Goal: Task Accomplishment & Management: Use online tool/utility

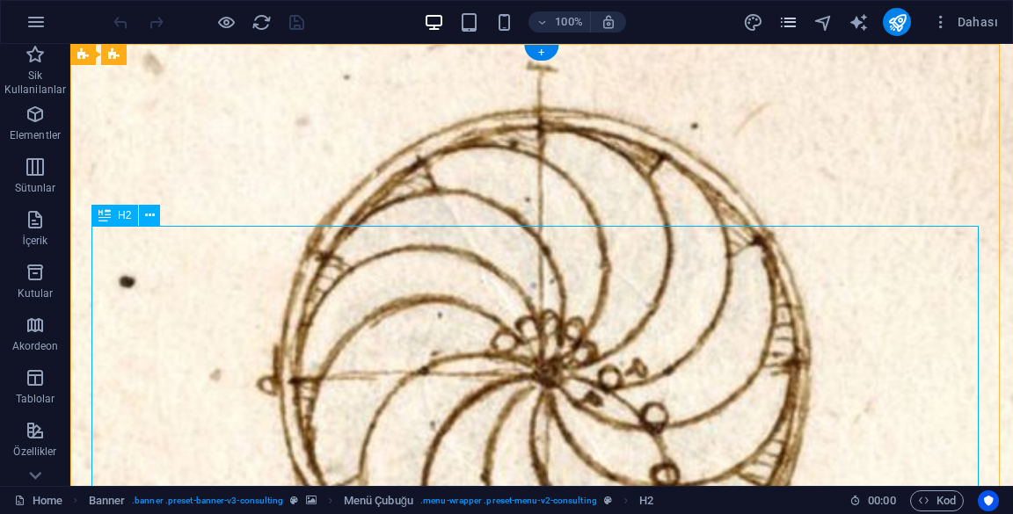
click at [0, 0] on icon "pages" at bounding box center [0, 0] width 0 height 0
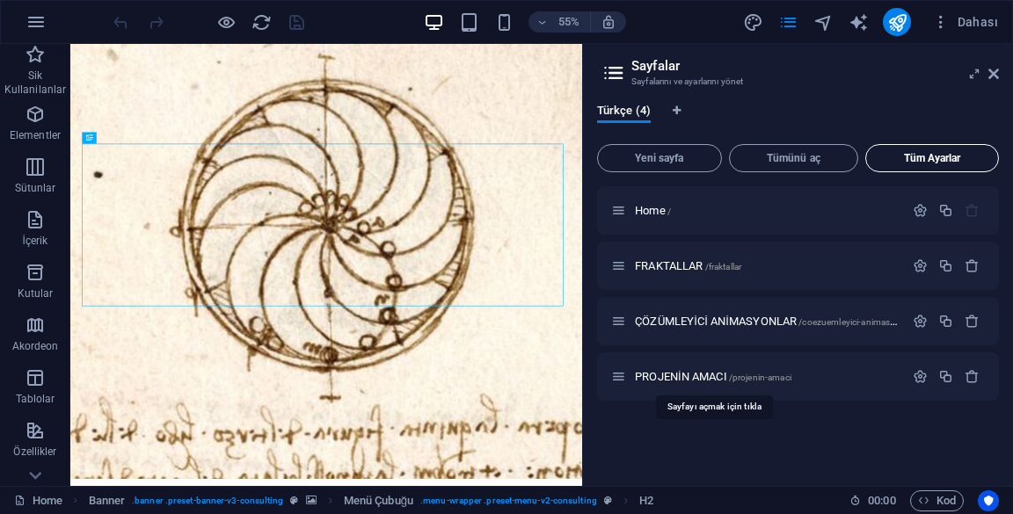
click at [0, 0] on button "Tüm Ayarlar" at bounding box center [0, 0] width 0 height 0
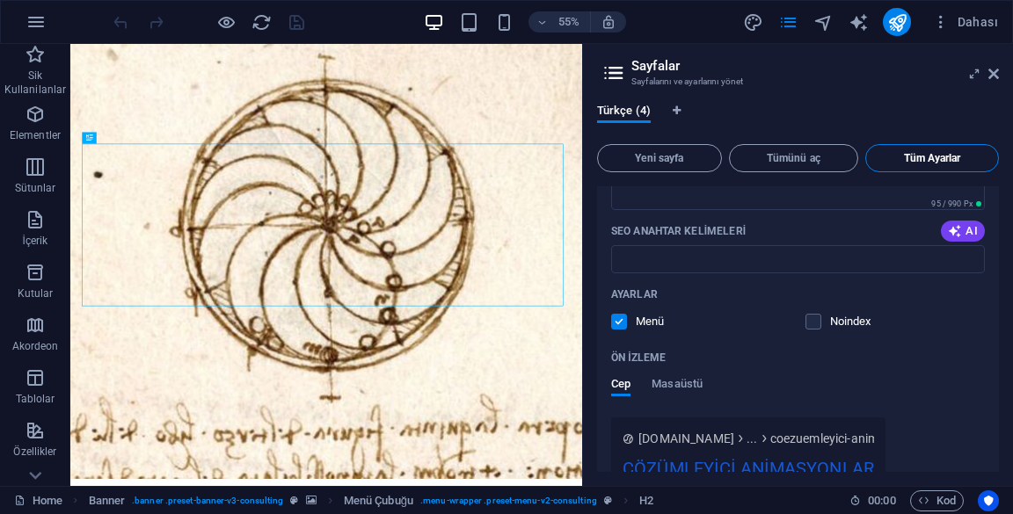
scroll to position [1772, 0]
click at [0, 0] on icon at bounding box center [0, 0] width 0 height 0
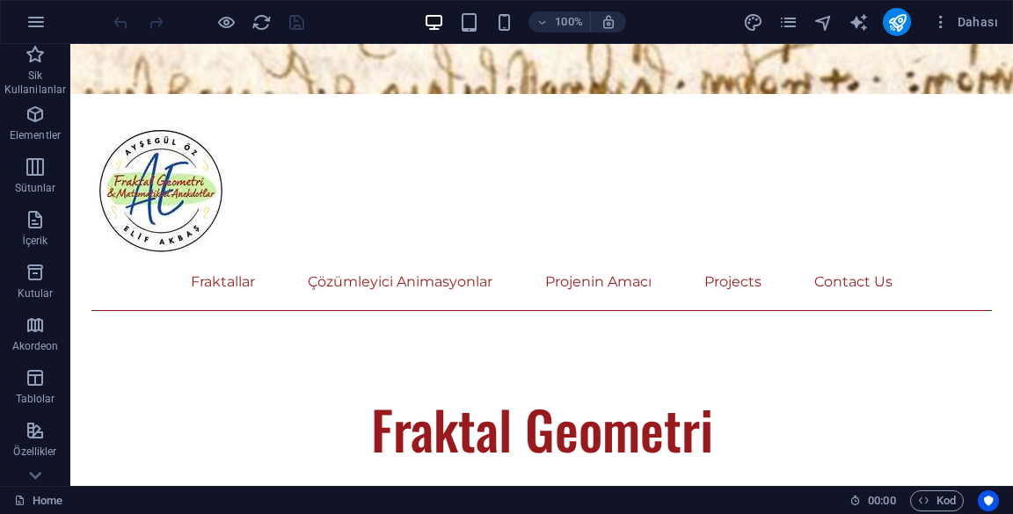
scroll to position [744, 0]
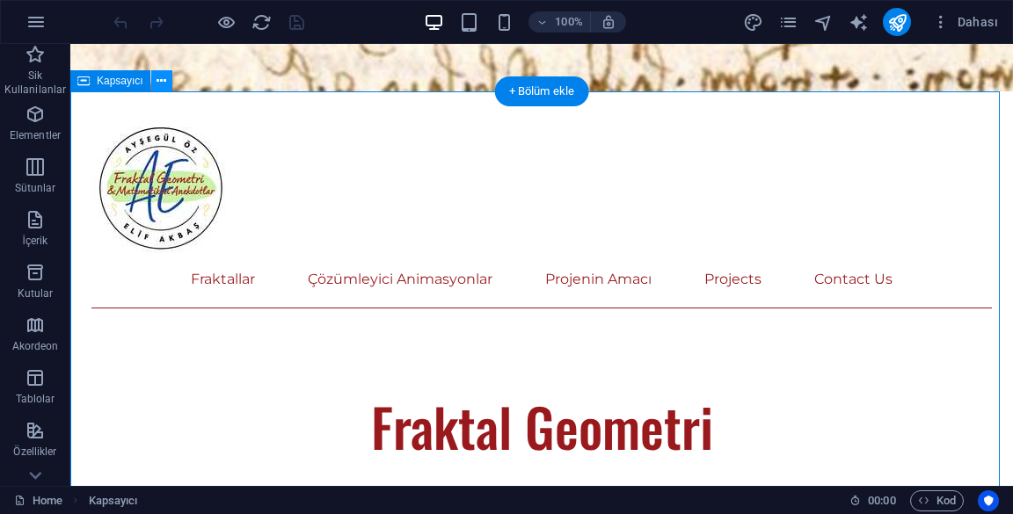
click at [157, 86] on icon at bounding box center [162, 81] width 10 height 18
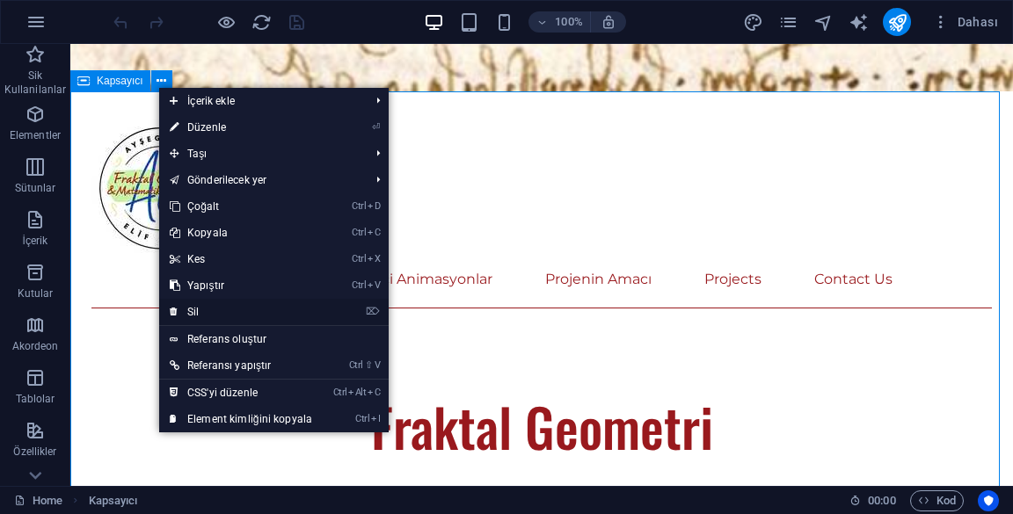
click at [316, 311] on link "⌦ Sil" at bounding box center [241, 312] width 164 height 26
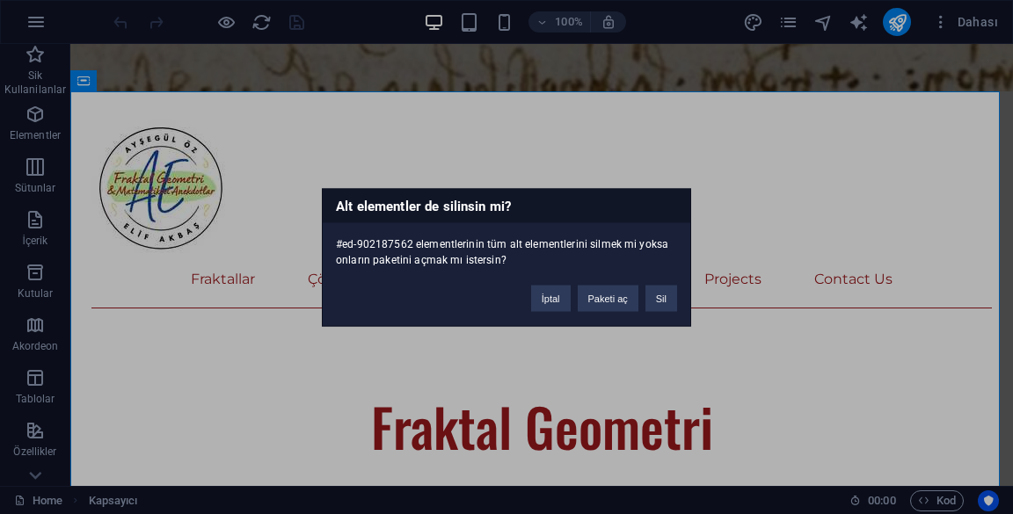
click at [670, 310] on button "Sil" at bounding box center [661, 298] width 32 height 26
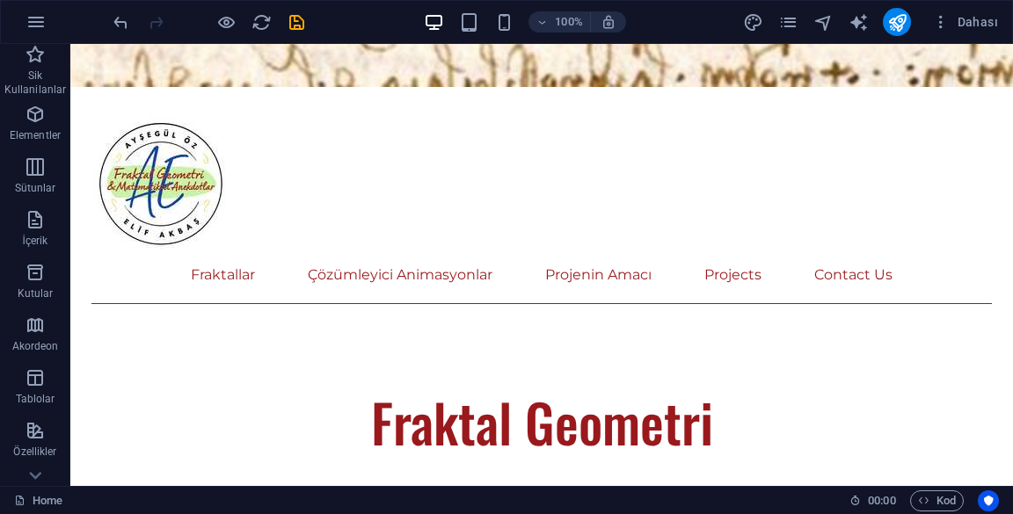
scroll to position [748, 0]
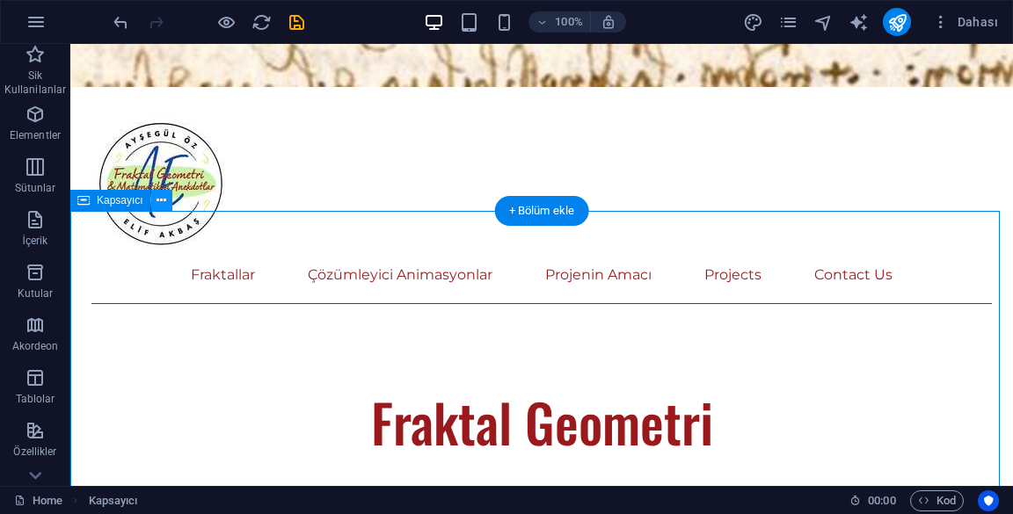
click at [160, 203] on icon at bounding box center [162, 201] width 10 height 18
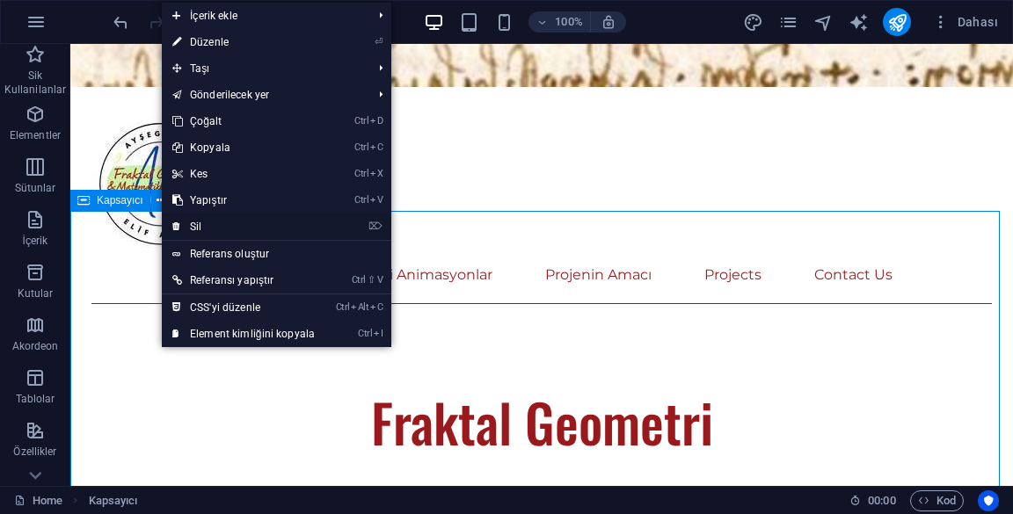
click at [322, 224] on link "⌦ Sil" at bounding box center [244, 227] width 164 height 26
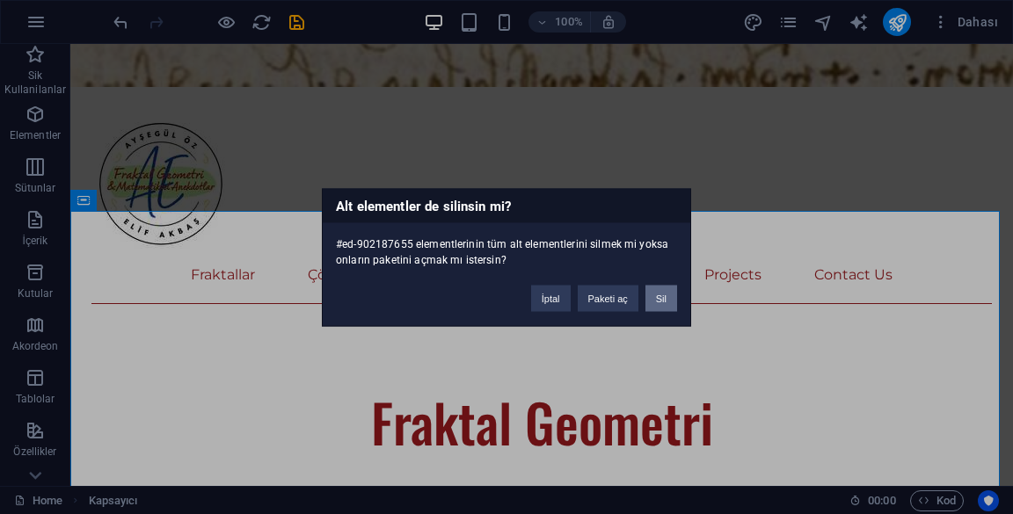
click at [667, 300] on button "Sil" at bounding box center [661, 298] width 32 height 26
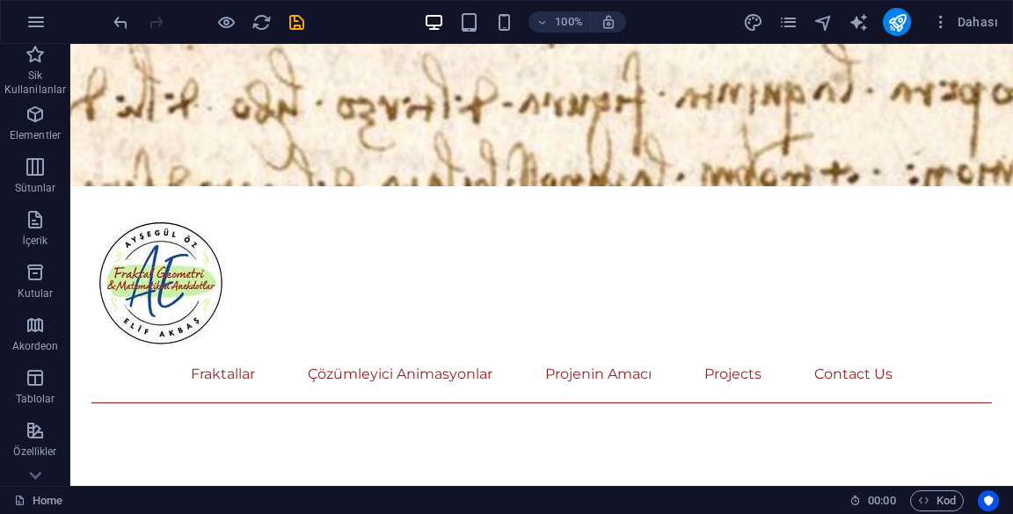
scroll to position [648, 0]
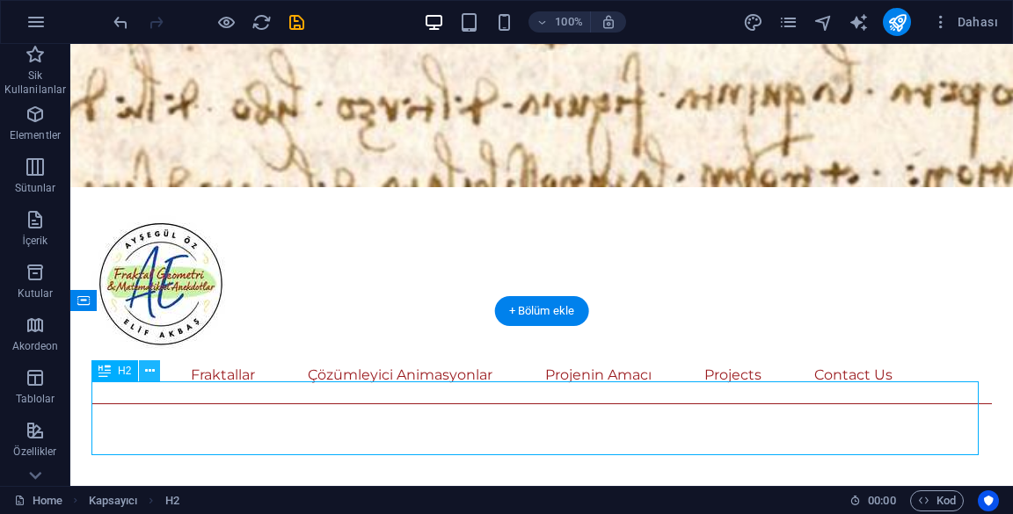
click at [145, 368] on icon at bounding box center [150, 371] width 10 height 18
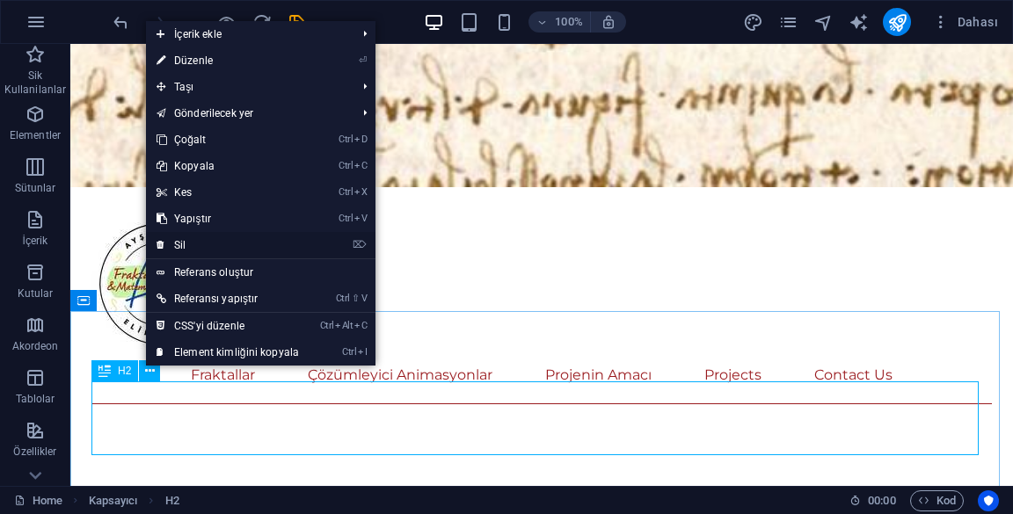
click at [182, 244] on link "⌦ Sil" at bounding box center [228, 245] width 164 height 26
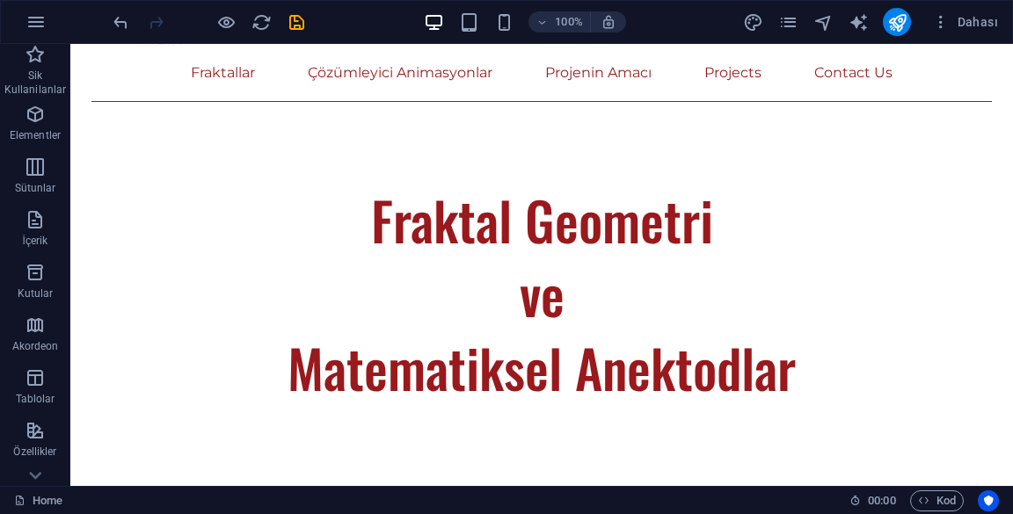
scroll to position [953, 0]
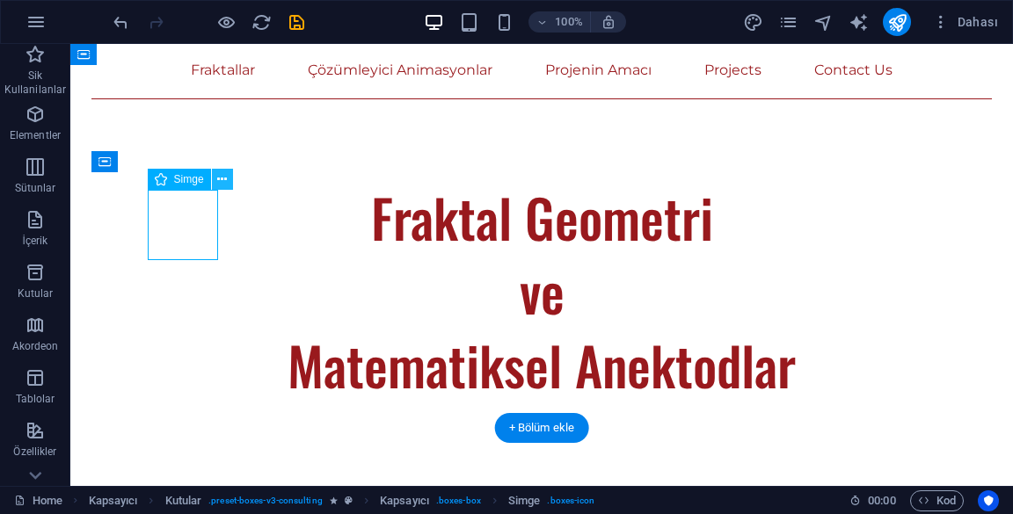
click at [225, 182] on icon at bounding box center [222, 180] width 10 height 18
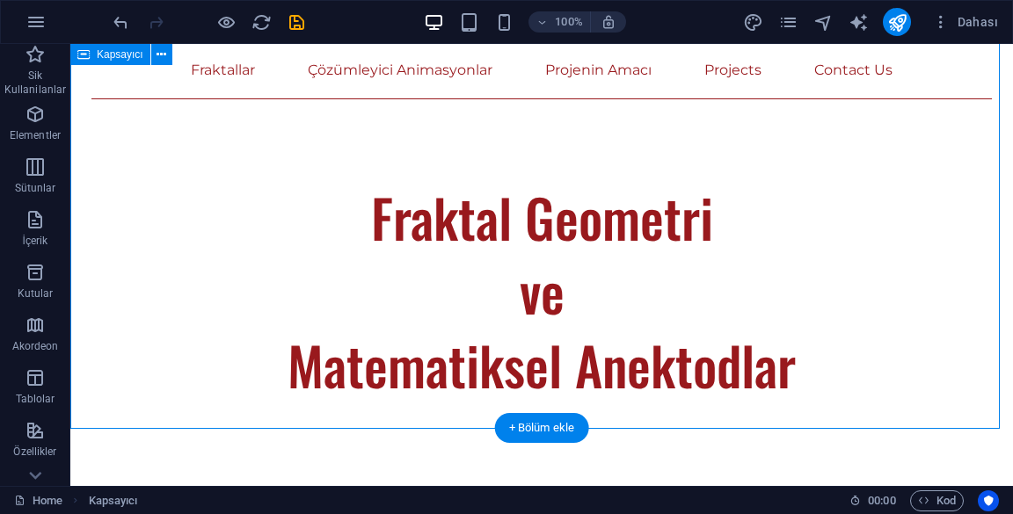
click at [154, 56] on button at bounding box center [161, 54] width 21 height 21
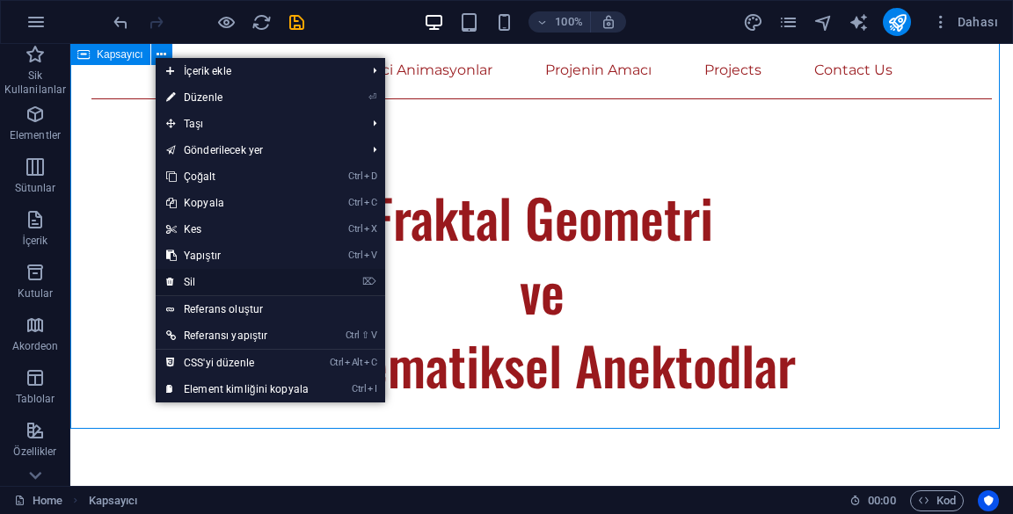
click at [193, 283] on link "⌦ Sil" at bounding box center [238, 282] width 164 height 26
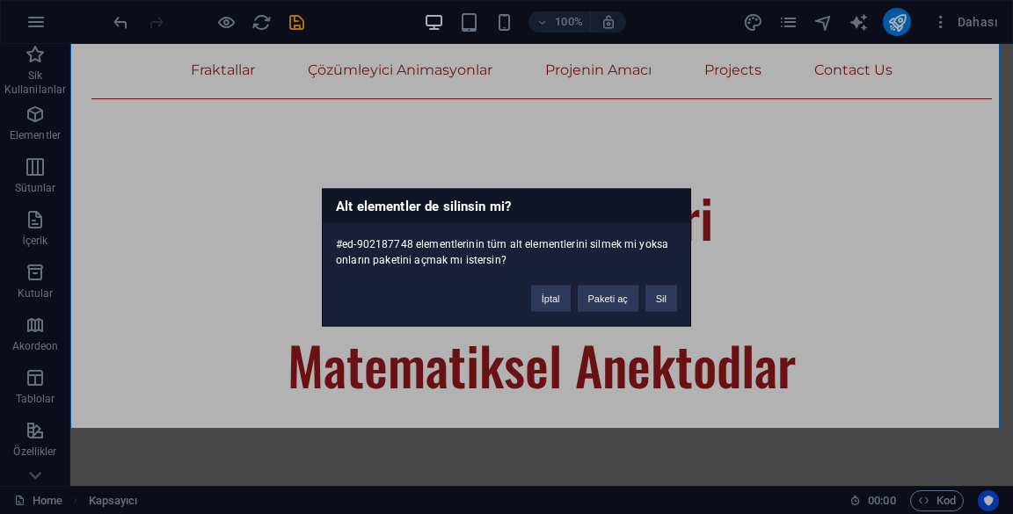
click at [667, 296] on button "Sil" at bounding box center [661, 298] width 32 height 26
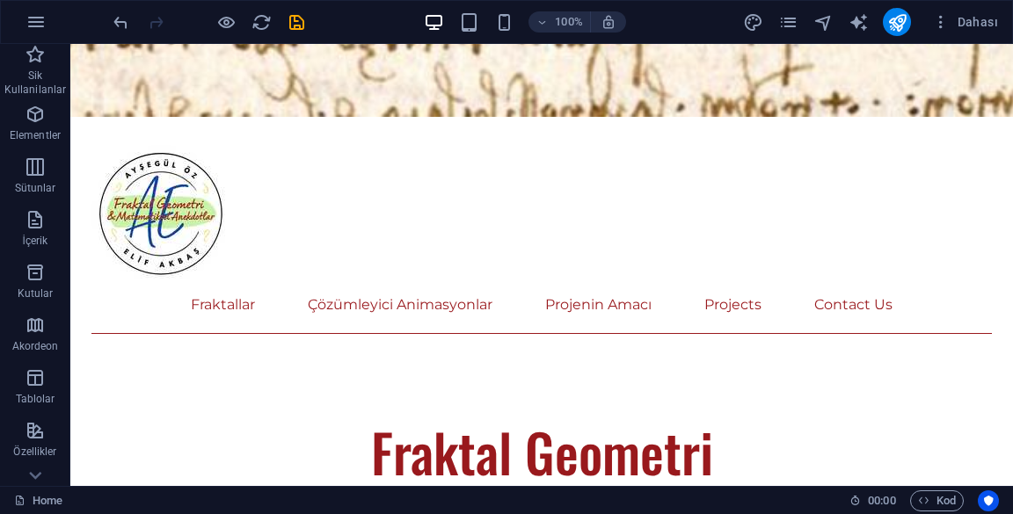
scroll to position [725, 0]
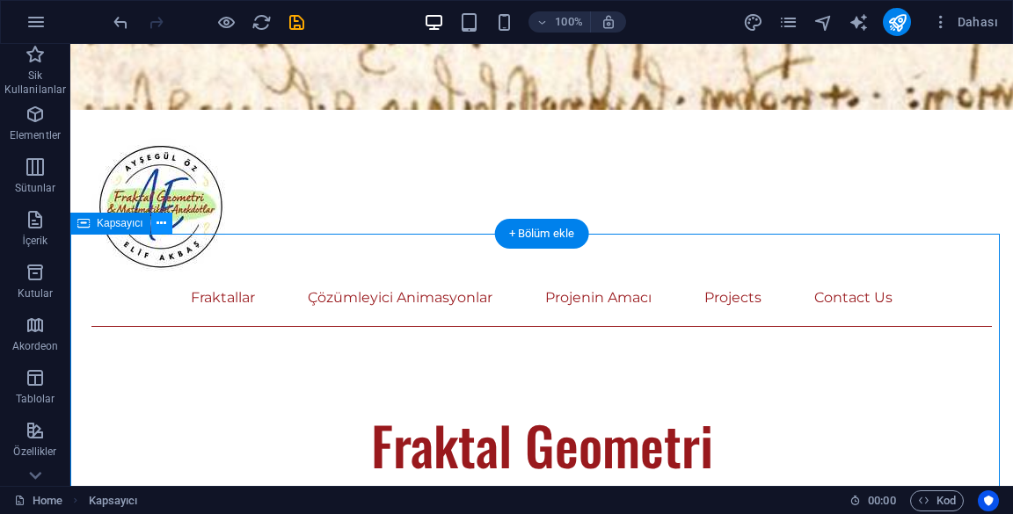
click at [160, 225] on icon at bounding box center [162, 224] width 10 height 18
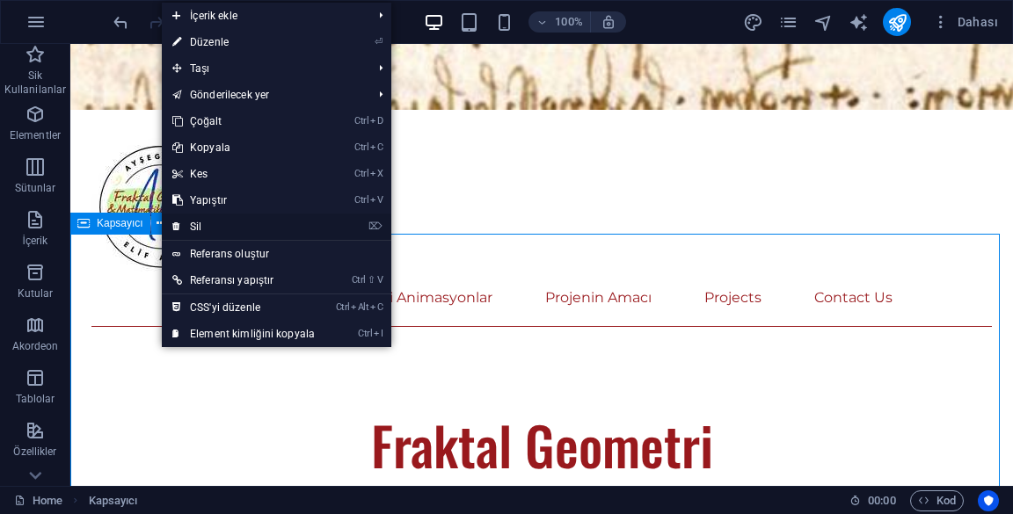
click at [195, 231] on link "⌦ Sil" at bounding box center [244, 227] width 164 height 26
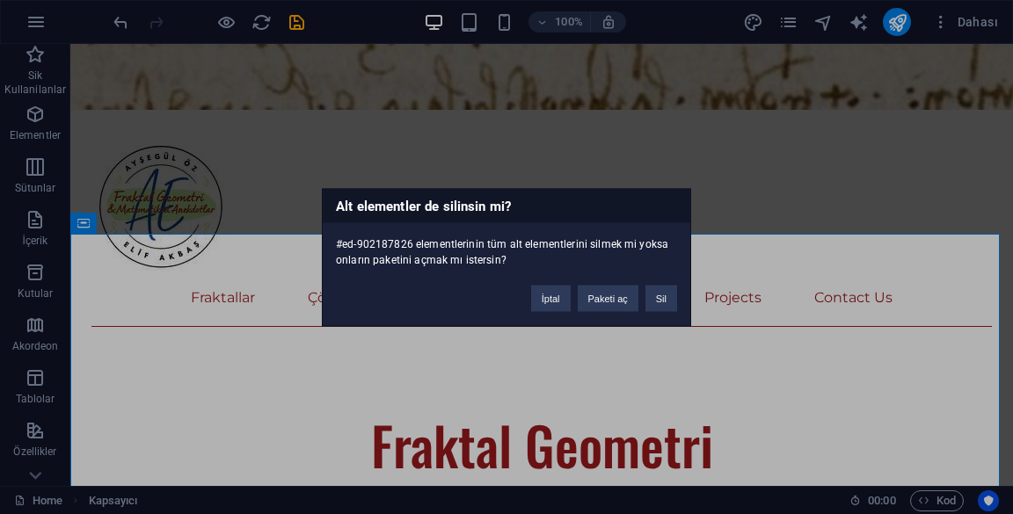
click at [667, 300] on button "Sil" at bounding box center [661, 298] width 32 height 26
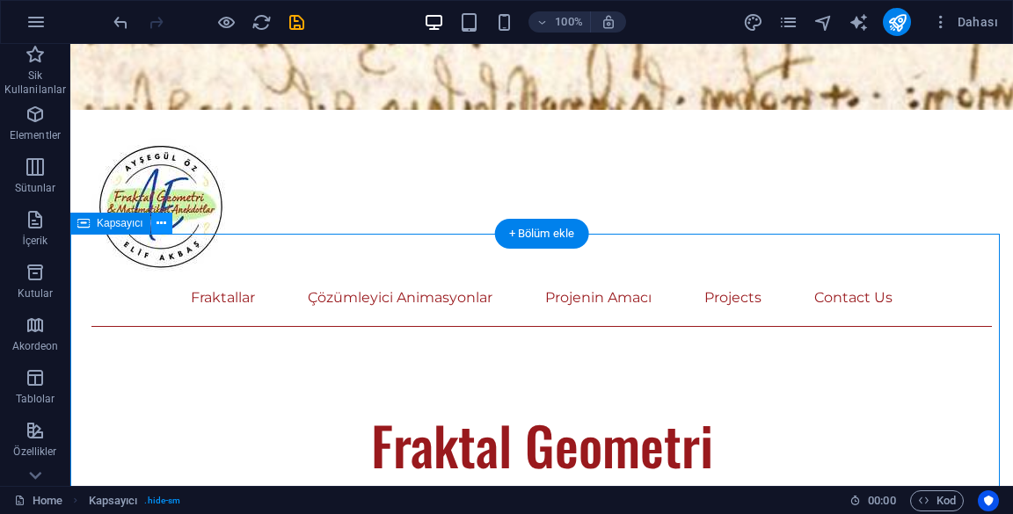
click at [161, 232] on icon at bounding box center [162, 224] width 10 height 18
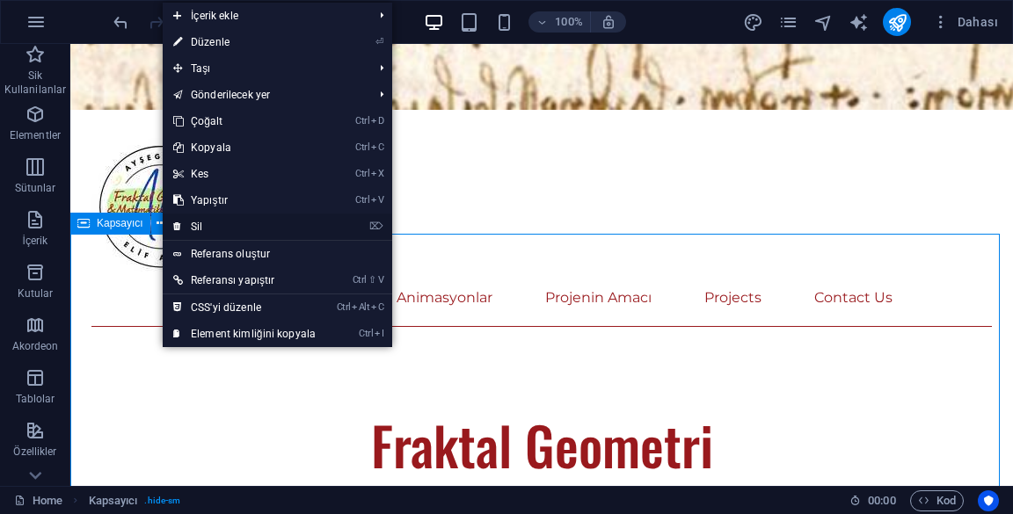
click at [199, 222] on link "⌦ Sil" at bounding box center [245, 227] width 164 height 26
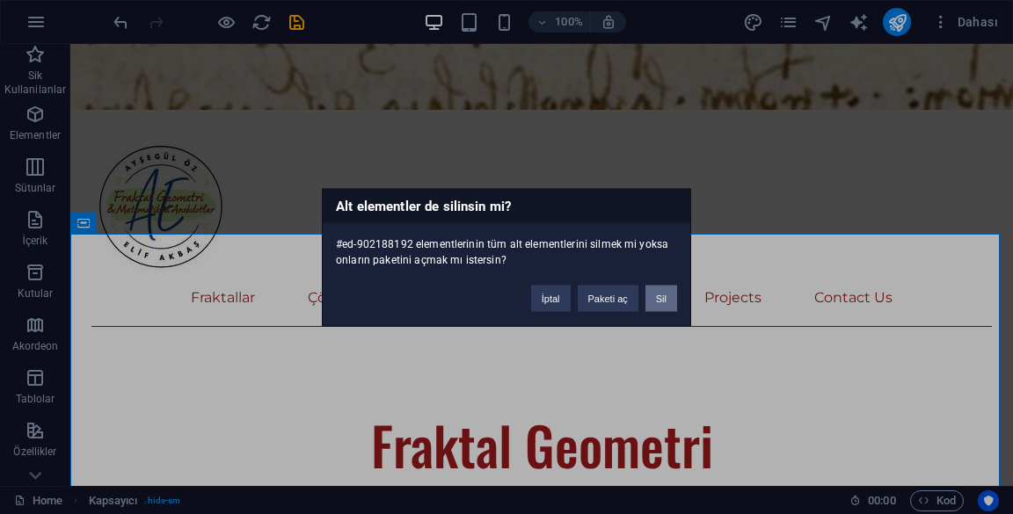
click at [659, 301] on button "Sil" at bounding box center [661, 298] width 32 height 26
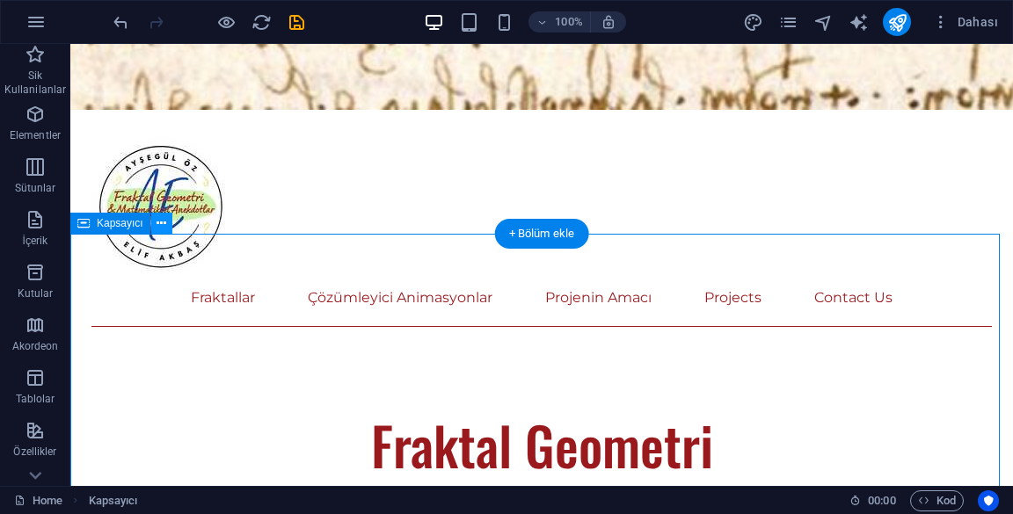
click at [161, 225] on icon at bounding box center [162, 224] width 10 height 18
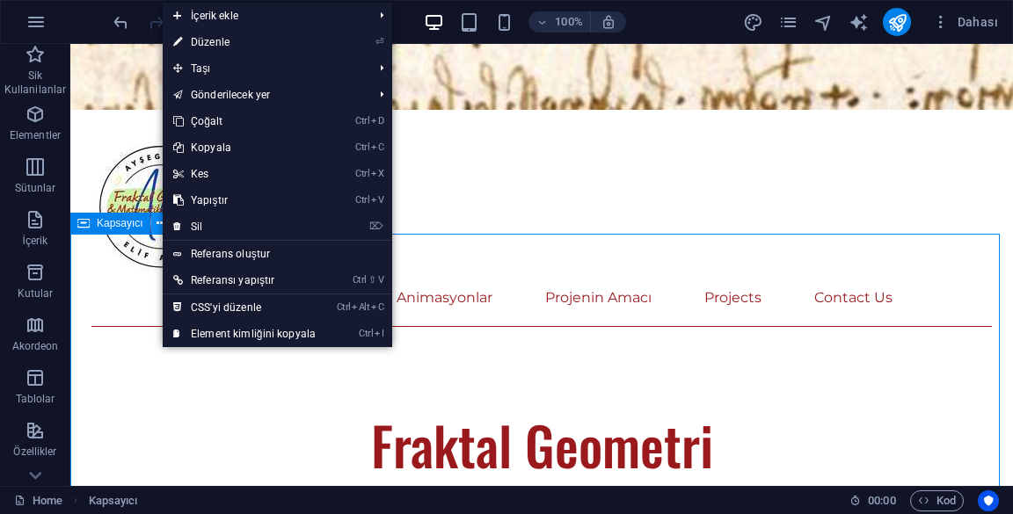
click at [186, 222] on link "⌦ Sil" at bounding box center [245, 227] width 164 height 26
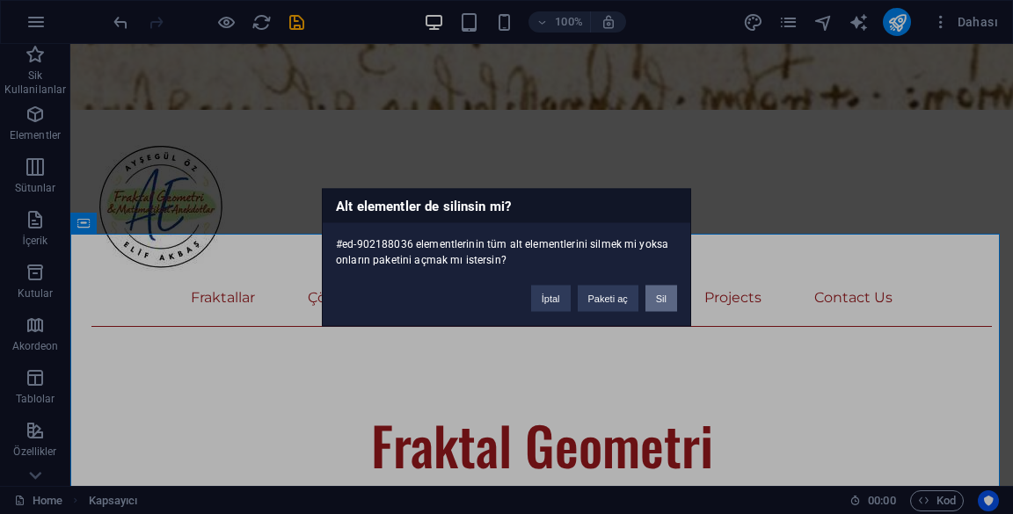
click at [662, 291] on button "Sil" at bounding box center [661, 298] width 32 height 26
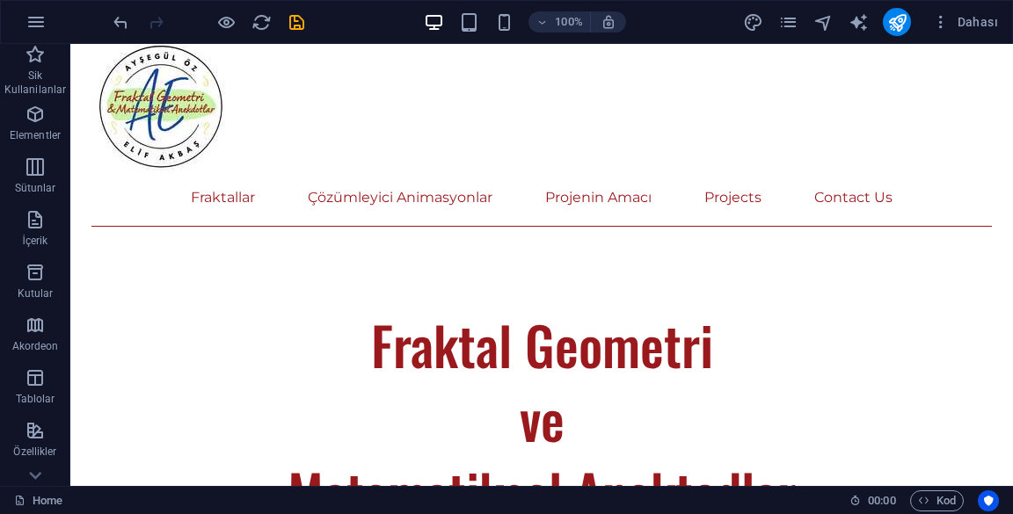
scroll to position [862, 0]
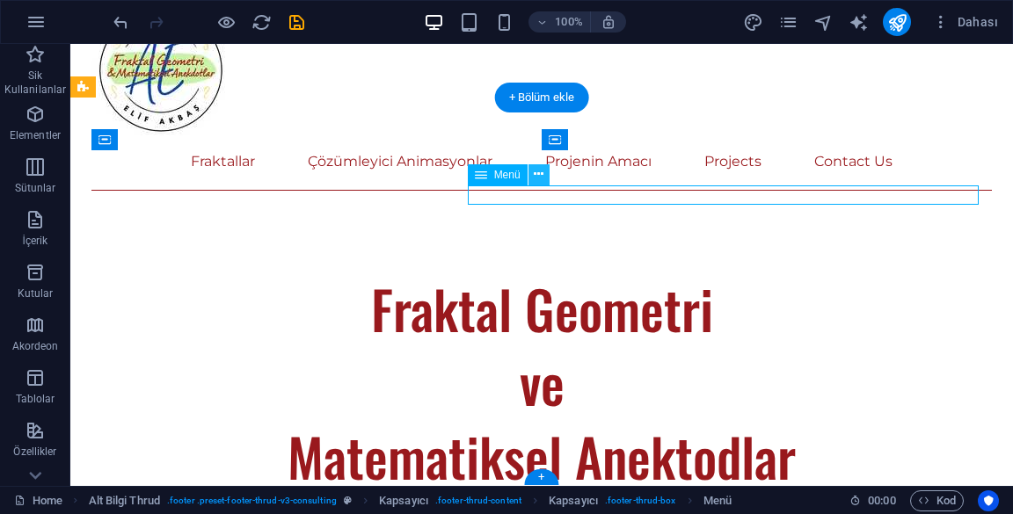
click at [538, 167] on icon at bounding box center [539, 174] width 10 height 18
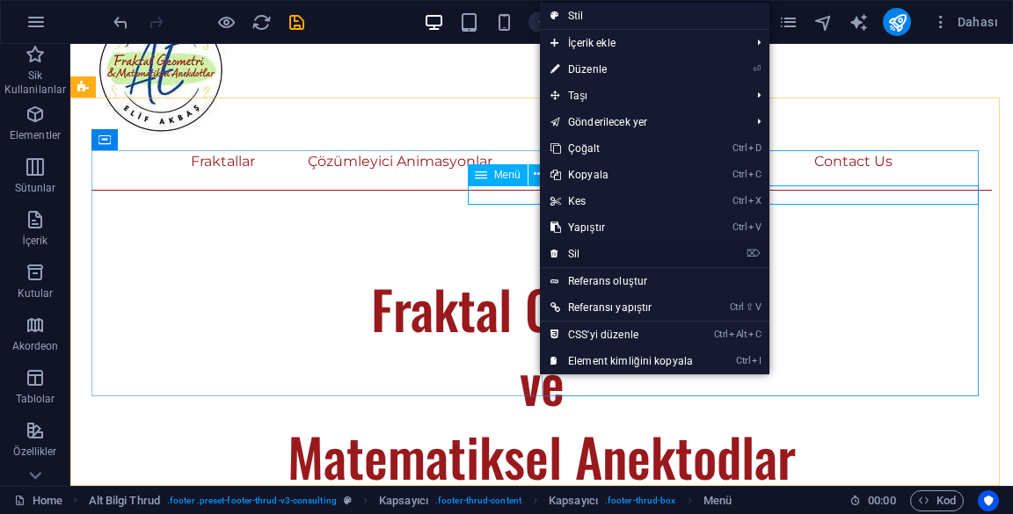
click at [636, 253] on link "⌦ Sil" at bounding box center [622, 254] width 164 height 26
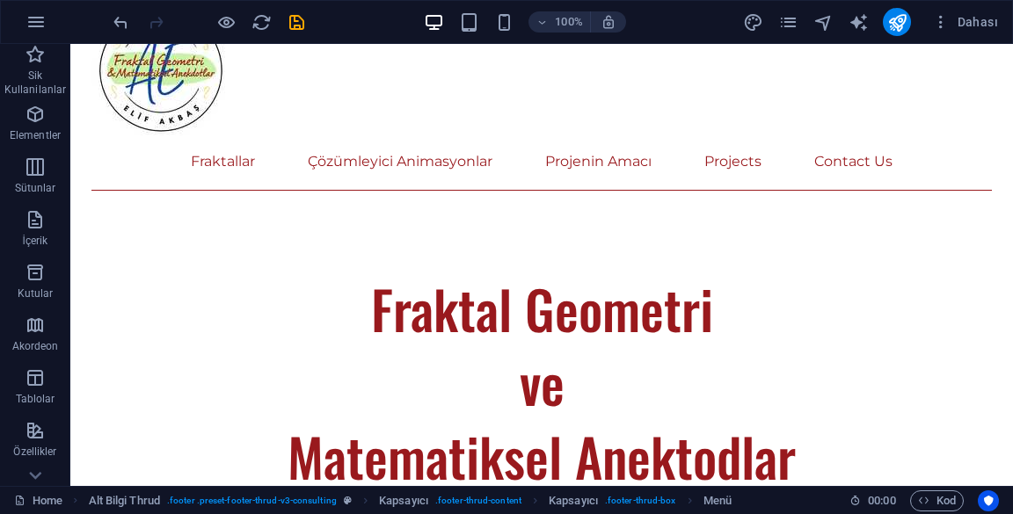
scroll to position [854, 0]
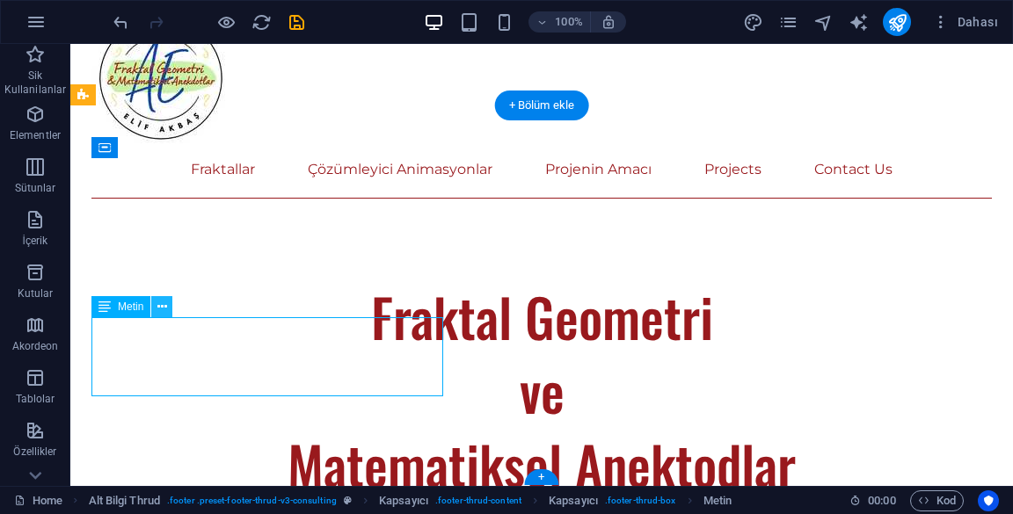
click at [162, 310] on icon at bounding box center [162, 307] width 10 height 18
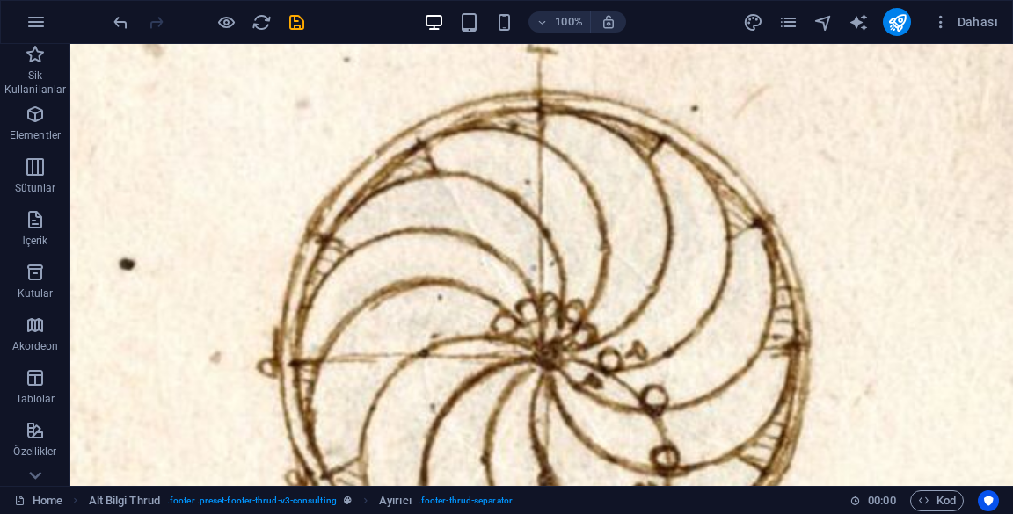
scroll to position [0, 0]
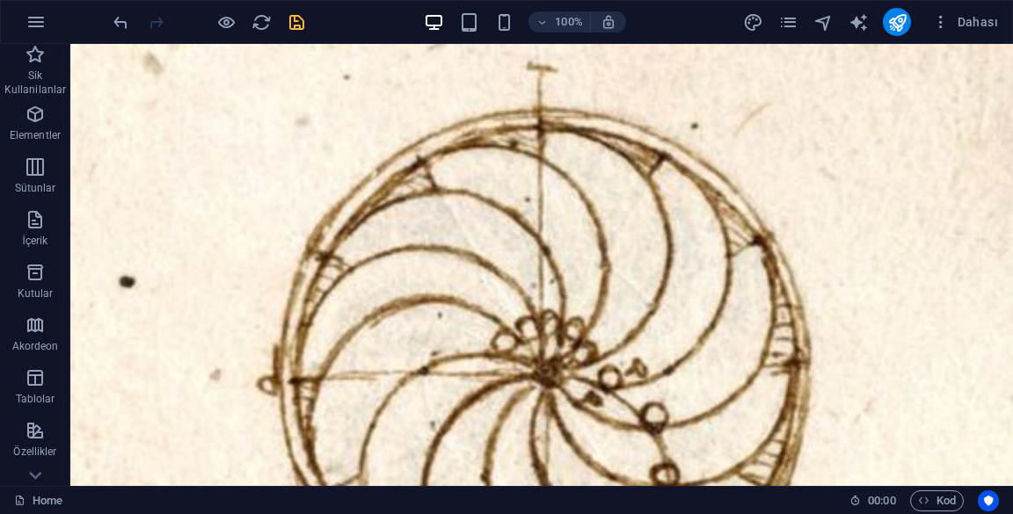
click at [295, 27] on icon "save" at bounding box center [297, 22] width 20 height 20
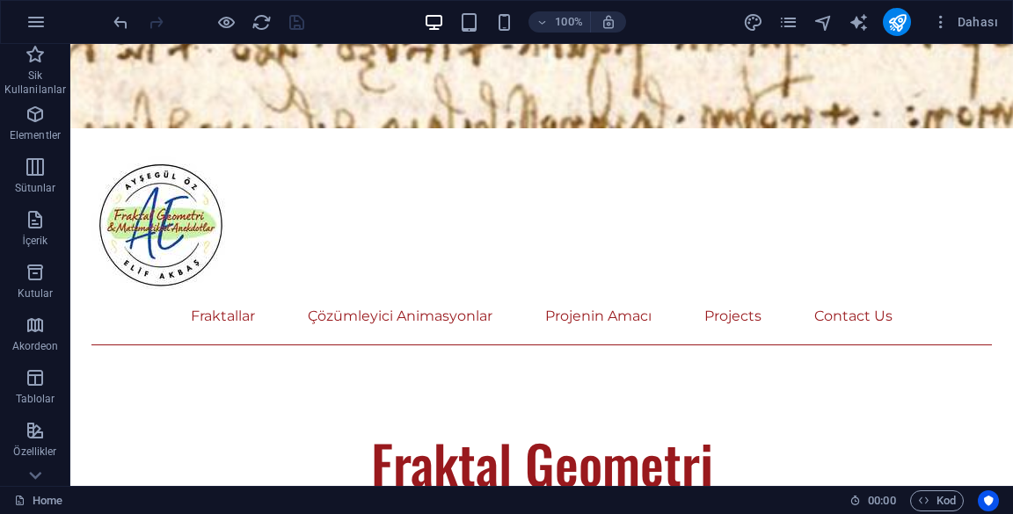
scroll to position [706, 0]
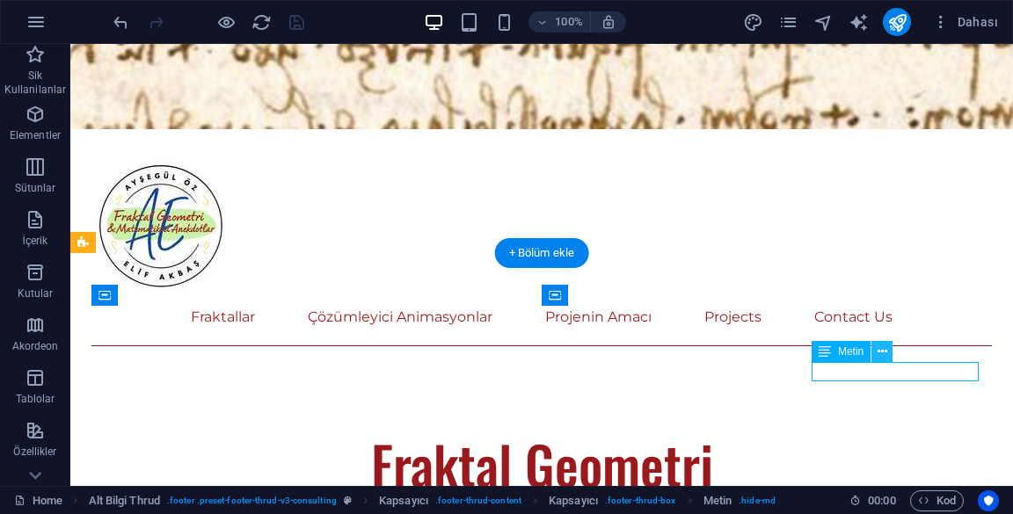
click at [884, 358] on icon at bounding box center [883, 352] width 10 height 18
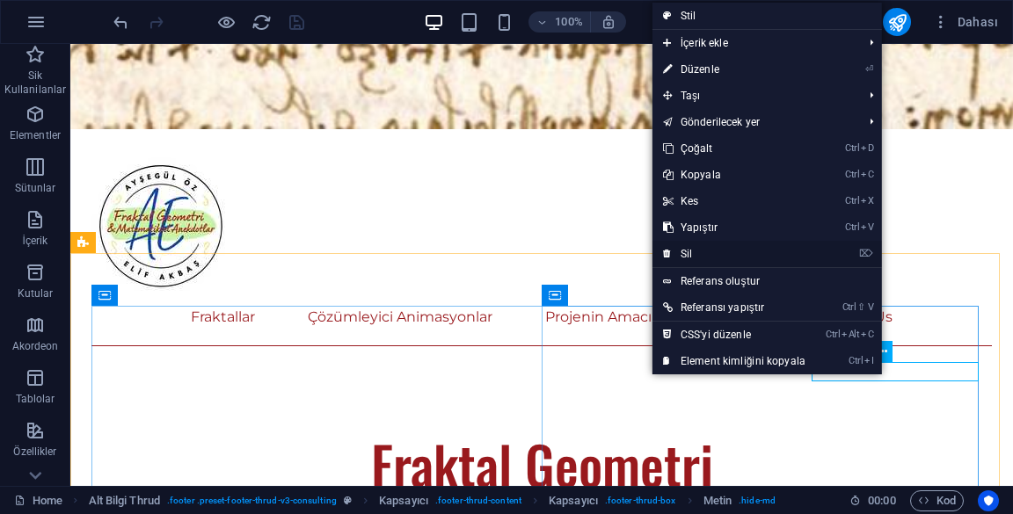
click at [751, 257] on link "⌦ Sil" at bounding box center [734, 254] width 164 height 26
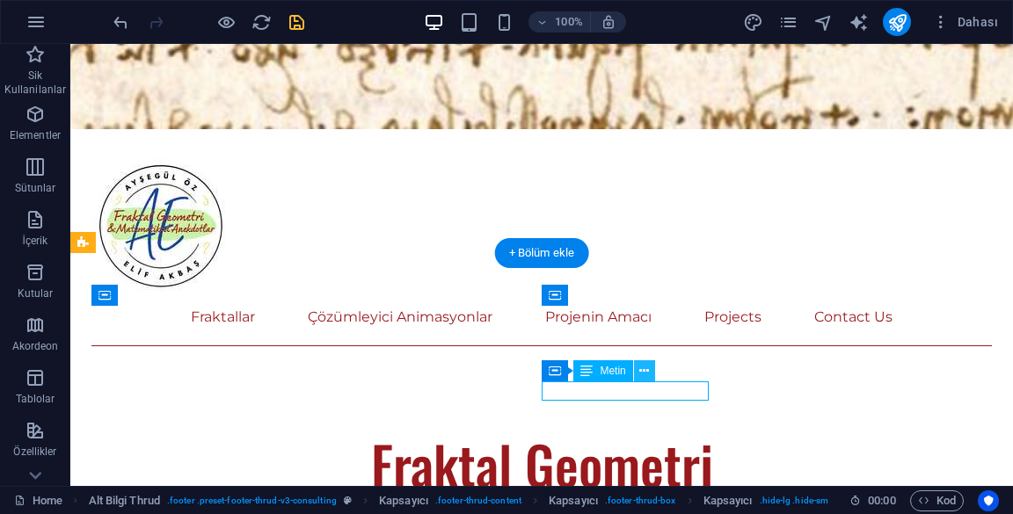
click at [645, 371] on icon at bounding box center [644, 371] width 10 height 18
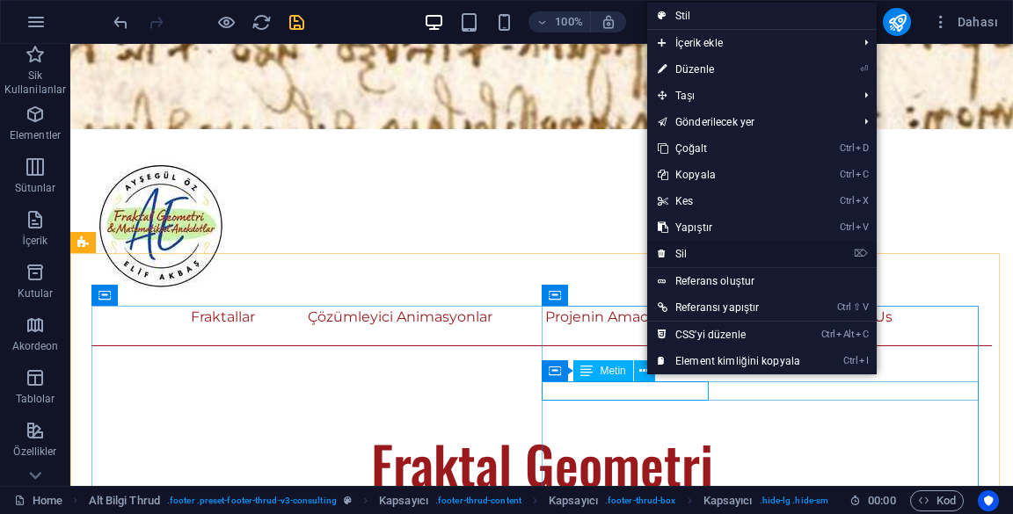
click at [728, 256] on link "⌦ Sil" at bounding box center [729, 254] width 164 height 26
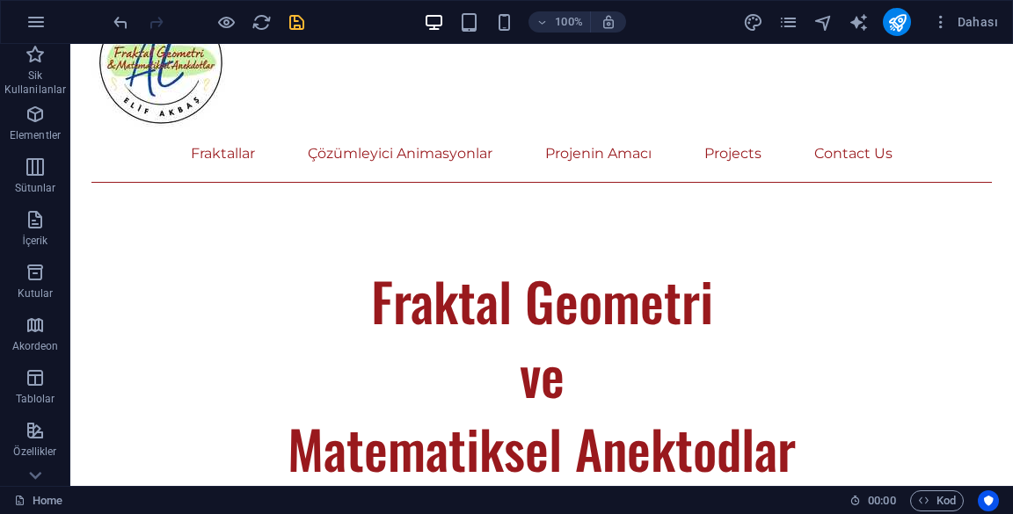
scroll to position [879, 0]
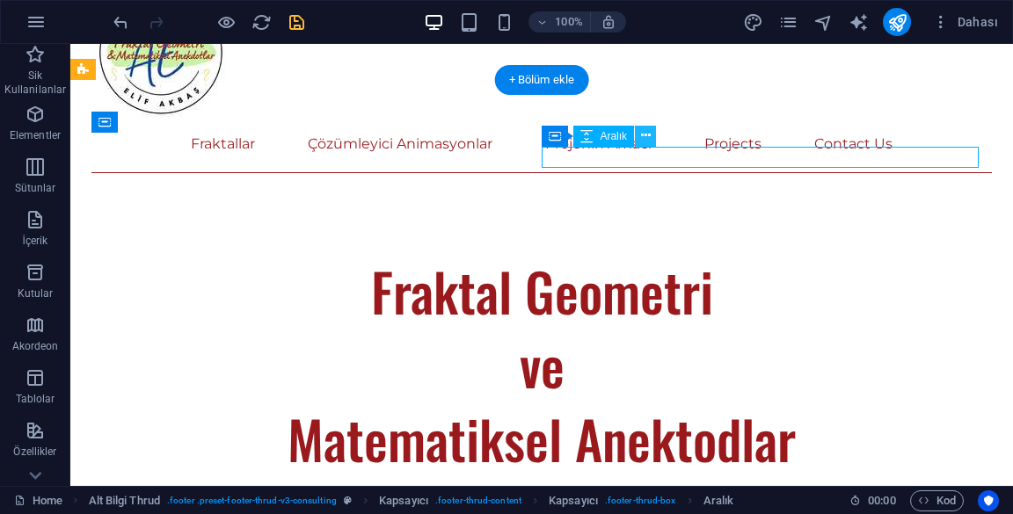
click at [649, 135] on icon at bounding box center [646, 136] width 10 height 18
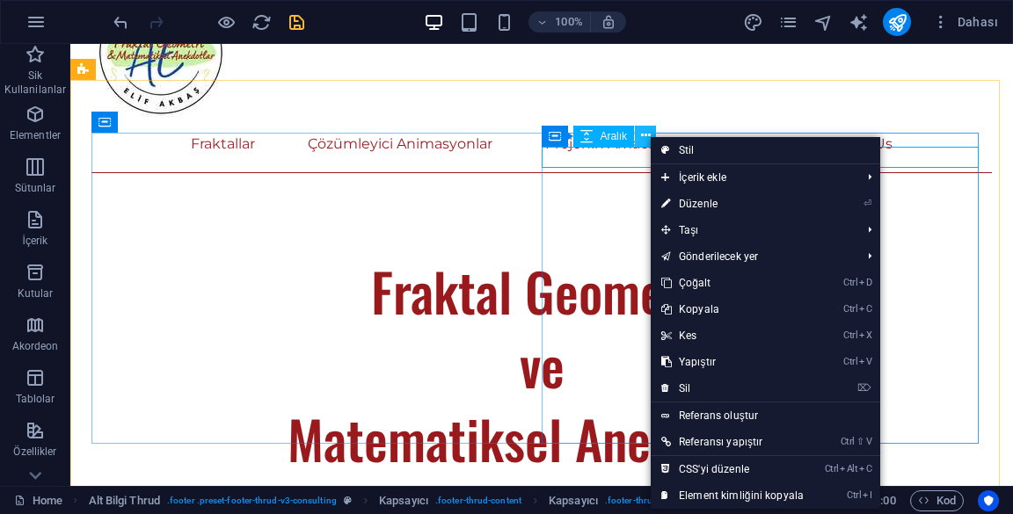
click at [642, 135] on icon at bounding box center [646, 136] width 10 height 18
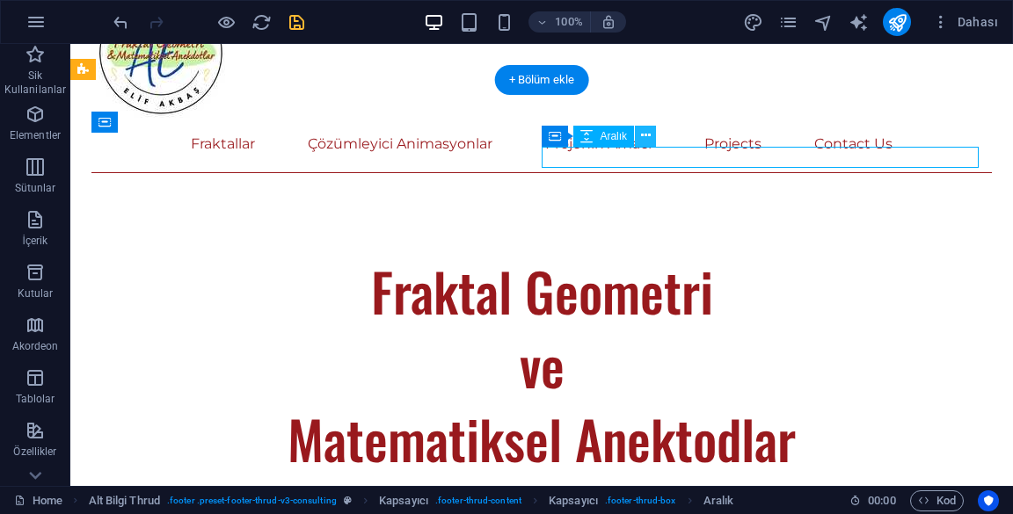
click at [646, 139] on icon at bounding box center [646, 136] width 10 height 18
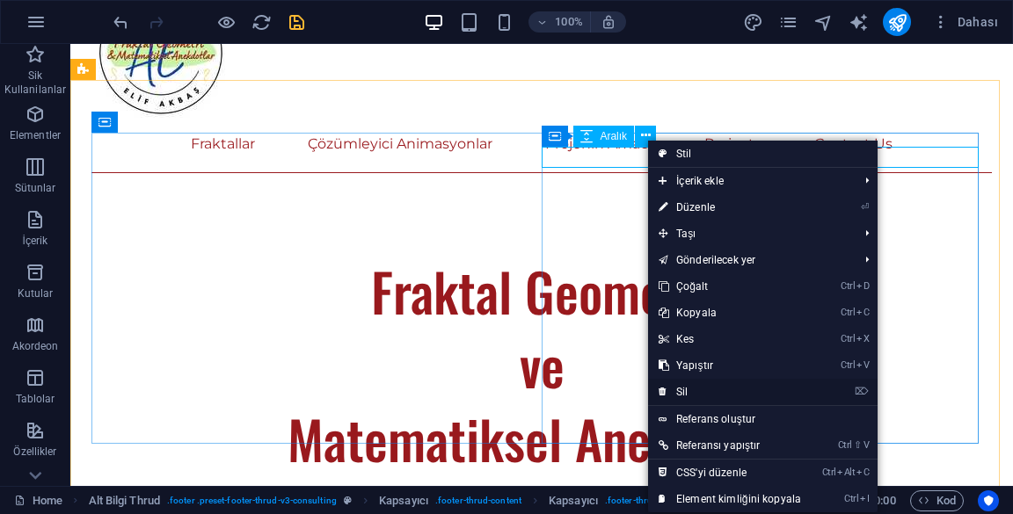
click at [841, 393] on li "⌦ Sil" at bounding box center [762, 392] width 229 height 27
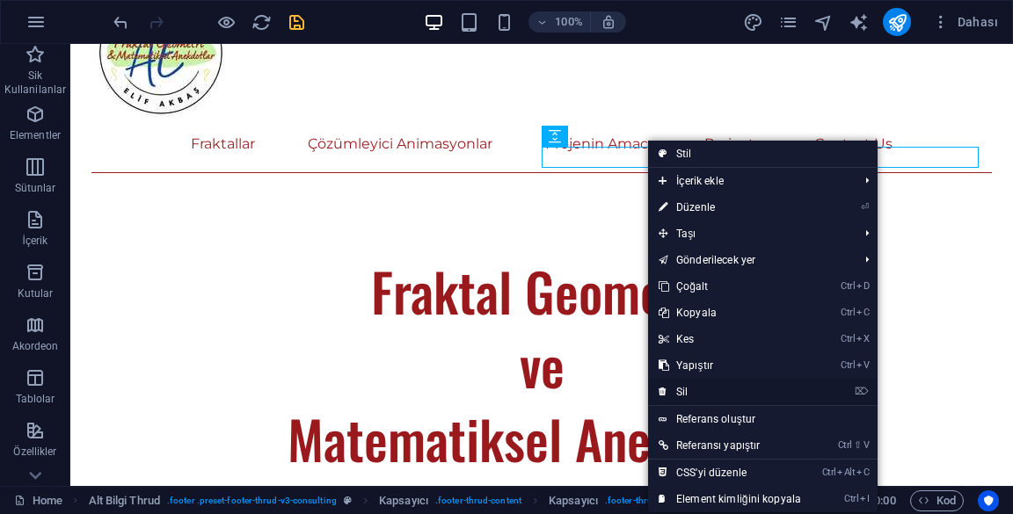
click at [785, 390] on link "⌦ Sil" at bounding box center [730, 392] width 164 height 26
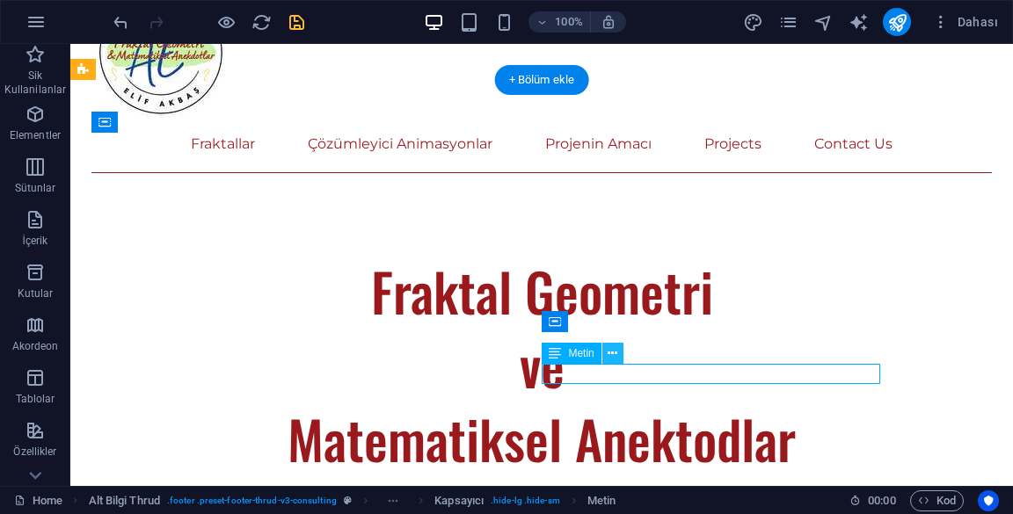
click at [612, 353] on icon at bounding box center [613, 354] width 10 height 18
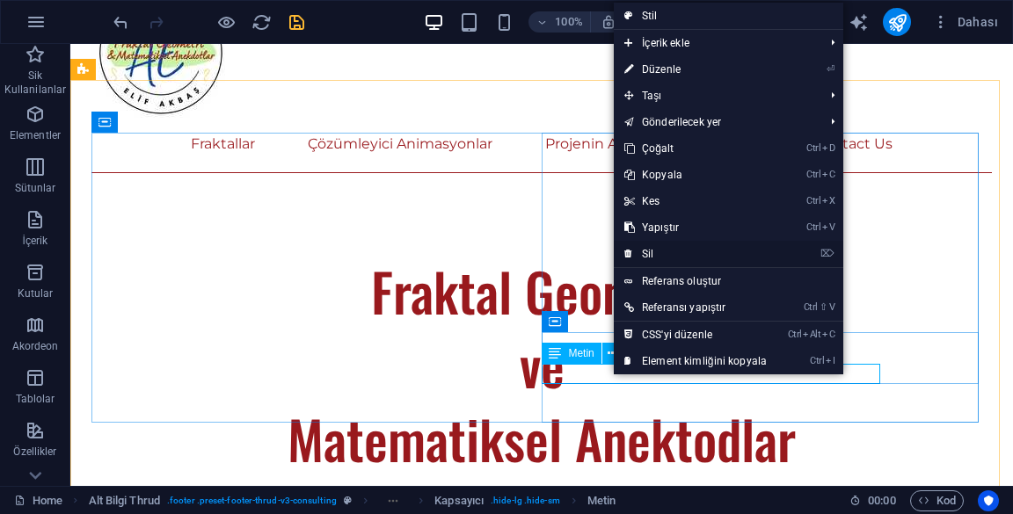
click at [718, 253] on link "⌦ Sil" at bounding box center [696, 254] width 164 height 26
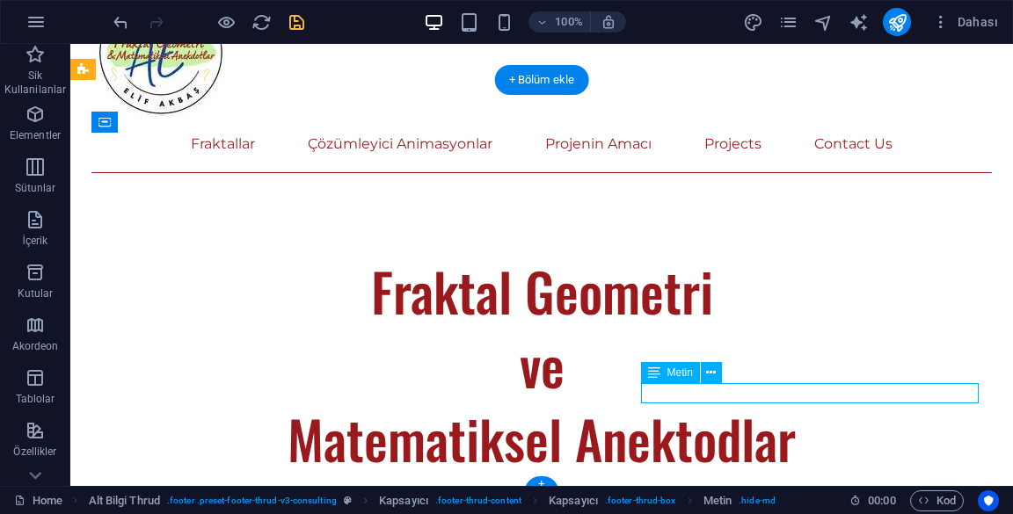
click at [712, 373] on icon at bounding box center [711, 373] width 10 height 18
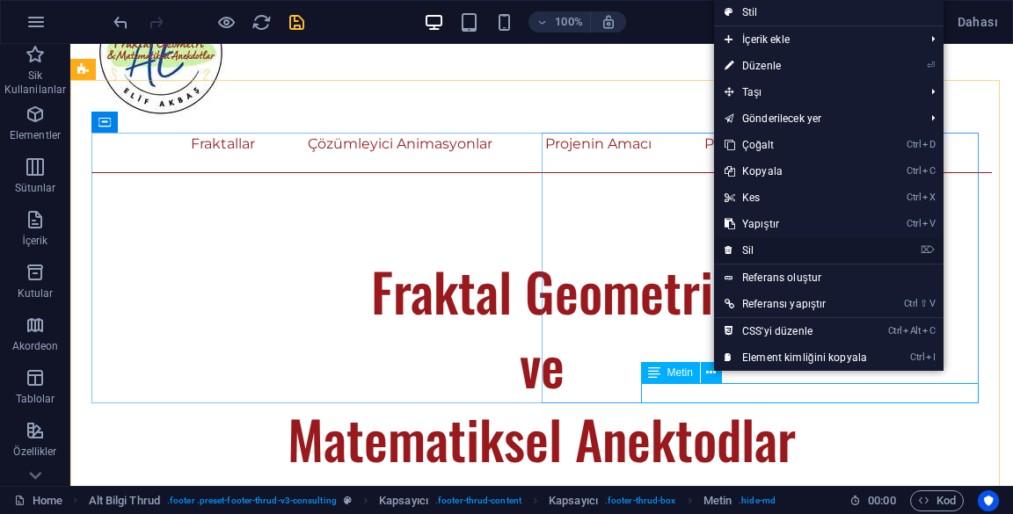
click at [820, 245] on link "⌦ Sil" at bounding box center [796, 250] width 164 height 26
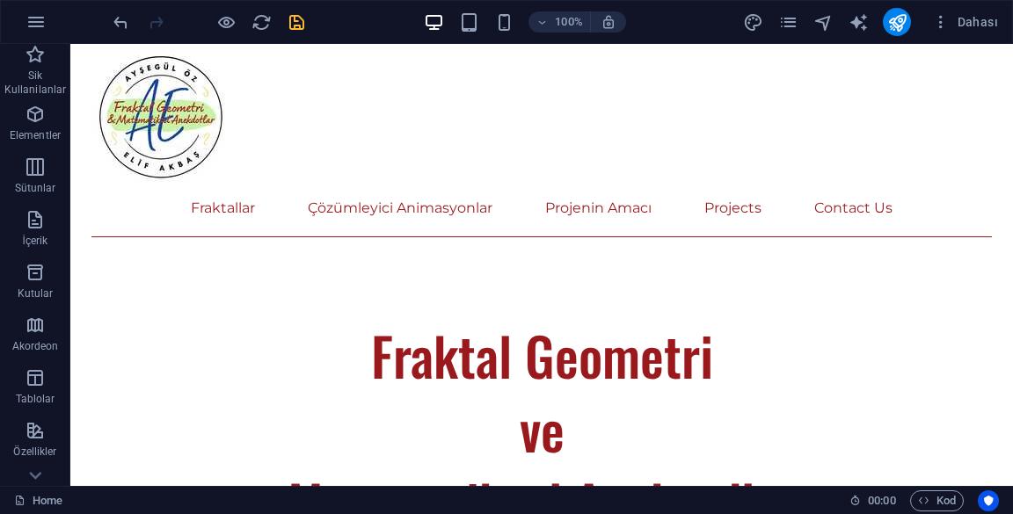
scroll to position [816, 0]
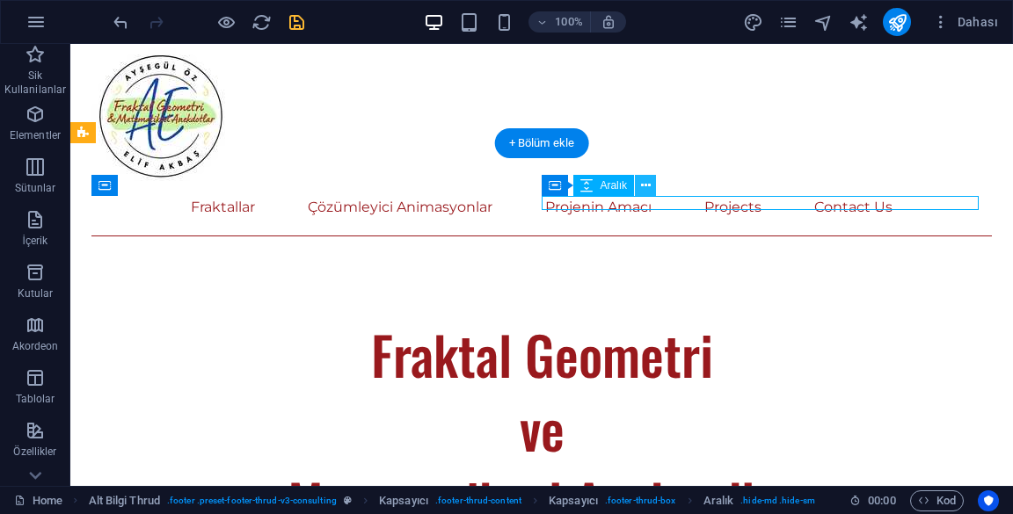
click at [648, 185] on icon at bounding box center [646, 186] width 10 height 18
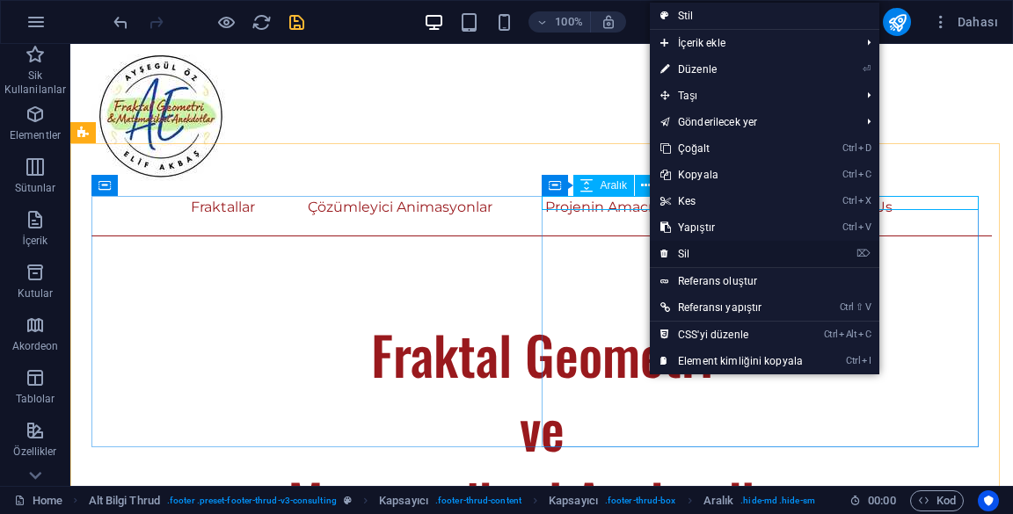
click at [769, 255] on link "⌦ Sil" at bounding box center [732, 254] width 164 height 26
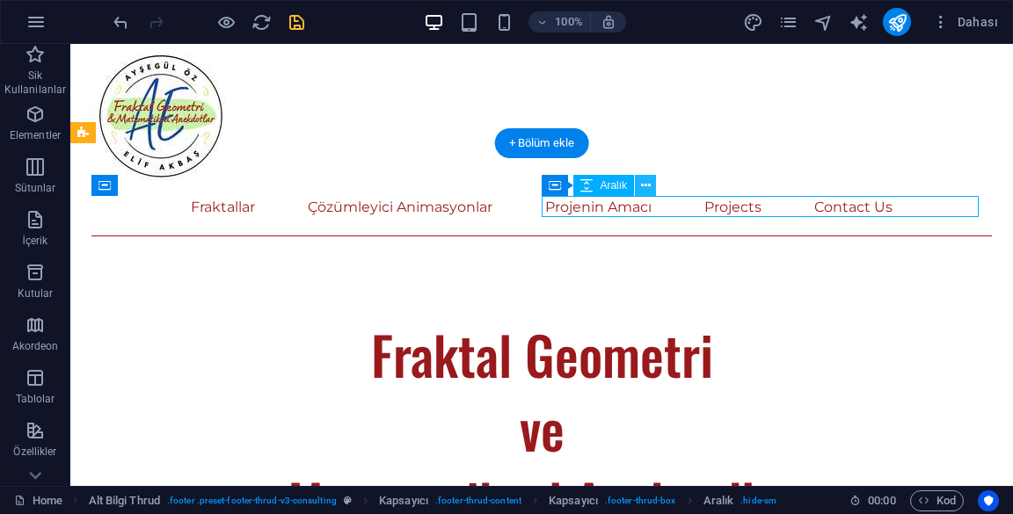
click at [644, 188] on icon at bounding box center [646, 186] width 10 height 18
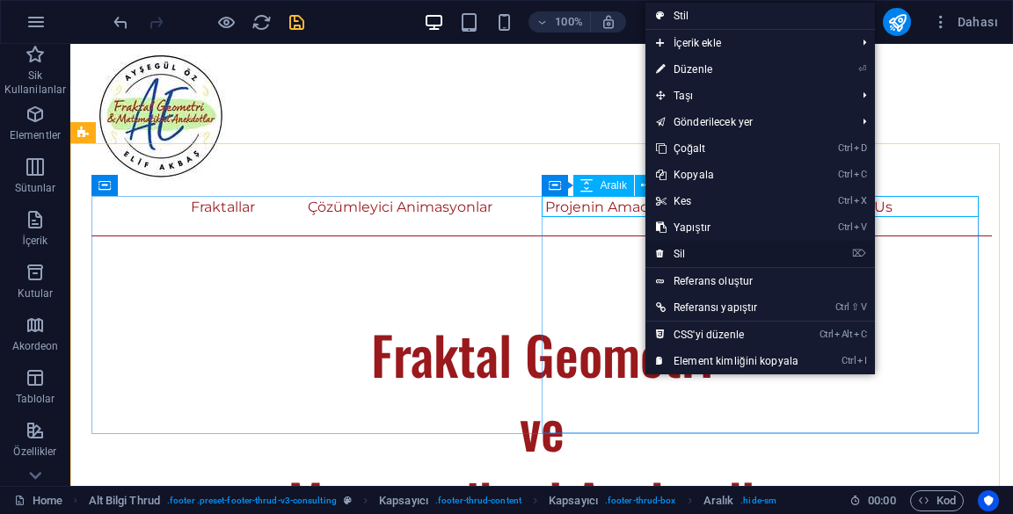
click at [765, 262] on link "⌦ Sil" at bounding box center [727, 254] width 164 height 26
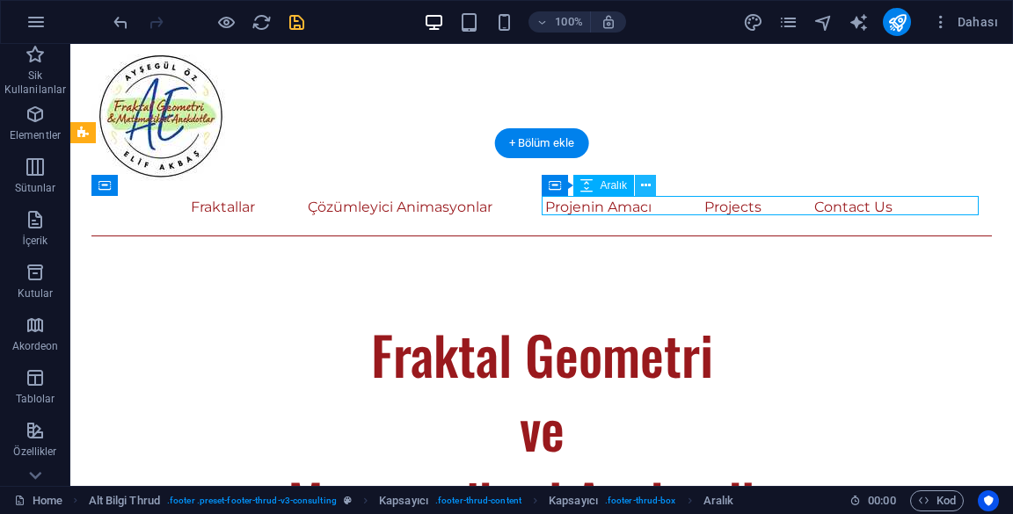
click at [645, 186] on icon at bounding box center [646, 186] width 10 height 18
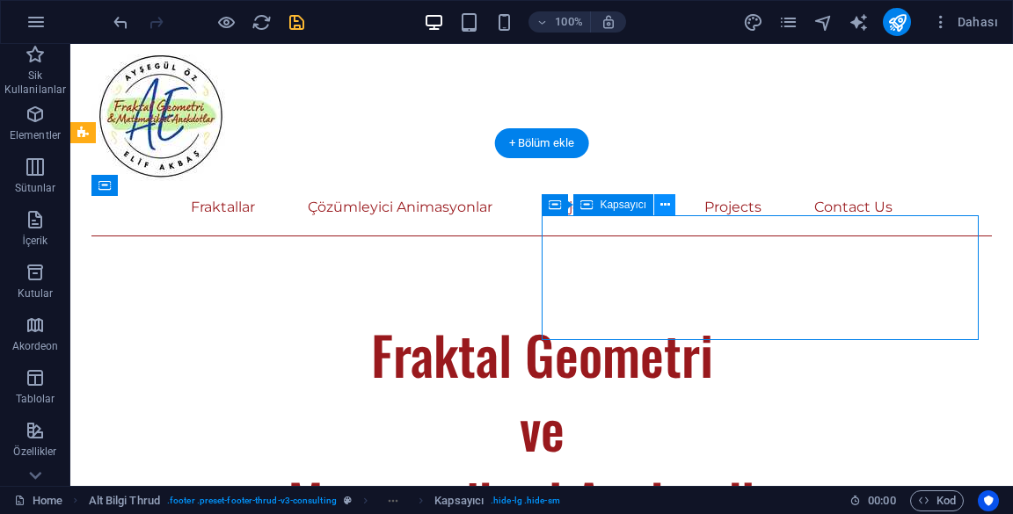
click at [665, 205] on icon at bounding box center [665, 205] width 10 height 18
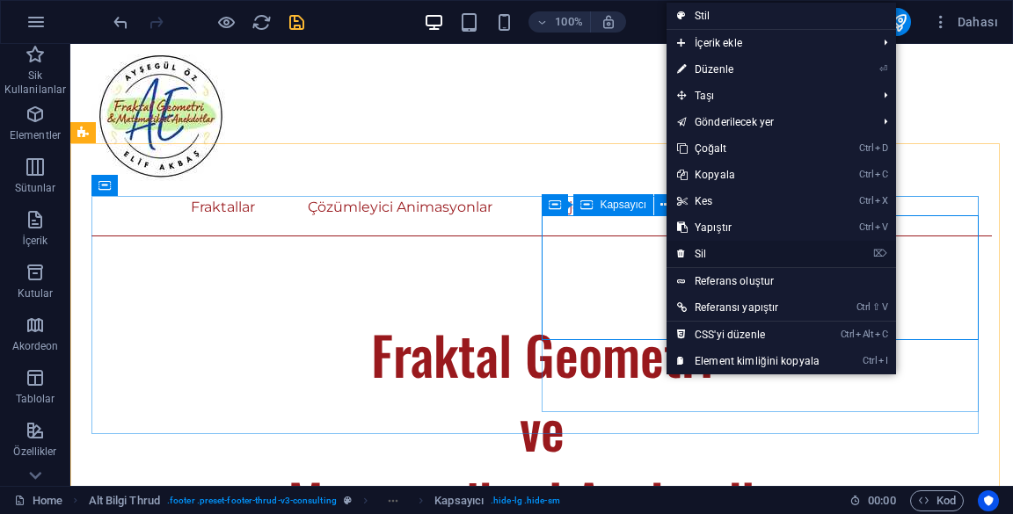
click at [686, 250] on link "⌦ Sil" at bounding box center [749, 254] width 164 height 26
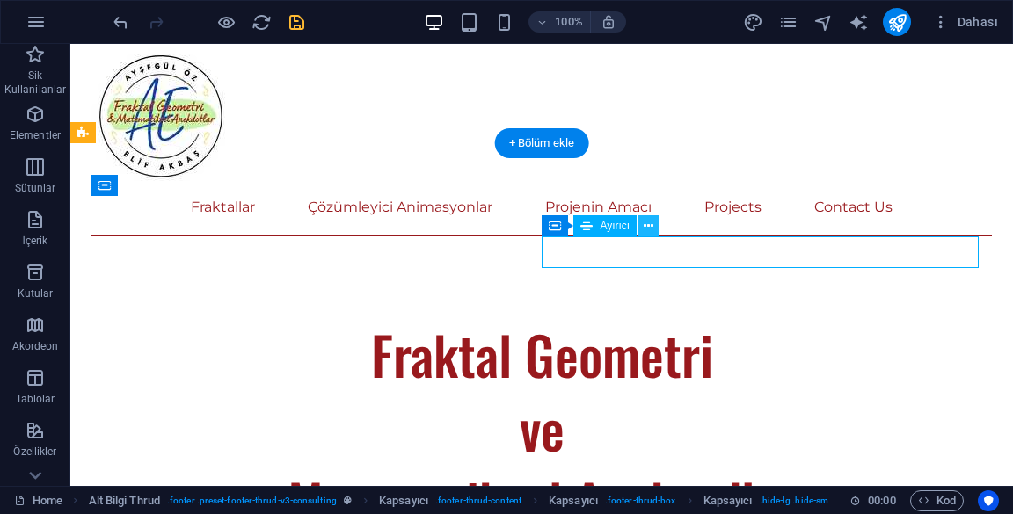
click at [650, 225] on icon at bounding box center [649, 226] width 10 height 18
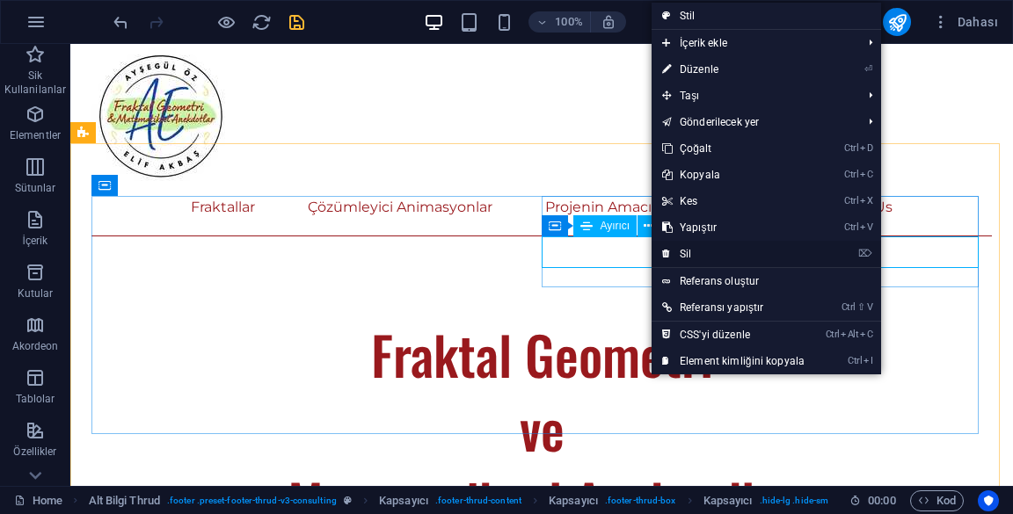
click at [724, 261] on link "⌦ Sil" at bounding box center [734, 254] width 164 height 26
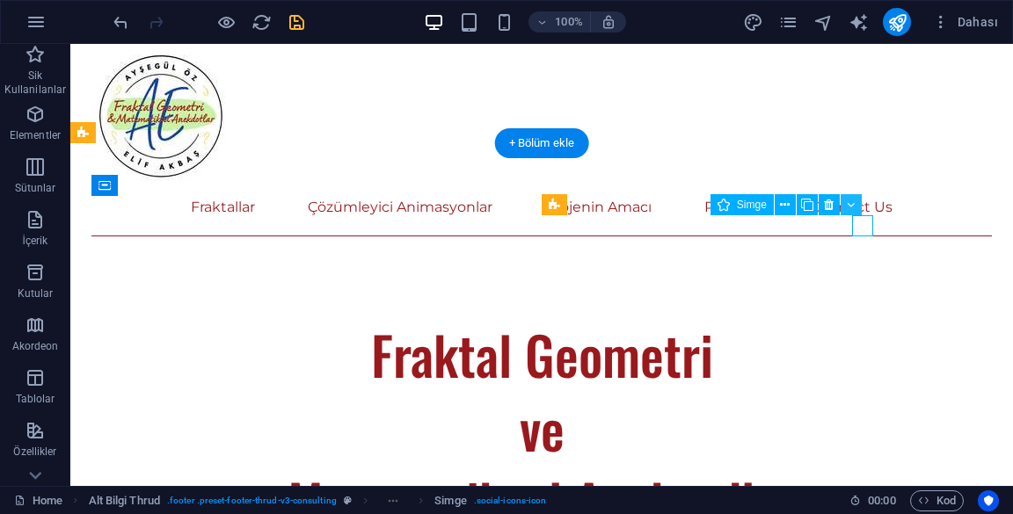
click at [853, 204] on icon at bounding box center [851, 205] width 8 height 18
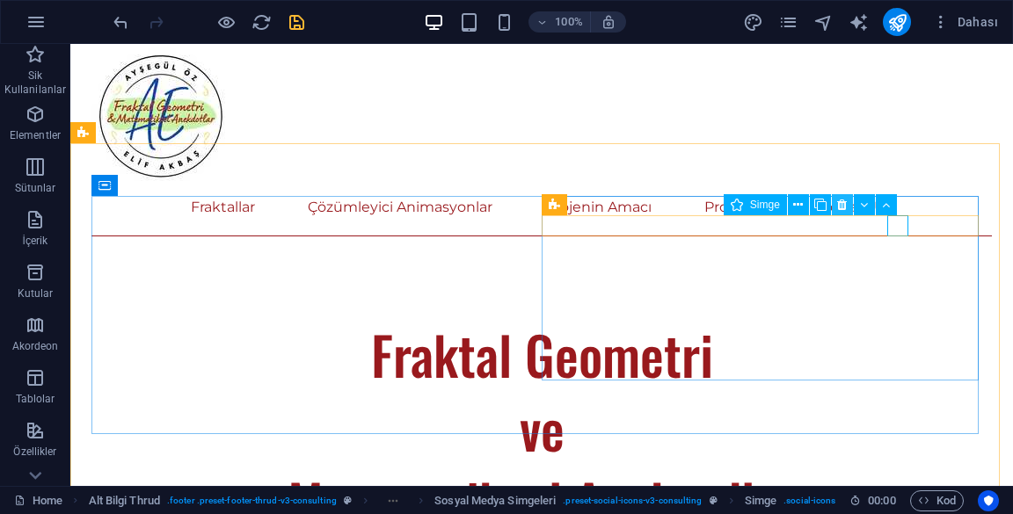
click at [839, 207] on icon at bounding box center [842, 205] width 10 height 18
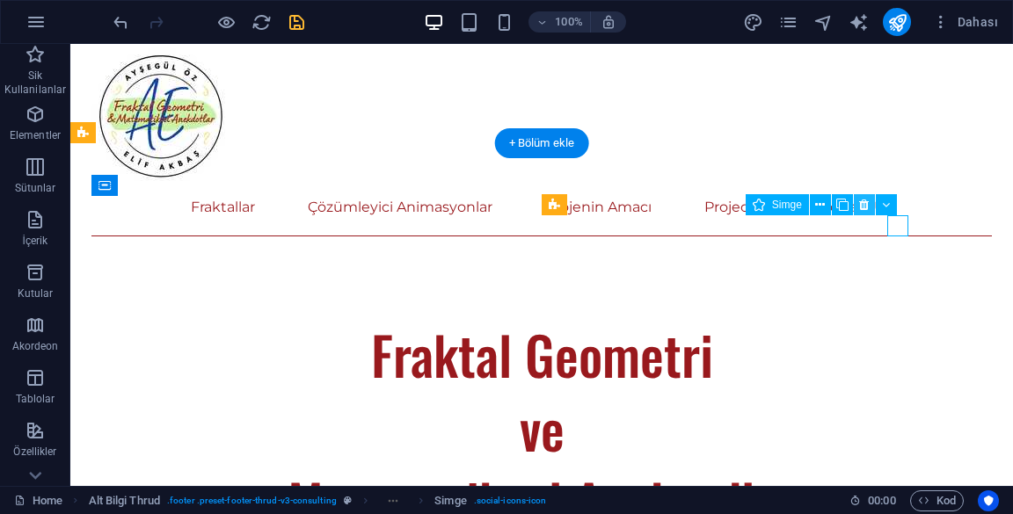
click at [863, 206] on icon at bounding box center [864, 205] width 10 height 18
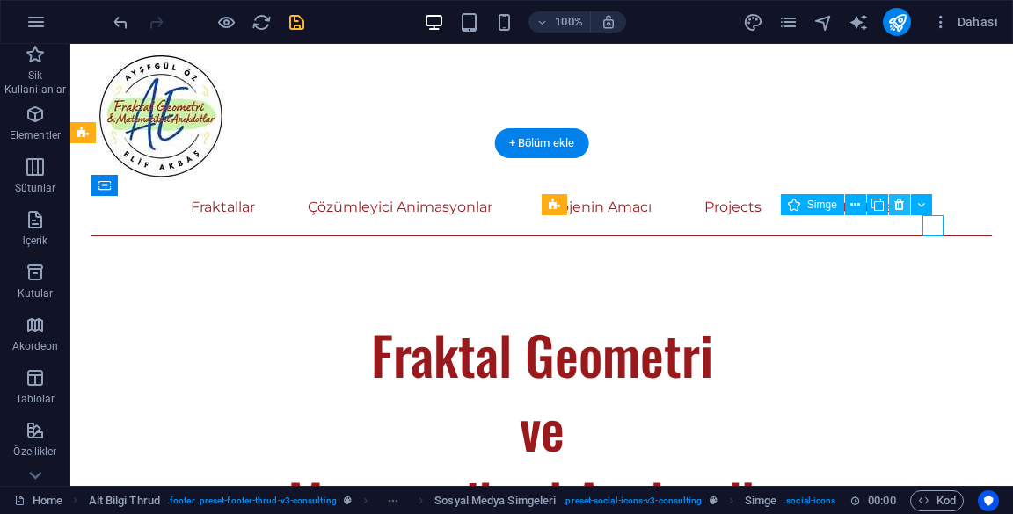
click at [901, 206] on icon at bounding box center [899, 205] width 10 height 18
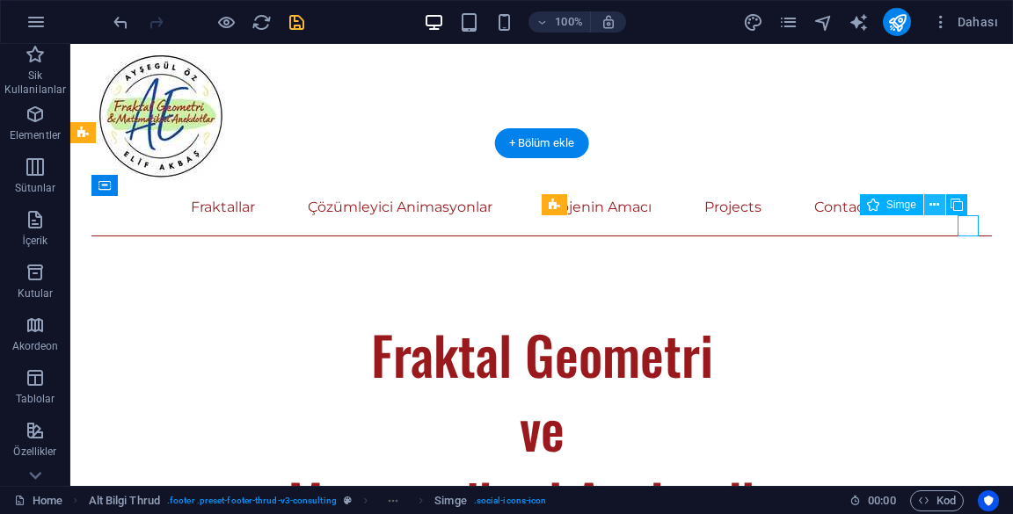
click at [938, 209] on icon at bounding box center [934, 205] width 10 height 18
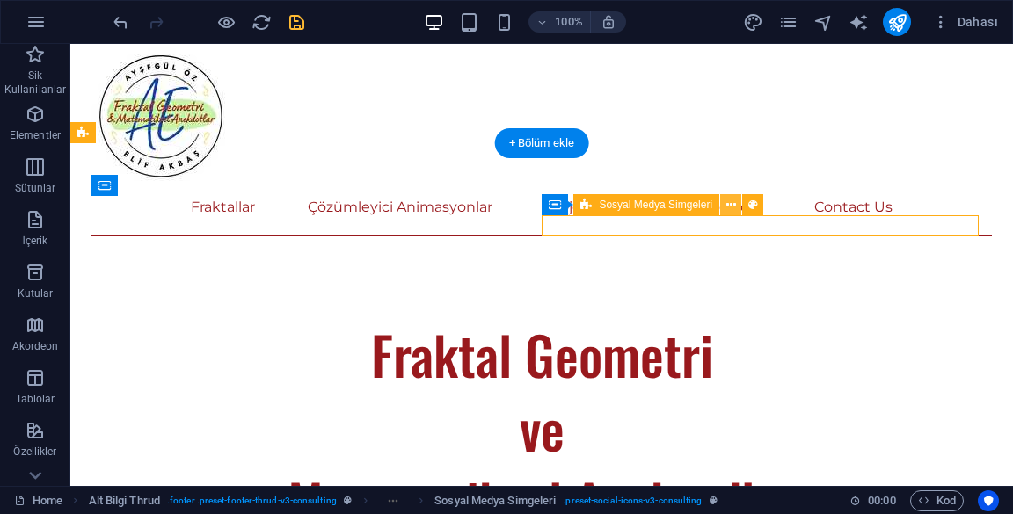
click at [731, 208] on icon at bounding box center [731, 205] width 10 height 18
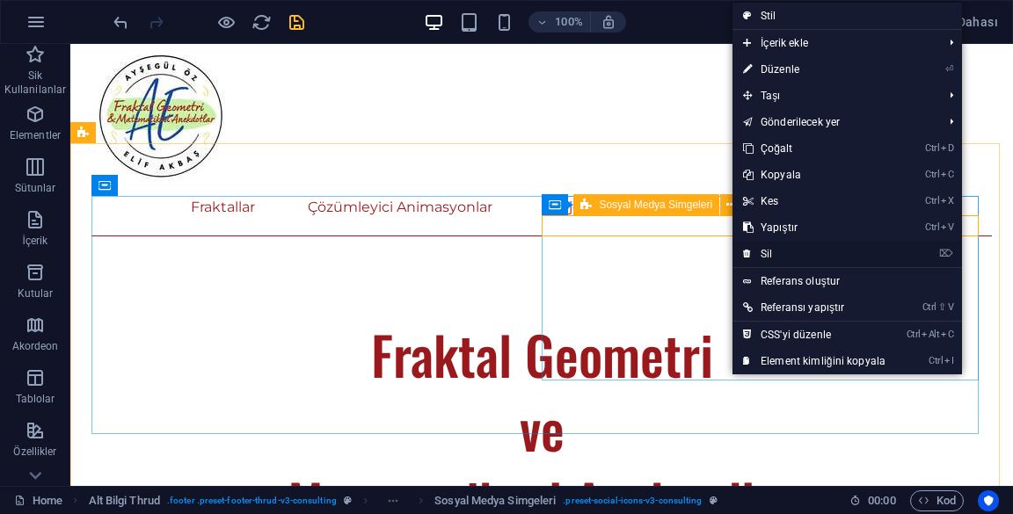
click at [816, 259] on link "⌦ Sil" at bounding box center [814, 254] width 164 height 26
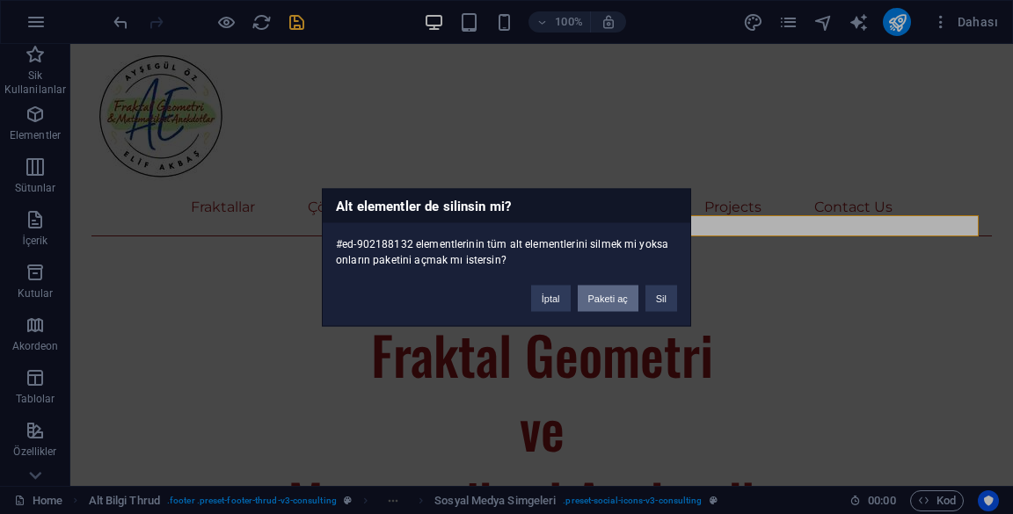
click at [609, 305] on button "Paketi aç" at bounding box center [608, 298] width 61 height 26
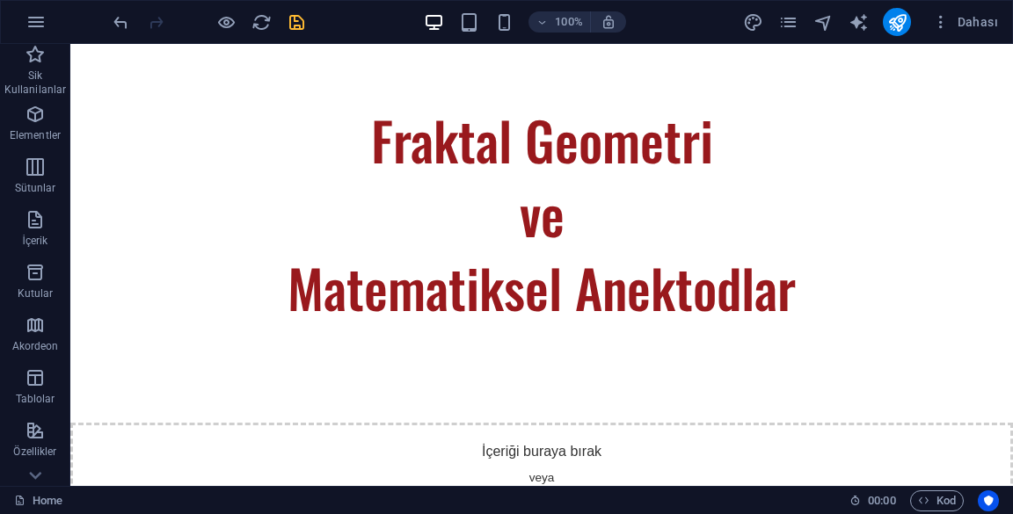
scroll to position [1028, 0]
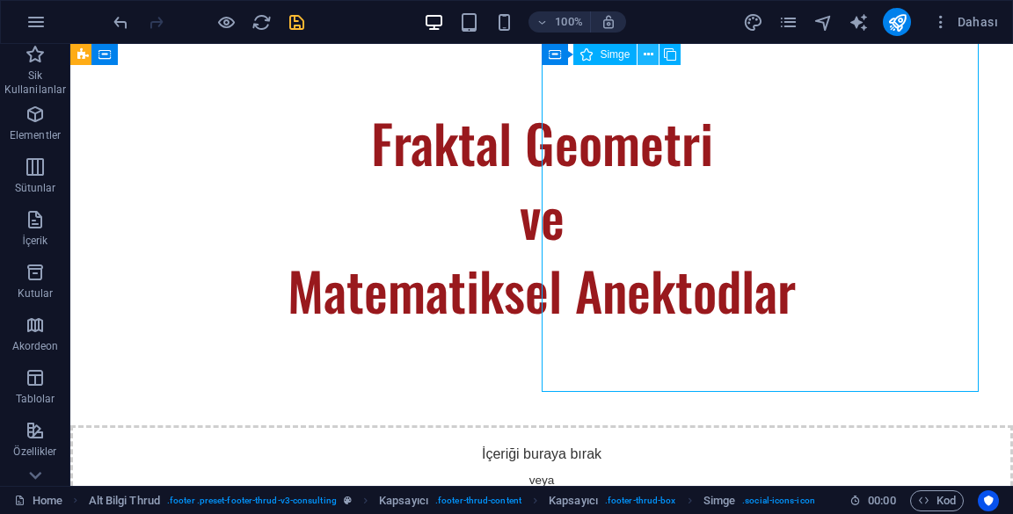
click at [651, 60] on icon at bounding box center [649, 55] width 10 height 18
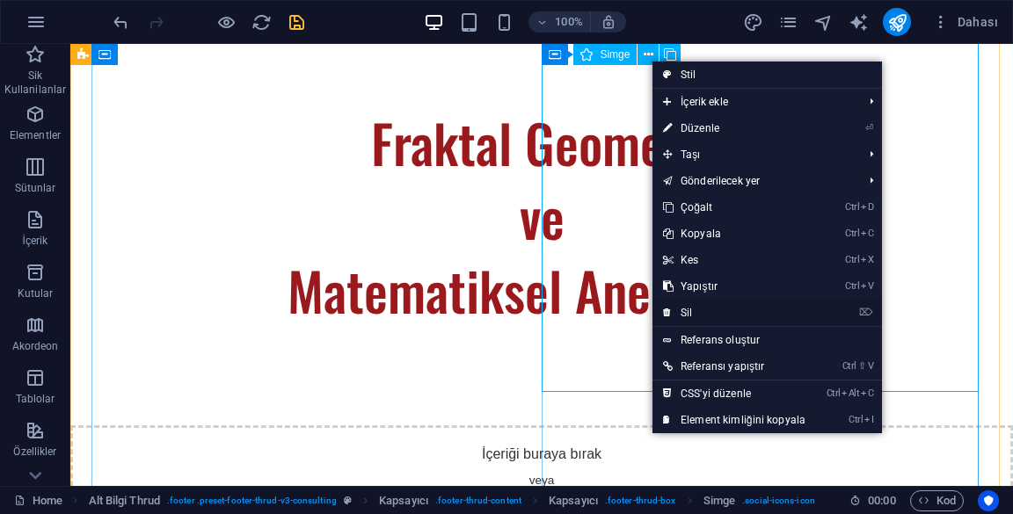
click at [756, 312] on link "⌦ Sil" at bounding box center [734, 313] width 164 height 26
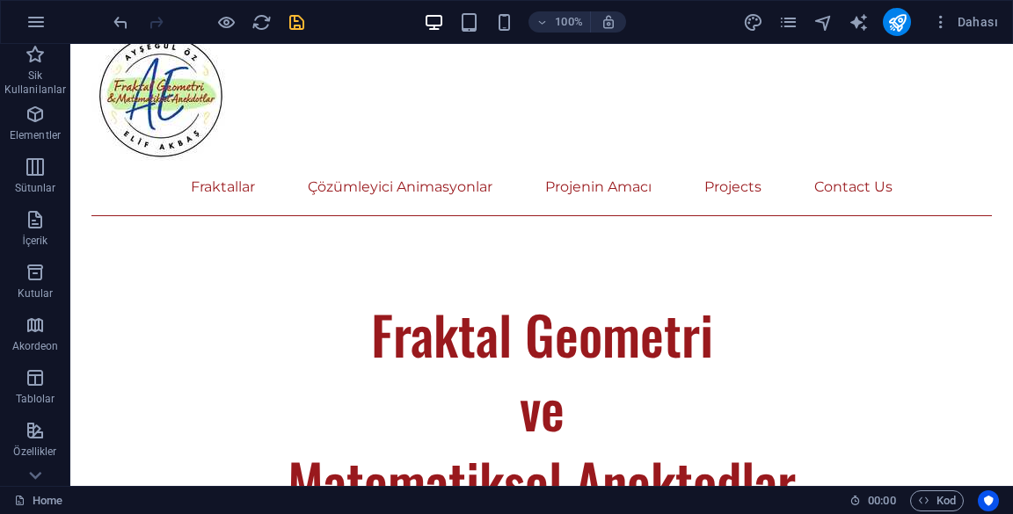
scroll to position [828, 0]
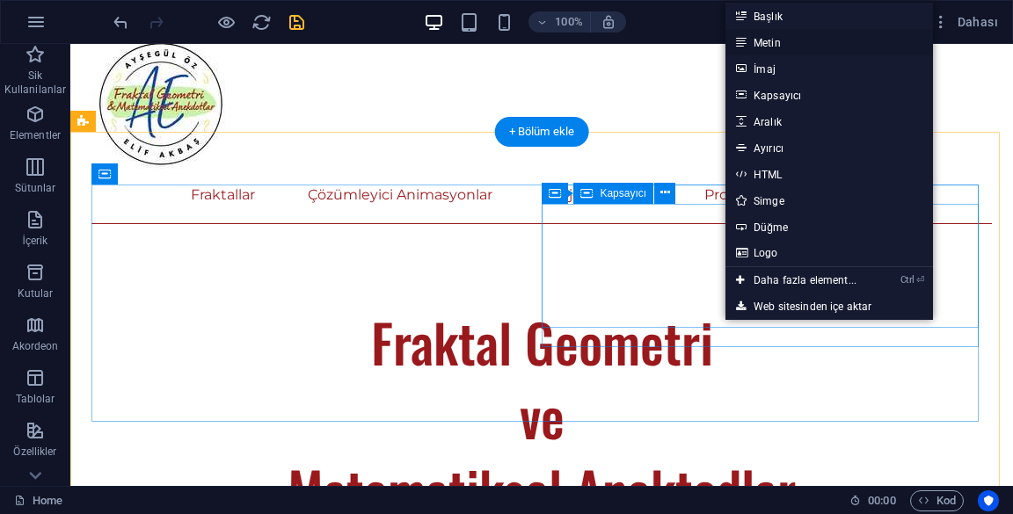
click at [797, 46] on link "Metin" at bounding box center [829, 42] width 208 height 26
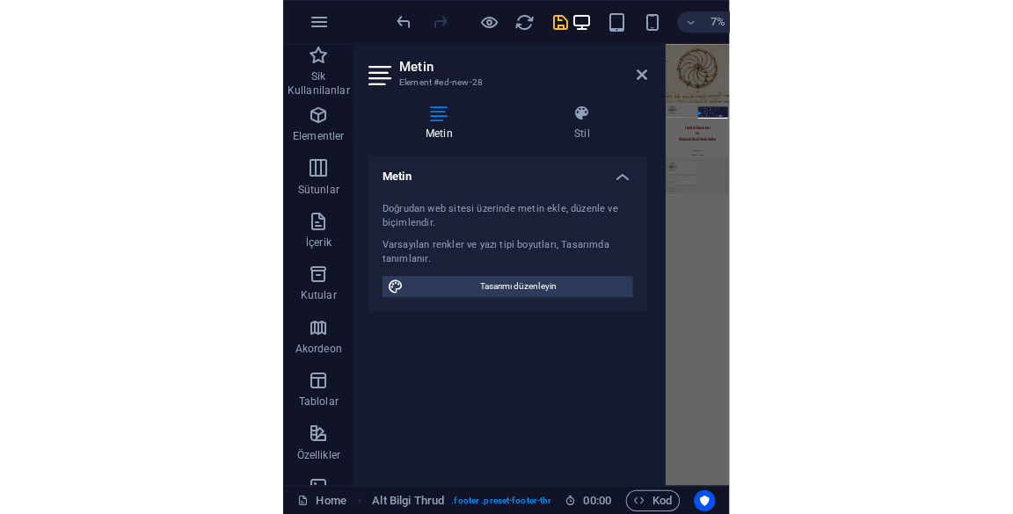
scroll to position [665, 0]
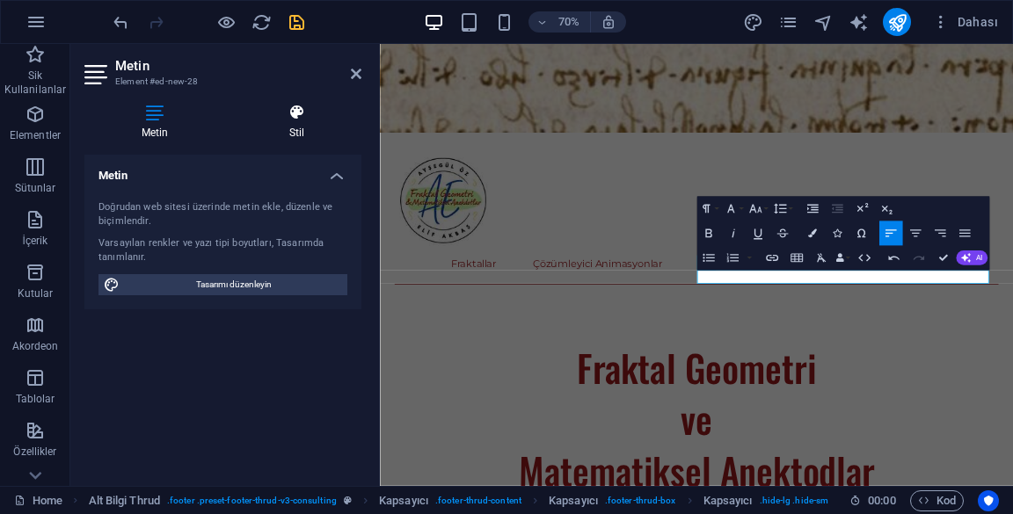
click at [288, 134] on h4 "Stil" at bounding box center [296, 122] width 129 height 37
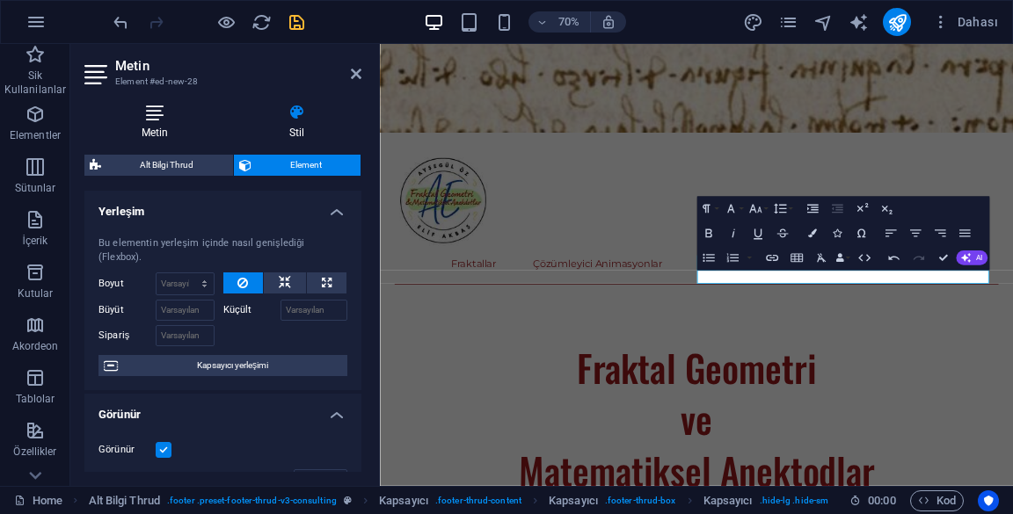
click at [155, 139] on h4 "Metin" at bounding box center [158, 122] width 148 height 37
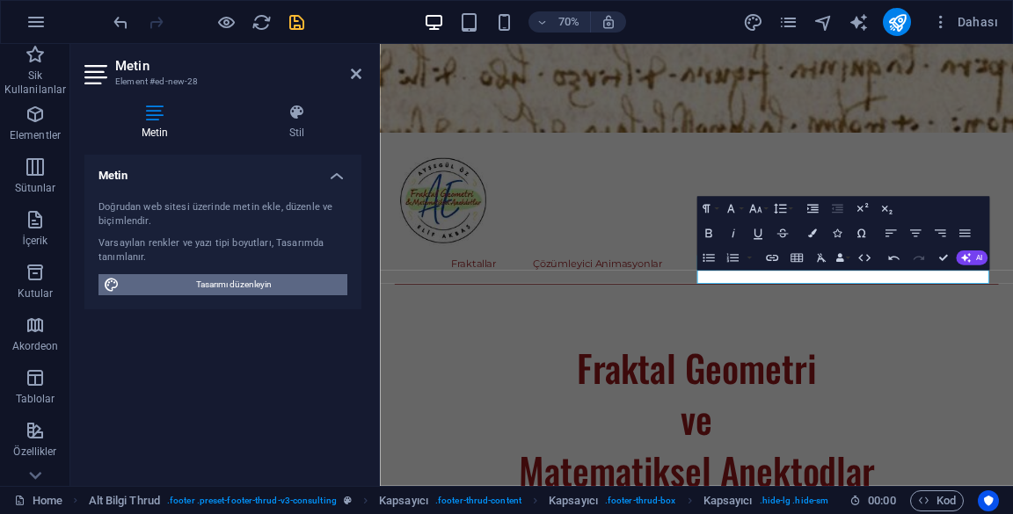
click at [160, 287] on span "Tasarımı düzenleyin" at bounding box center [233, 284] width 217 height 21
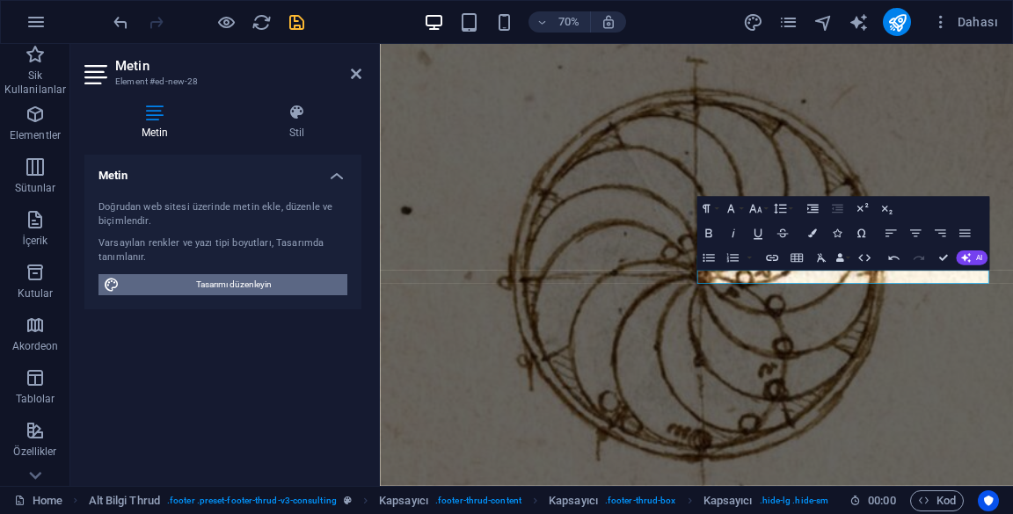
select select "px"
select select "400"
select select "px"
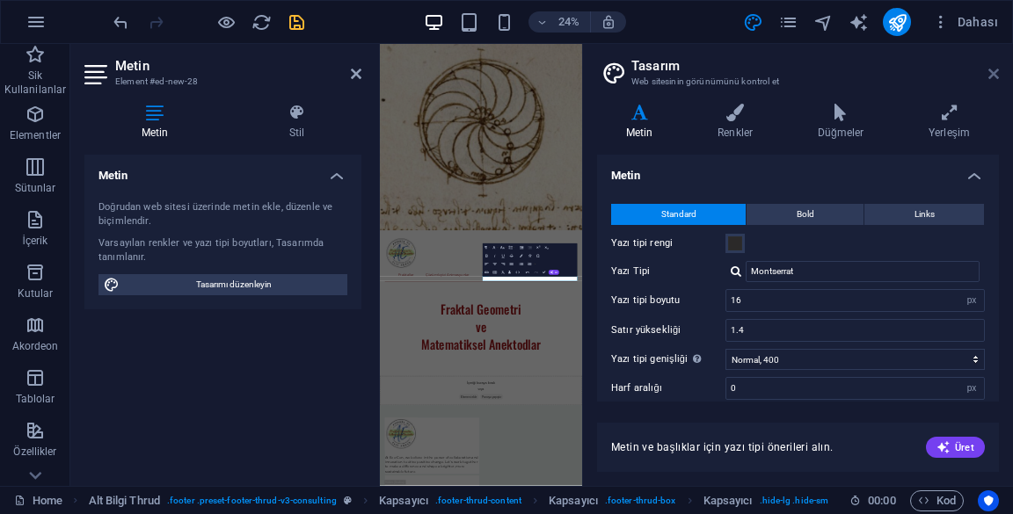
click at [989, 77] on icon at bounding box center [993, 74] width 11 height 14
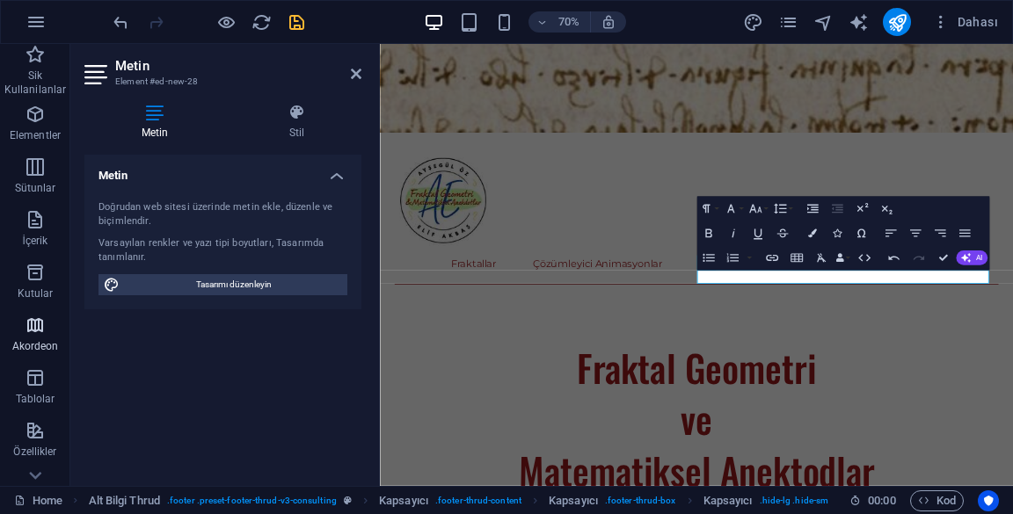
click at [294, 123] on h4 "Stil" at bounding box center [296, 122] width 129 height 37
click at [0, 318] on span "Akordeon" at bounding box center [35, 336] width 70 height 42
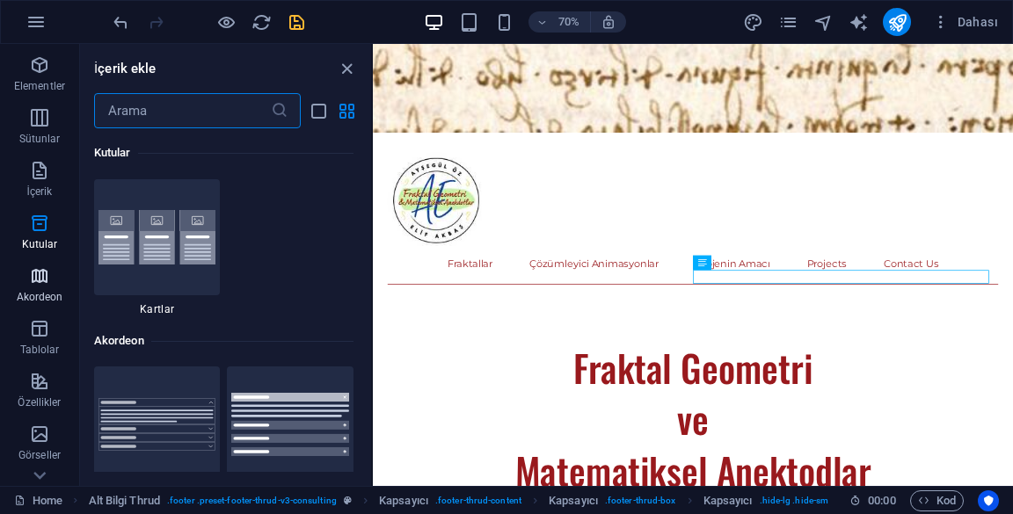
scroll to position [0, 0]
click at [33, 125] on span "Elementler" at bounding box center [39, 125] width 79 height 42
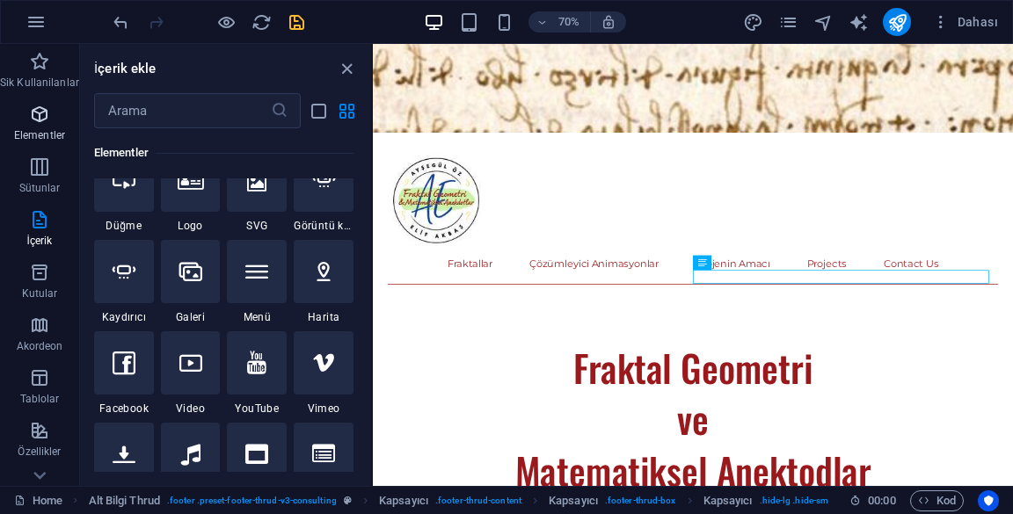
scroll to position [186, 0]
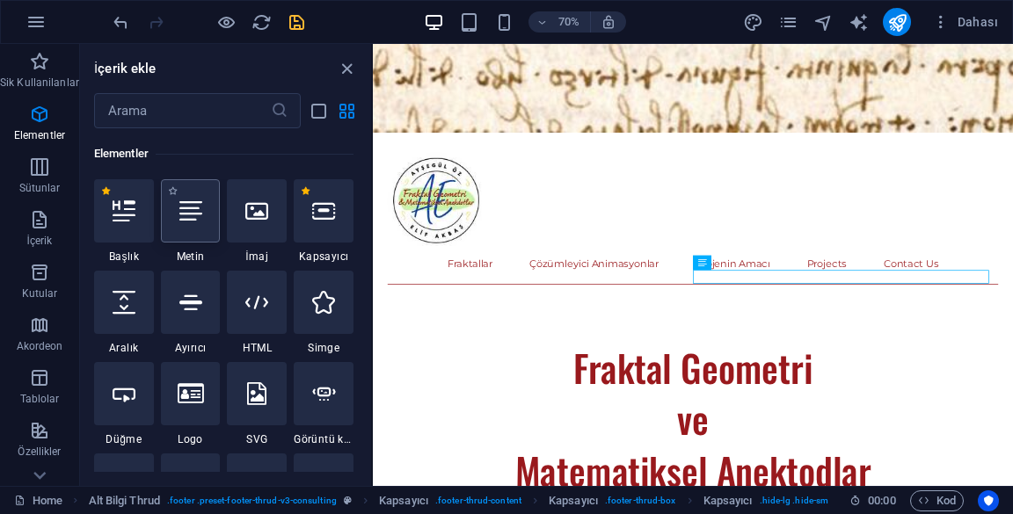
click at [180, 219] on icon at bounding box center [190, 211] width 23 height 23
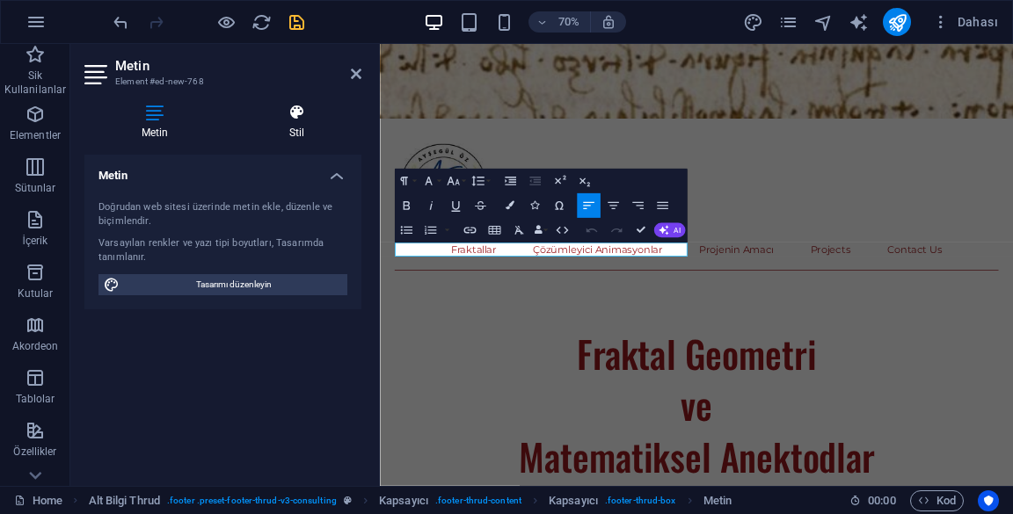
click at [302, 123] on h4 "Stil" at bounding box center [296, 122] width 129 height 37
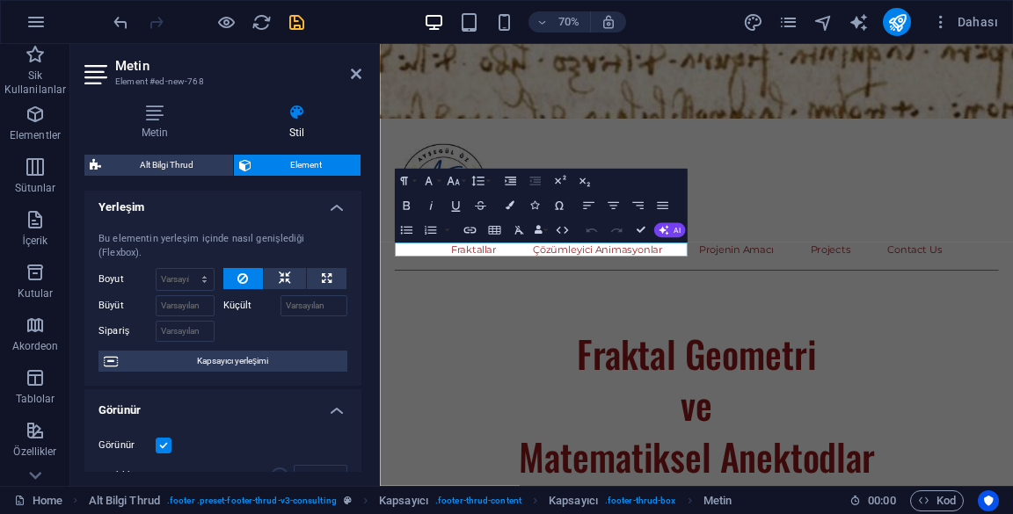
scroll to position [0, 0]
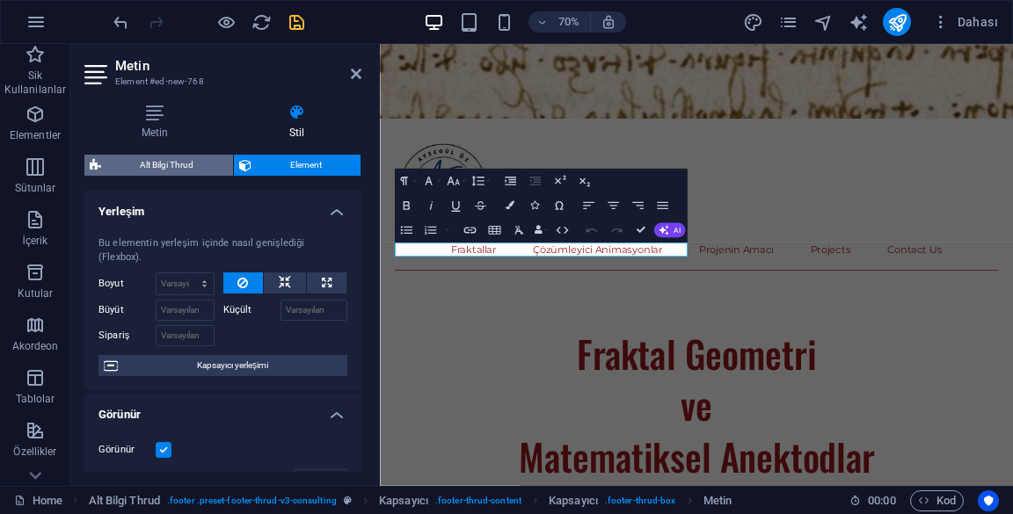
click at [127, 172] on span "Alt Bilgi Thrud" at bounding box center [166, 165] width 121 height 21
select select "rem"
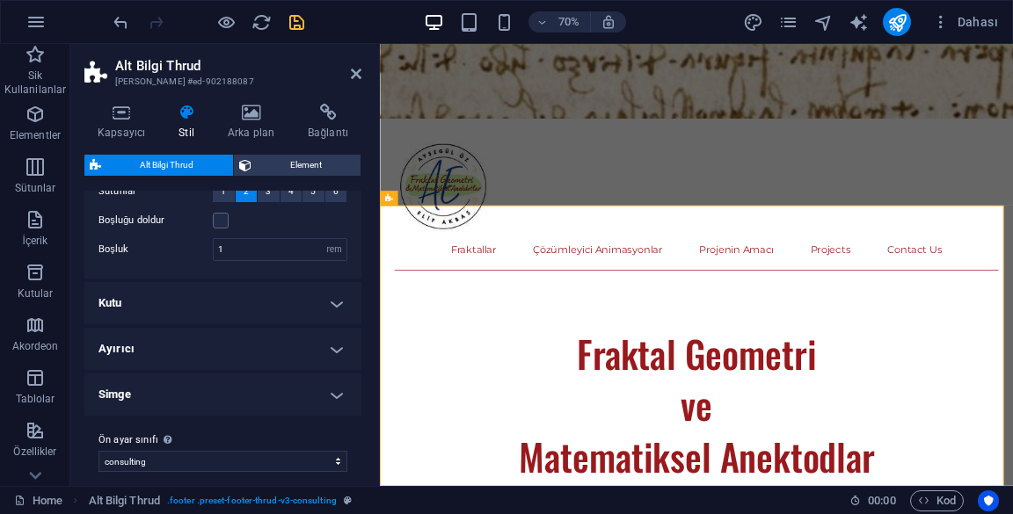
scroll to position [100, 0]
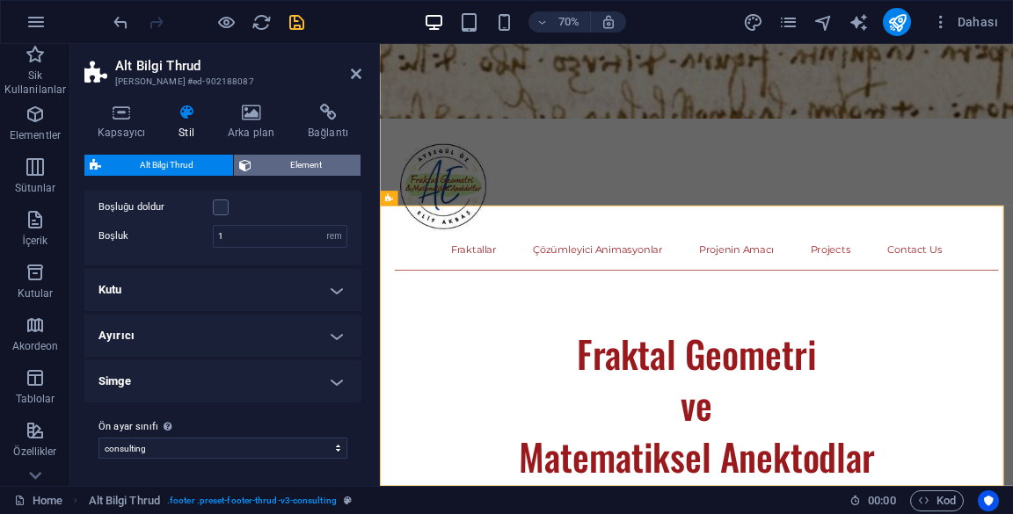
click at [256, 162] on button "Element" at bounding box center [297, 165] width 127 height 21
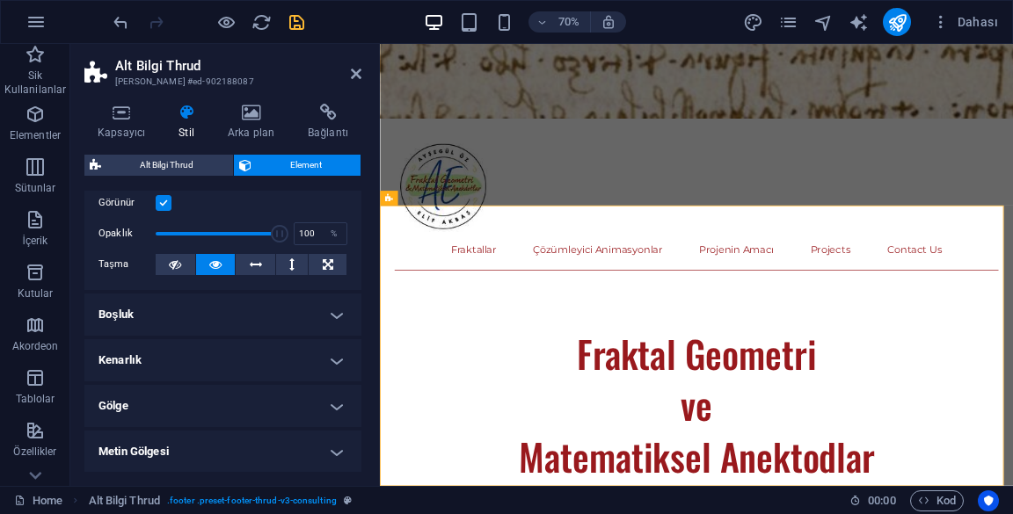
scroll to position [0, 0]
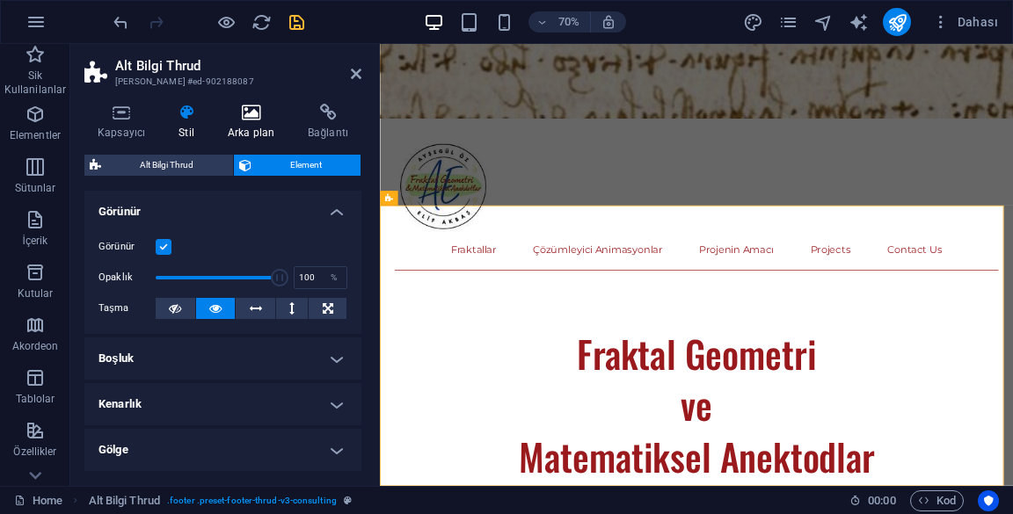
click at [257, 121] on h4 "Arka plan" at bounding box center [255, 122] width 80 height 37
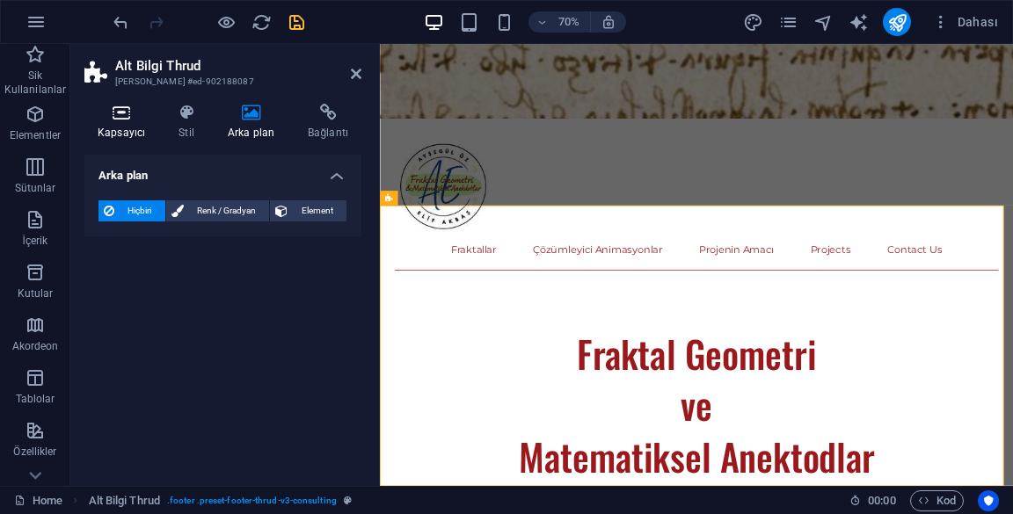
click at [128, 132] on h4 "Kapsayıcı" at bounding box center [124, 122] width 81 height 37
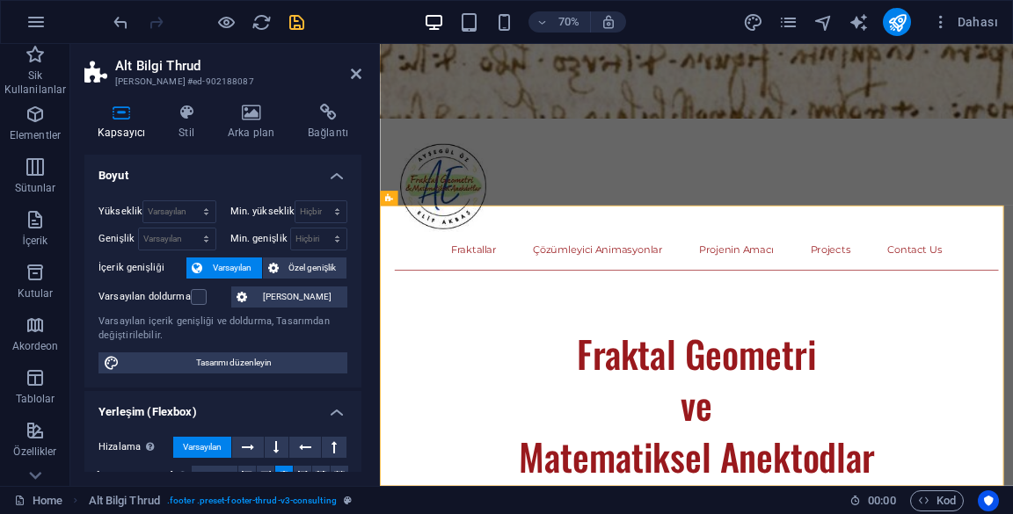
click at [301, 82] on h3 "[PERSON_NAME] #ed-902188087" at bounding box center [220, 82] width 211 height 16
click at [258, 115] on icon at bounding box center [251, 113] width 73 height 18
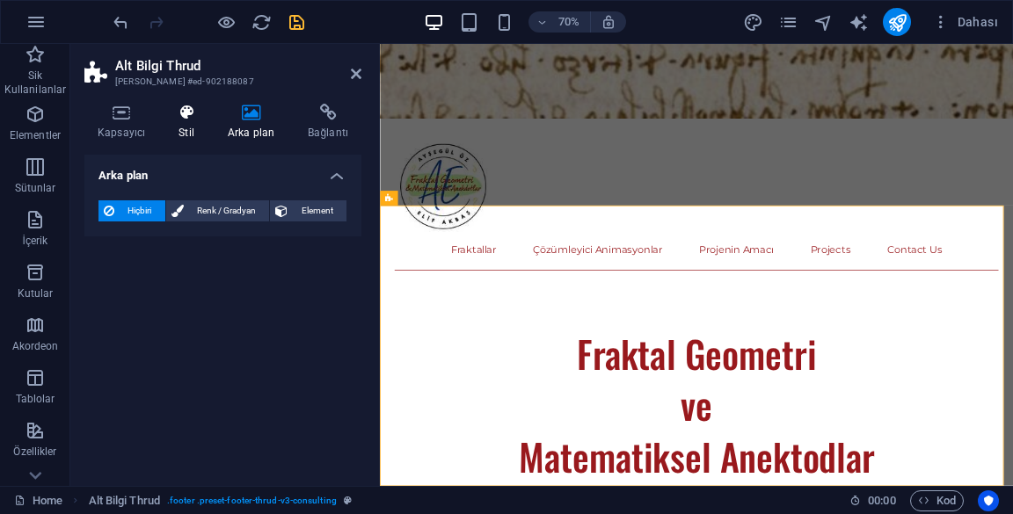
click at [183, 120] on icon at bounding box center [186, 113] width 42 height 18
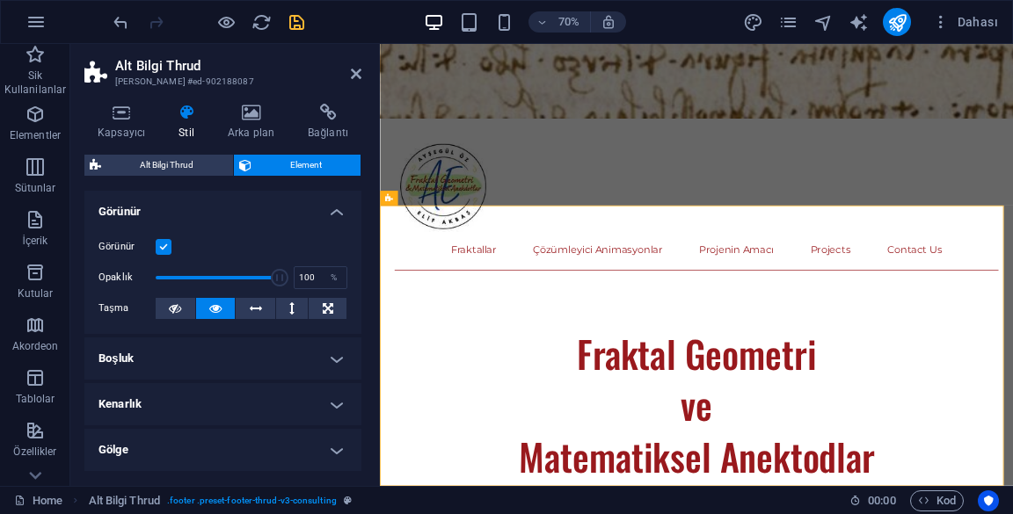
click at [253, 119] on icon at bounding box center [251, 113] width 73 height 18
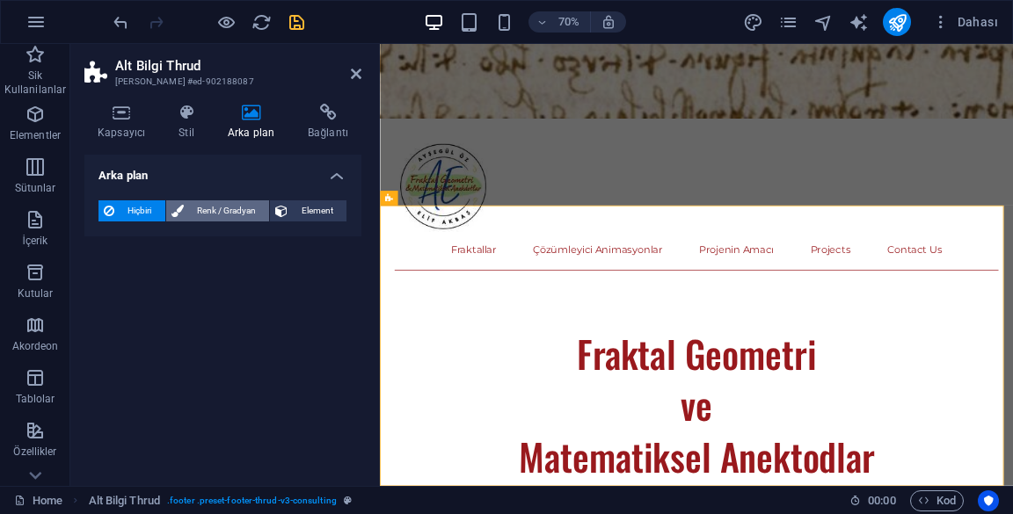
click at [215, 215] on span "Renk / Gradyan" at bounding box center [227, 210] width 76 height 21
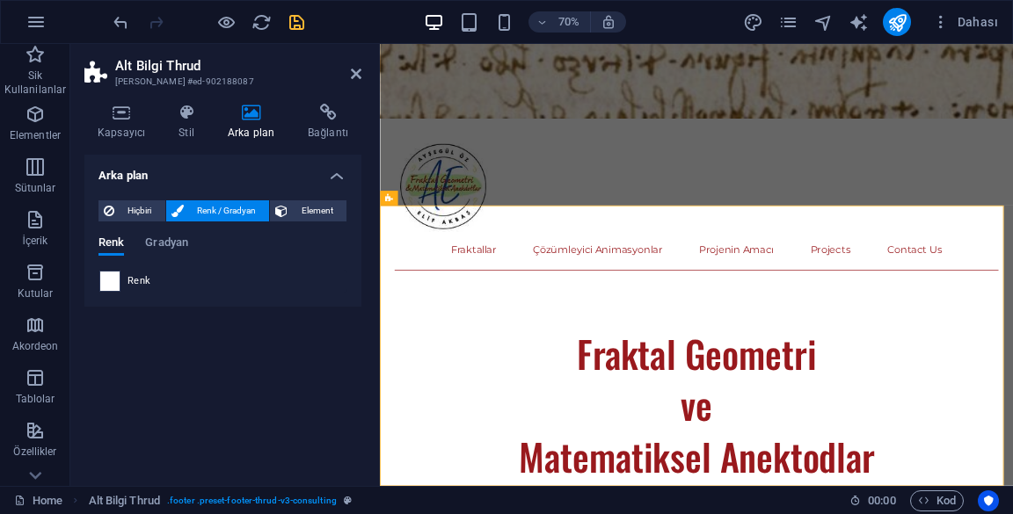
click at [104, 285] on span at bounding box center [109, 281] width 19 height 19
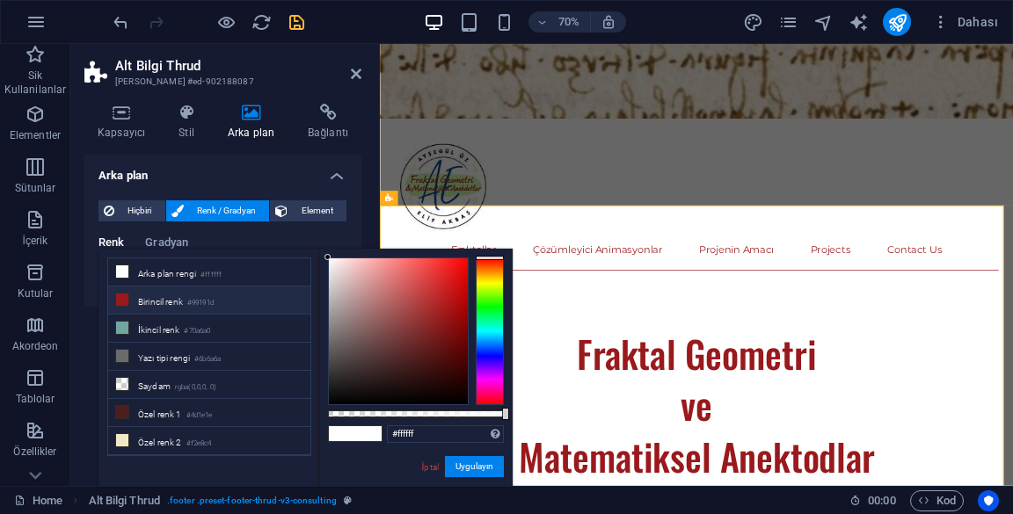
click at [127, 306] on li "Birincil [PERSON_NAME] #99191d" at bounding box center [209, 301] width 202 height 28
type input "#99191d"
click at [125, 26] on icon "undo" at bounding box center [121, 22] width 20 height 20
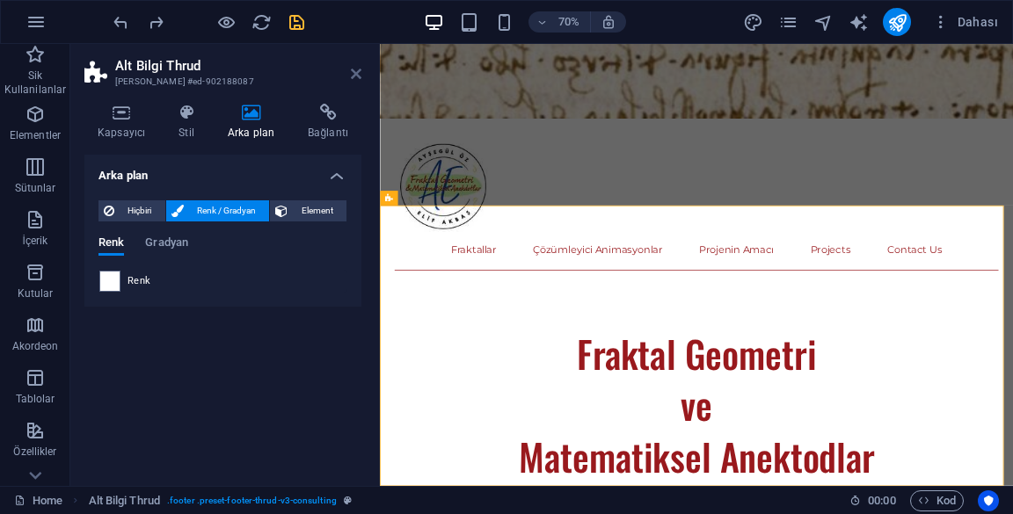
click at [352, 79] on icon at bounding box center [356, 74] width 11 height 14
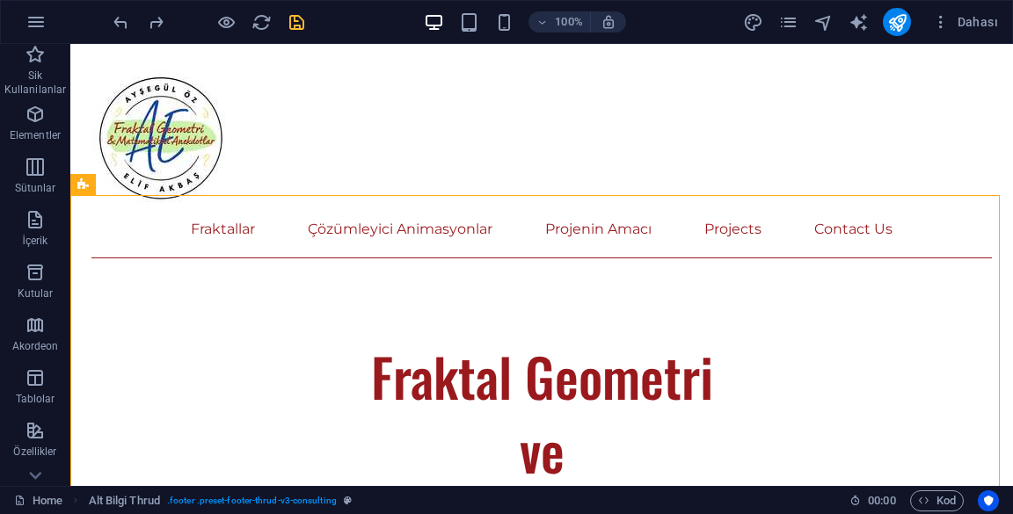
scroll to position [809, 0]
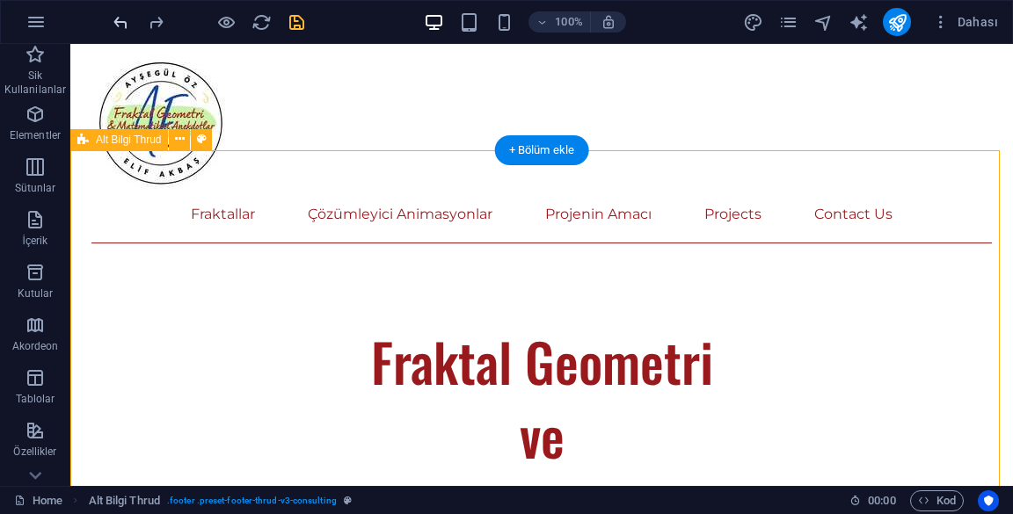
click at [120, 28] on icon "undo" at bounding box center [121, 22] width 20 height 20
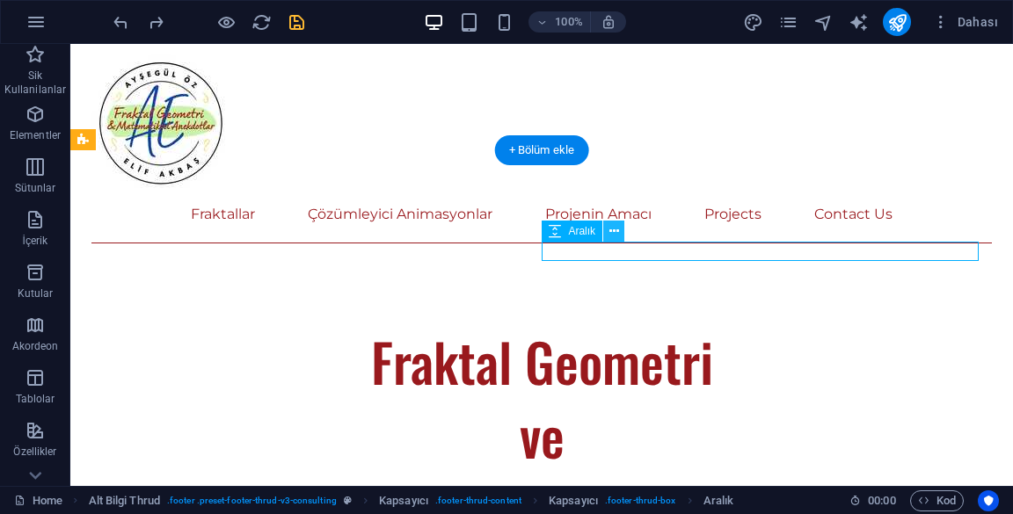
click at [616, 234] on icon at bounding box center [614, 231] width 10 height 18
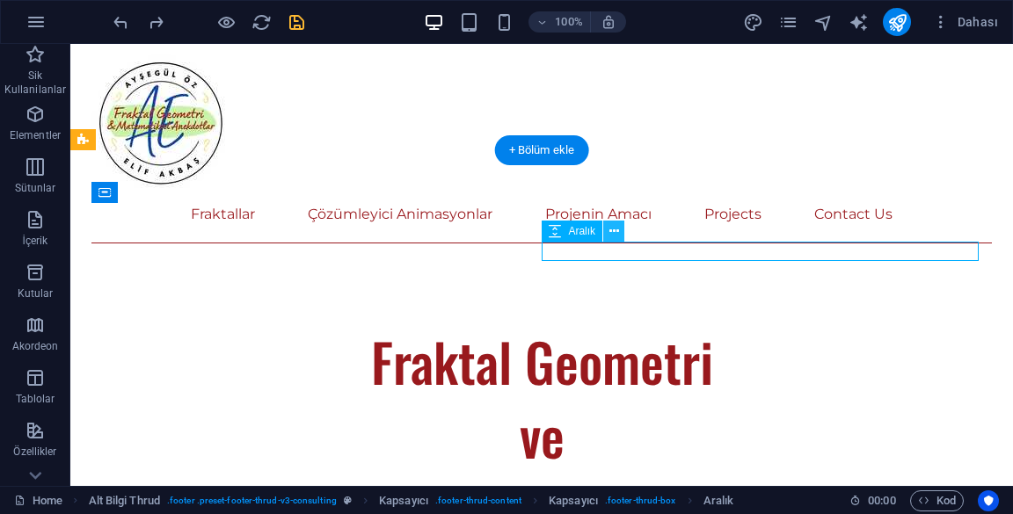
click at [612, 234] on icon at bounding box center [614, 231] width 10 height 18
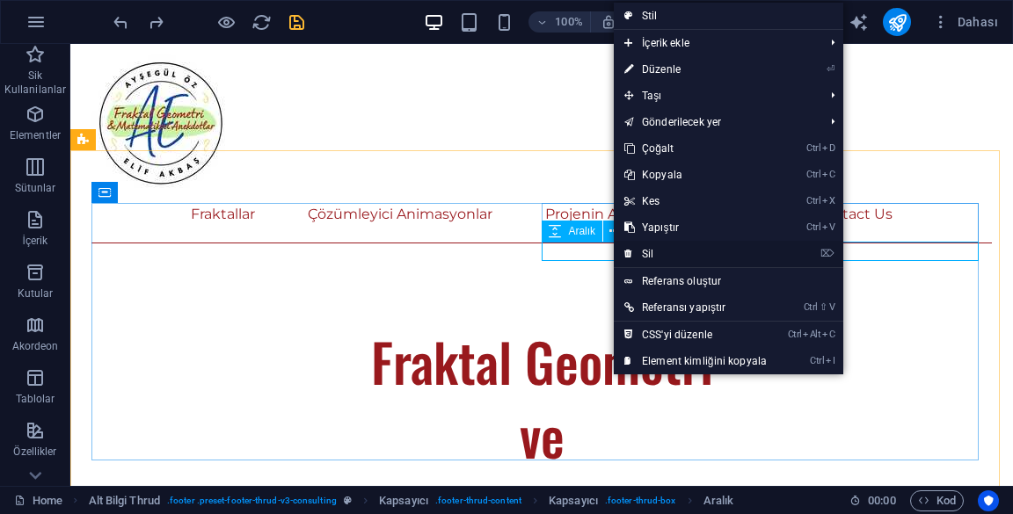
click at [693, 257] on link "⌦ Sil" at bounding box center [696, 254] width 164 height 26
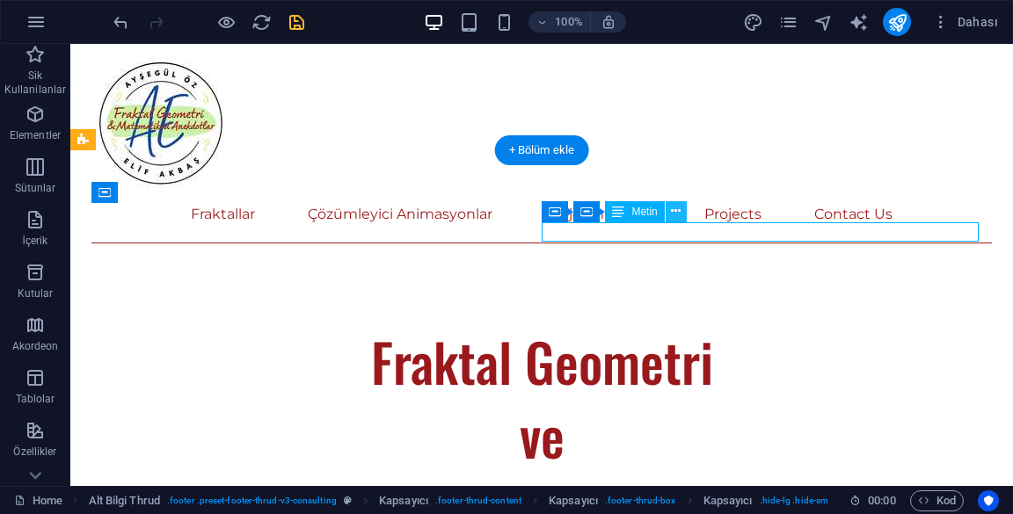
click at [672, 215] on icon at bounding box center [676, 211] width 10 height 18
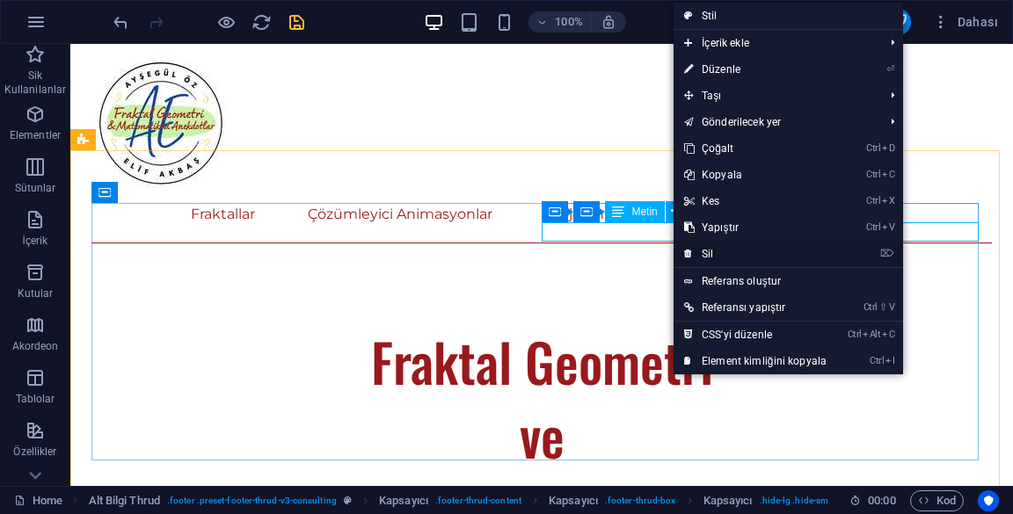
click at [741, 255] on link "⌦ Sil" at bounding box center [756, 254] width 164 height 26
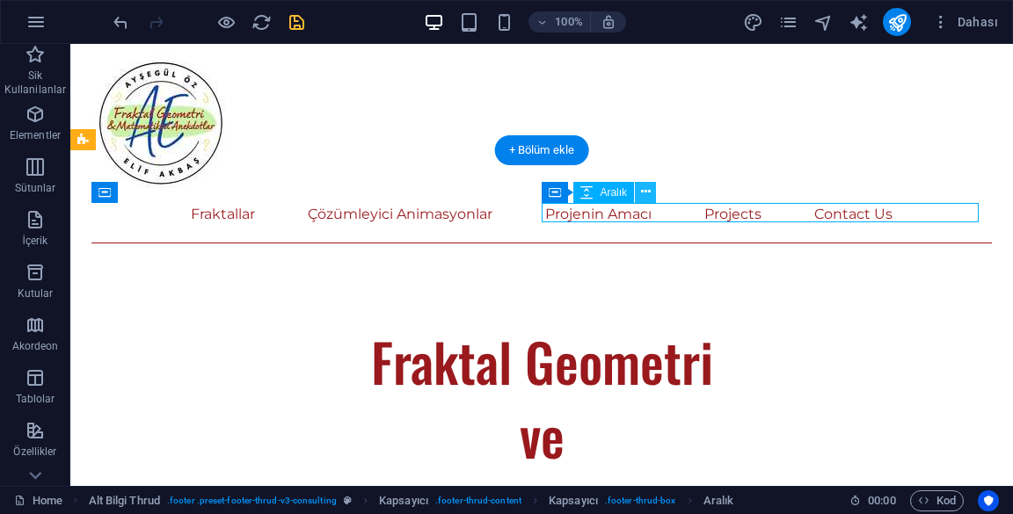
click at [637, 190] on button at bounding box center [645, 192] width 21 height 21
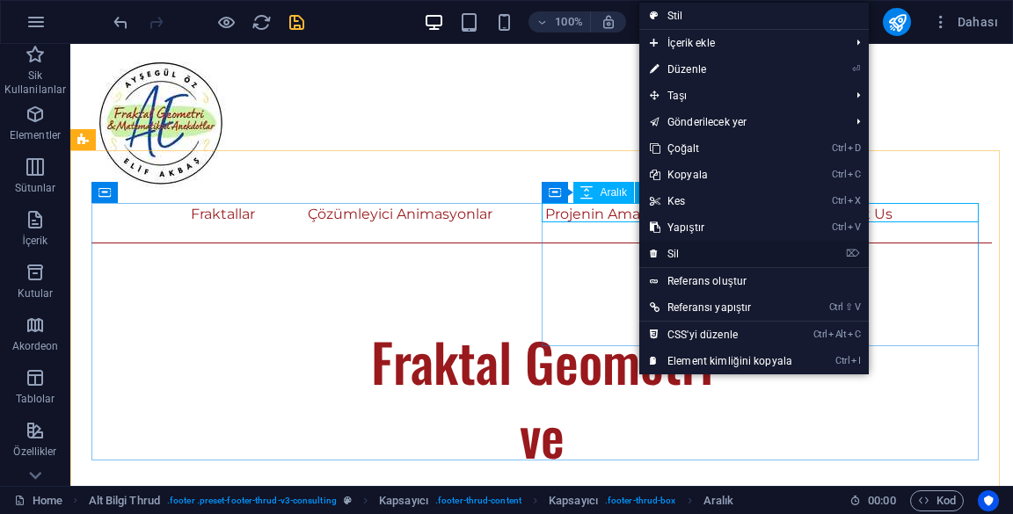
click at [705, 260] on link "⌦ Sil" at bounding box center [721, 254] width 164 height 26
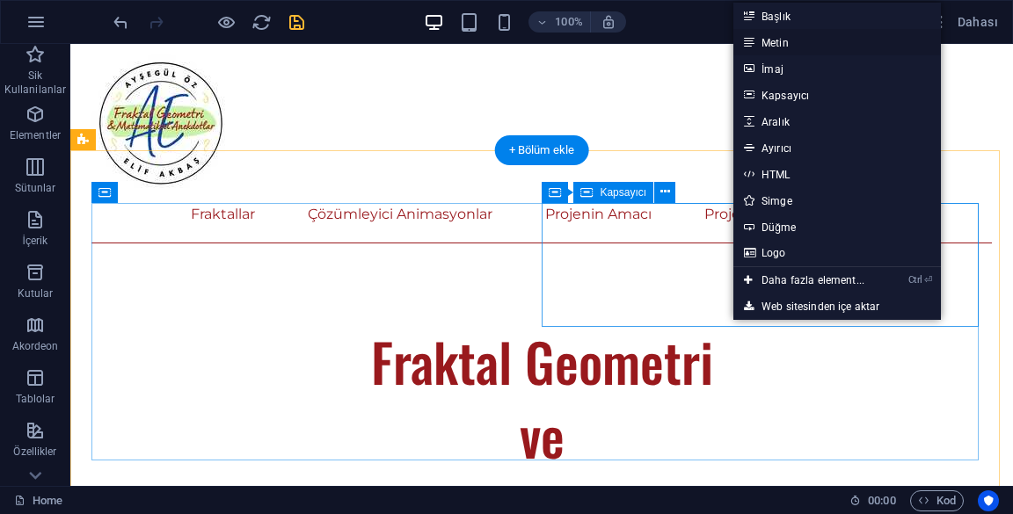
click at [805, 48] on link "Metin" at bounding box center [837, 42] width 208 height 26
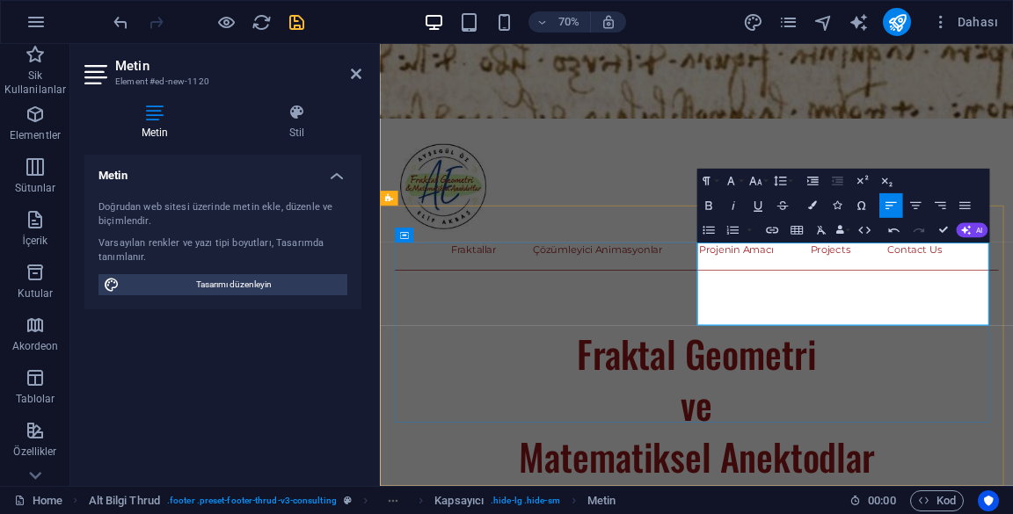
click at [304, 125] on h4 "Stil" at bounding box center [296, 122] width 129 height 37
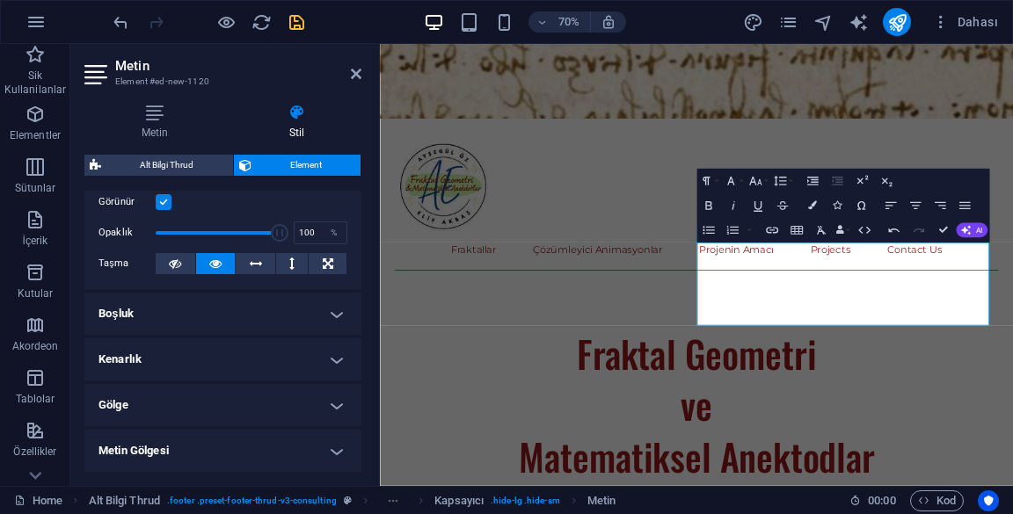
scroll to position [267, 0]
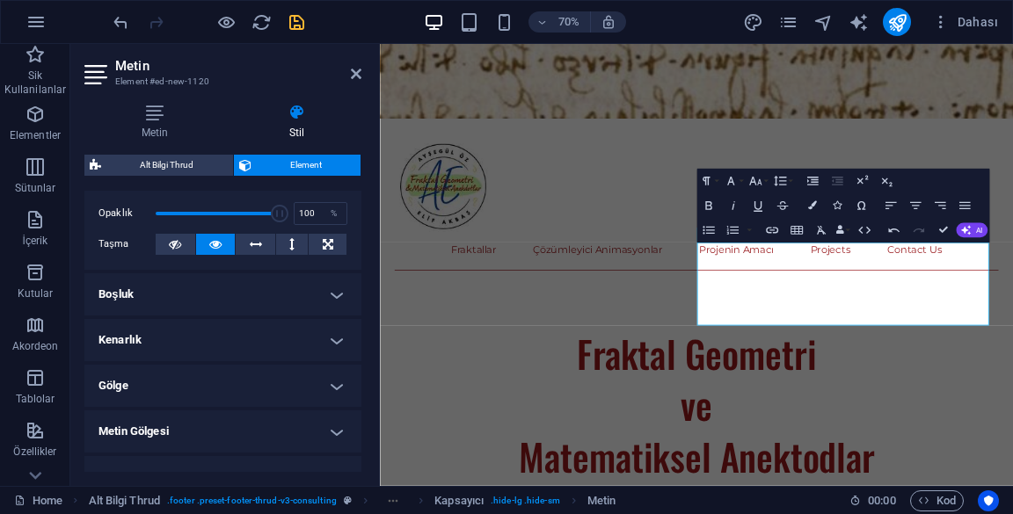
click at [304, 310] on h4 "Boşluk" at bounding box center [222, 294] width 277 height 42
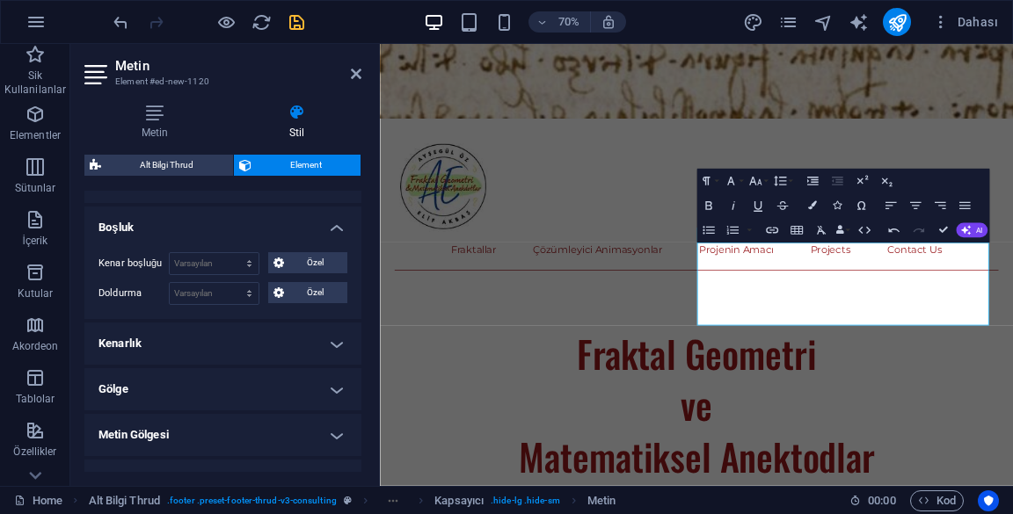
click at [315, 339] on h4 "Kenarlık" at bounding box center [222, 344] width 277 height 42
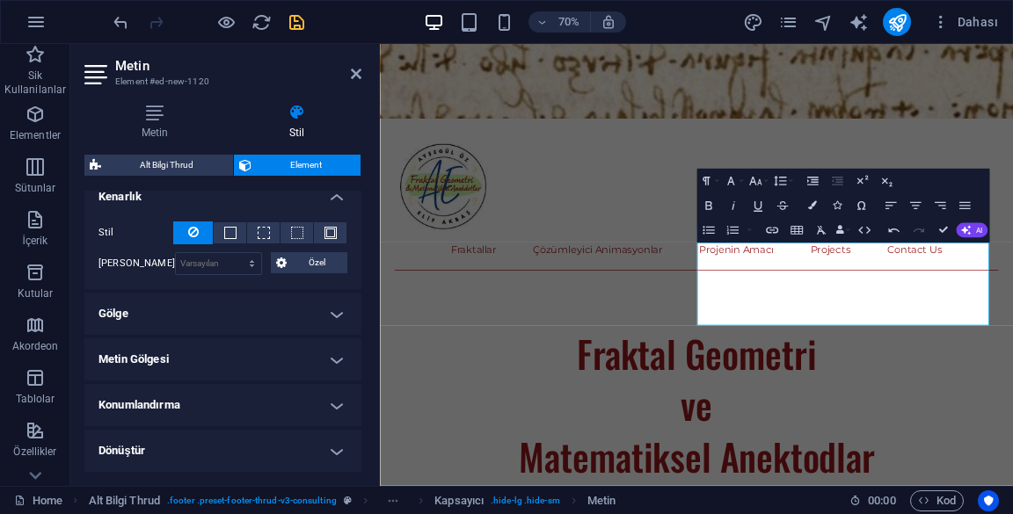
scroll to position [489, 0]
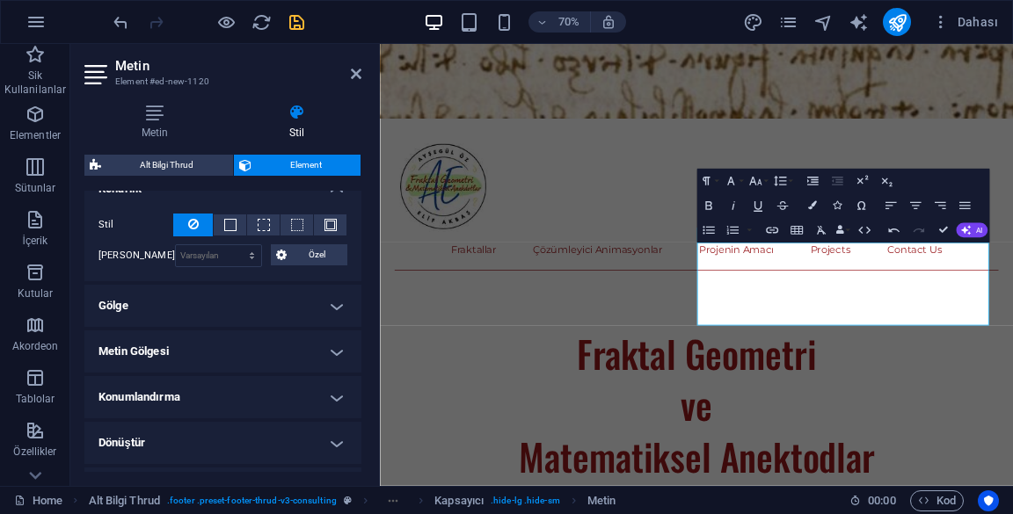
click at [291, 318] on h4 "Gölge" at bounding box center [222, 306] width 277 height 42
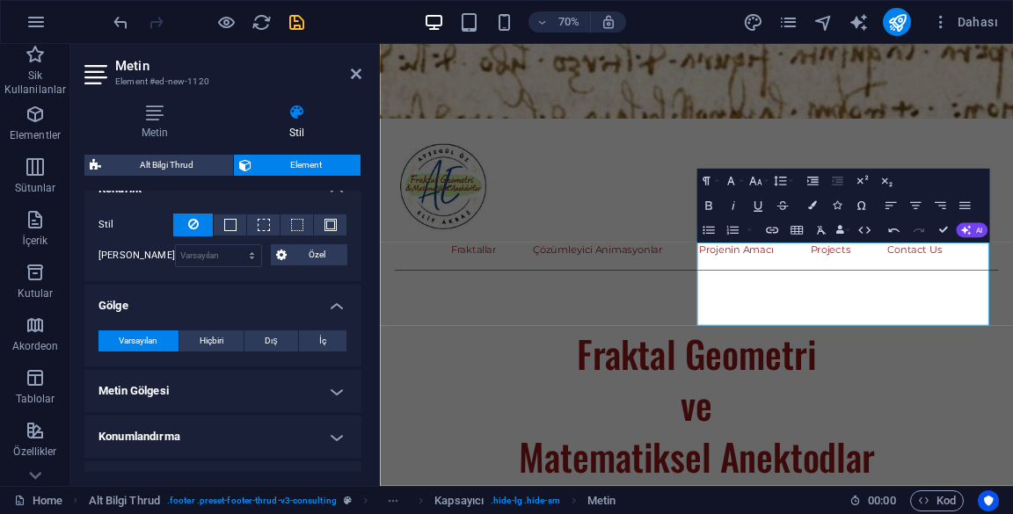
click at [287, 310] on h4 "Gölge" at bounding box center [222, 301] width 277 height 32
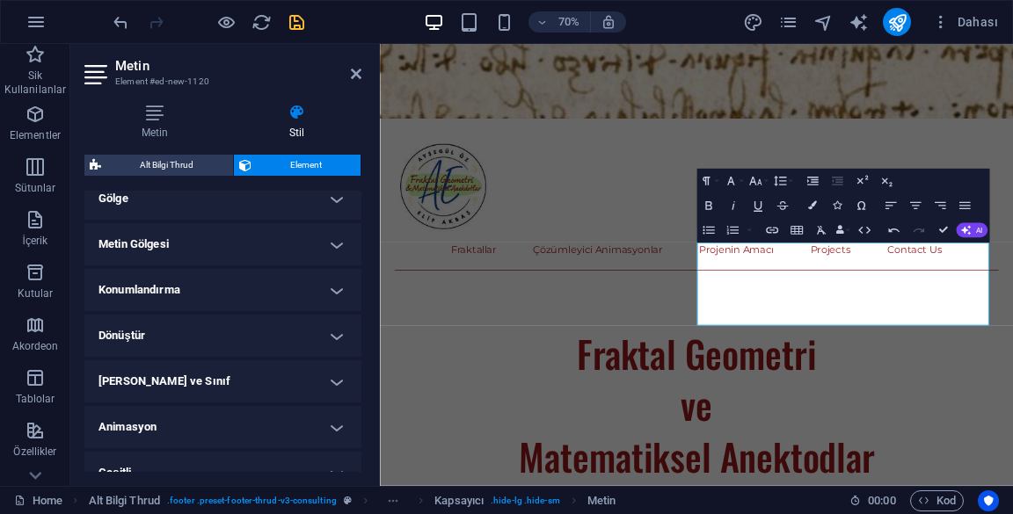
scroll to position [616, 0]
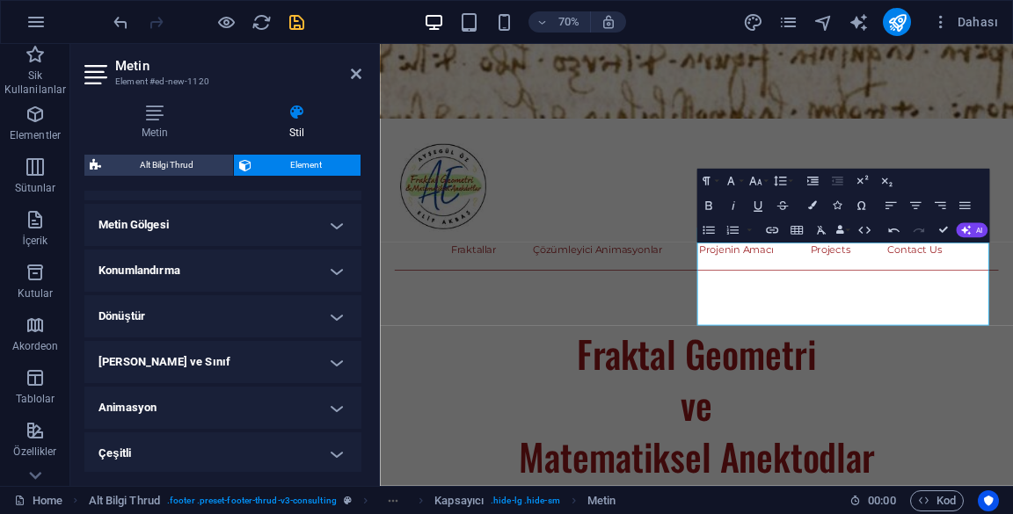
click at [298, 426] on h4 "Animasyon" at bounding box center [222, 408] width 277 height 42
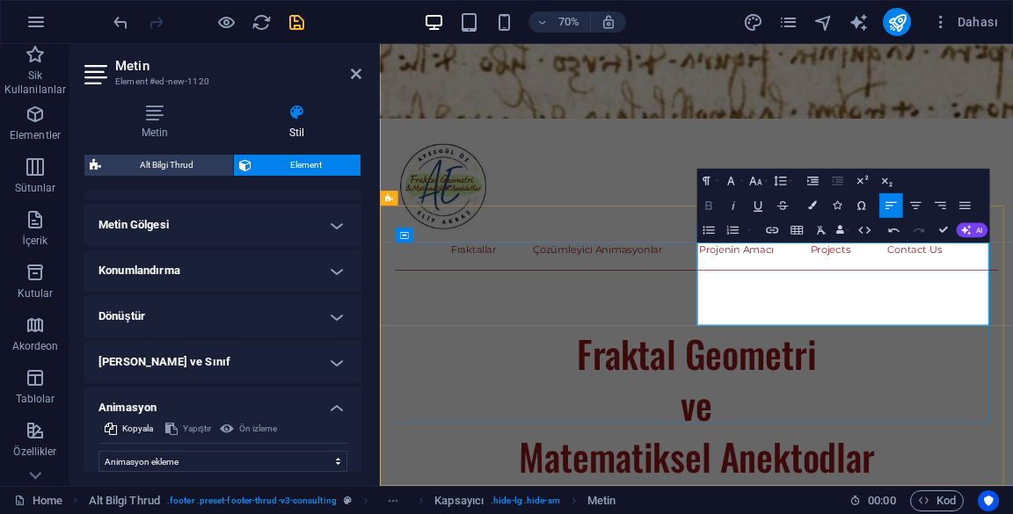
click at [708, 206] on icon "button" at bounding box center [708, 205] width 6 height 9
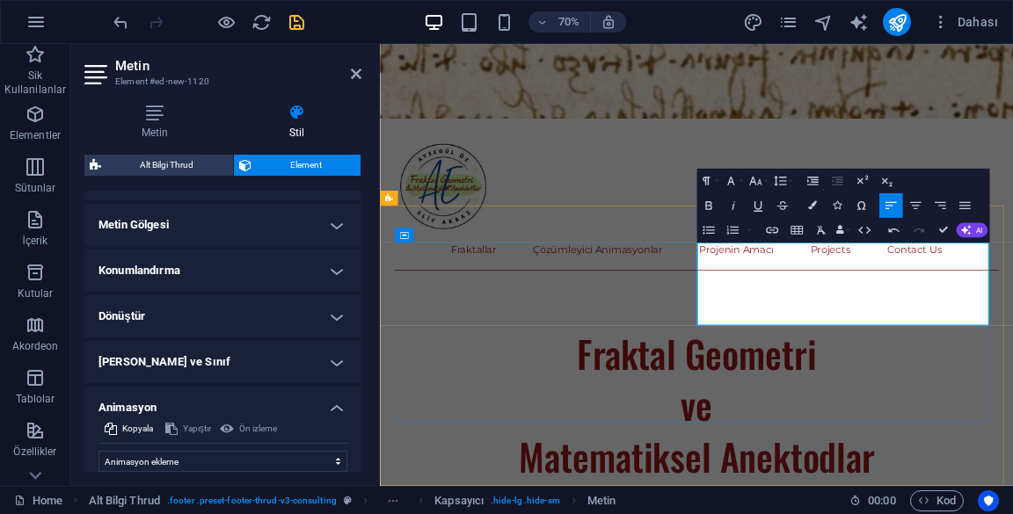
click at [958, 196] on button "Align Justify" at bounding box center [964, 205] width 24 height 25
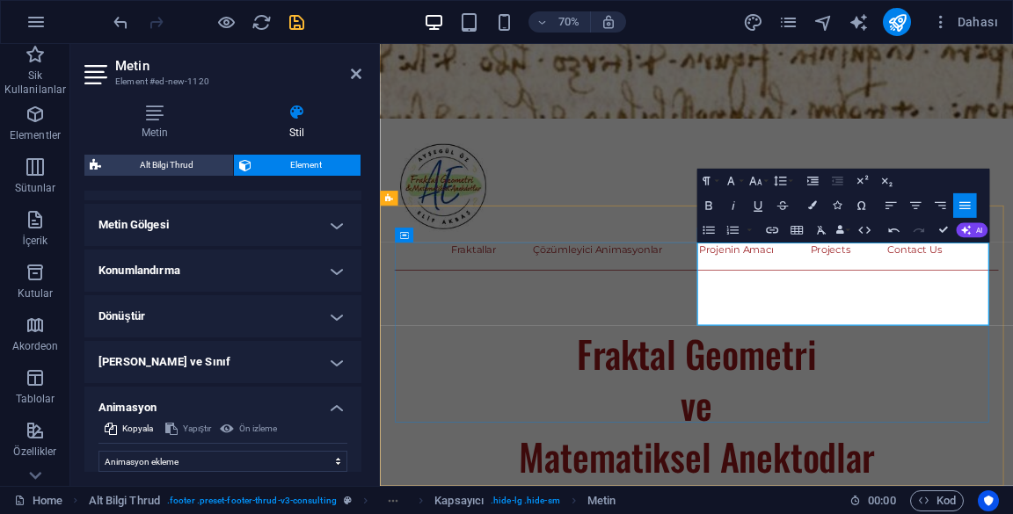
copy p "Bize Ulaşın:"
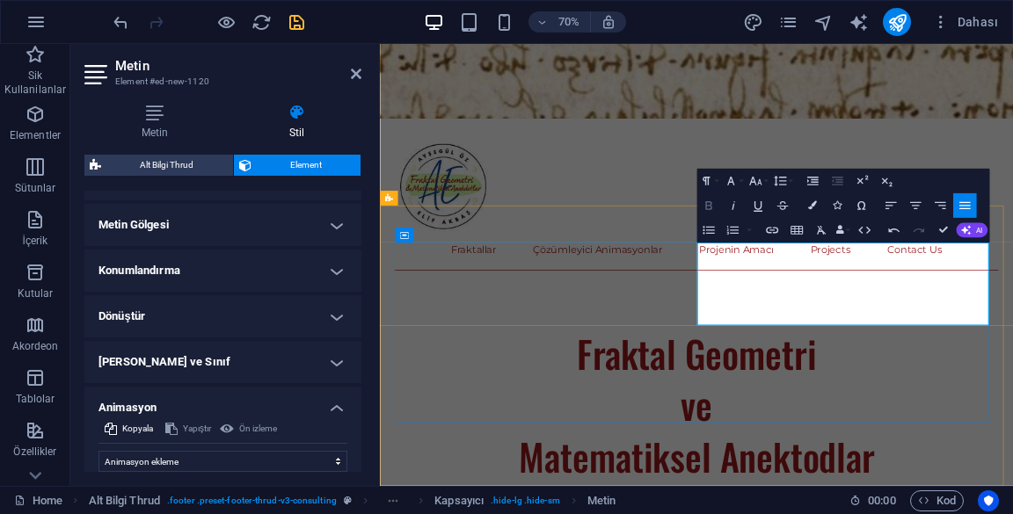
click at [708, 206] on icon "button" at bounding box center [708, 205] width 6 height 9
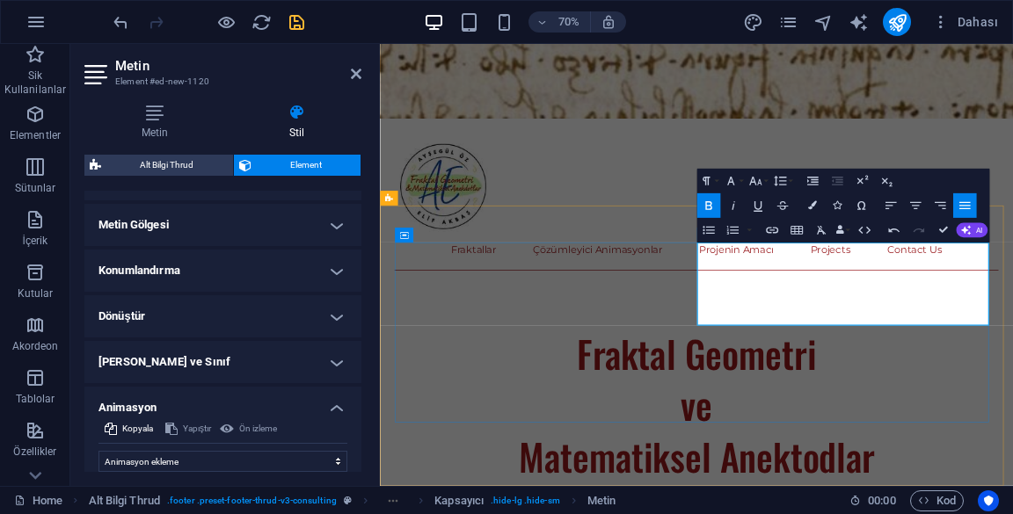
copy strong "Bize Ulaşın:"
click at [899, 208] on button "Align Left" at bounding box center [890, 205] width 24 height 25
click at [139, 419] on span "Kopyala" at bounding box center [137, 429] width 31 height 21
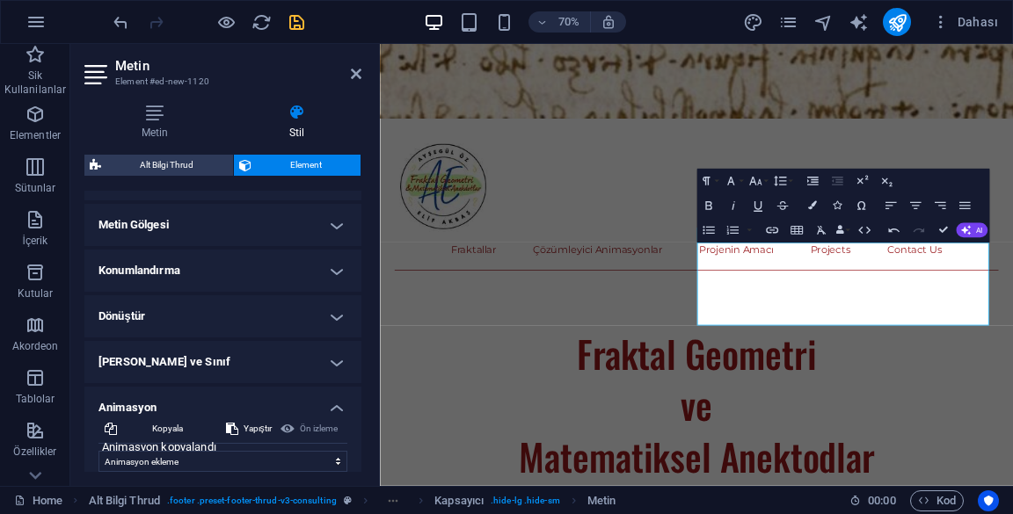
click at [111, 397] on h4 "Animasyon" at bounding box center [222, 403] width 277 height 32
click at [150, 439] on h4 "Çeşitli" at bounding box center [222, 454] width 277 height 42
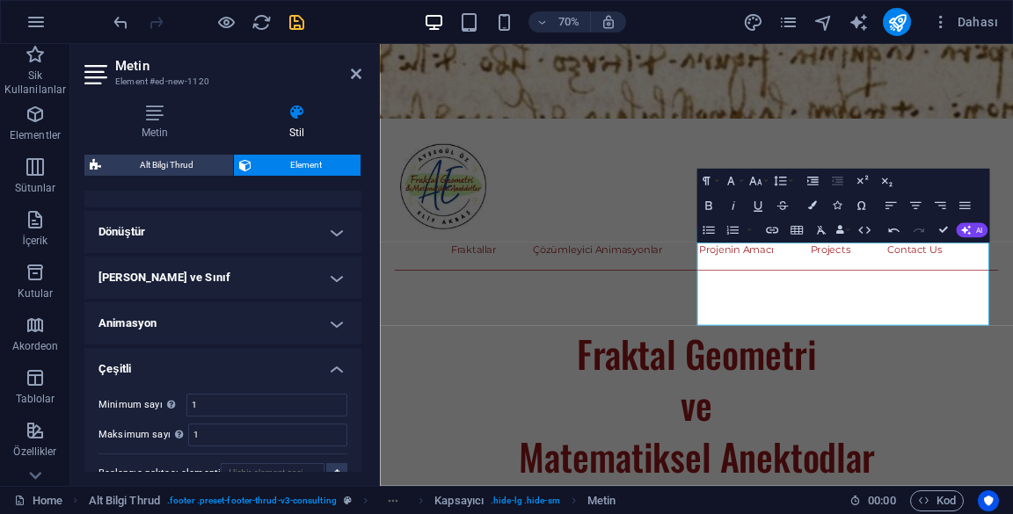
scroll to position [724, 0]
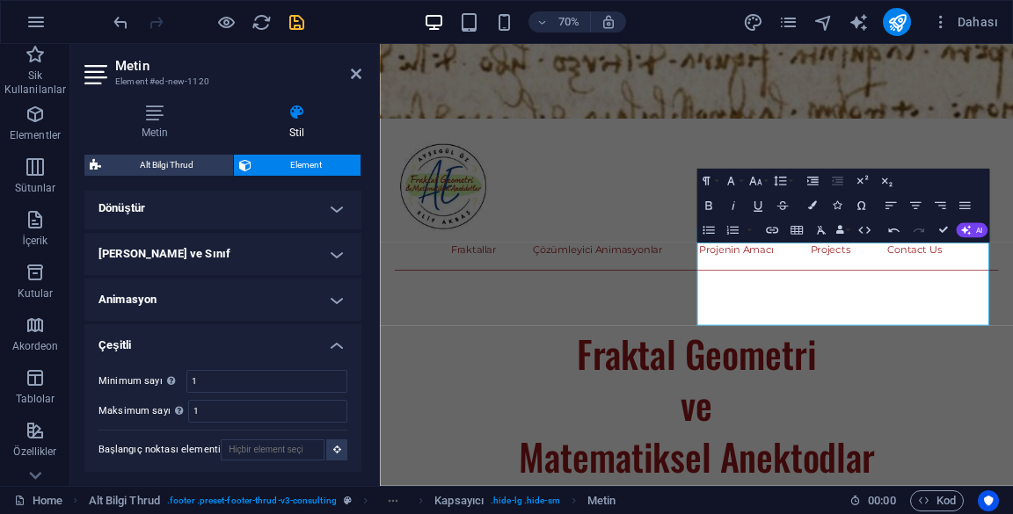
click at [114, 341] on h4 "Çeşitli" at bounding box center [222, 340] width 277 height 32
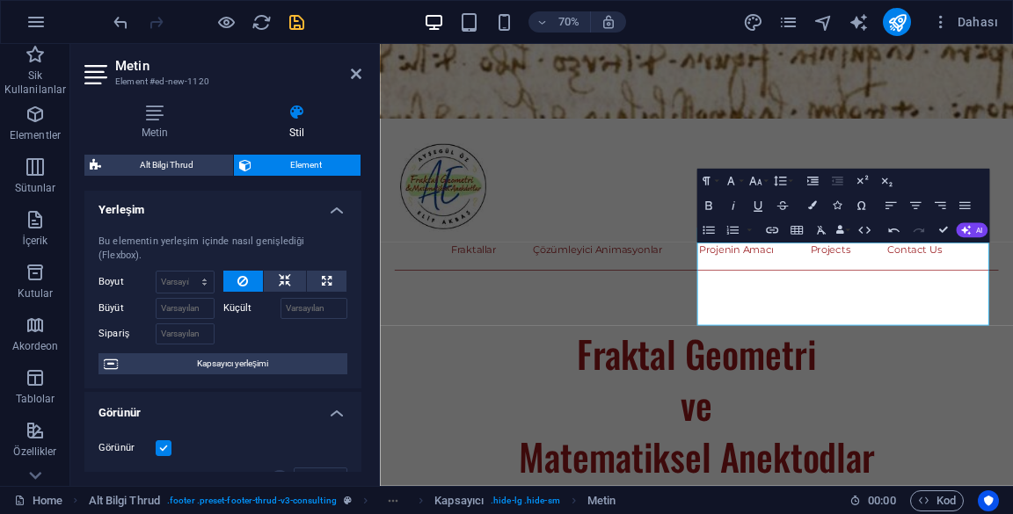
scroll to position [2, 0]
click at [135, 417] on h4 "Görünür" at bounding box center [222, 408] width 277 height 32
click at [121, 212] on h4 "Yerleşim" at bounding box center [222, 205] width 277 height 32
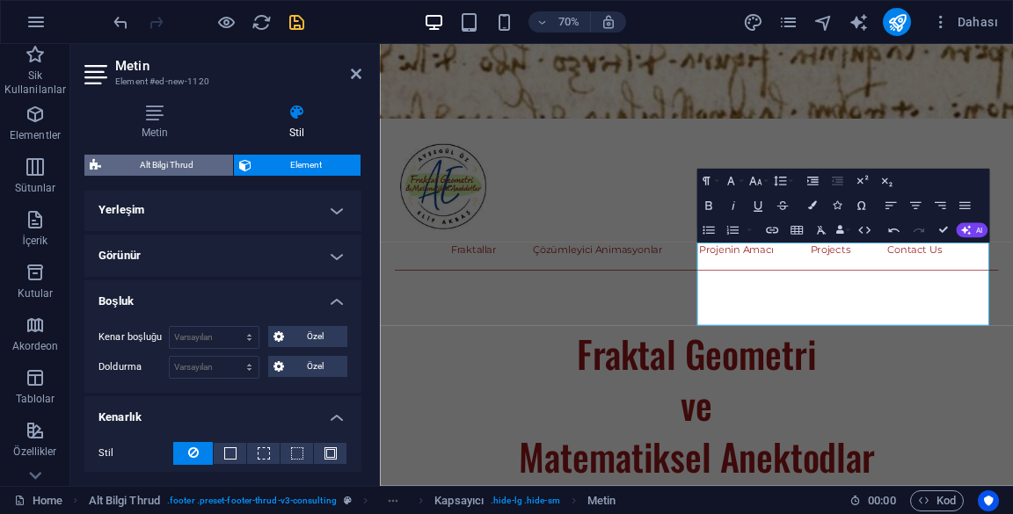
click at [110, 174] on span "Alt Bilgi Thrud" at bounding box center [166, 165] width 121 height 21
select select "rem"
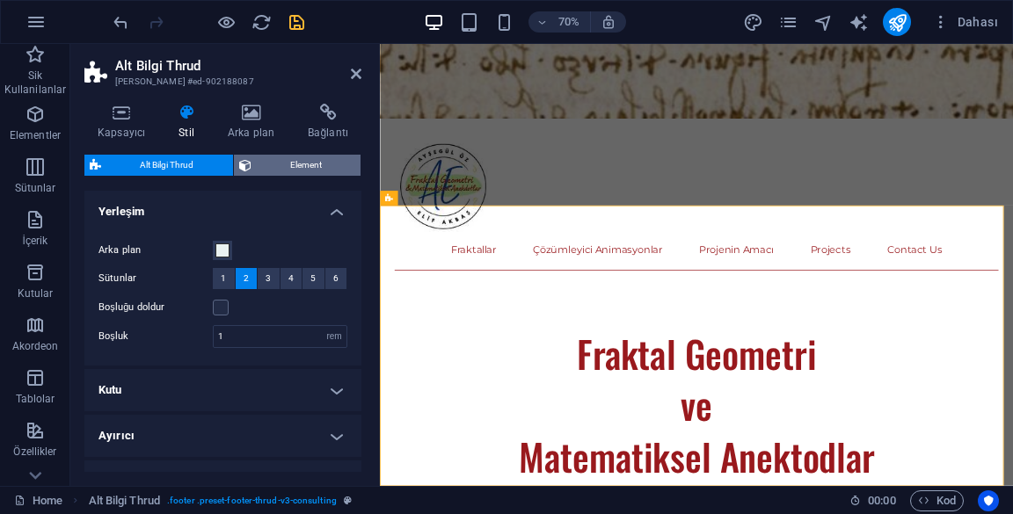
click at [255, 158] on button "Element" at bounding box center [297, 165] width 127 height 21
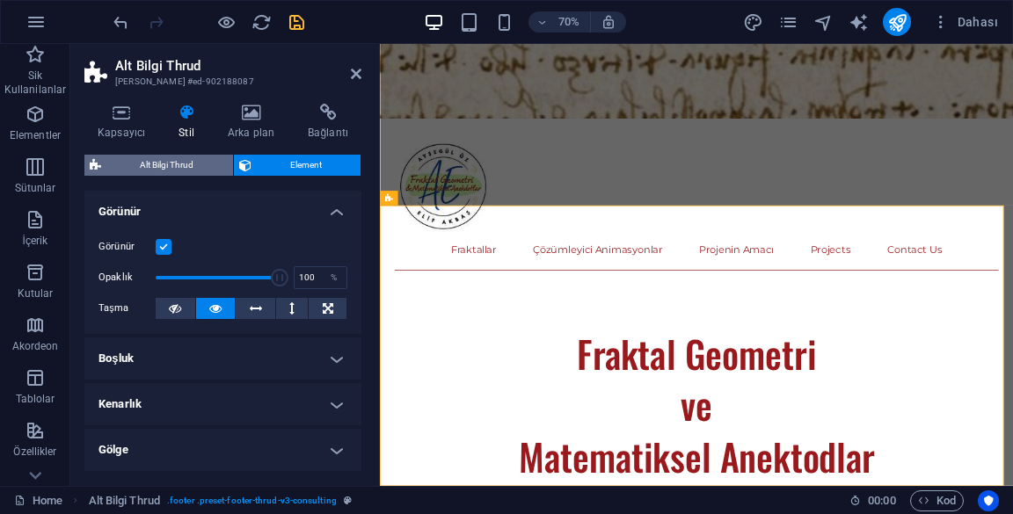
click at [117, 168] on span "Alt Bilgi Thrud" at bounding box center [166, 165] width 121 height 21
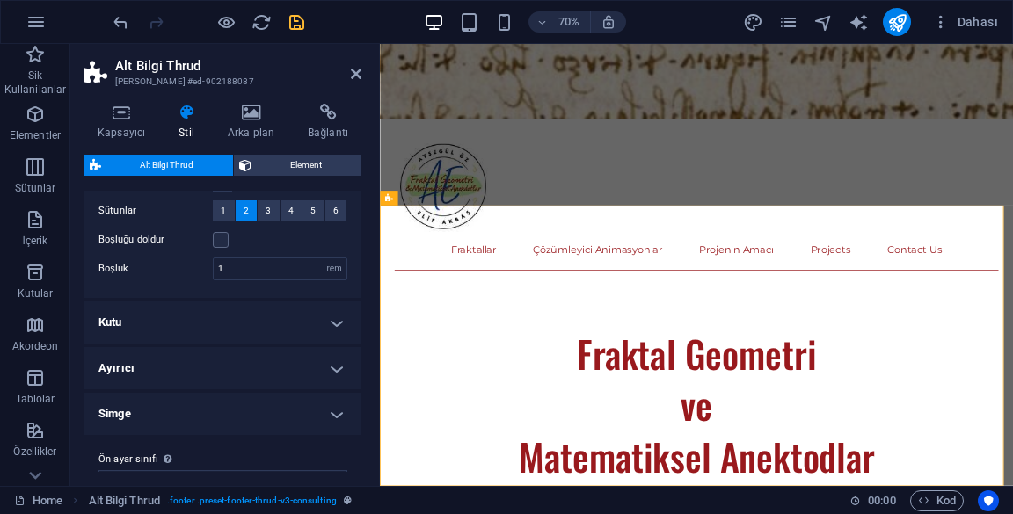
scroll to position [100, 0]
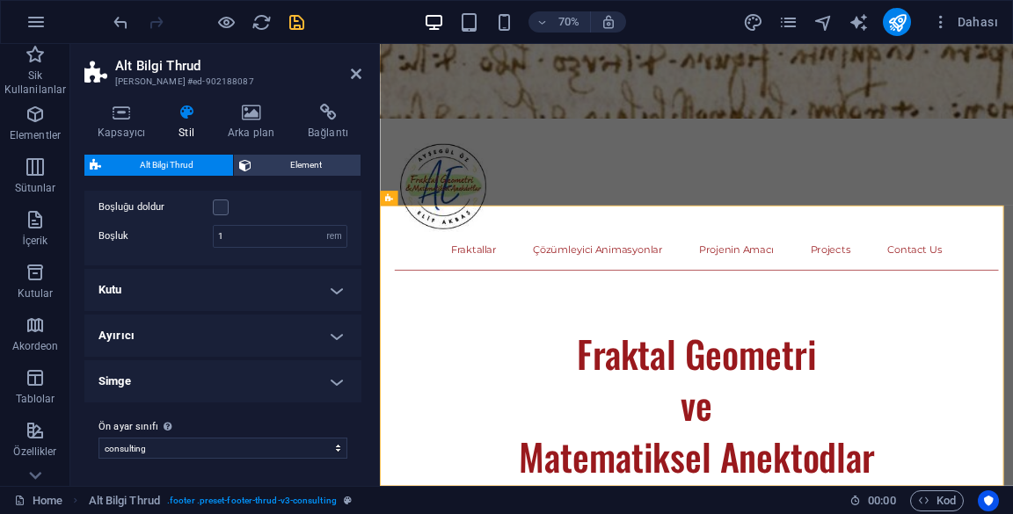
click at [105, 294] on h4 "Kutu" at bounding box center [222, 290] width 277 height 42
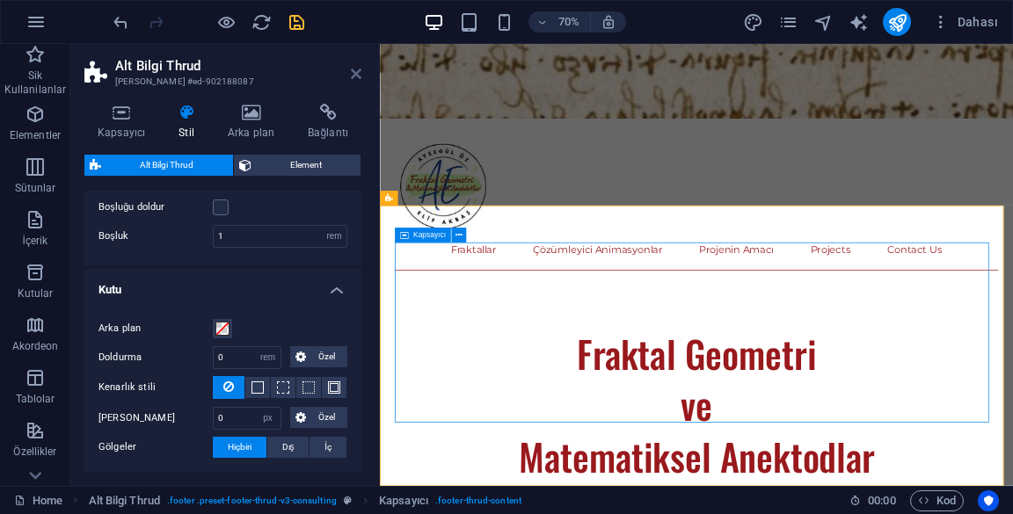
click at [355, 75] on icon at bounding box center [356, 74] width 11 height 14
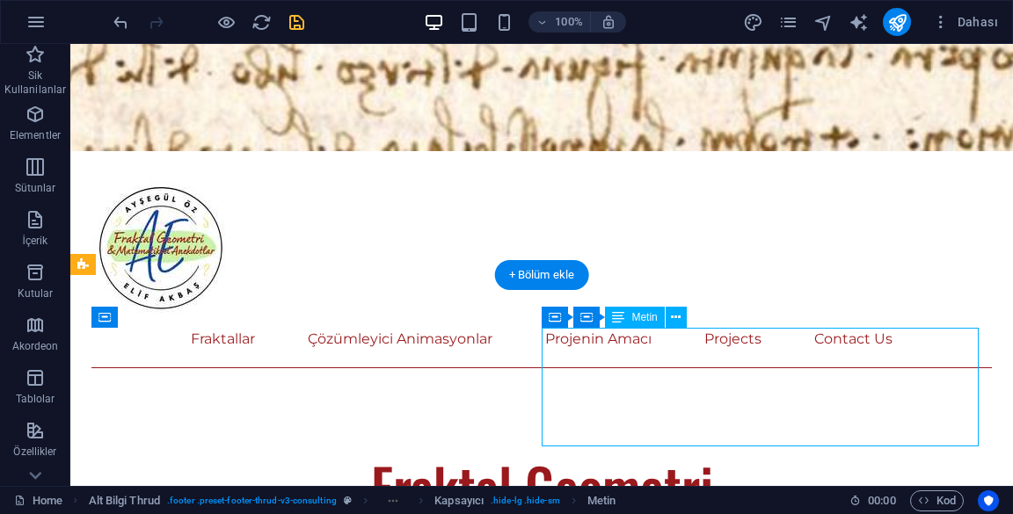
click at [218, 18] on icon "button" at bounding box center [226, 22] width 20 height 20
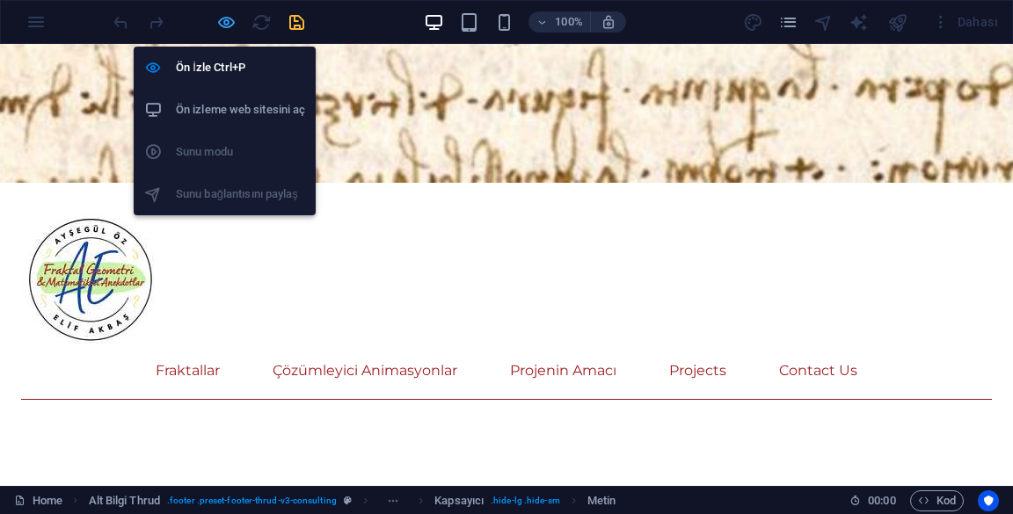
scroll to position [651, 0]
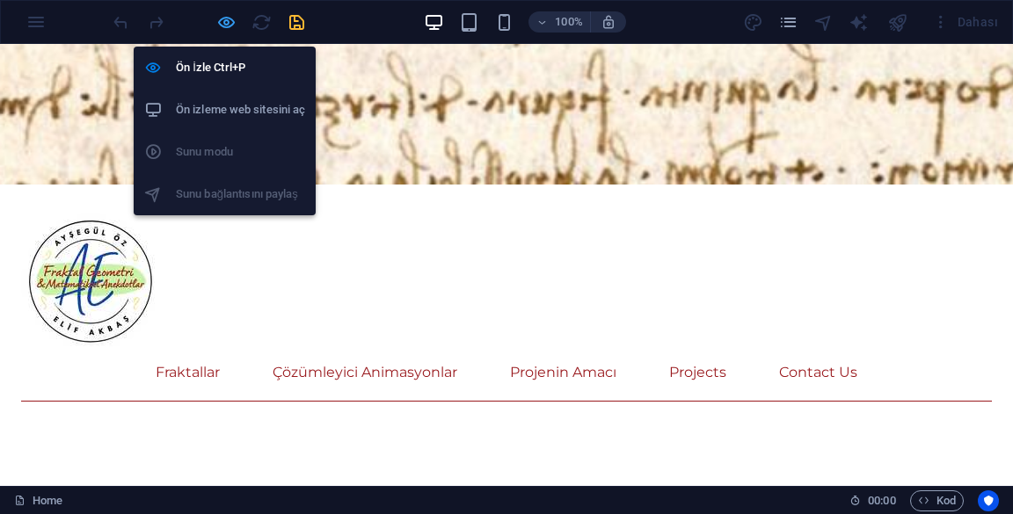
click at [225, 23] on icon "button" at bounding box center [226, 22] width 20 height 20
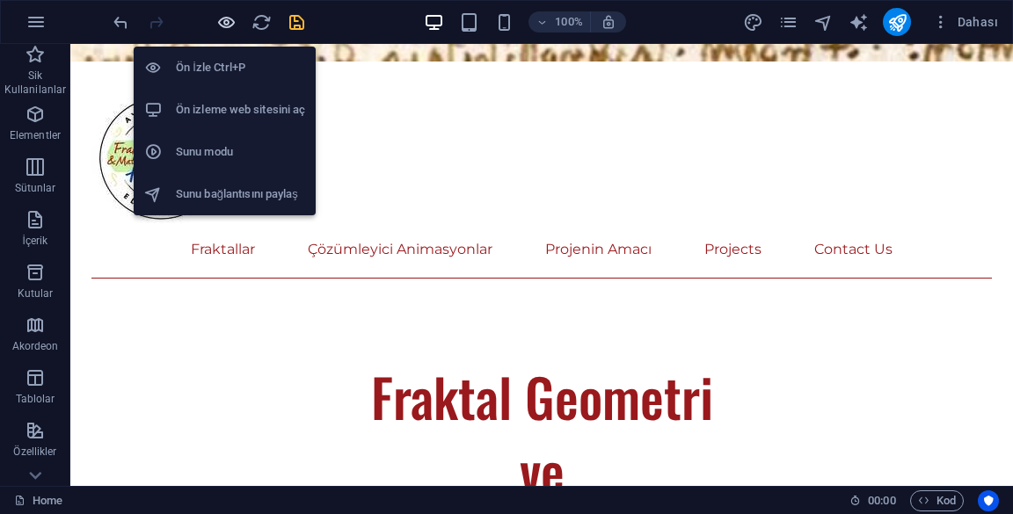
scroll to position [783, 0]
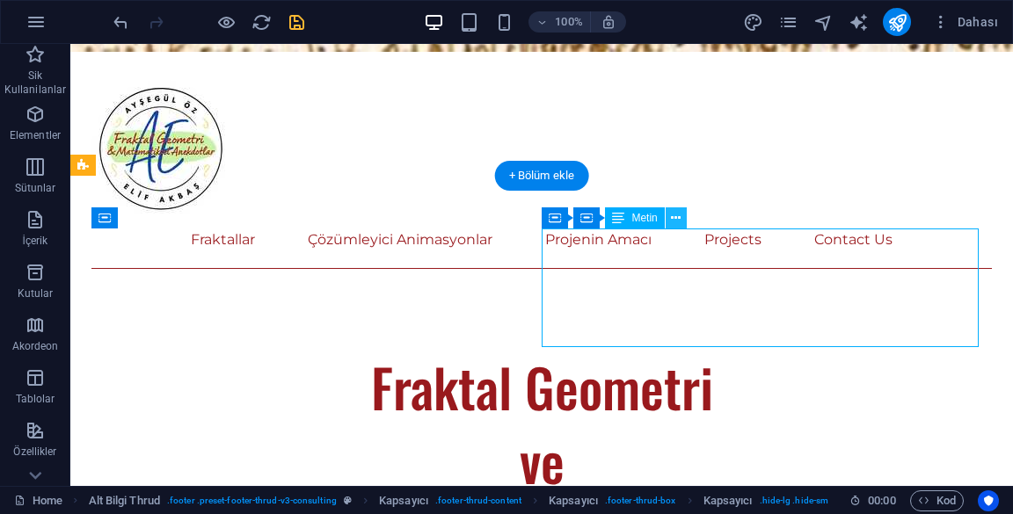
click at [671, 221] on icon at bounding box center [676, 218] width 10 height 18
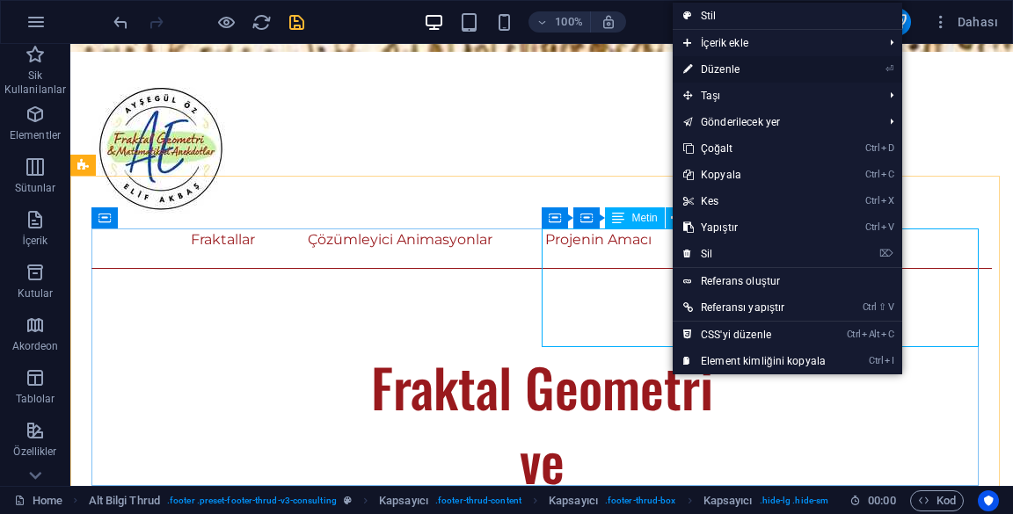
click at [791, 72] on link "⏎ Düzenle" at bounding box center [755, 69] width 164 height 26
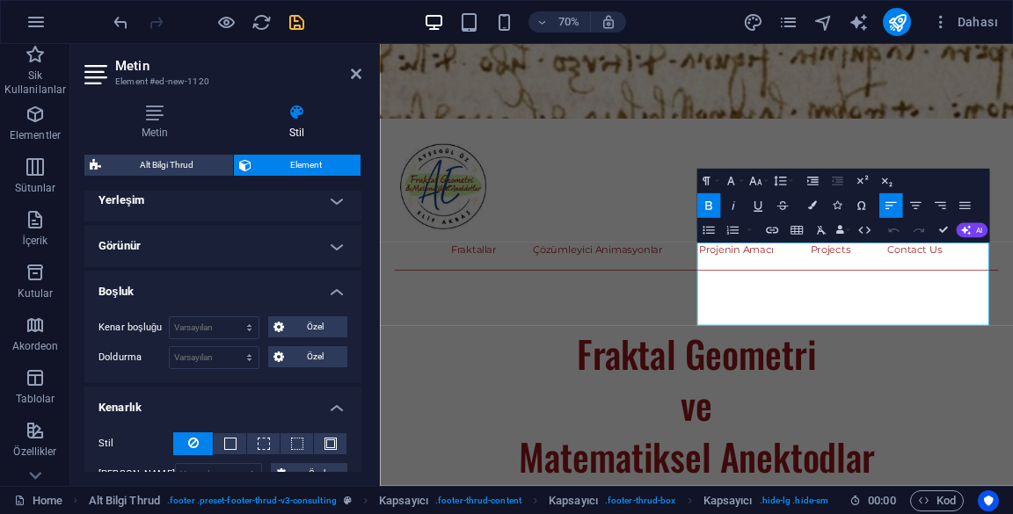
scroll to position [0, 0]
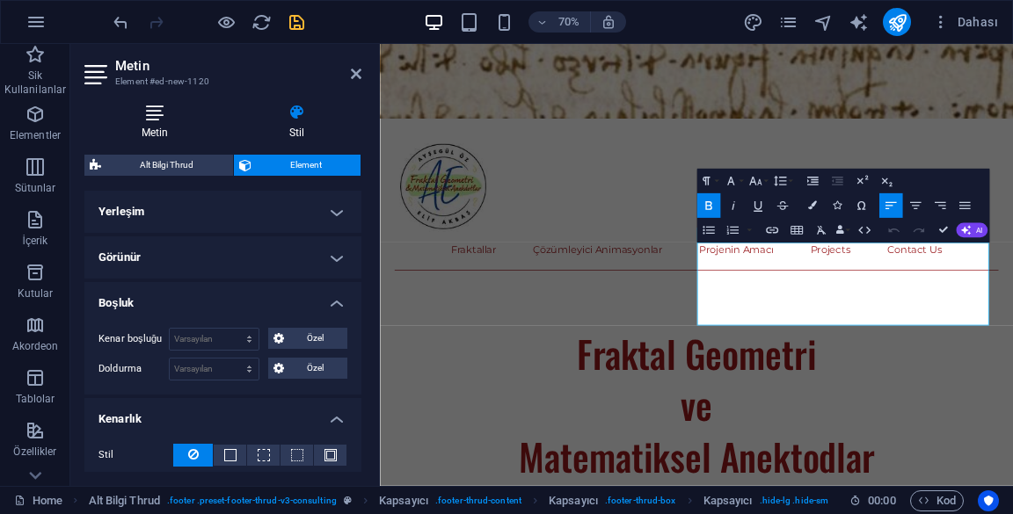
click at [143, 107] on icon at bounding box center [154, 113] width 141 height 18
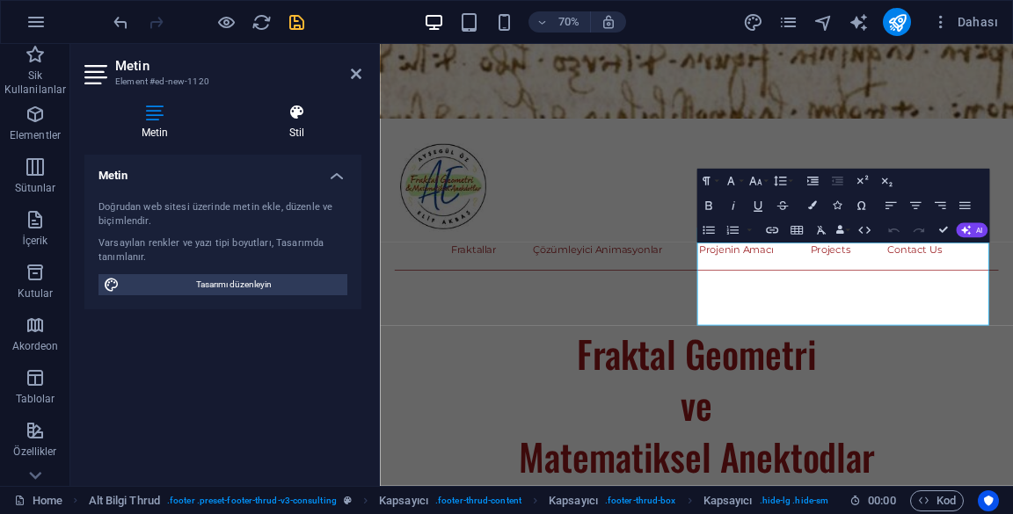
click at [301, 139] on h4 "Stil" at bounding box center [296, 122] width 129 height 37
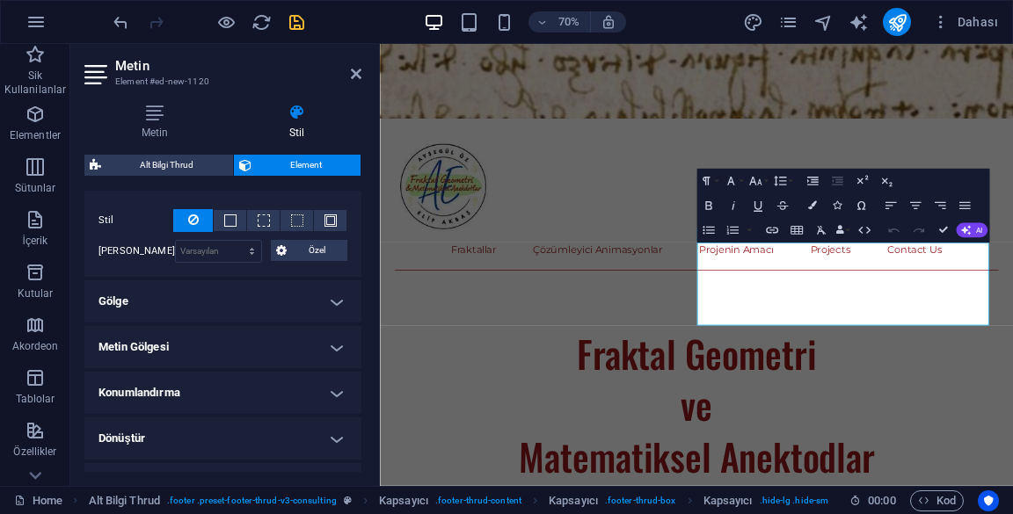
scroll to position [357, 0]
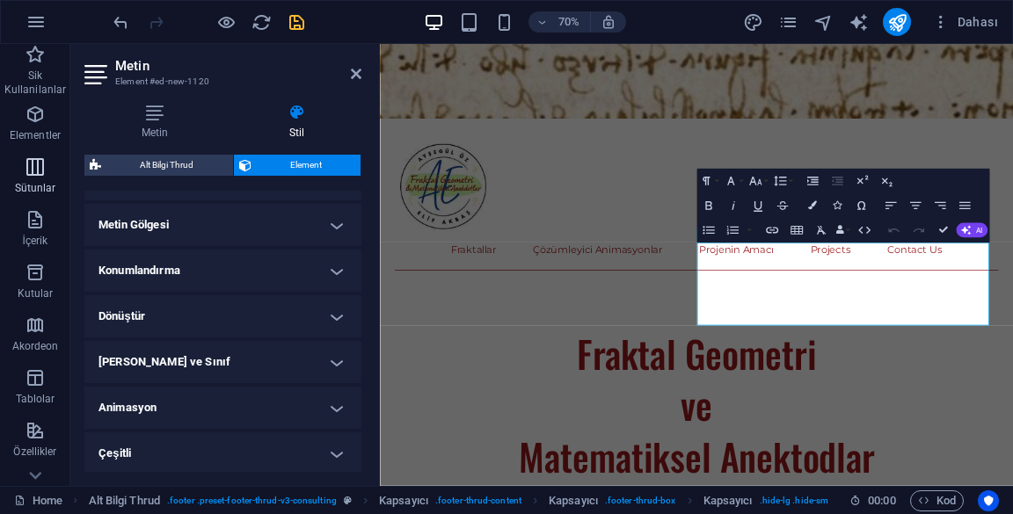
click at [0, 185] on span "Sütunlar" at bounding box center [35, 178] width 70 height 42
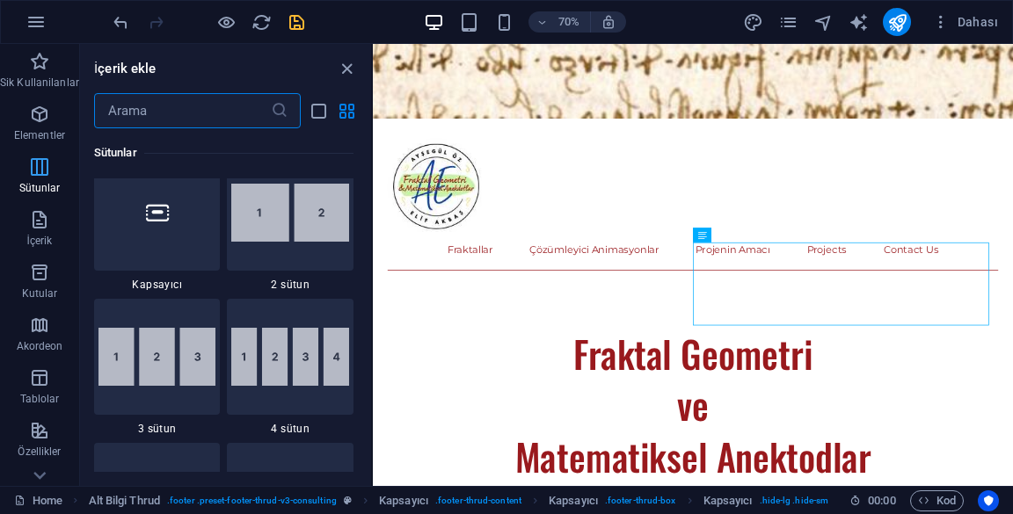
scroll to position [884, 0]
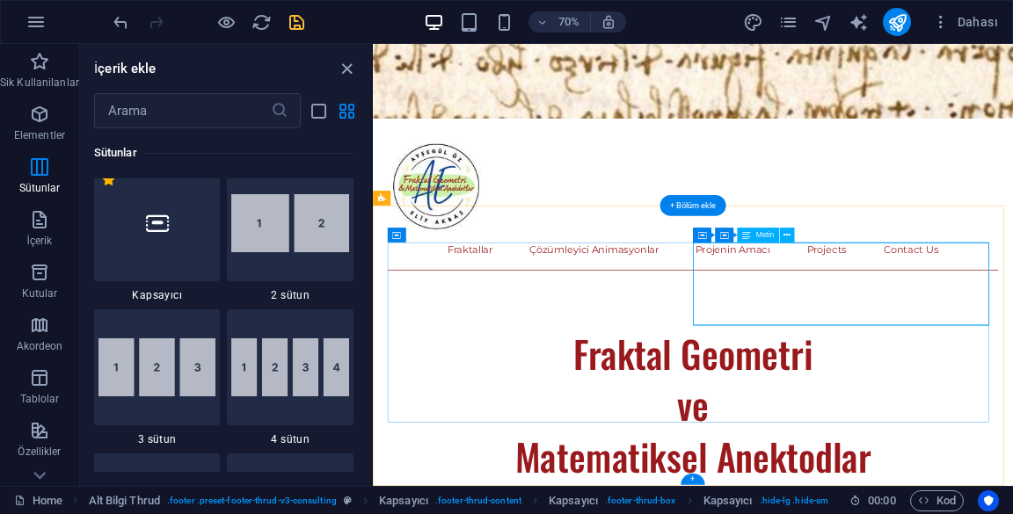
scroll to position [348, 0]
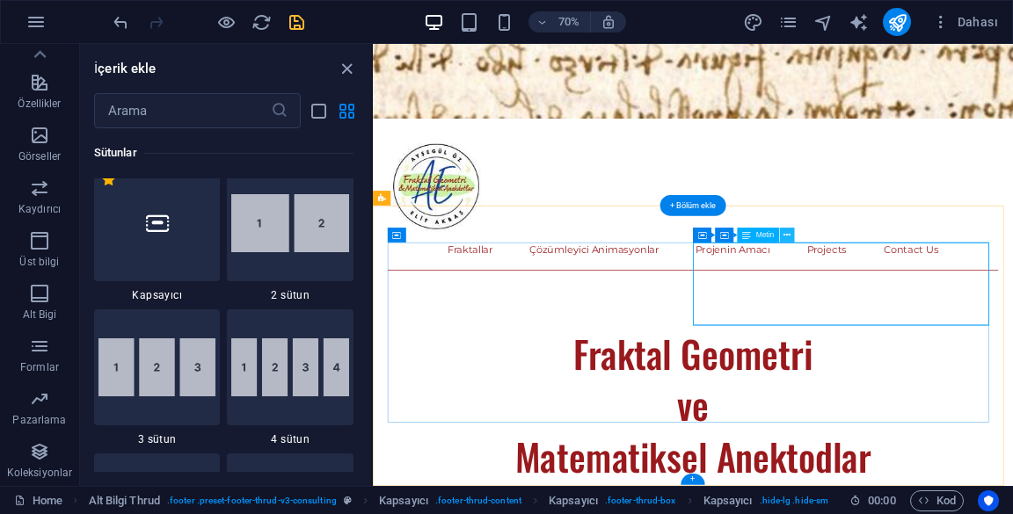
click at [786, 235] on icon at bounding box center [786, 235] width 7 height 13
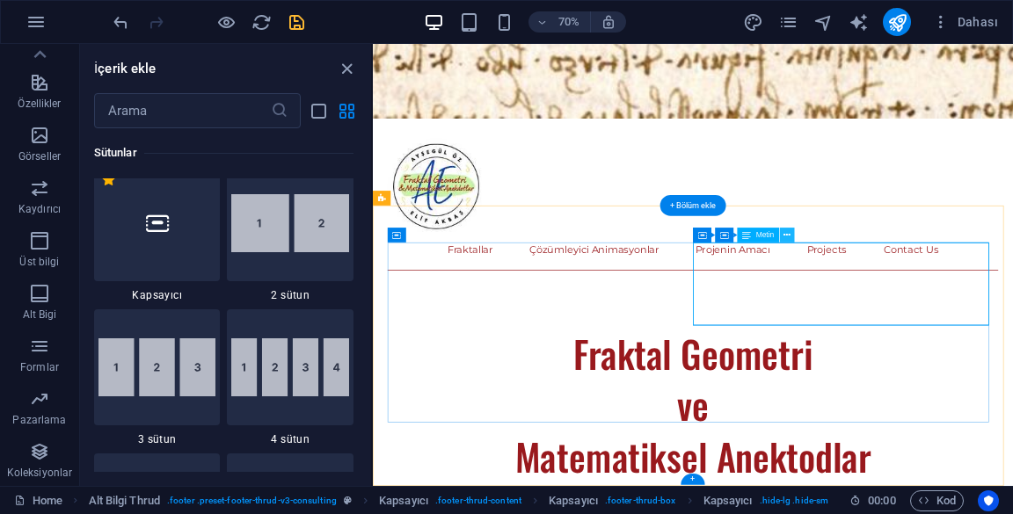
click at [790, 235] on button at bounding box center [787, 235] width 15 height 15
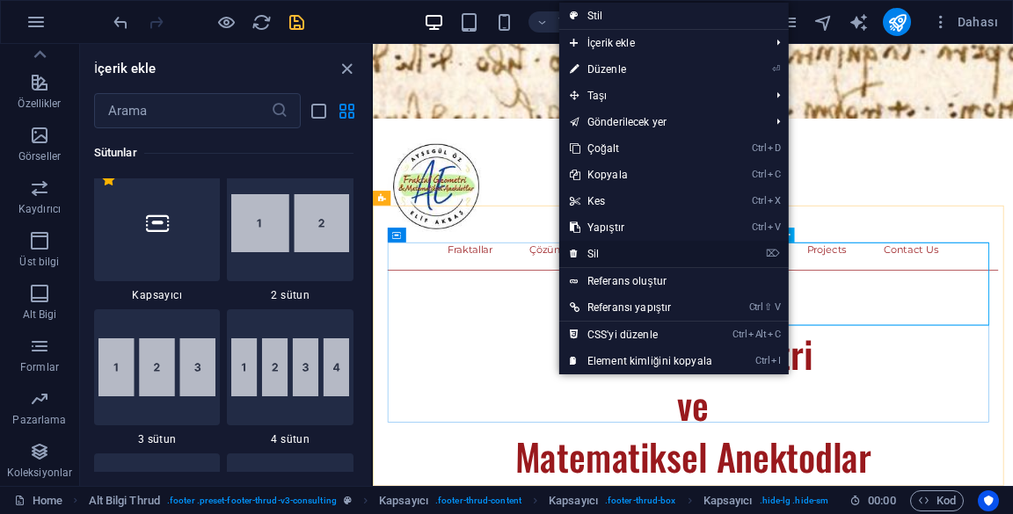
click at [754, 255] on li "⌦ Sil" at bounding box center [673, 254] width 229 height 27
click at [771, 259] on icon "⌦" at bounding box center [773, 253] width 14 height 11
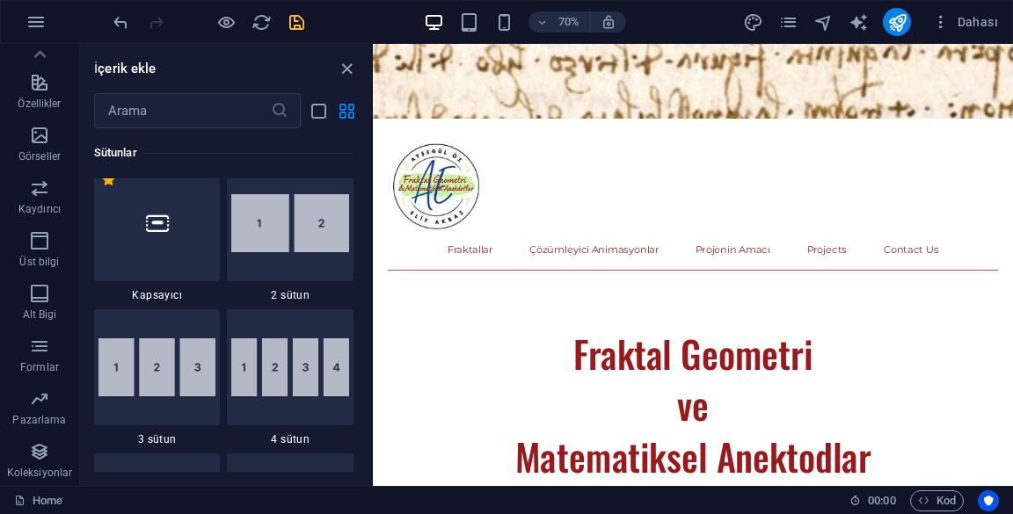
scroll to position [674, 0]
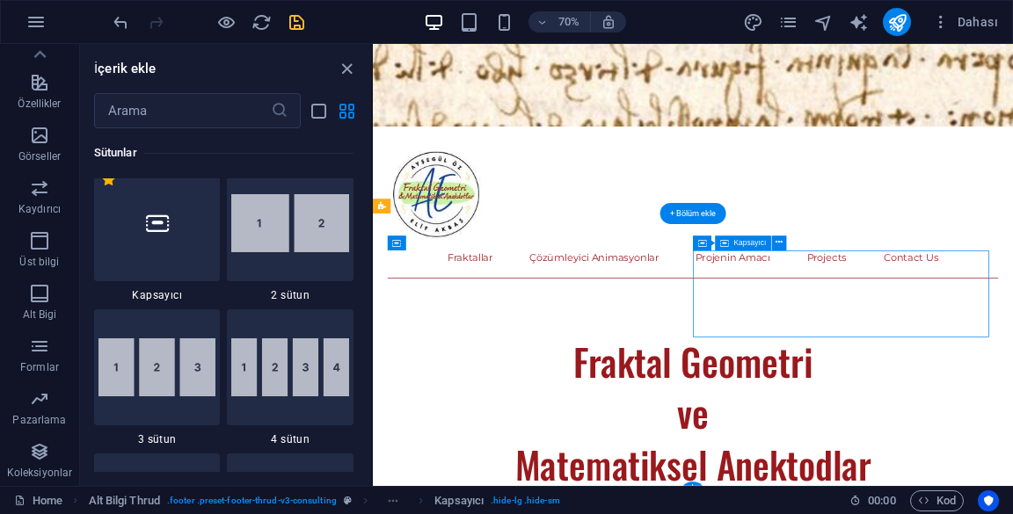
click at [779, 243] on icon at bounding box center [779, 243] width 7 height 13
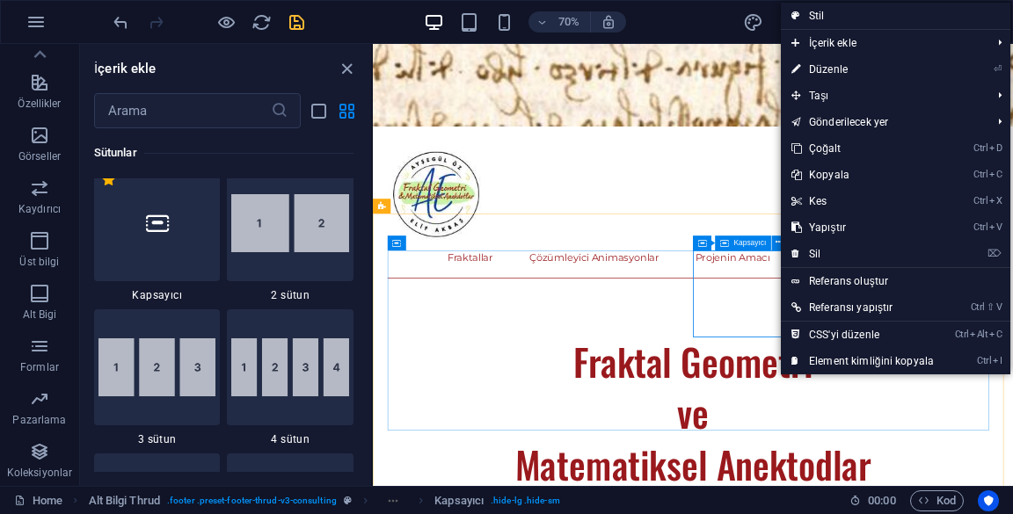
click at [745, 243] on span "Kapsayıcı" at bounding box center [749, 242] width 33 height 7
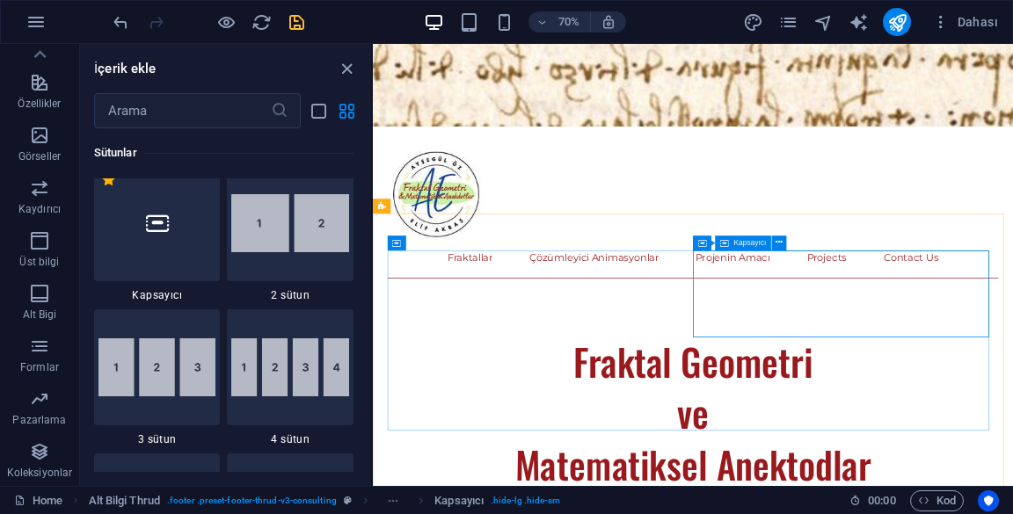
click at [749, 243] on span "Kapsayıcı" at bounding box center [749, 242] width 33 height 7
click at [700, 244] on icon at bounding box center [702, 243] width 9 height 15
click at [802, 243] on icon at bounding box center [802, 243] width 5 height 13
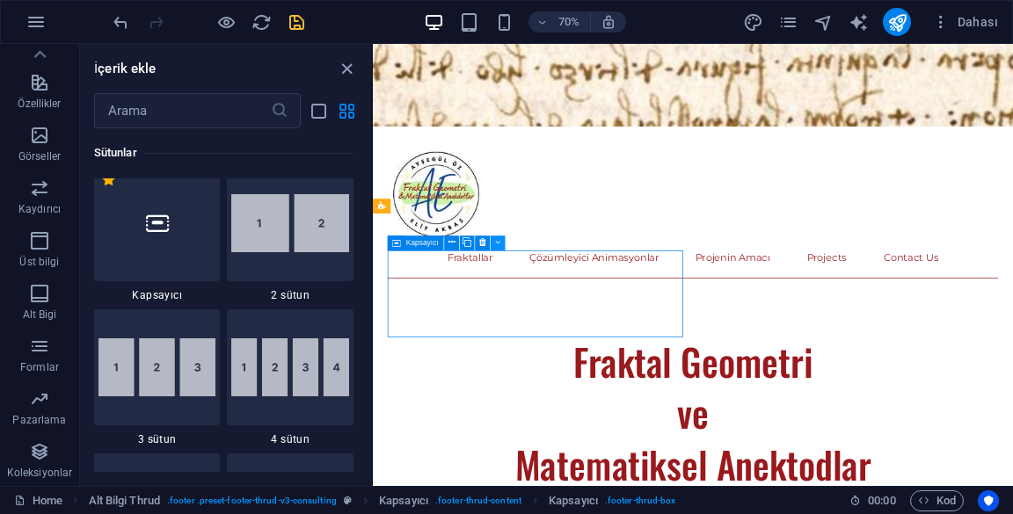
click at [490, 243] on button at bounding box center [482, 243] width 15 height 15
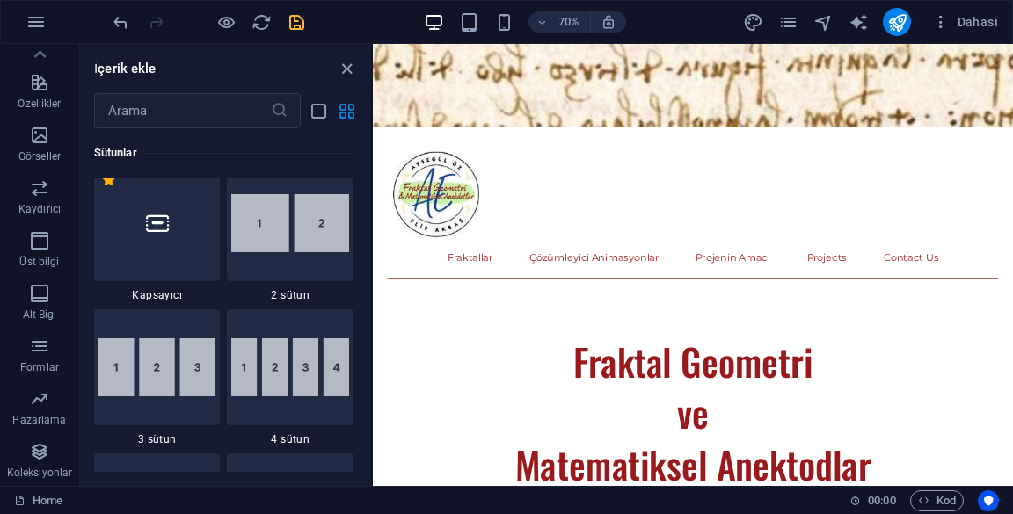
scroll to position [684, 0]
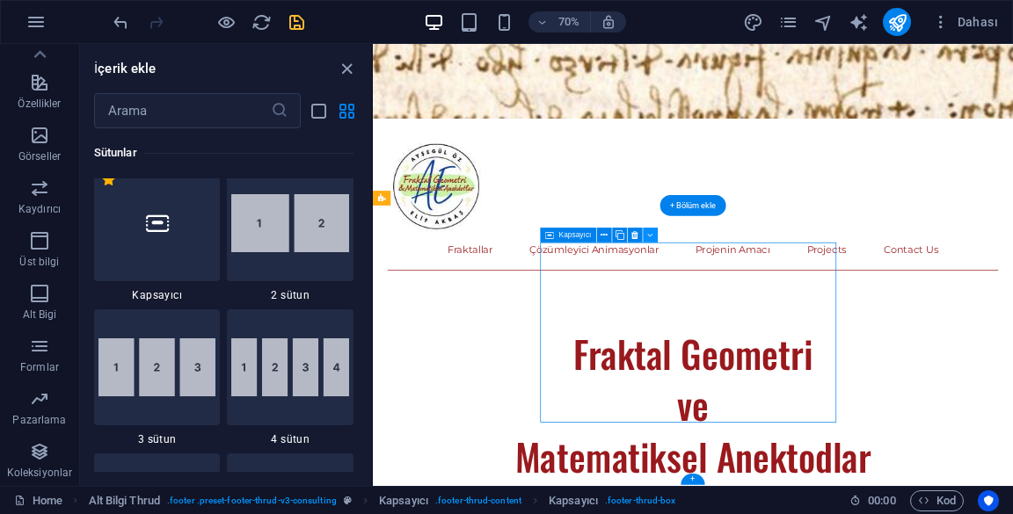
click at [650, 235] on icon at bounding box center [649, 235] width 5 height 13
click at [652, 234] on icon at bounding box center [649, 235] width 5 height 13
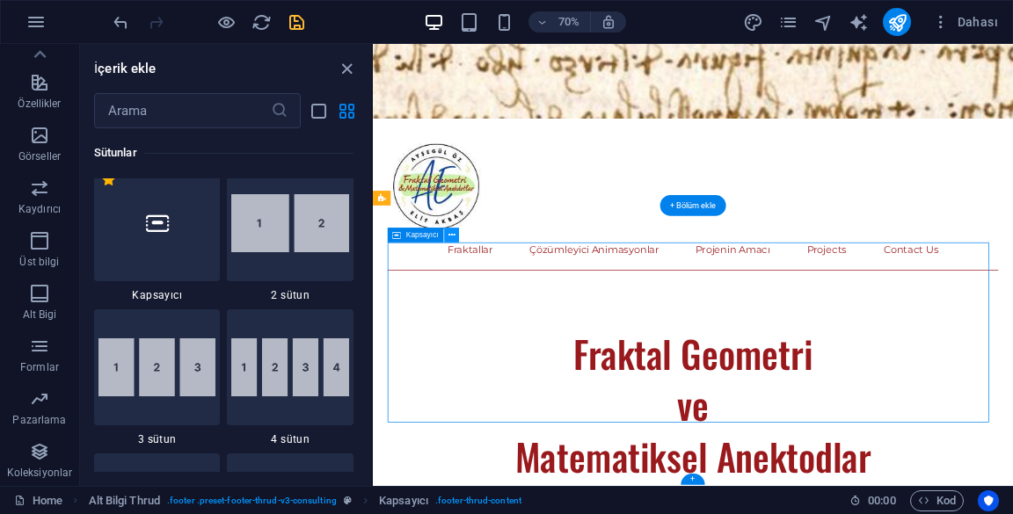
click at [449, 233] on icon at bounding box center [451, 235] width 7 height 13
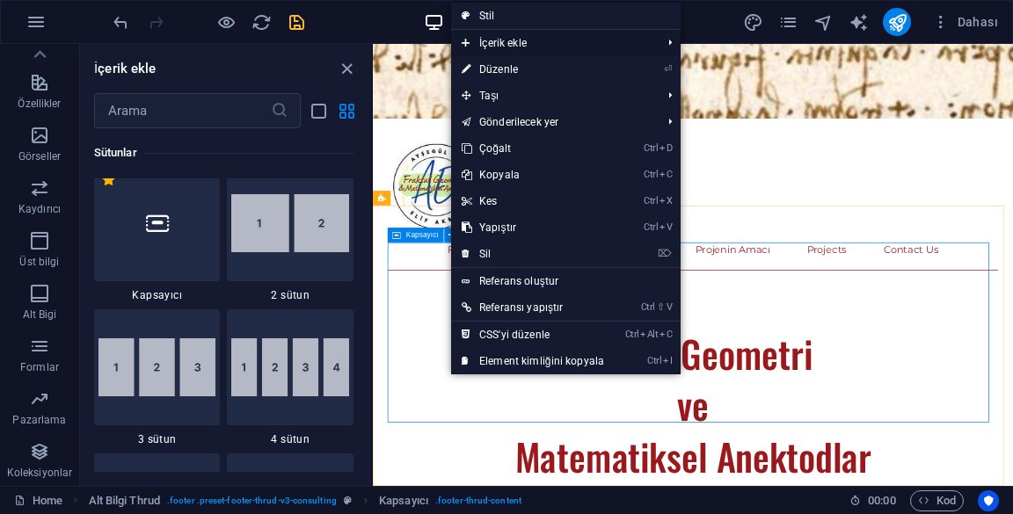
click at [471, 39] on span "İçerik ekle" at bounding box center [552, 43] width 203 height 26
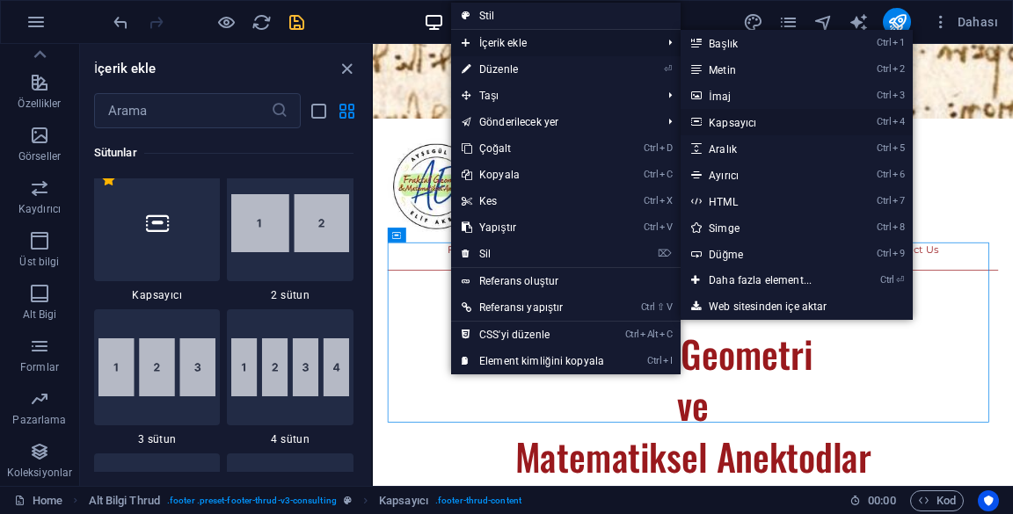
click at [793, 125] on link "Ctrl 4 Kapsayıcı" at bounding box center [764, 122] width 166 height 26
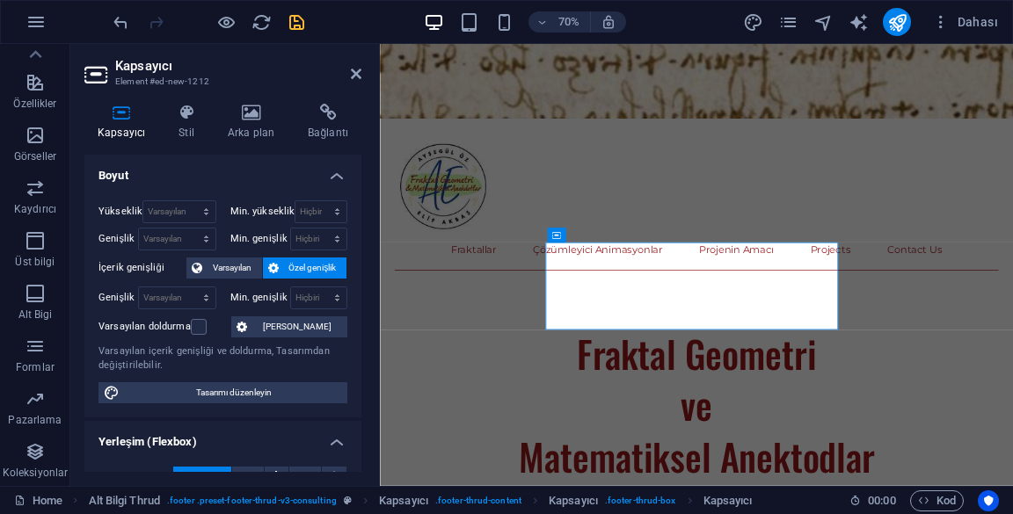
scroll to position [131, 0]
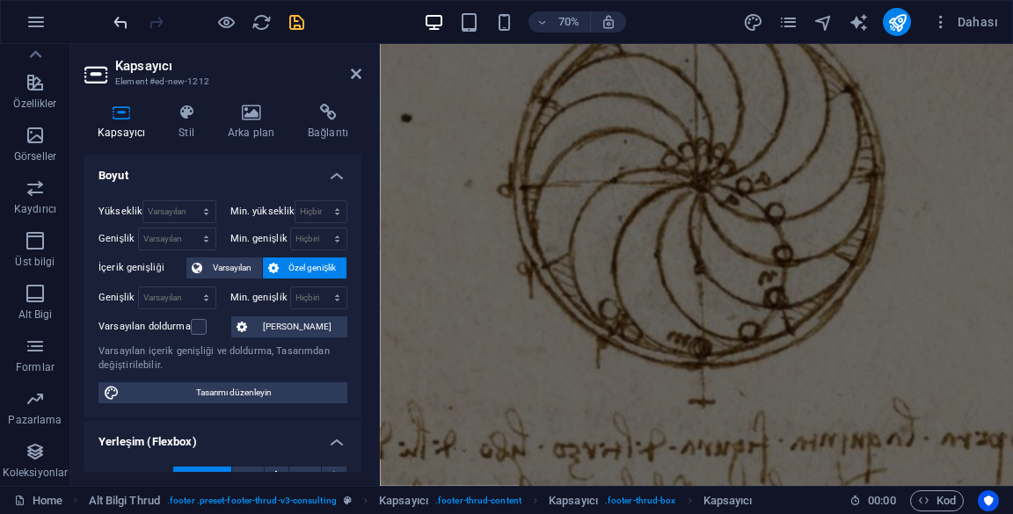
click at [124, 30] on icon "undo" at bounding box center [121, 22] width 20 height 20
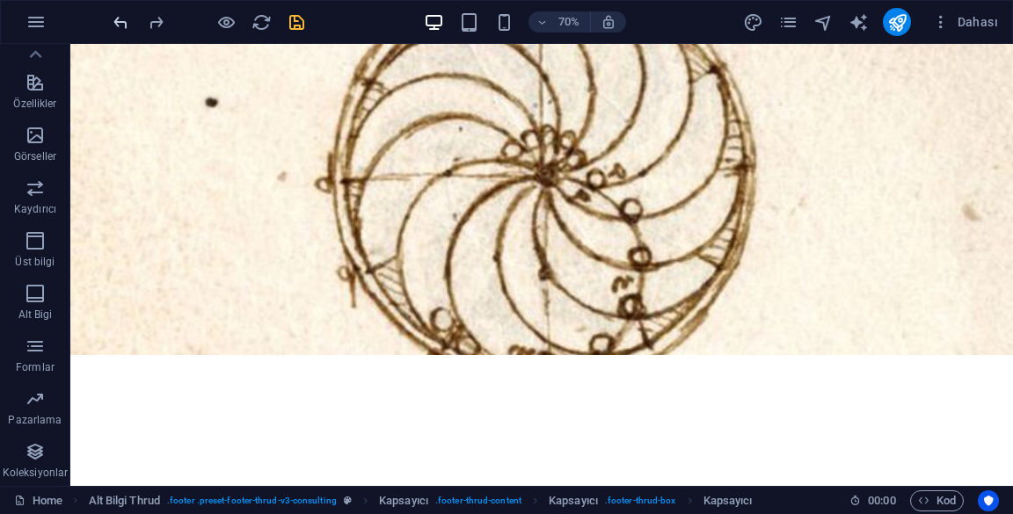
scroll to position [810, 0]
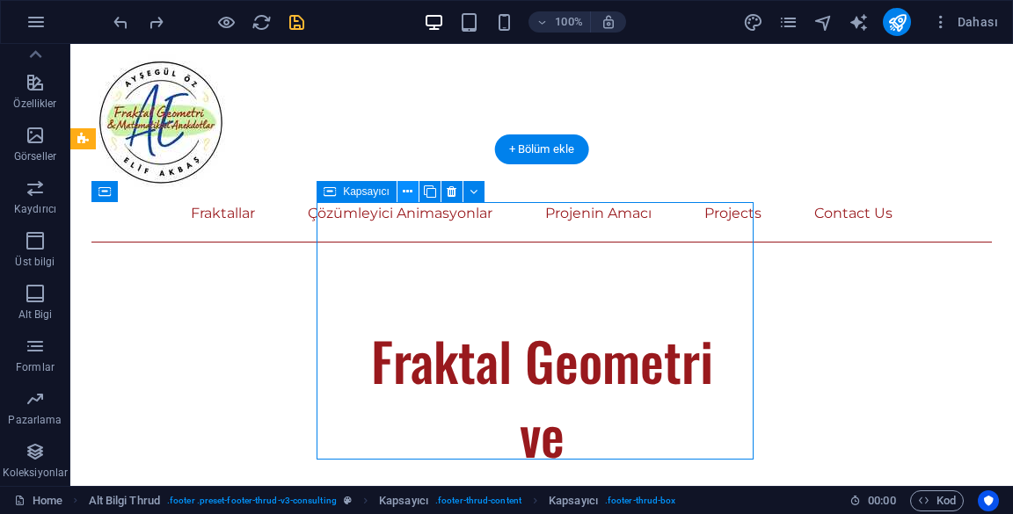
click at [414, 188] on button at bounding box center [407, 191] width 21 height 21
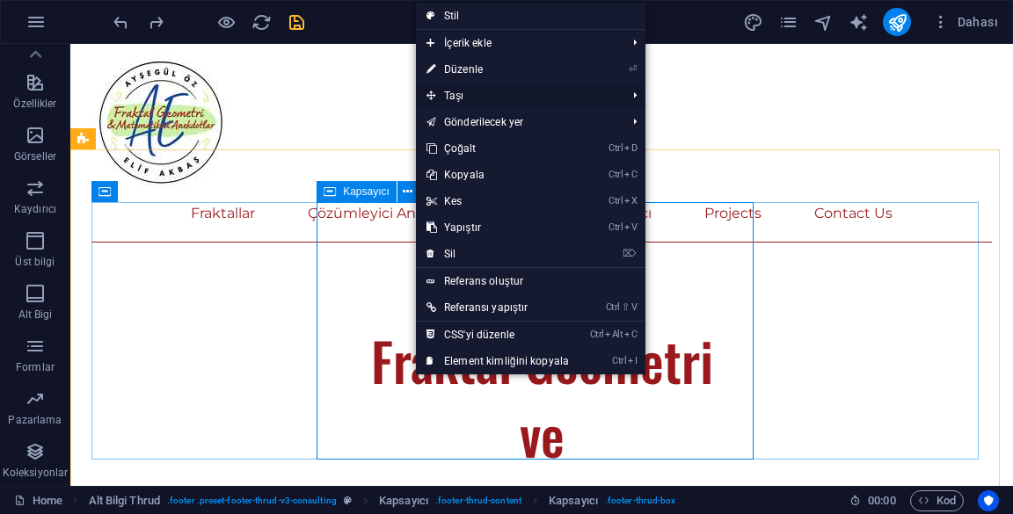
click at [433, 92] on icon at bounding box center [430, 96] width 9 height 26
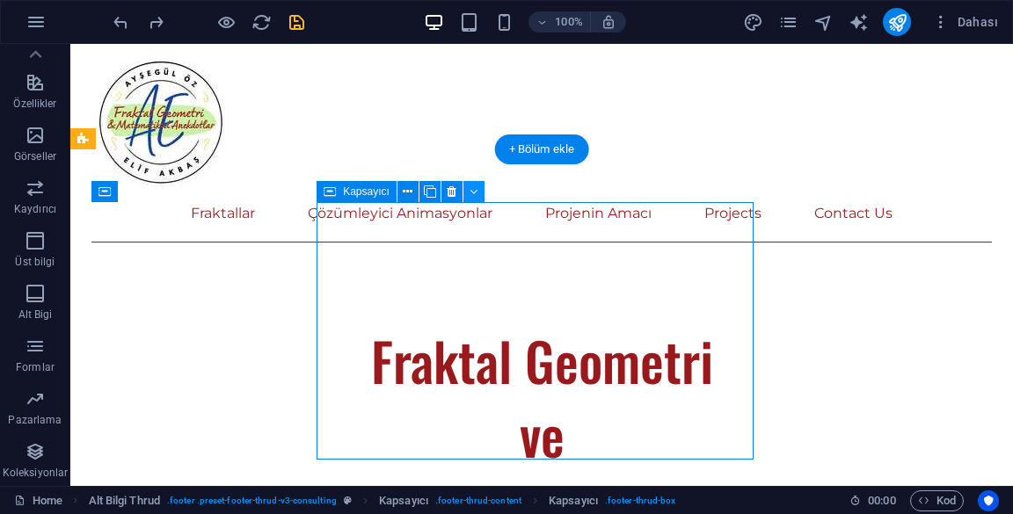
click at [472, 193] on icon at bounding box center [474, 192] width 8 height 18
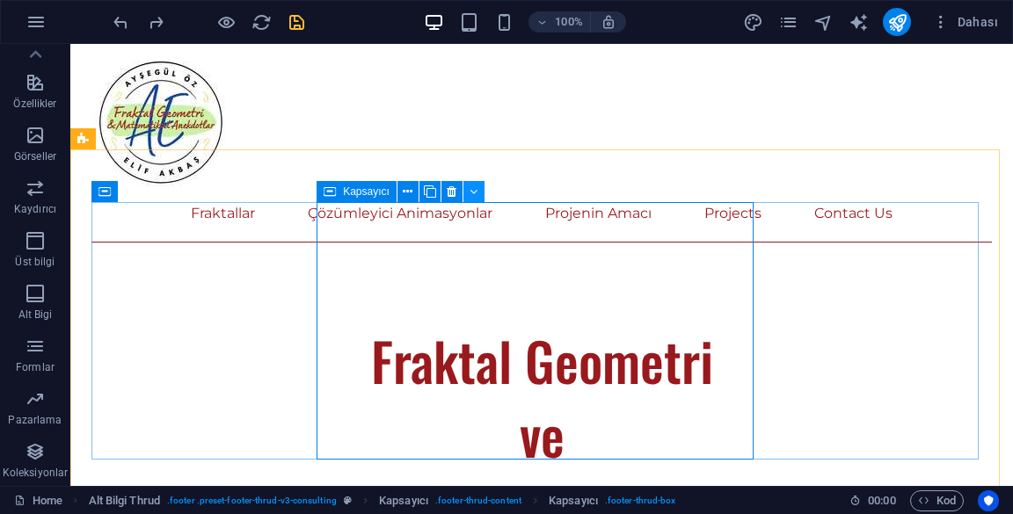
click at [476, 194] on icon at bounding box center [474, 192] width 8 height 18
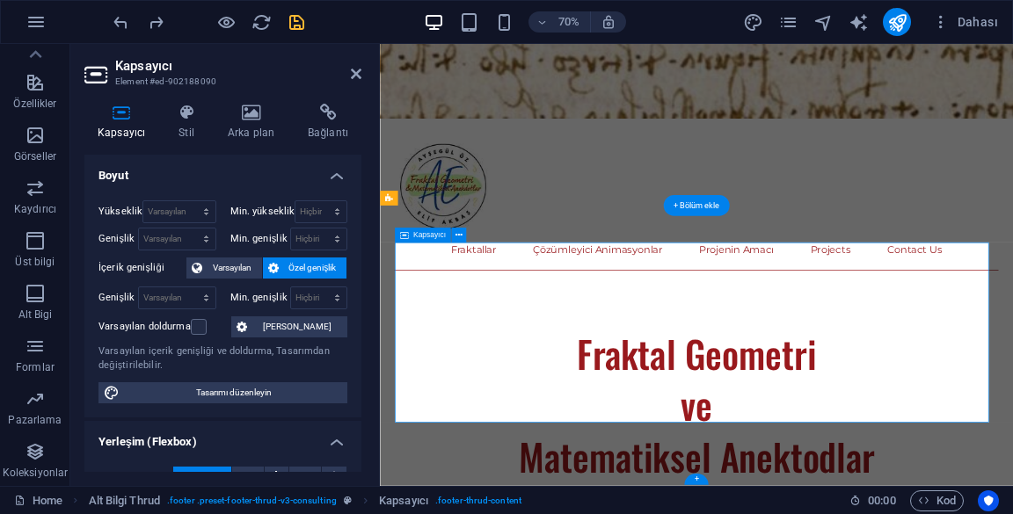
click at [176, 113] on icon at bounding box center [186, 113] width 42 height 18
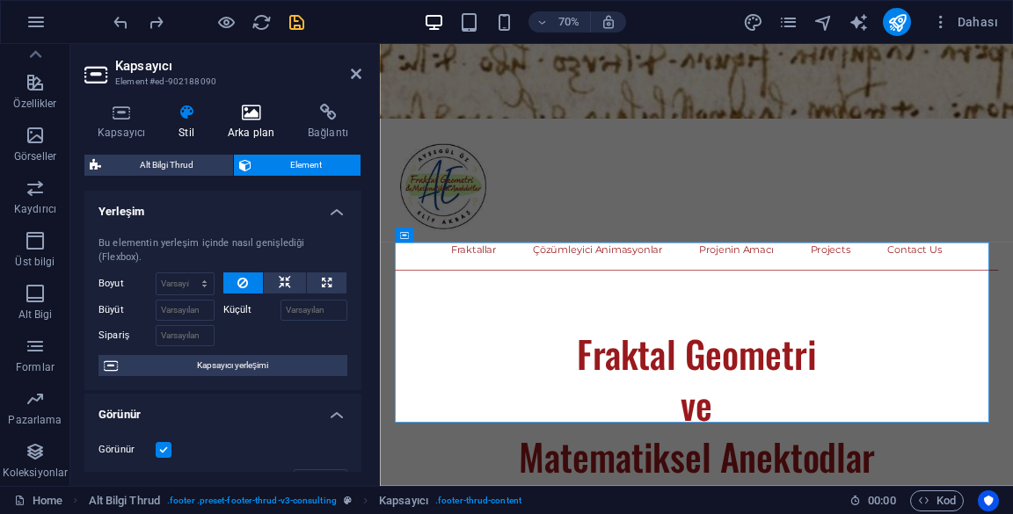
click at [257, 120] on icon at bounding box center [251, 113] width 73 height 18
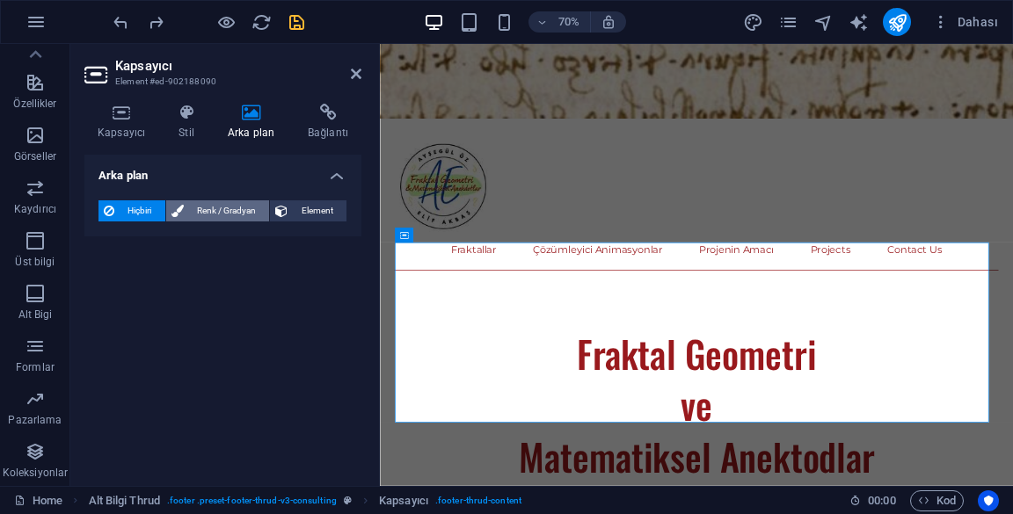
click at [204, 220] on span "Renk / Gradyan" at bounding box center [227, 210] width 76 height 21
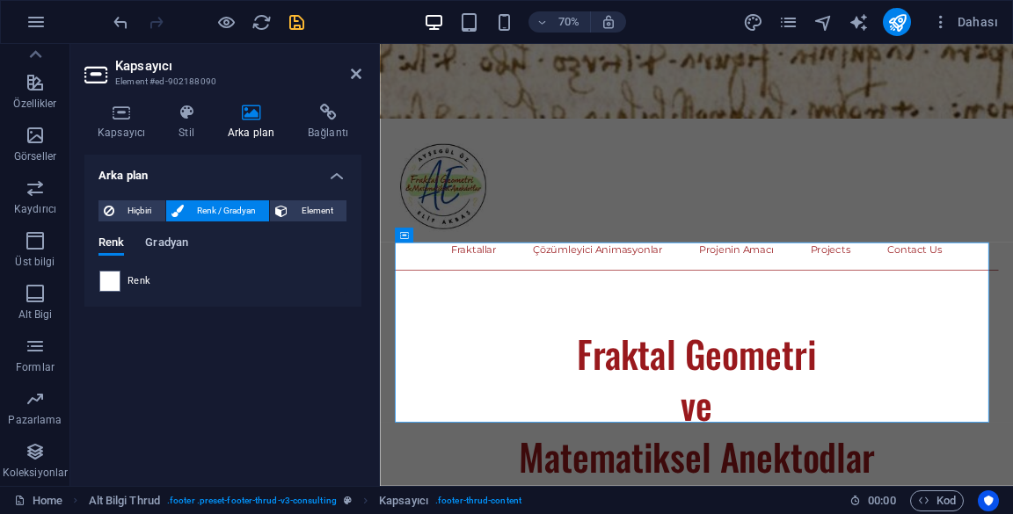
click at [156, 251] on span "Gradyan" at bounding box center [166, 244] width 43 height 25
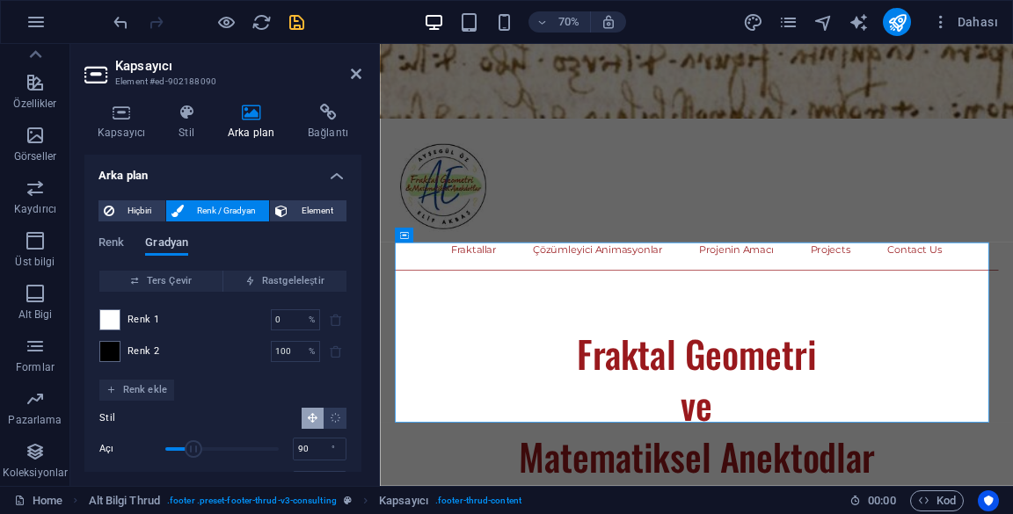
scroll to position [45, 0]
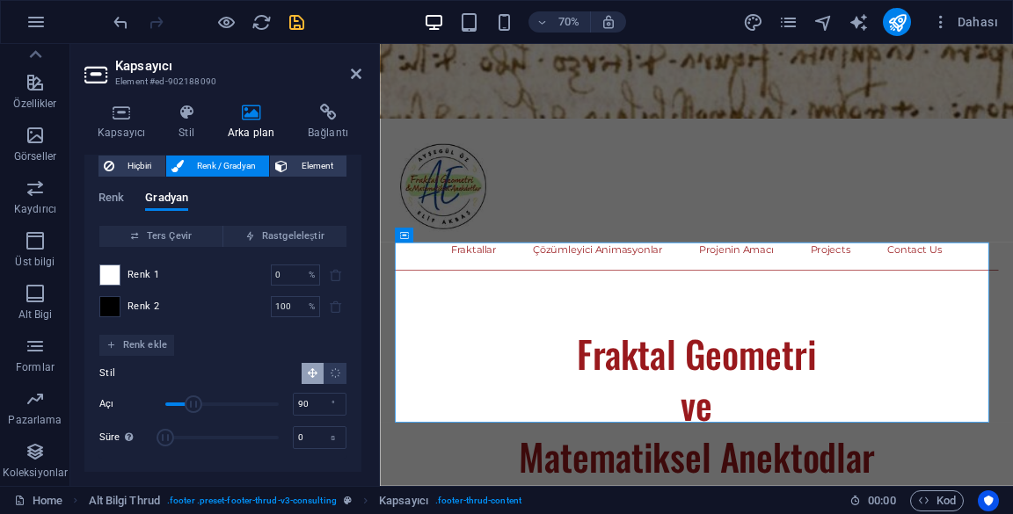
click at [108, 311] on span at bounding box center [109, 306] width 19 height 19
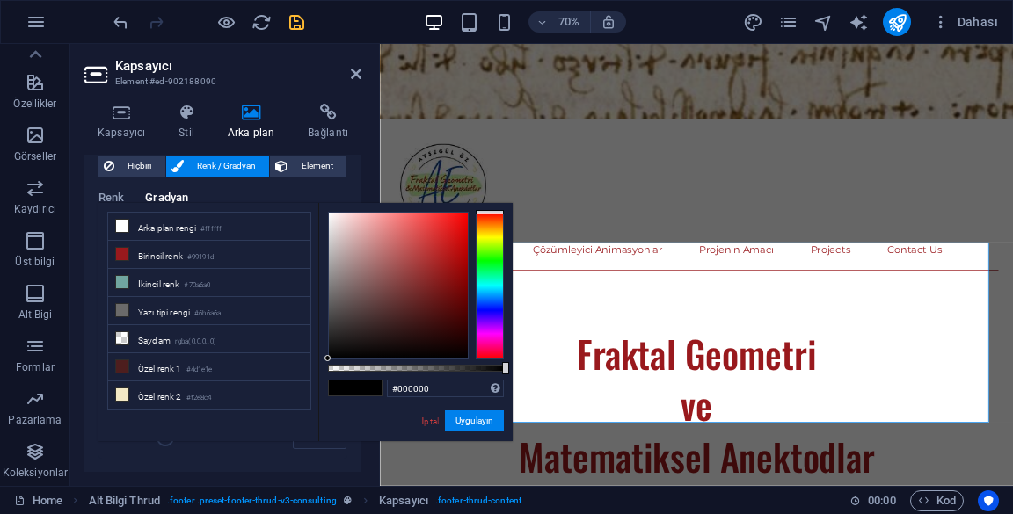
click at [127, 286] on span at bounding box center [122, 282] width 14 height 14
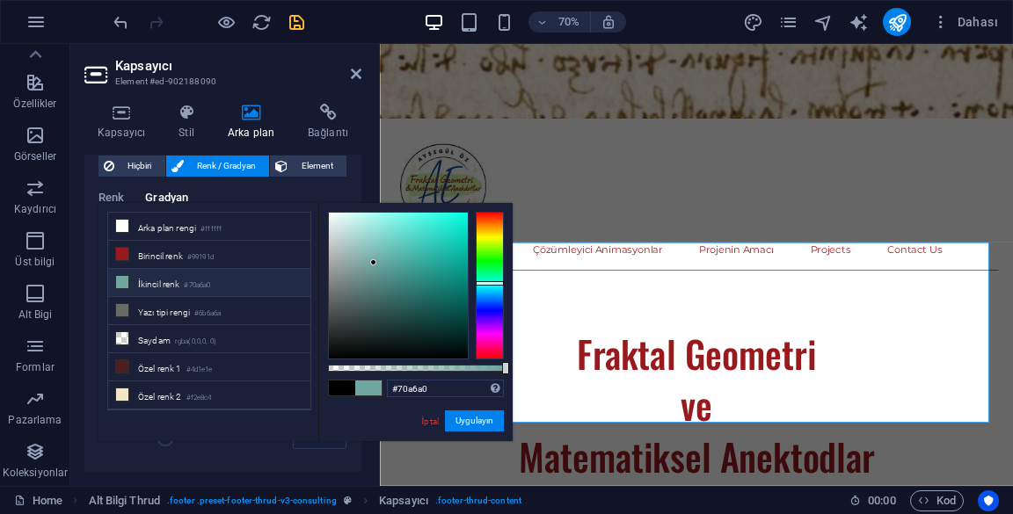
click at [129, 255] on li "Birincil [PERSON_NAME] #99191d" at bounding box center [209, 255] width 202 height 28
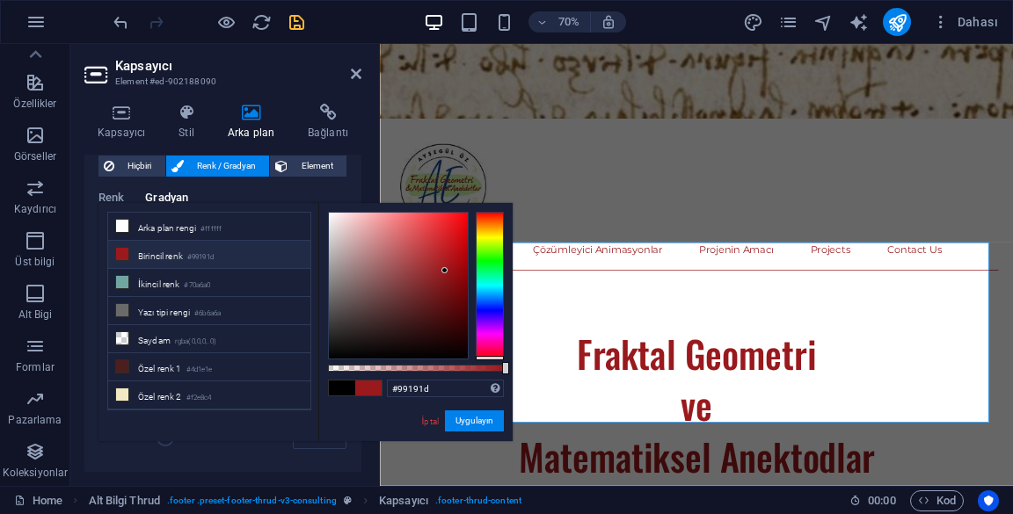
click at [140, 282] on li "İkincil renk #70a6a0" at bounding box center [209, 283] width 202 height 28
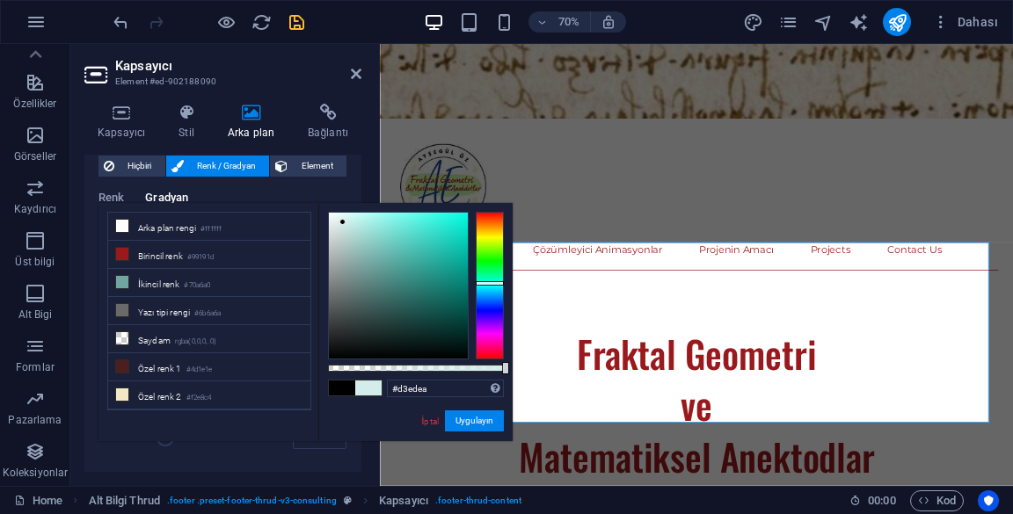
click at [348, 396] on div at bounding box center [355, 388] width 55 height 17
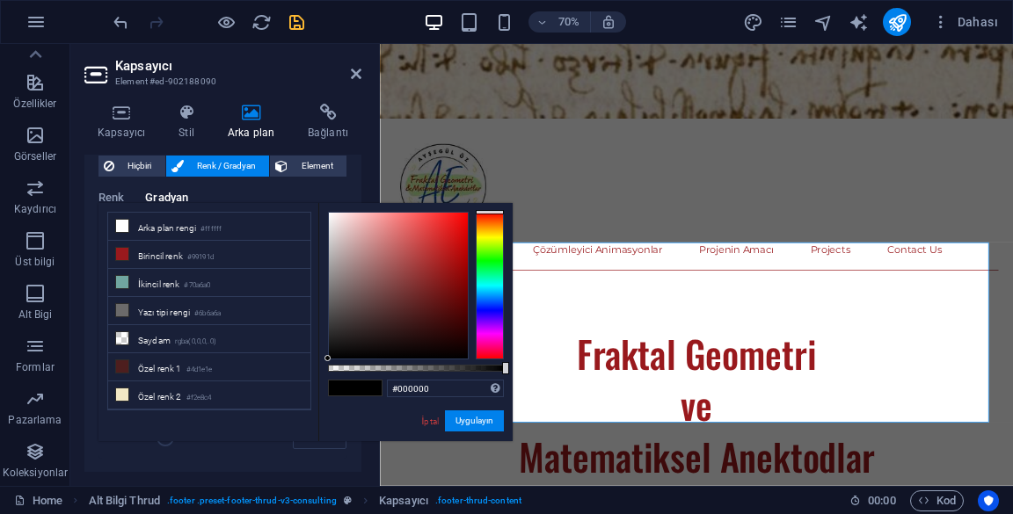
click at [143, 283] on li "İkincil renk #70a6a0" at bounding box center [209, 283] width 202 height 28
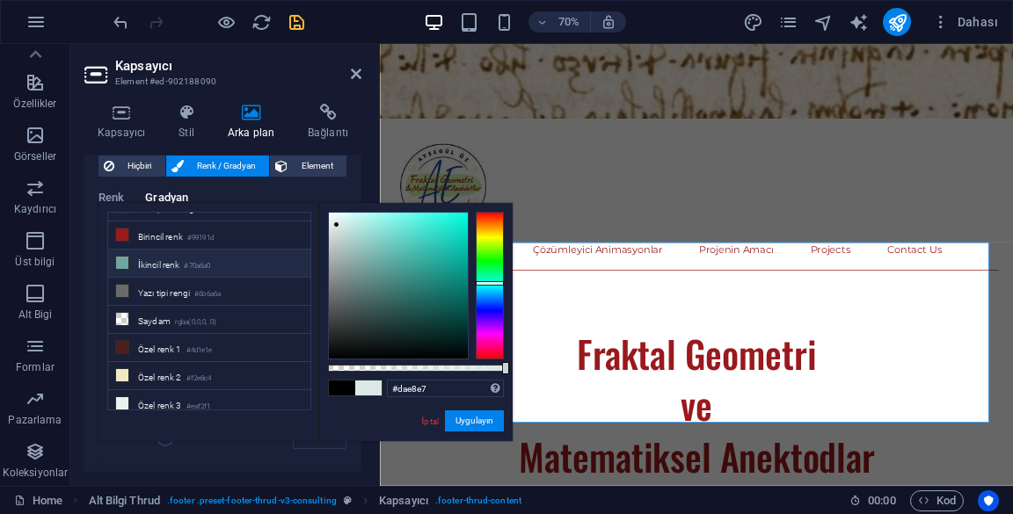
scroll to position [0, 0]
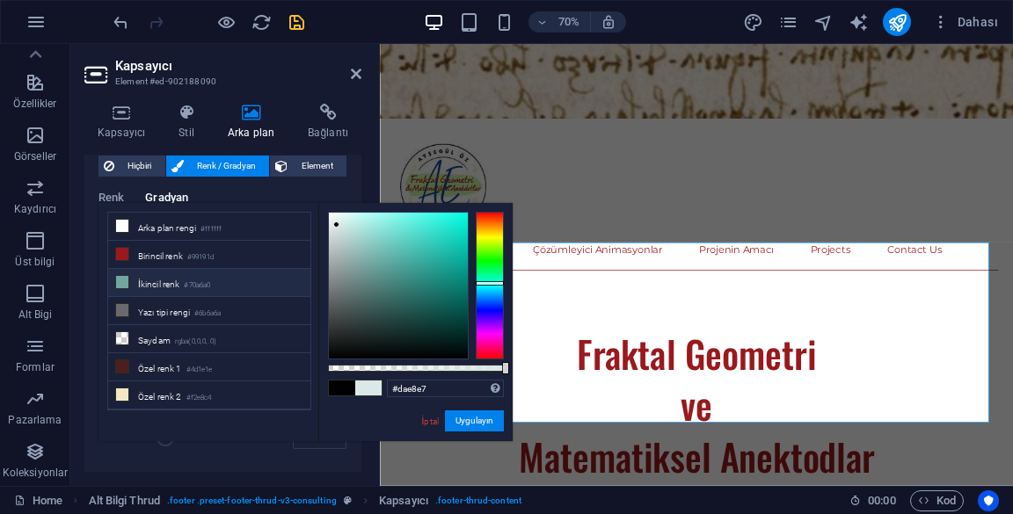
click at [165, 206] on div "less Arka plan rengi #ffffff Birincil [PERSON_NAME] #99191d İkincil [PERSON_NAM…" at bounding box center [305, 322] width 414 height 238
click at [169, 193] on span "Gradyan" at bounding box center [166, 199] width 43 height 25
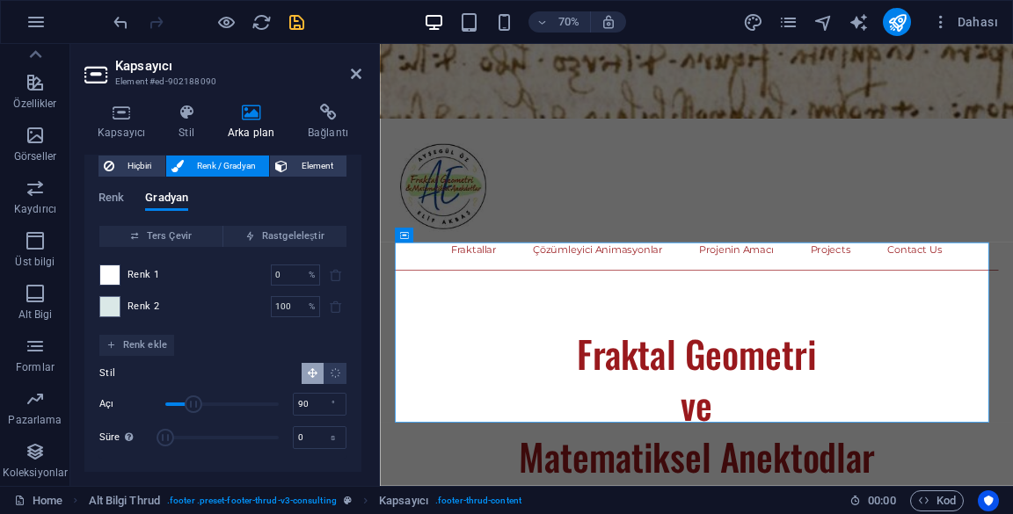
click at [118, 278] on span at bounding box center [109, 275] width 19 height 19
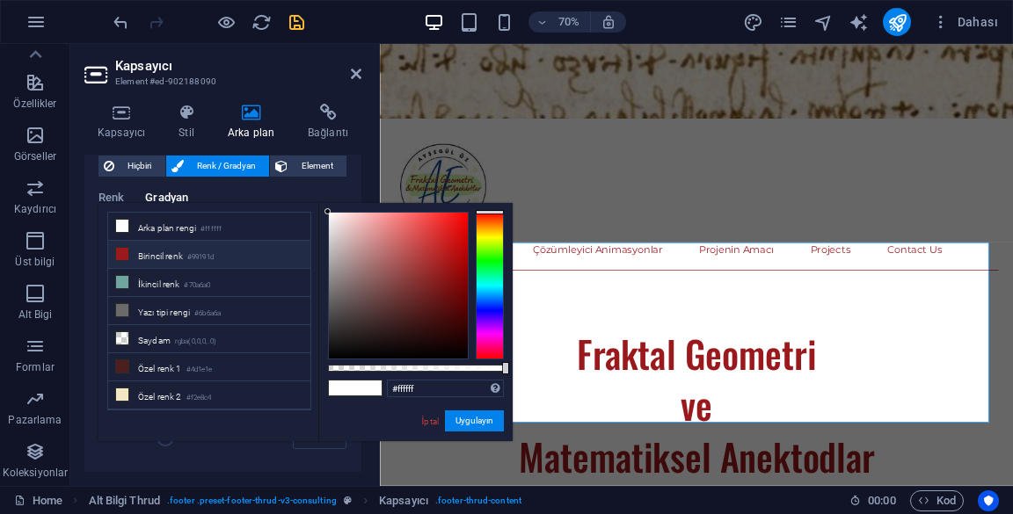
click at [134, 250] on li "Birincil [PERSON_NAME] #99191d" at bounding box center [209, 255] width 202 height 28
click at [132, 361] on li "Özel [PERSON_NAME] 1 #4d1e1e" at bounding box center [209, 367] width 202 height 28
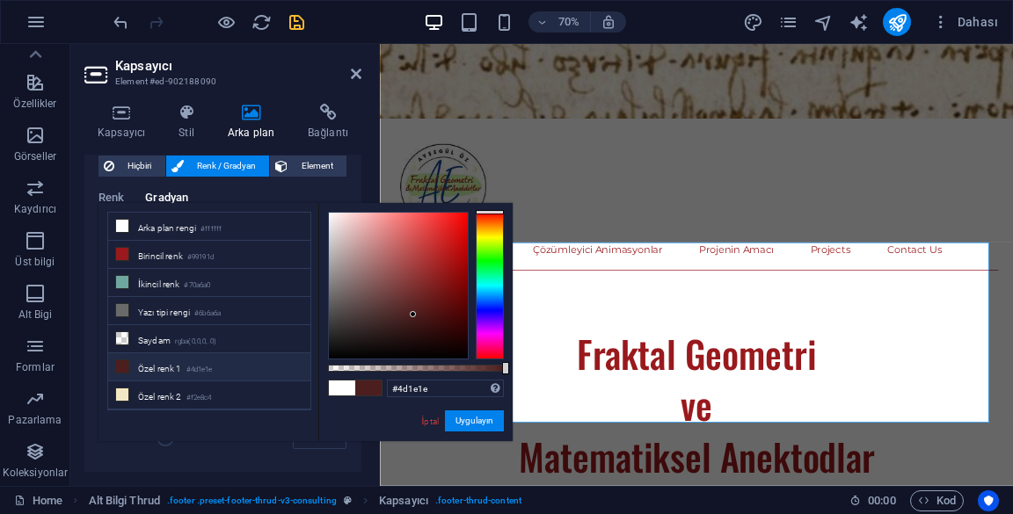
scroll to position [19, 0]
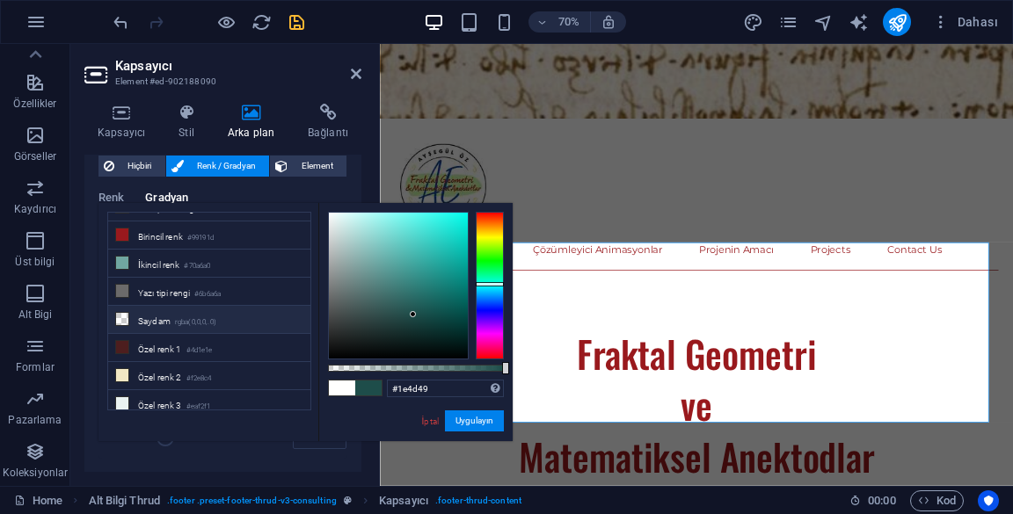
click at [130, 310] on li "Saydam rgba(0,0,0,.0)" at bounding box center [209, 320] width 202 height 28
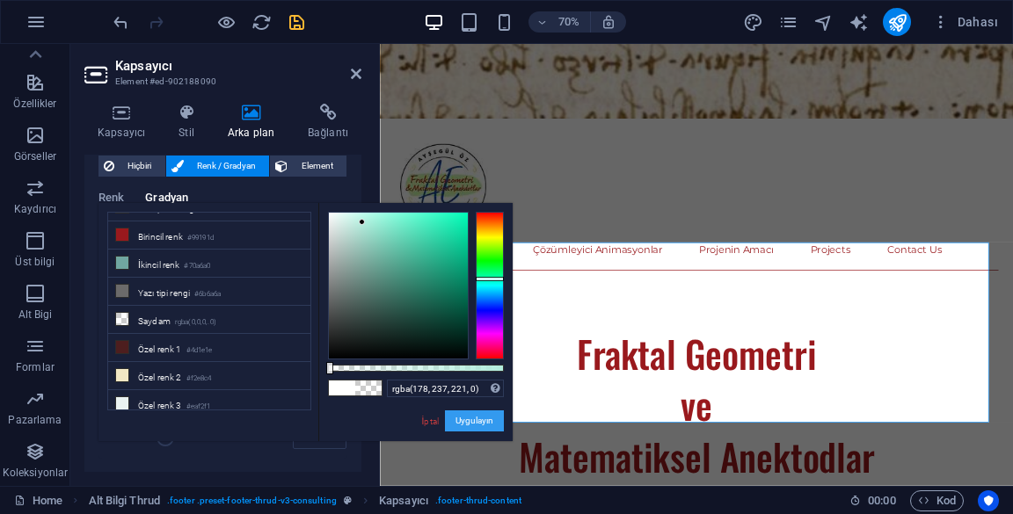
click at [470, 420] on button "Uygulayın" at bounding box center [474, 421] width 59 height 21
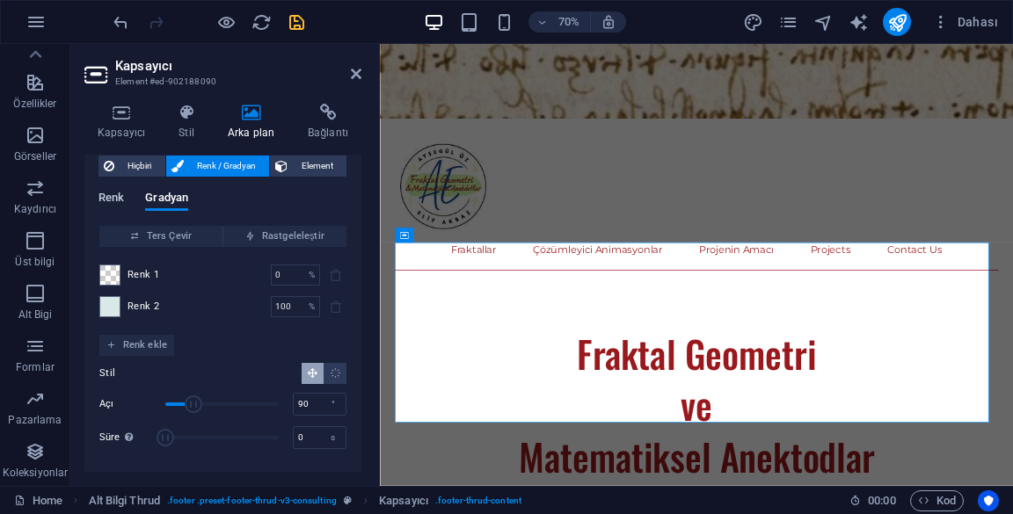
click at [122, 199] on span "Renk" at bounding box center [110, 199] width 25 height 25
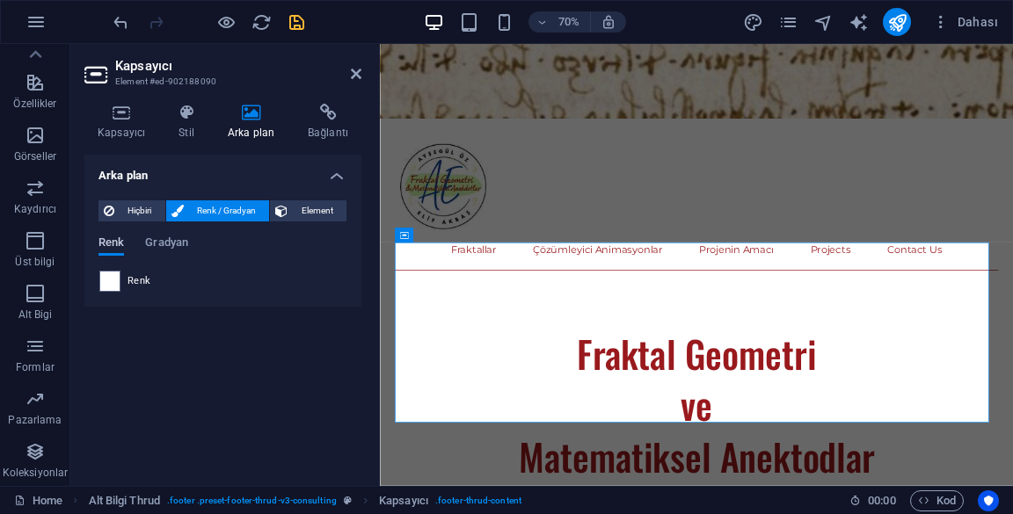
scroll to position [0, 0]
click at [112, 285] on span at bounding box center [109, 281] width 19 height 19
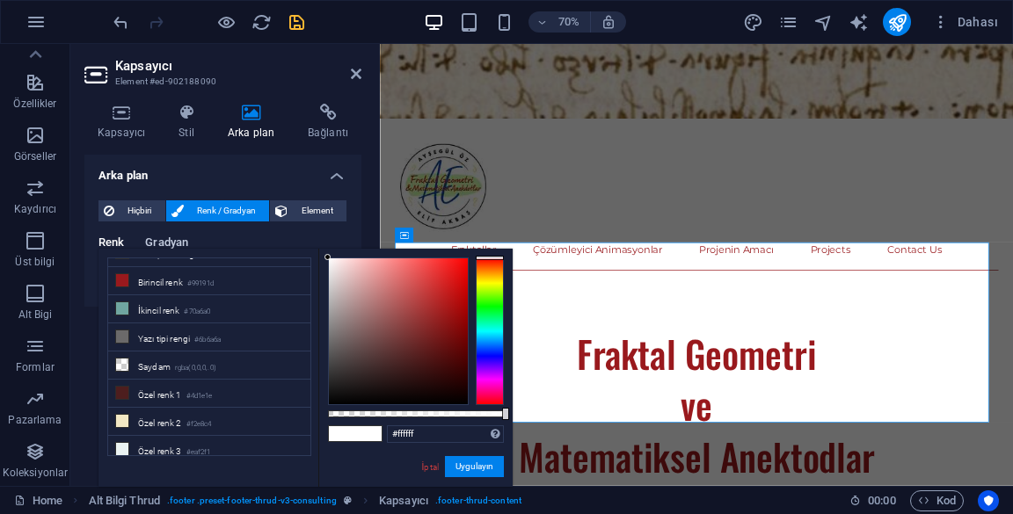
click at [155, 237] on span "Gradyan" at bounding box center [166, 244] width 43 height 25
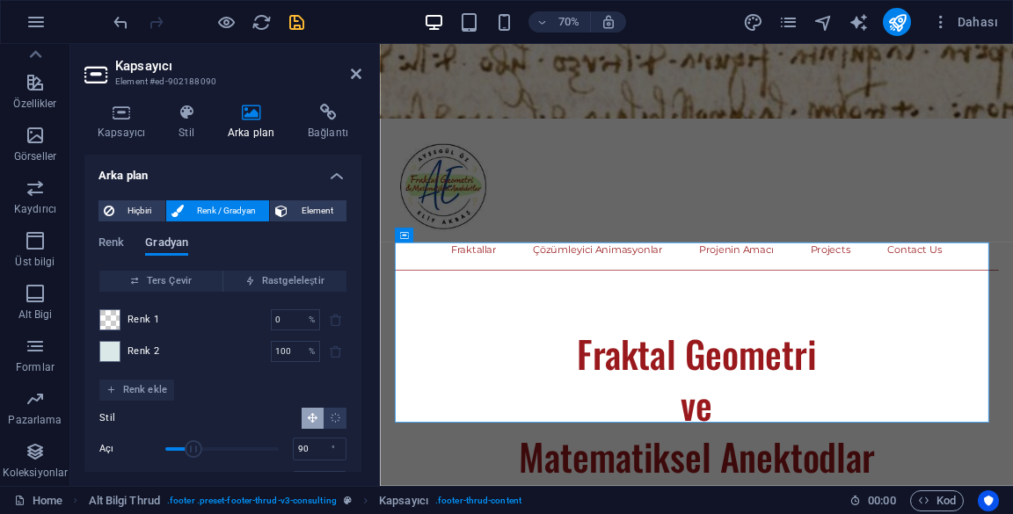
click at [163, 241] on span "Gradyan" at bounding box center [166, 244] width 43 height 25
click at [106, 324] on span at bounding box center [109, 319] width 19 height 19
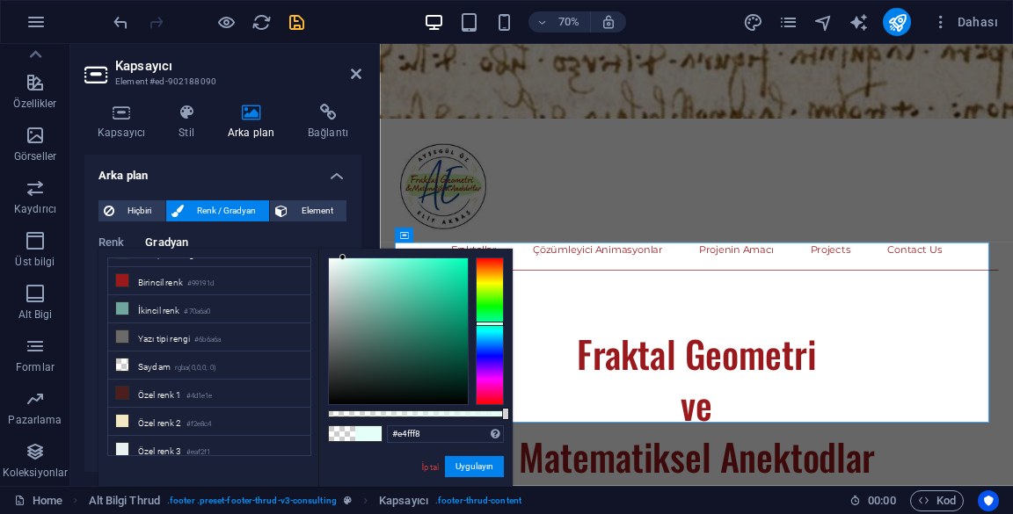
click at [334, 186] on div "Hiçbiri [PERSON_NAME] / Gradyan Element Arka planı tam genişliğe genişlet [PERS…" at bounding box center [222, 351] width 277 height 331
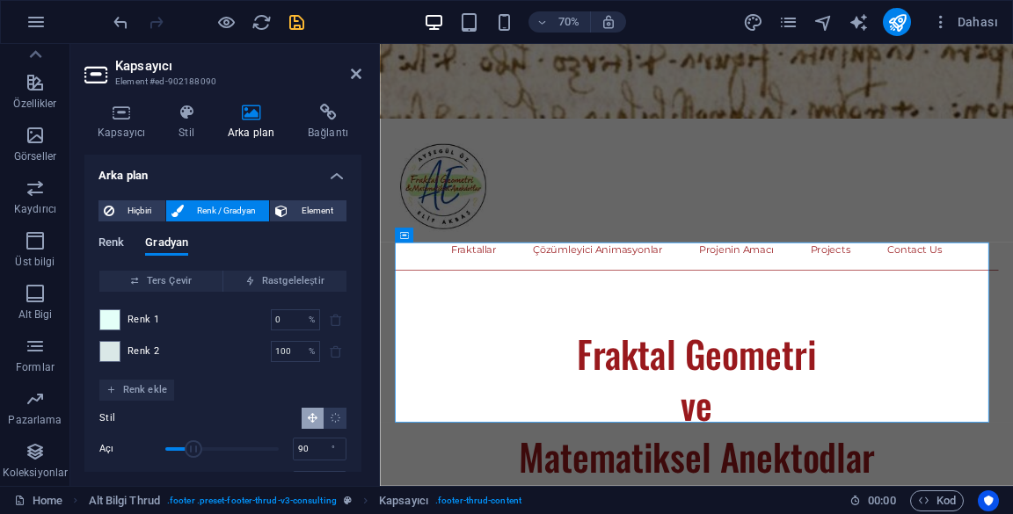
click at [116, 249] on span "Renk" at bounding box center [110, 244] width 25 height 25
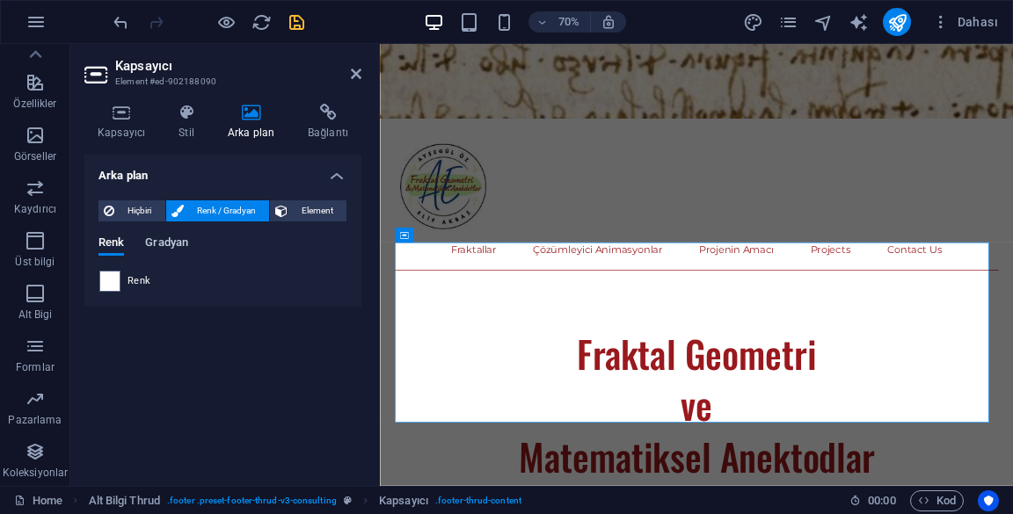
click at [164, 244] on span "Gradyan" at bounding box center [166, 244] width 43 height 25
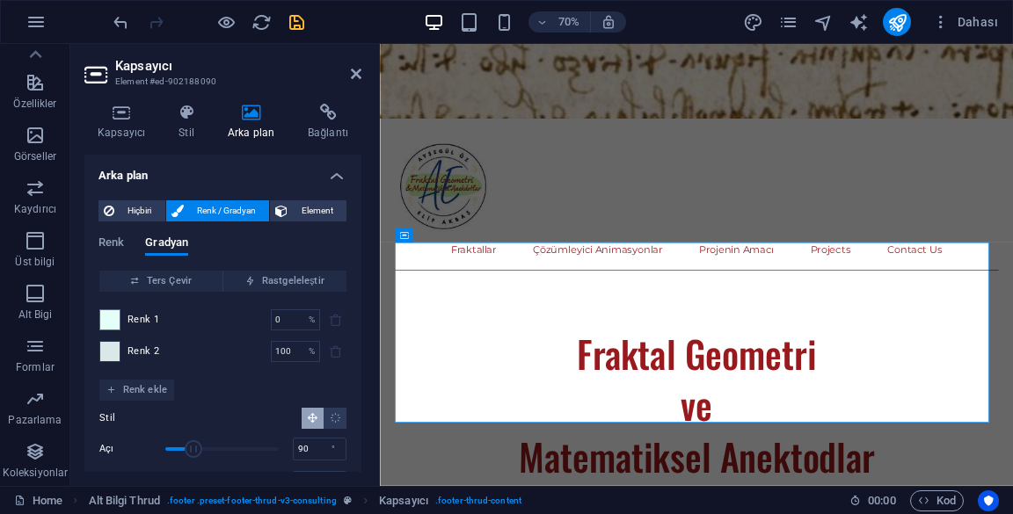
click at [119, 354] on span at bounding box center [109, 351] width 19 height 19
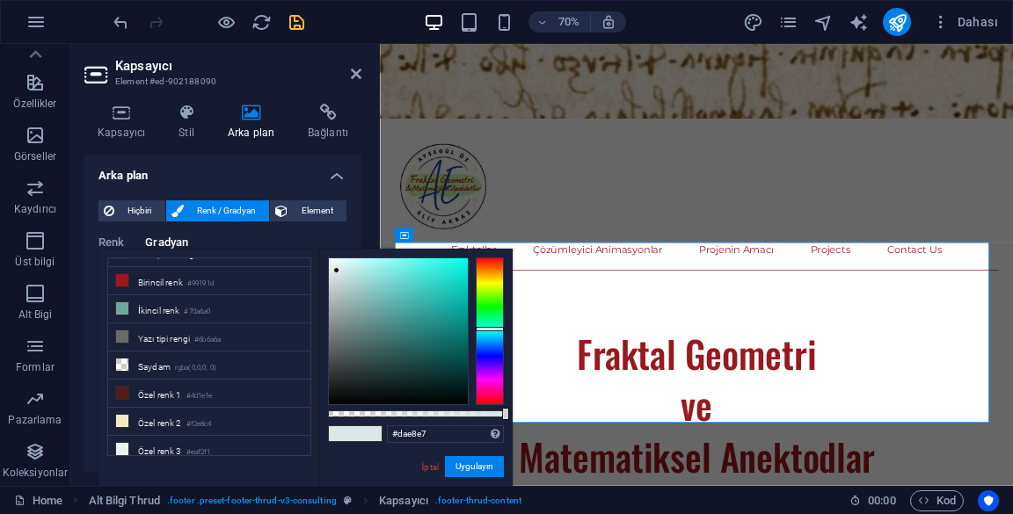
click at [121, 393] on span at bounding box center [122, 393] width 14 height 14
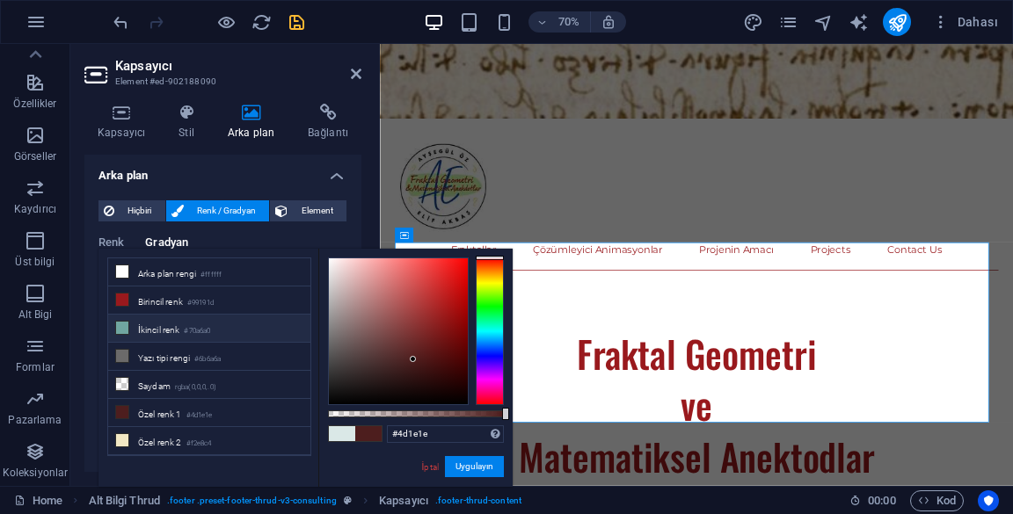
click at [143, 329] on li "İkincil renk #70a6a0" at bounding box center [209, 329] width 202 height 28
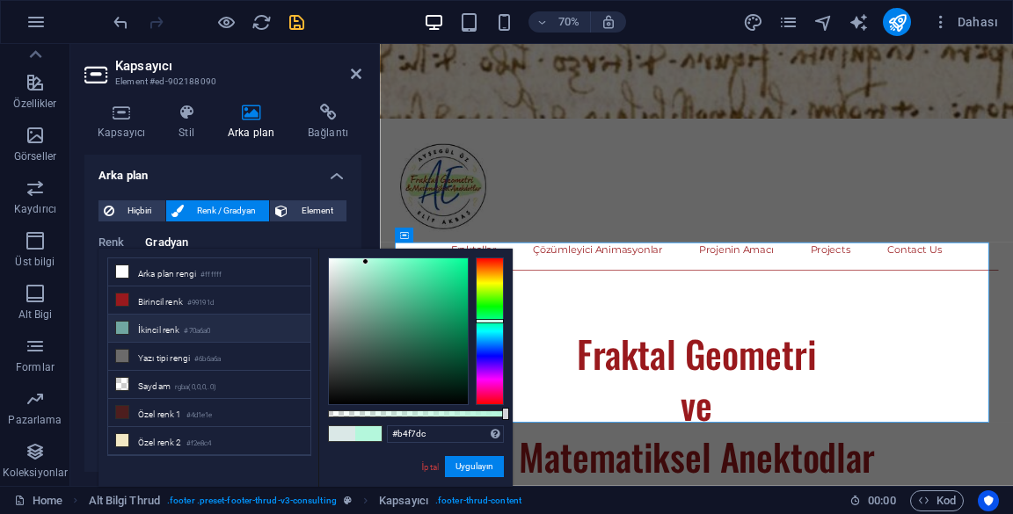
type input "#b5f7dc"
click at [471, 466] on button "Uygulayın" at bounding box center [474, 466] width 59 height 21
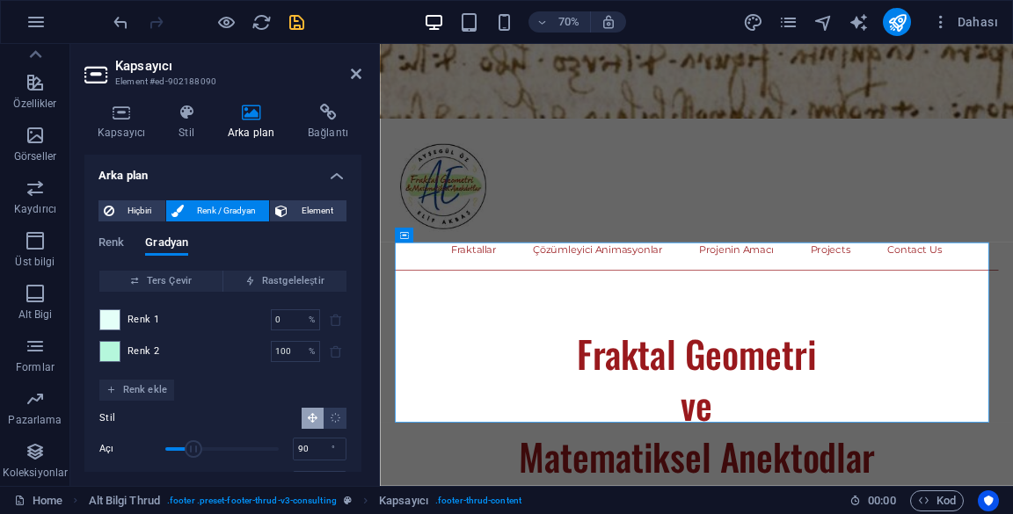
click at [246, 178] on h4 "Arka plan" at bounding box center [222, 171] width 277 height 32
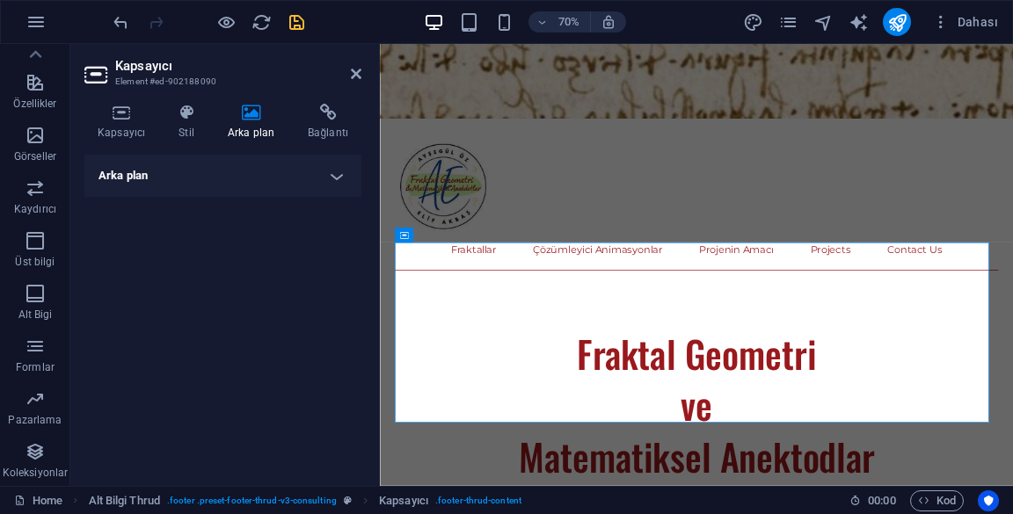
click at [111, 121] on h4 "Kapsayıcı" at bounding box center [124, 122] width 81 height 37
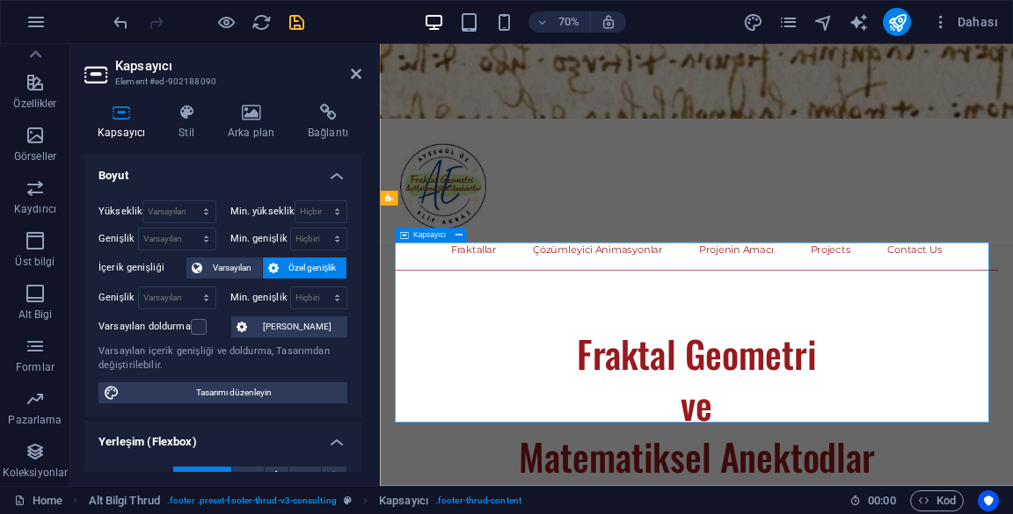
click at [377, 74] on div at bounding box center [377, 265] width 4 height 442
click at [361, 69] on icon at bounding box center [356, 74] width 11 height 14
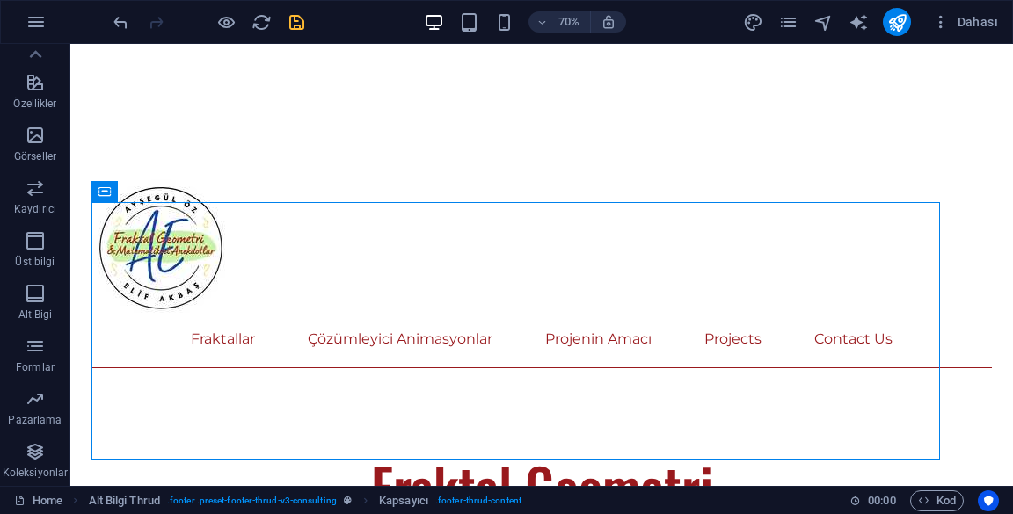
scroll to position [810, 0]
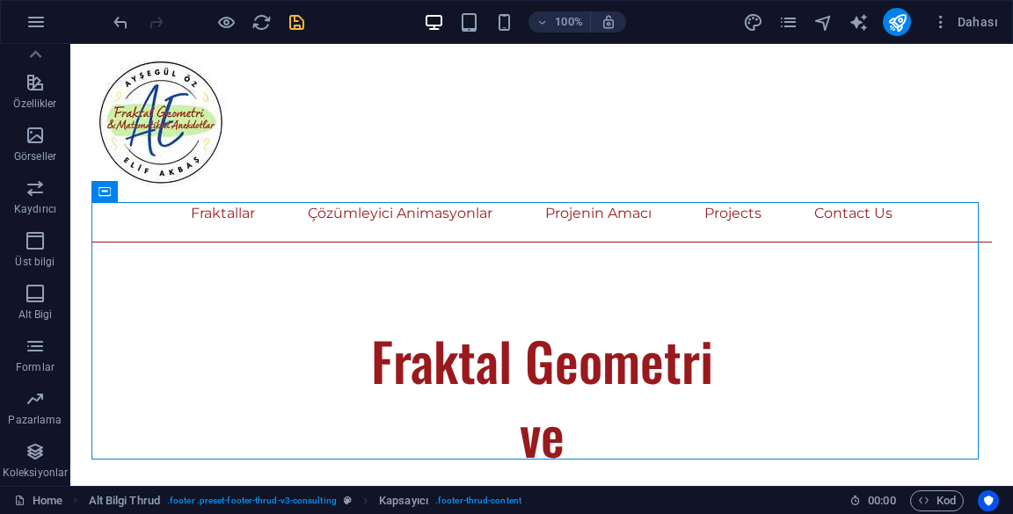
click at [97, 196] on div "Kapsayıcı" at bounding box center [104, 191] width 26 height 21
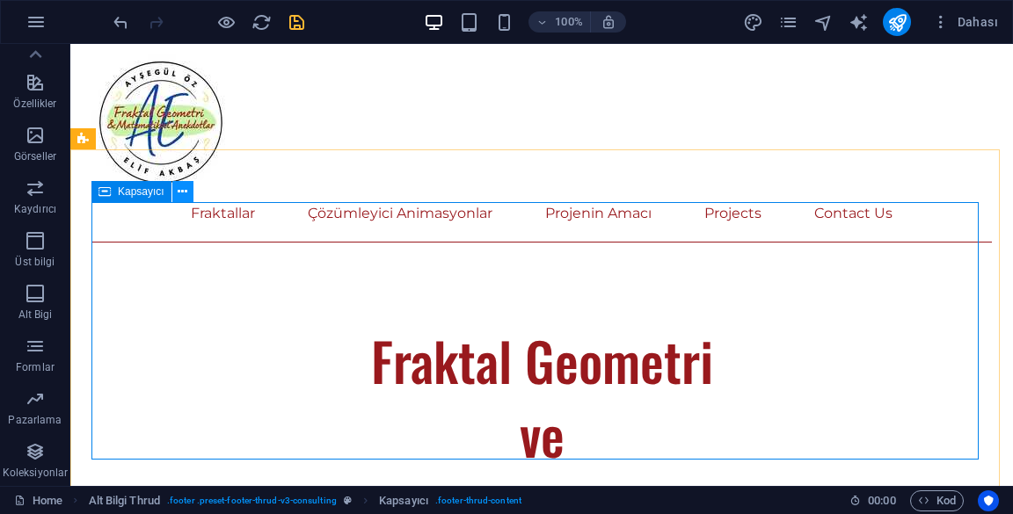
click at [184, 190] on icon at bounding box center [183, 192] width 10 height 18
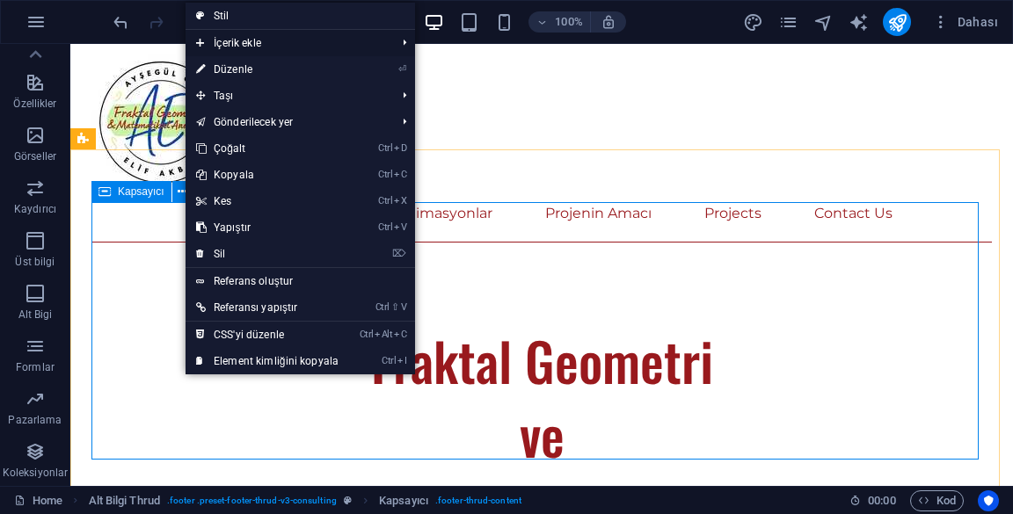
click at [213, 43] on span "İçerik ekle" at bounding box center [287, 43] width 203 height 26
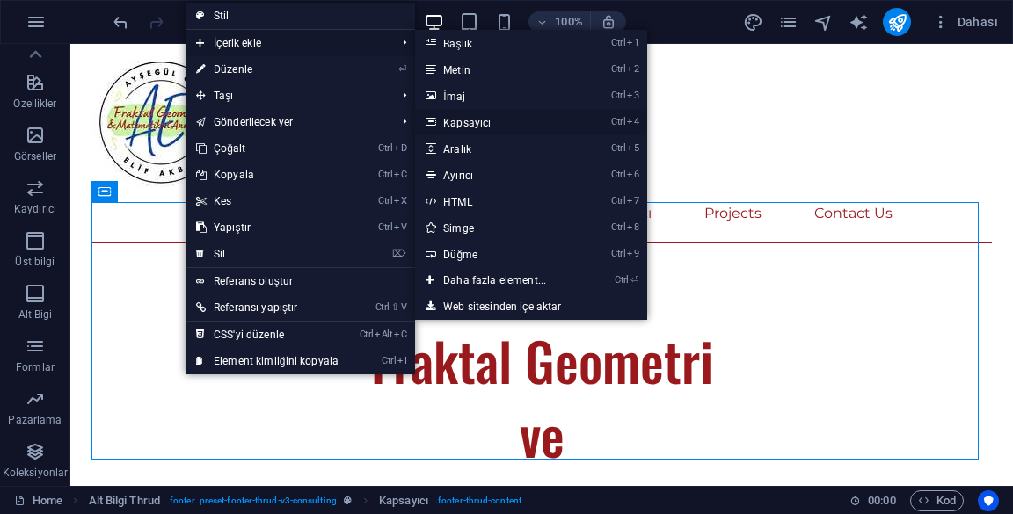
click at [431, 120] on icon at bounding box center [430, 122] width 9 height 26
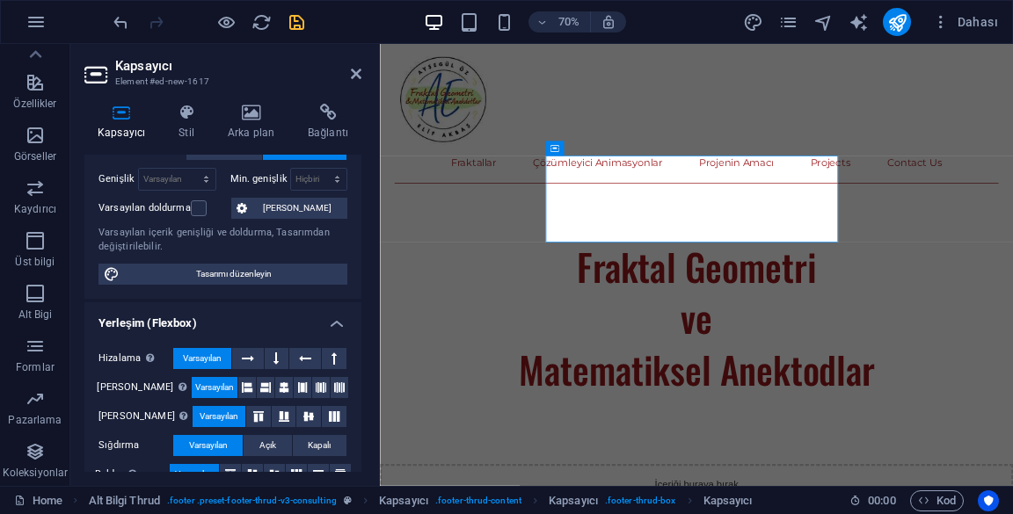
scroll to position [118, 0]
click at [254, 359] on button at bounding box center [248, 359] width 32 height 21
click at [190, 363] on span "Varsayılan" at bounding box center [202, 359] width 39 height 21
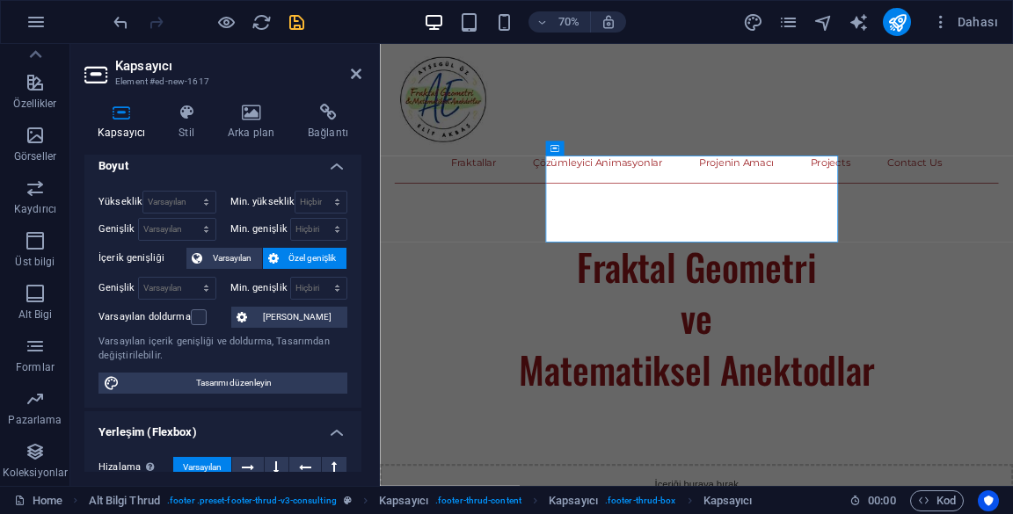
scroll to position [0, 0]
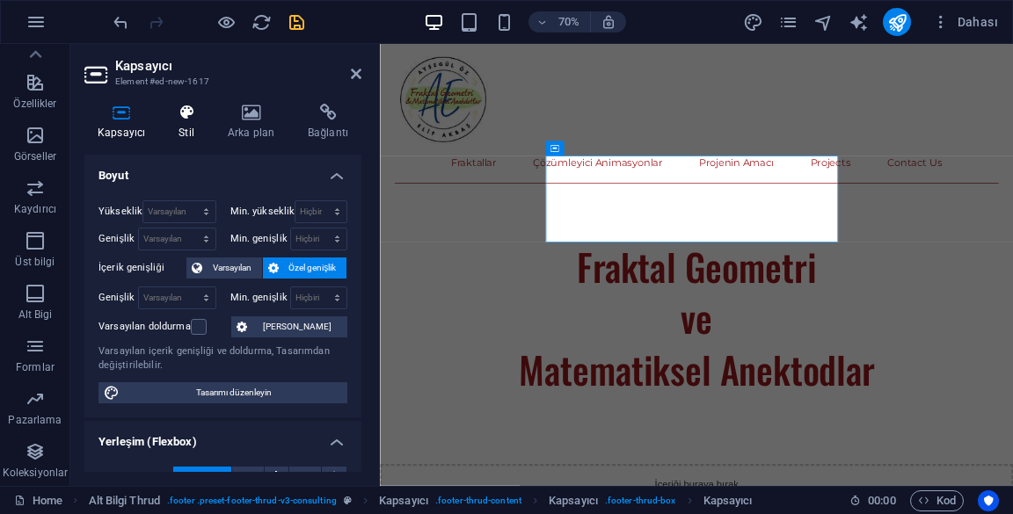
click at [186, 116] on icon at bounding box center [186, 113] width 42 height 18
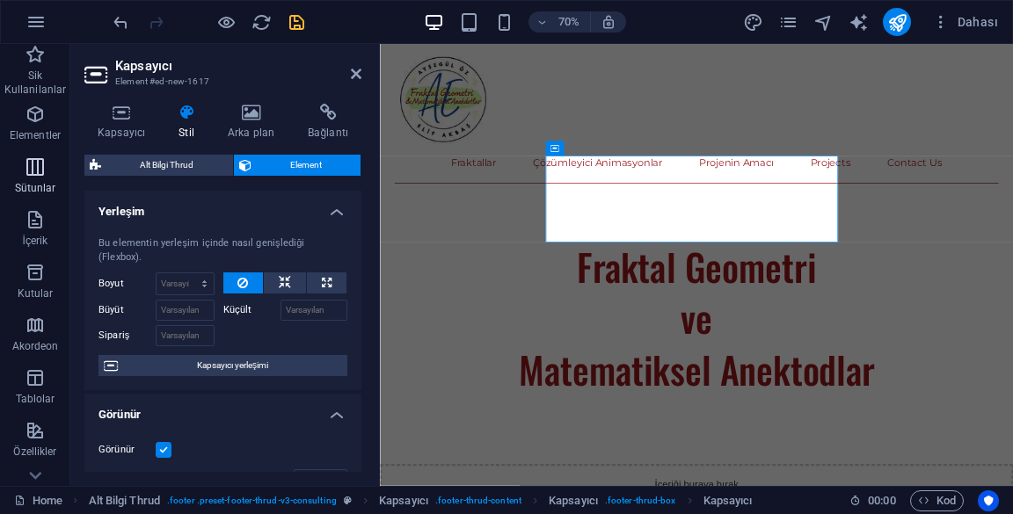
click at [38, 175] on icon "button" at bounding box center [35, 167] width 21 height 21
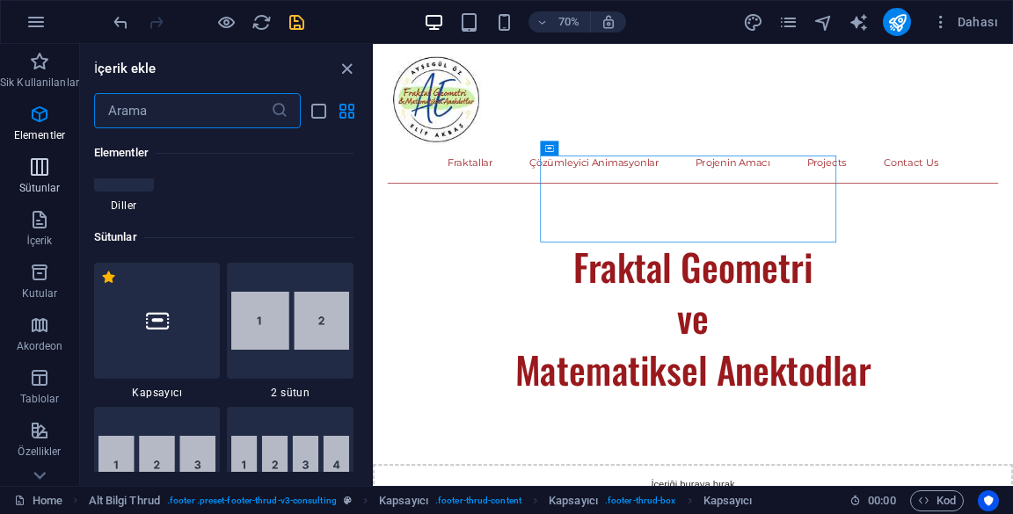
scroll to position [870, 0]
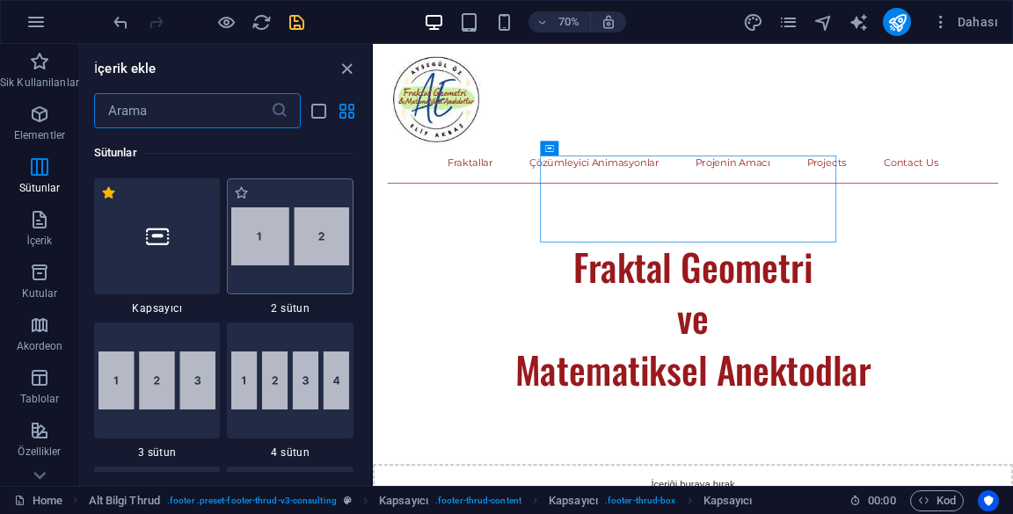
click at [278, 247] on img at bounding box center [290, 237] width 118 height 58
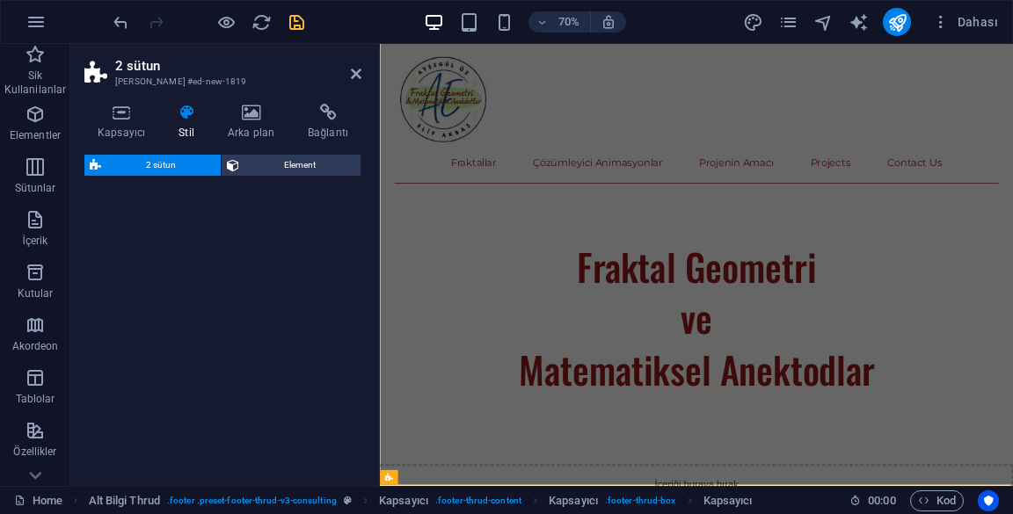
click at [256, 249] on div "2 sütun Element" at bounding box center [222, 313] width 277 height 317
select select "rem"
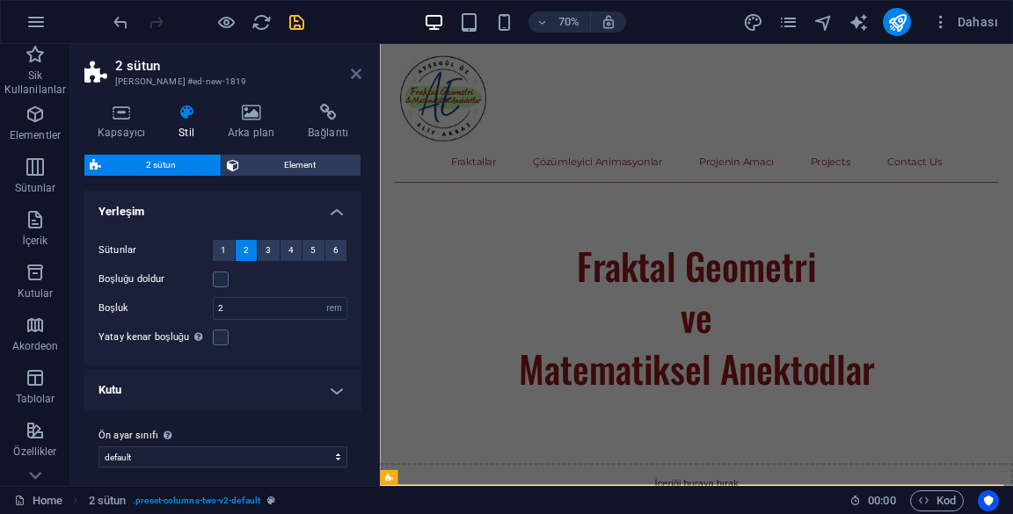
click at [361, 72] on icon at bounding box center [356, 74] width 11 height 14
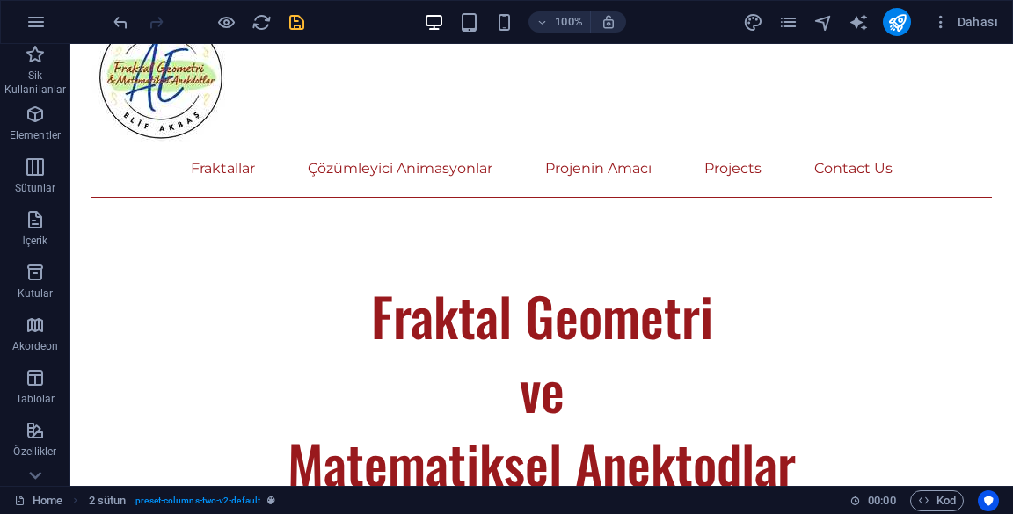
scroll to position [853, 0]
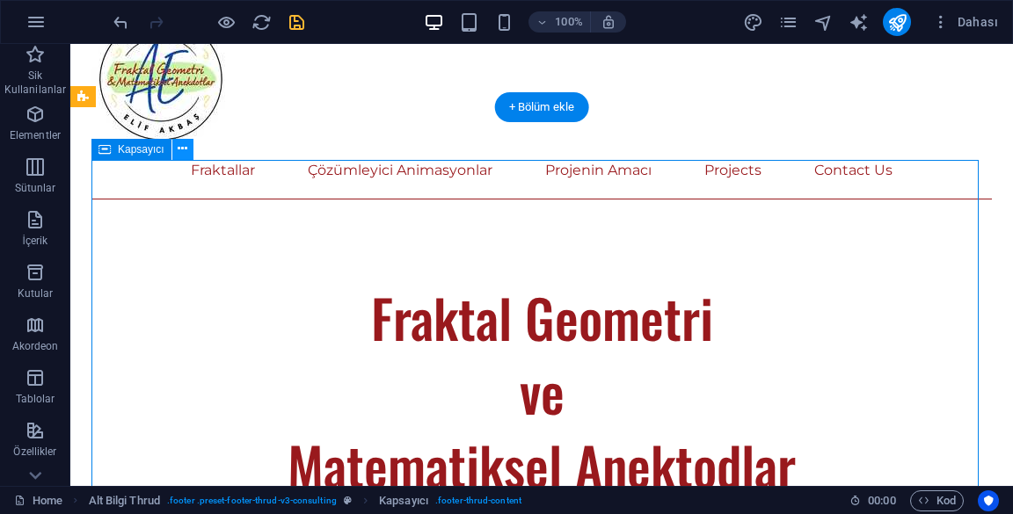
click at [182, 151] on icon at bounding box center [183, 149] width 10 height 18
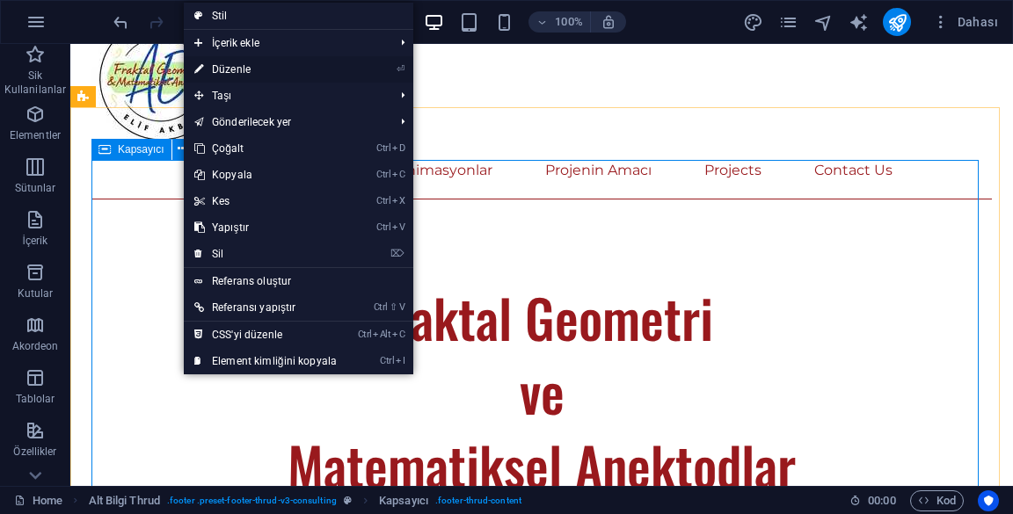
click at [202, 72] on icon at bounding box center [198, 69] width 9 height 26
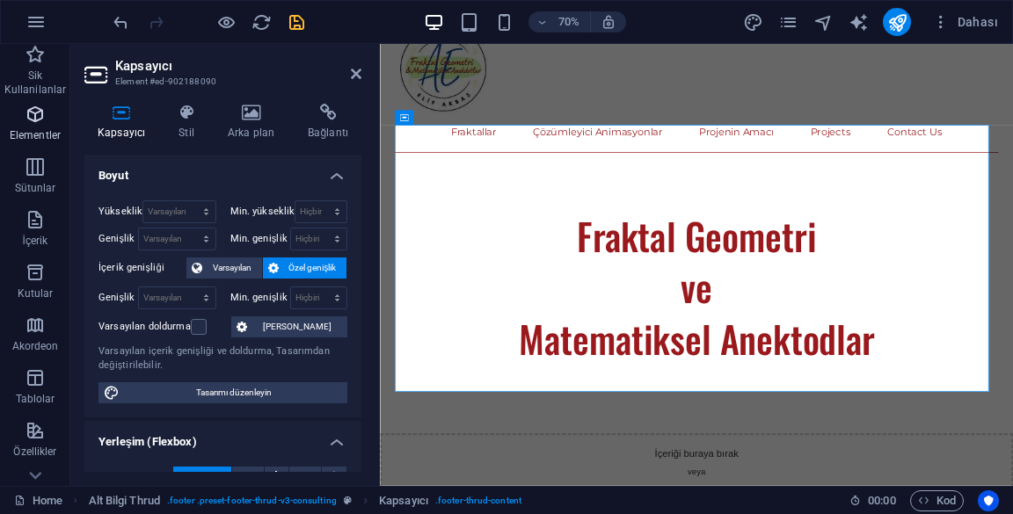
click at [37, 123] on icon "button" at bounding box center [35, 114] width 21 height 21
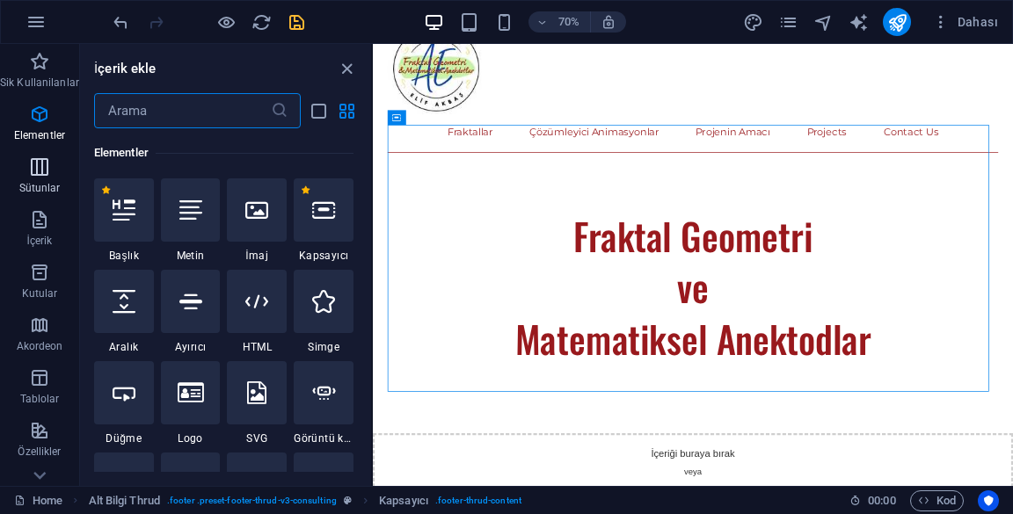
click at [44, 180] on span "Sütunlar" at bounding box center [39, 178] width 79 height 42
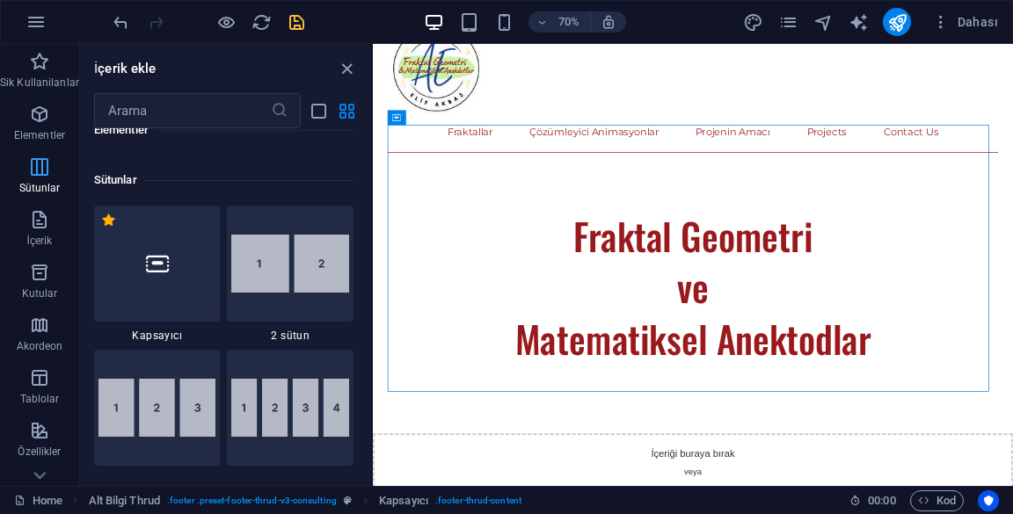
scroll to position [870, 0]
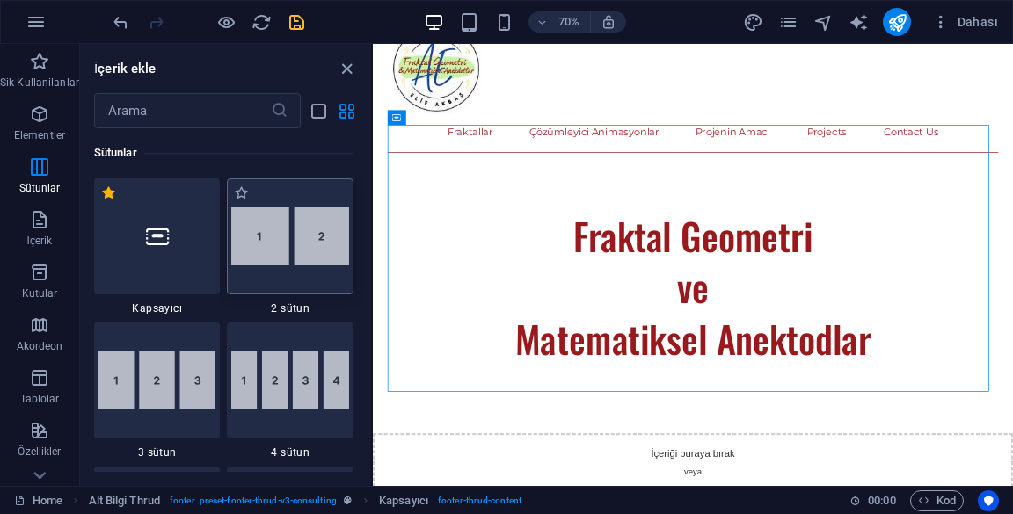
click at [278, 255] on img at bounding box center [290, 237] width 118 height 58
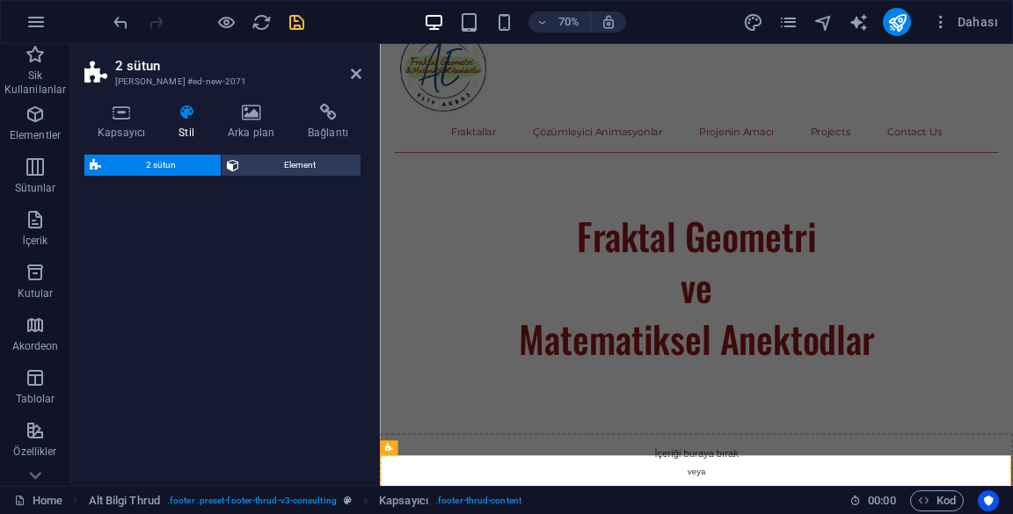
select select "rem"
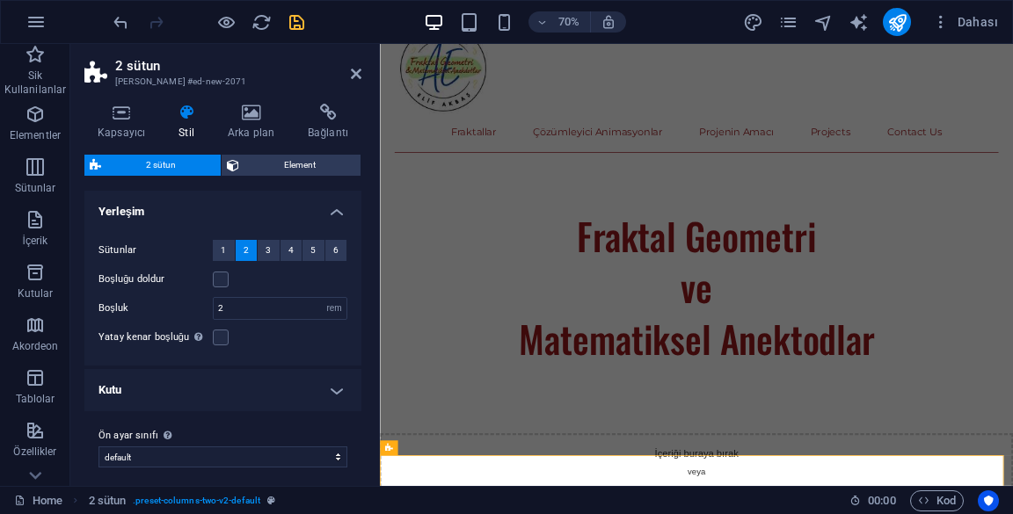
scroll to position [9, 0]
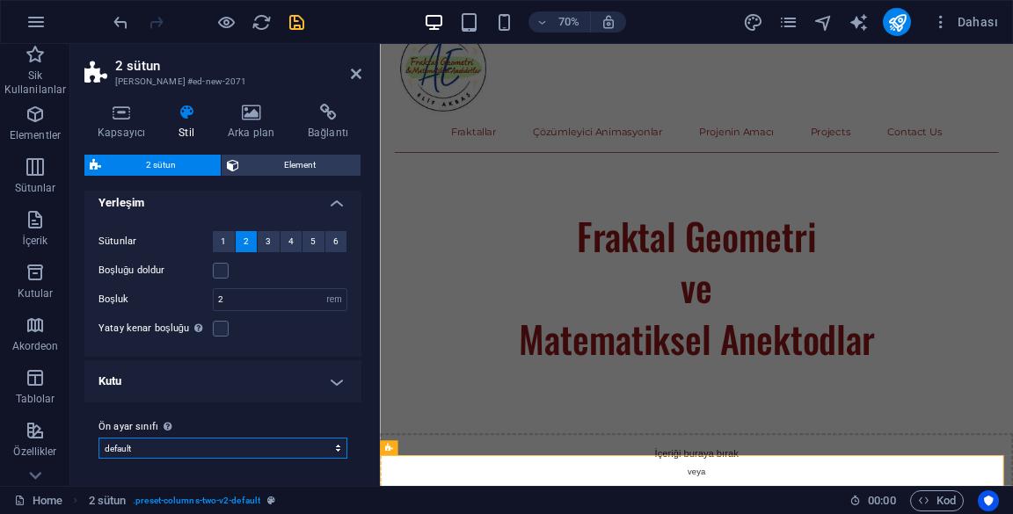
click at [132, 455] on select "default Ön ayar sınıfı ekle" at bounding box center [222, 448] width 249 height 21
click at [111, 447] on select "default Ön ayar sınıfı ekle" at bounding box center [222, 448] width 249 height 21
click at [121, 132] on h4 "Kapsayıcı" at bounding box center [124, 122] width 81 height 37
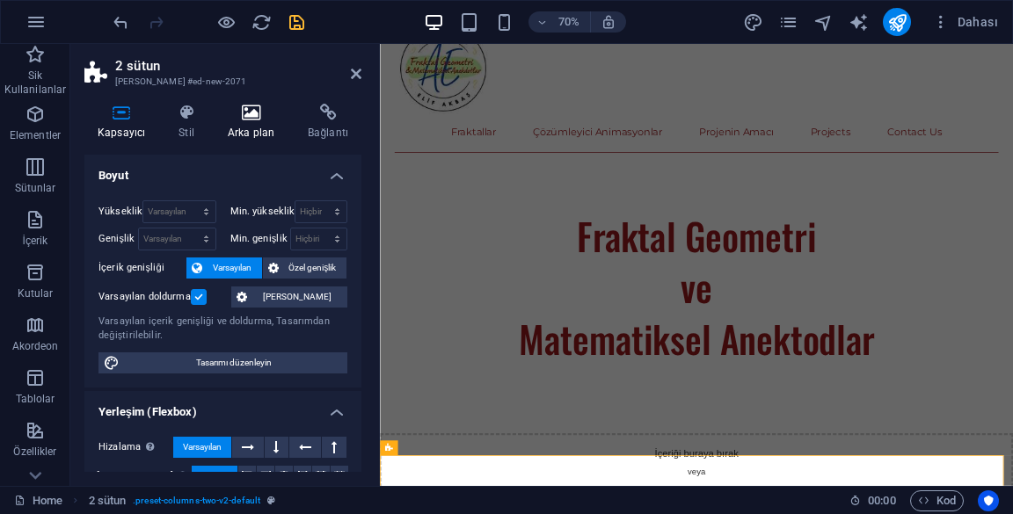
click at [248, 124] on h4 "Arka plan" at bounding box center [255, 122] width 80 height 37
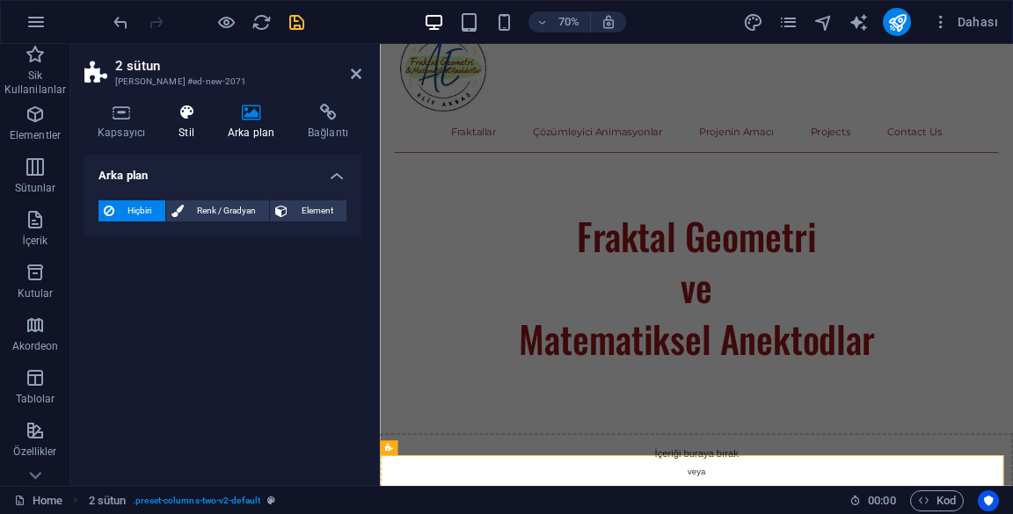
click at [182, 126] on h4 "Stil" at bounding box center [189, 122] width 49 height 37
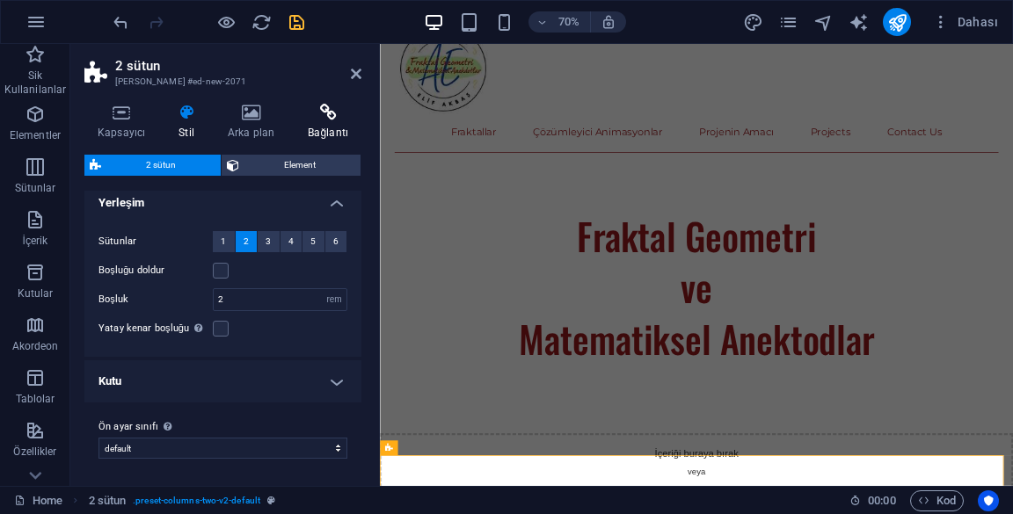
click at [322, 116] on icon at bounding box center [328, 113] width 67 height 18
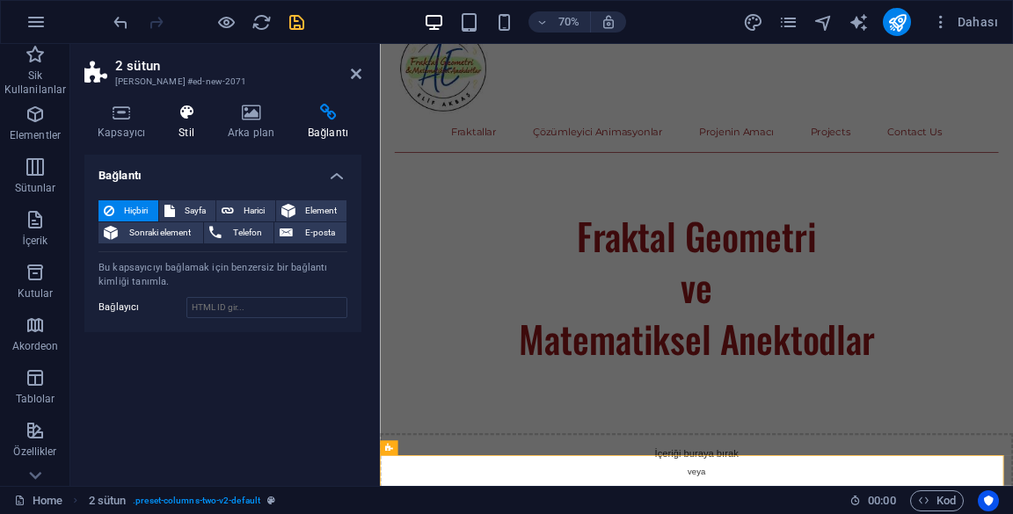
click at [167, 127] on h4 "Stil" at bounding box center [189, 122] width 49 height 37
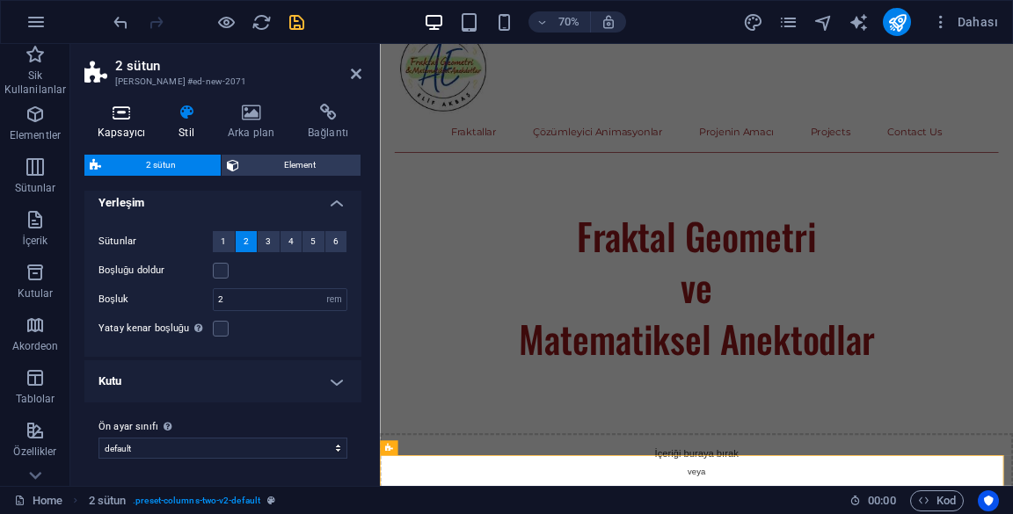
click at [113, 127] on h4 "Kapsayıcı" at bounding box center [124, 122] width 81 height 37
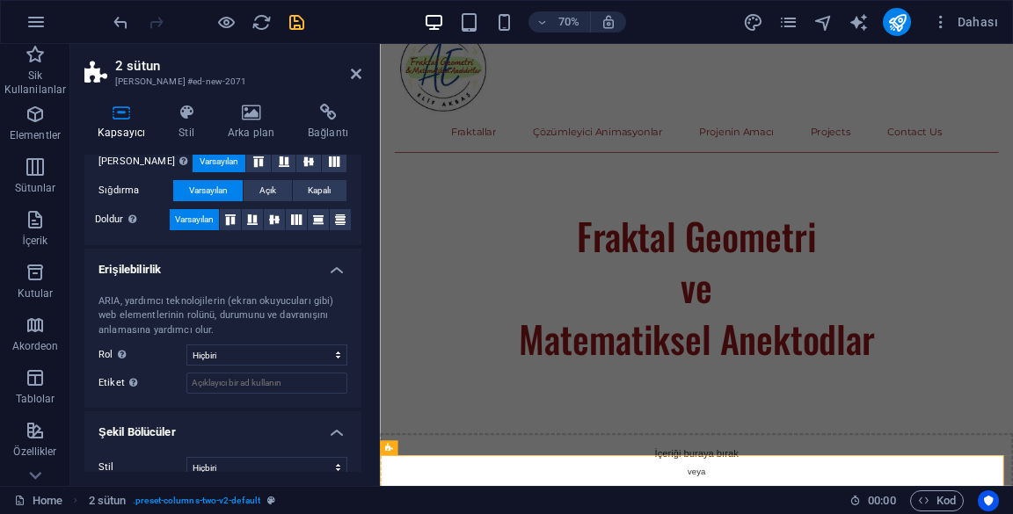
scroll to position [363, 0]
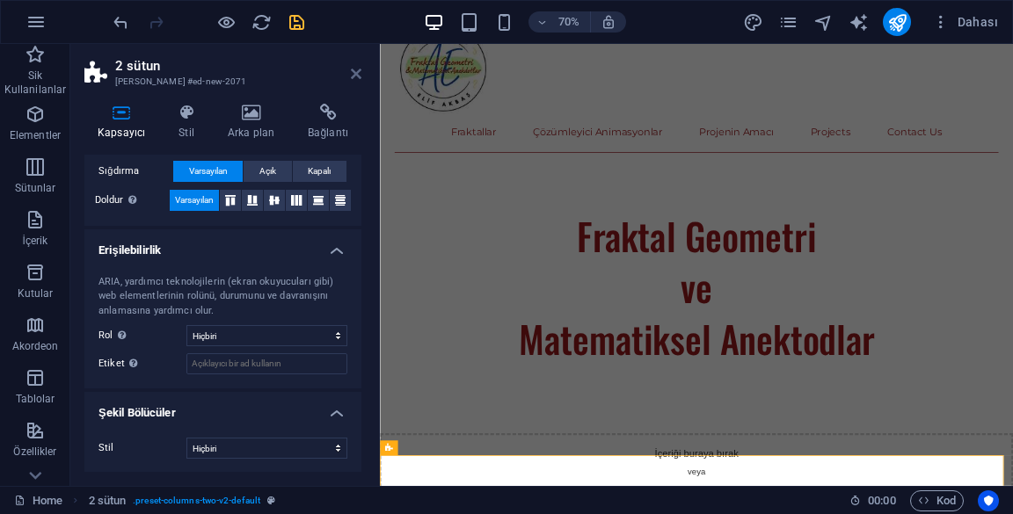
click at [360, 74] on icon at bounding box center [356, 74] width 11 height 14
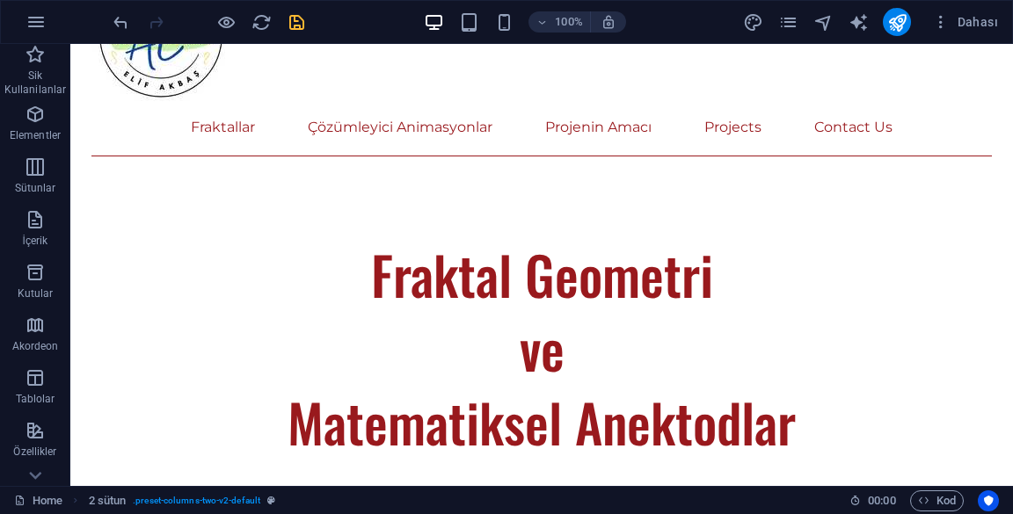
scroll to position [910, 0]
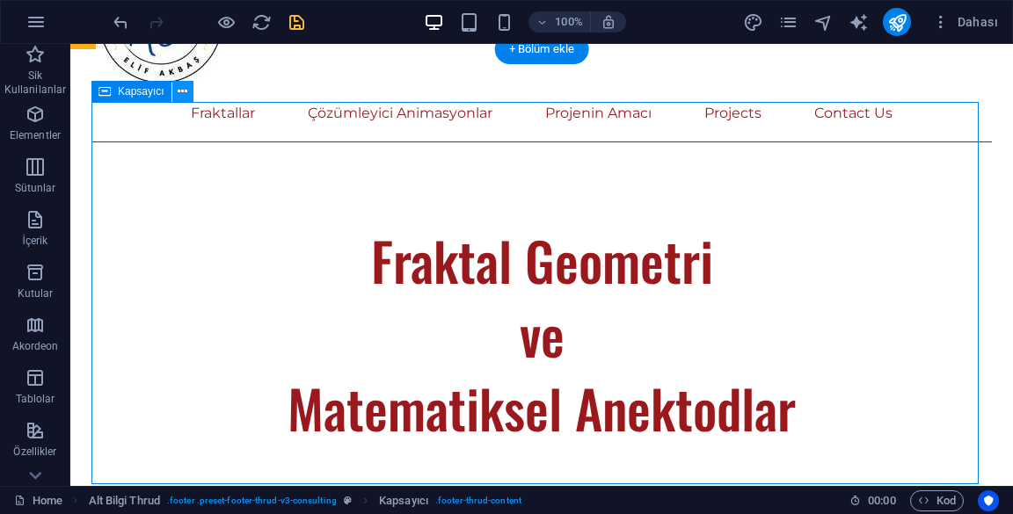
click at [182, 93] on icon at bounding box center [183, 92] width 10 height 18
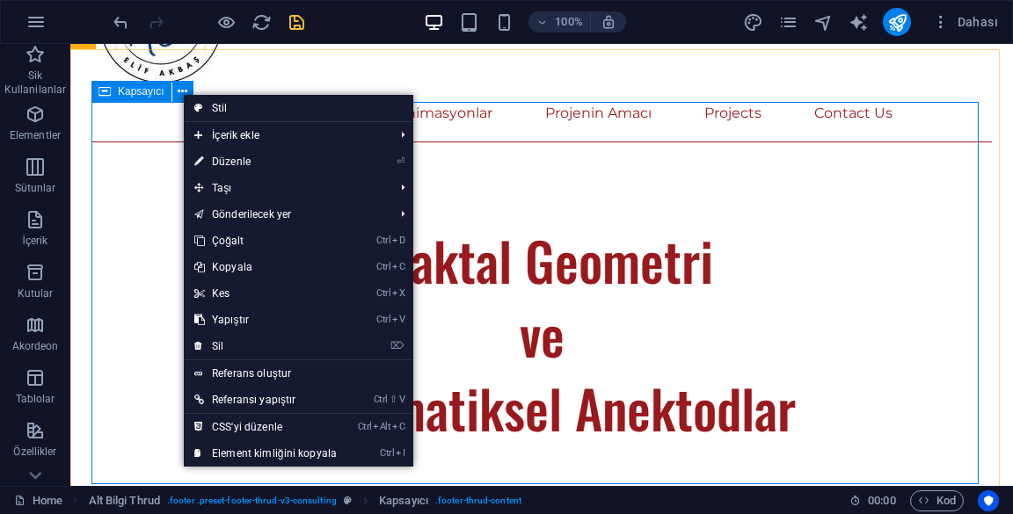
click at [296, 19] on icon "save" at bounding box center [297, 22] width 20 height 20
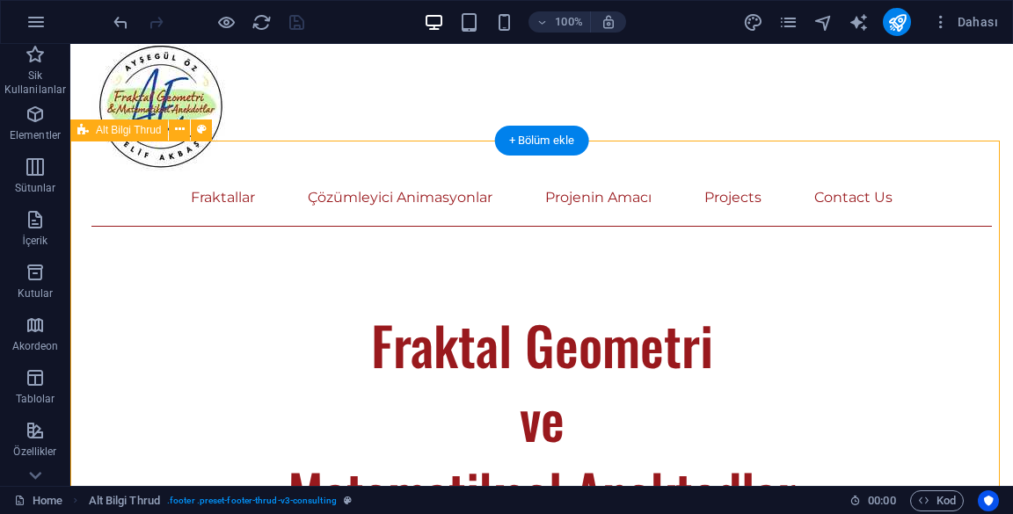
scroll to position [819, 0]
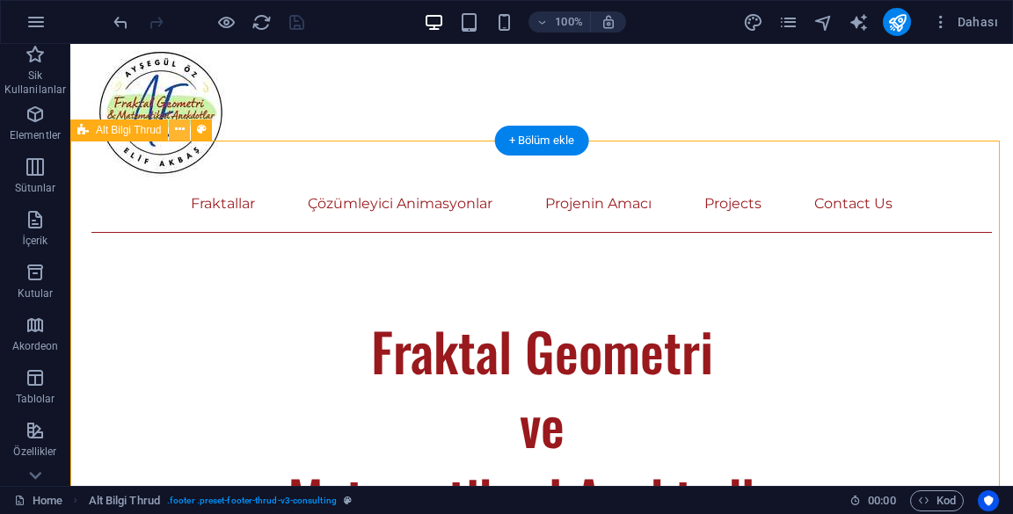
click at [180, 129] on icon at bounding box center [180, 129] width 10 height 18
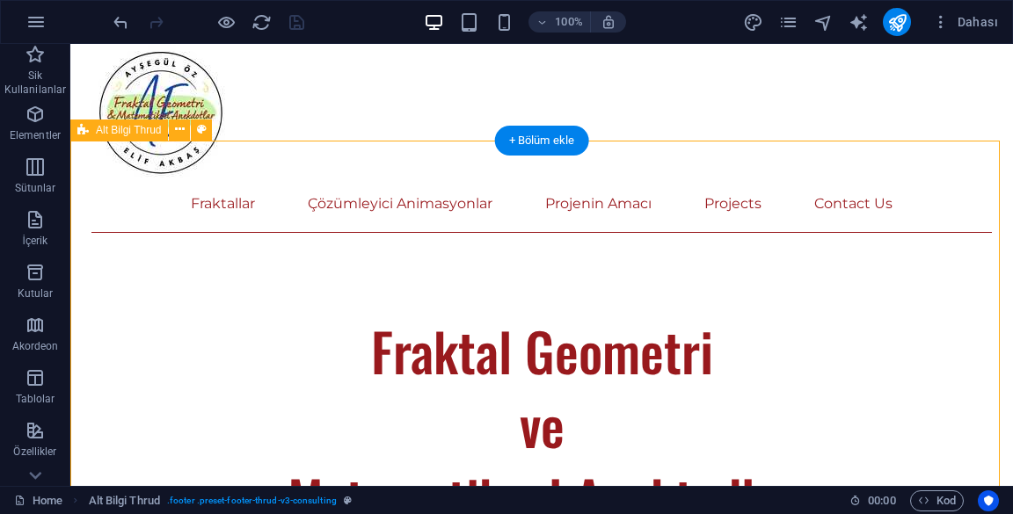
click at [186, 130] on button at bounding box center [179, 130] width 21 height 21
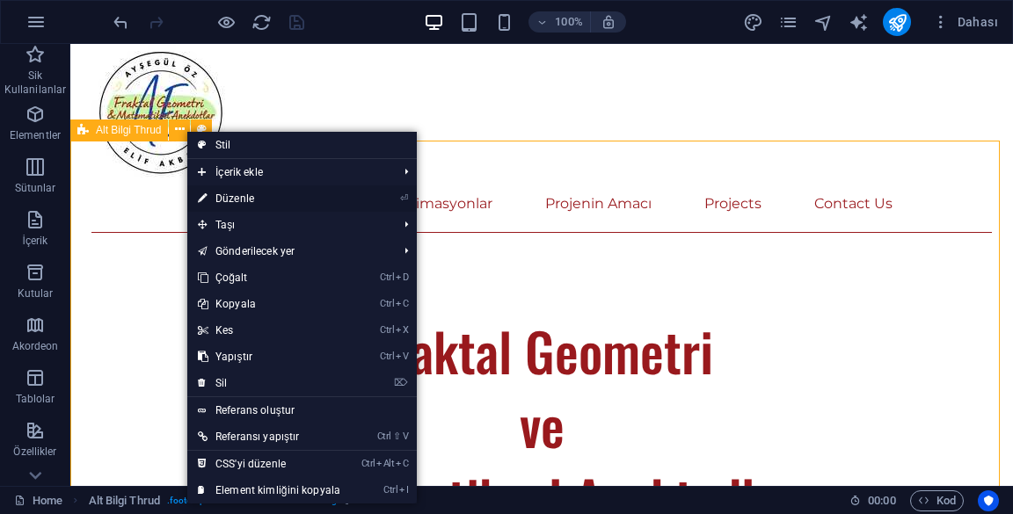
click at [206, 203] on icon at bounding box center [202, 199] width 9 height 26
select select "rem"
select select "px"
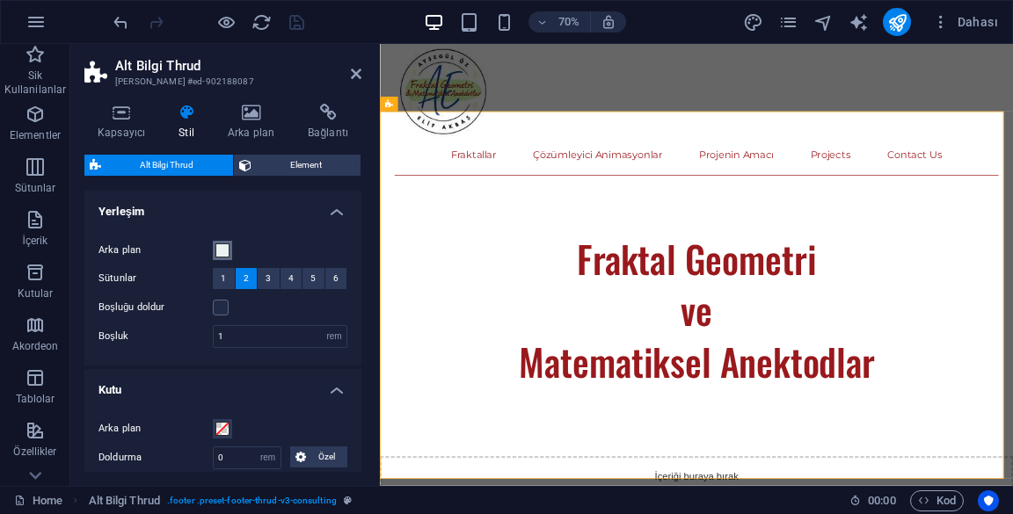
click at [216, 250] on span at bounding box center [222, 251] width 14 height 14
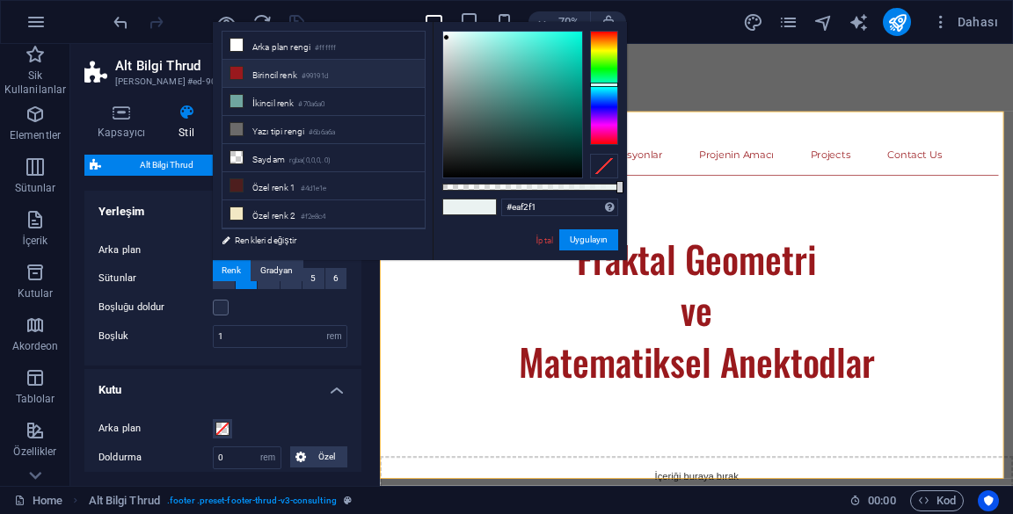
click at [240, 76] on icon at bounding box center [236, 73] width 12 height 12
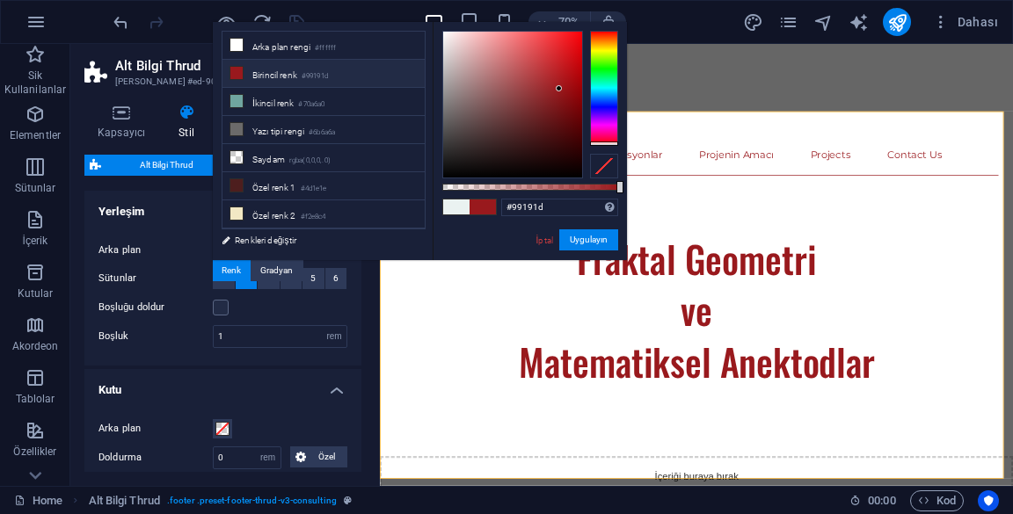
click at [117, 168] on span "Alt Bilgi Thrud" at bounding box center [166, 165] width 121 height 21
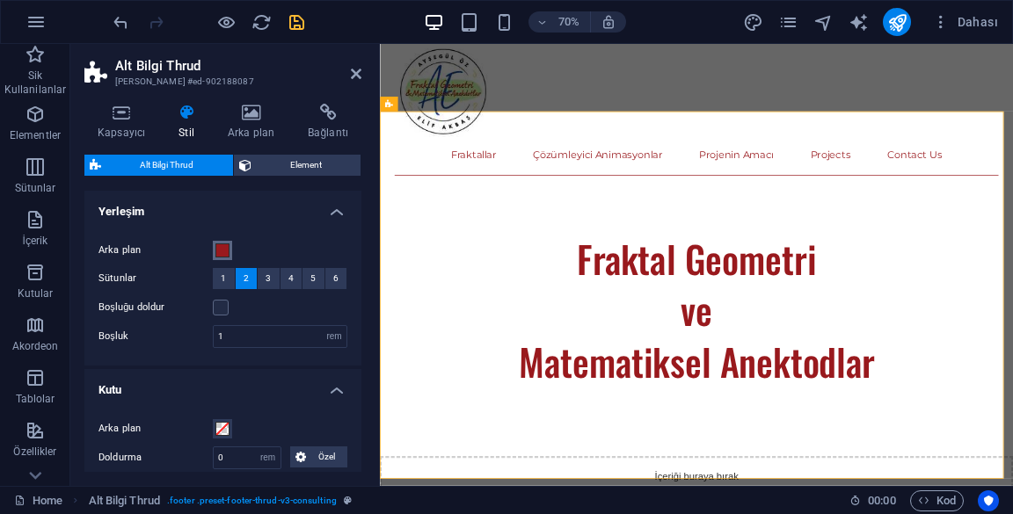
click at [220, 251] on span at bounding box center [222, 251] width 14 height 14
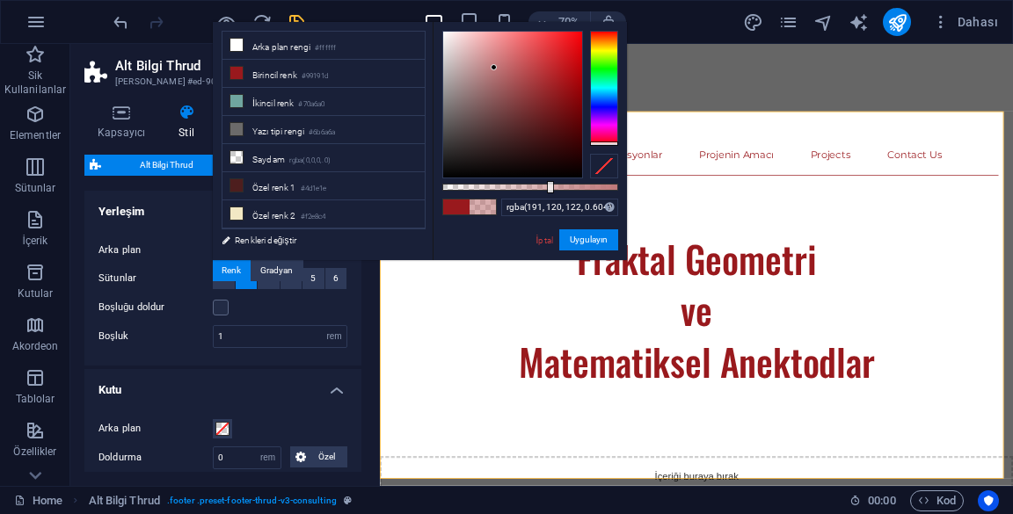
type input "rgba(191, 120, 122, 0.59)"
click at [237, 378] on h4 "Kutu" at bounding box center [222, 385] width 277 height 32
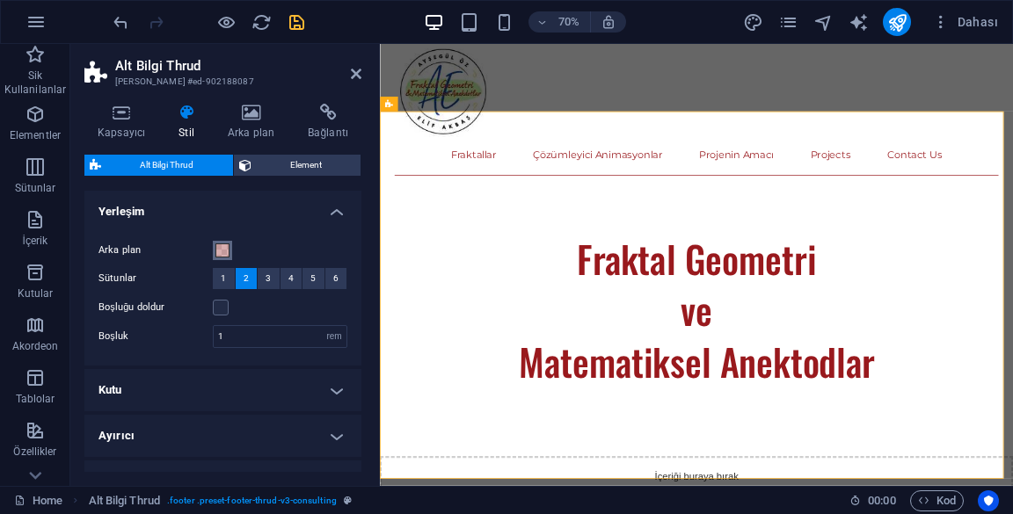
click at [223, 247] on span at bounding box center [222, 251] width 14 height 14
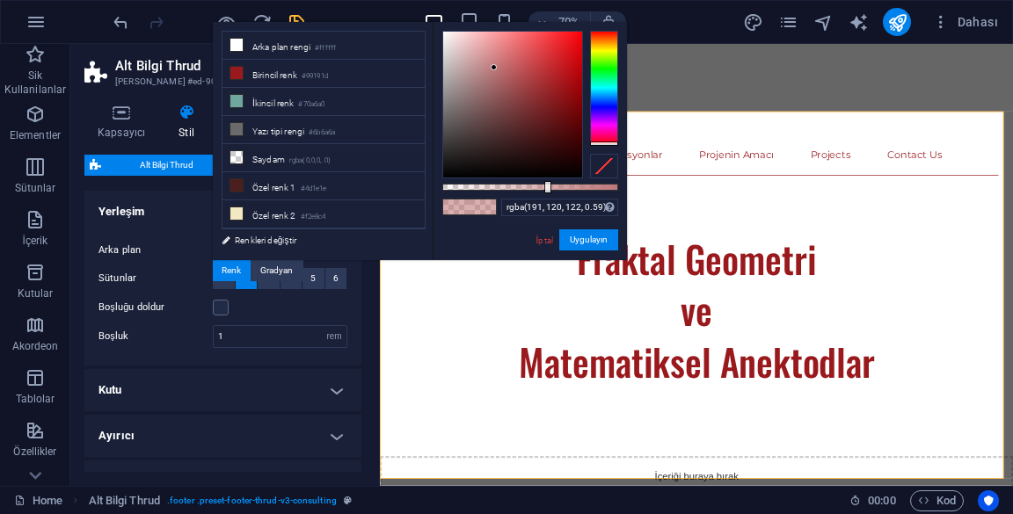
click at [246, 383] on h4 "Kutu" at bounding box center [222, 390] width 277 height 42
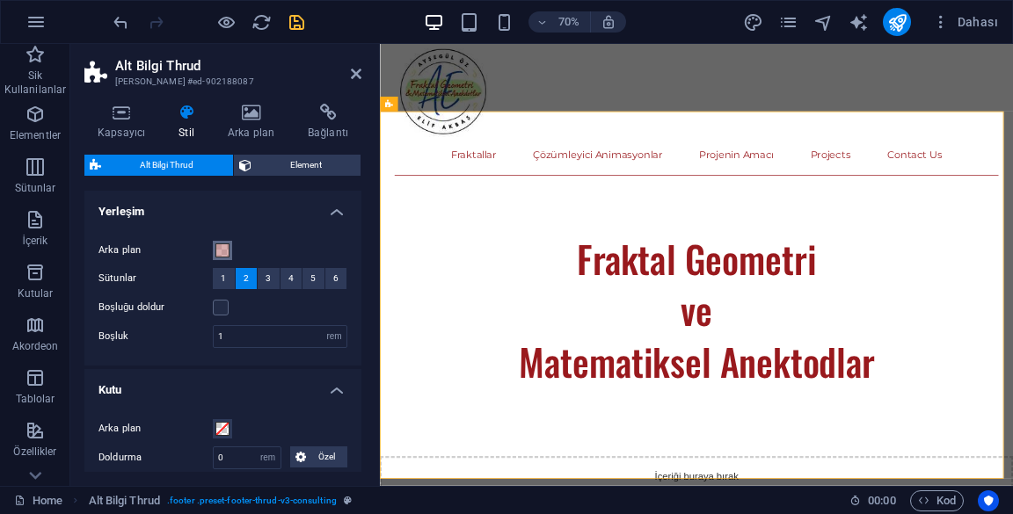
click at [223, 248] on span at bounding box center [222, 251] width 14 height 14
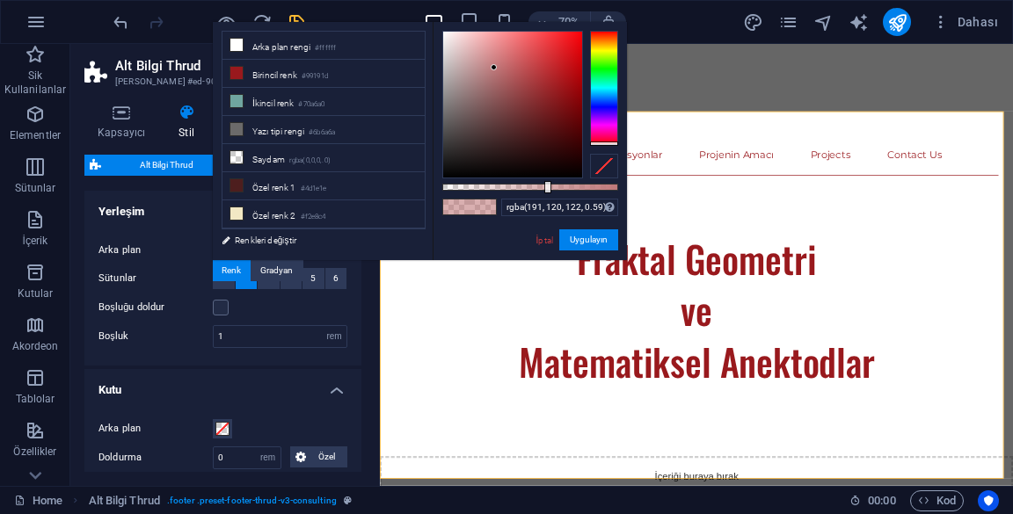
click at [605, 164] on div at bounding box center [604, 166] width 28 height 25
click at [247, 67] on li "Birincil [PERSON_NAME] #99191d" at bounding box center [323, 74] width 202 height 28
click at [593, 242] on button "Uygulayın" at bounding box center [588, 239] width 59 height 21
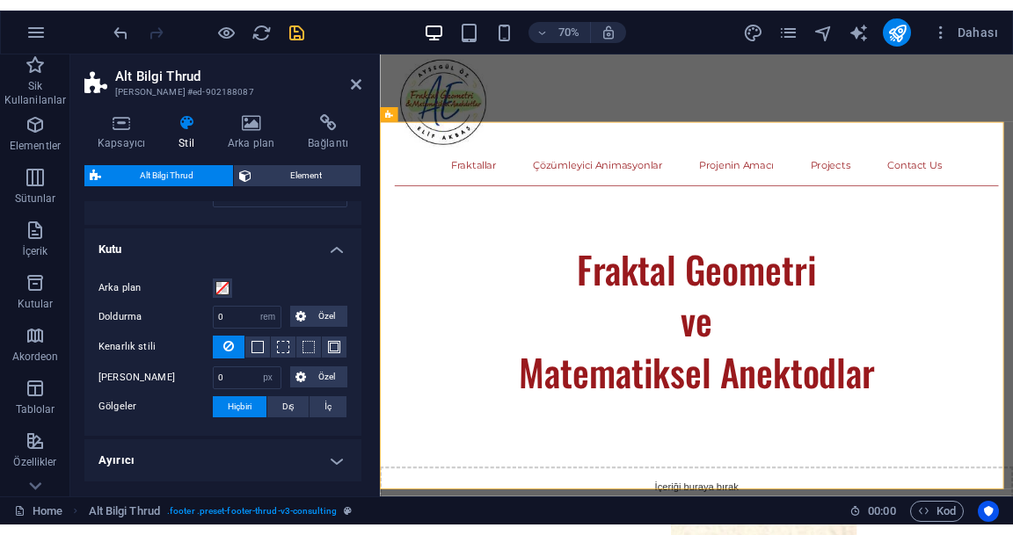
scroll to position [0, 0]
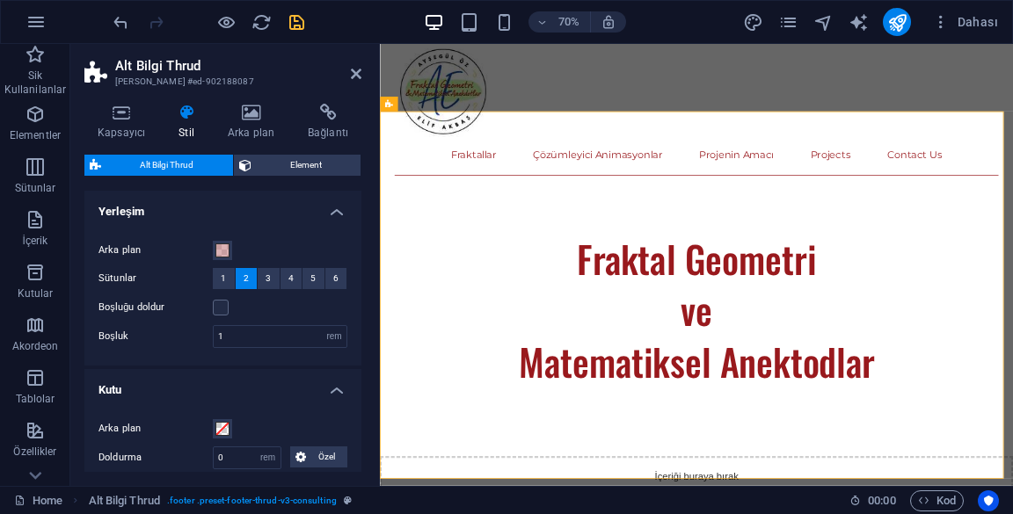
click at [123, 120] on icon at bounding box center [121, 113] width 74 height 18
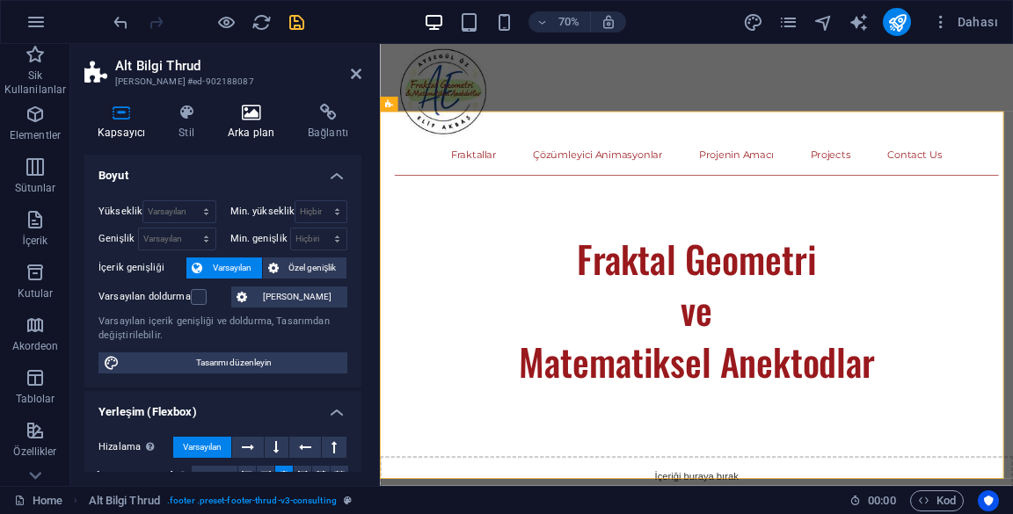
click at [240, 118] on icon at bounding box center [251, 113] width 73 height 18
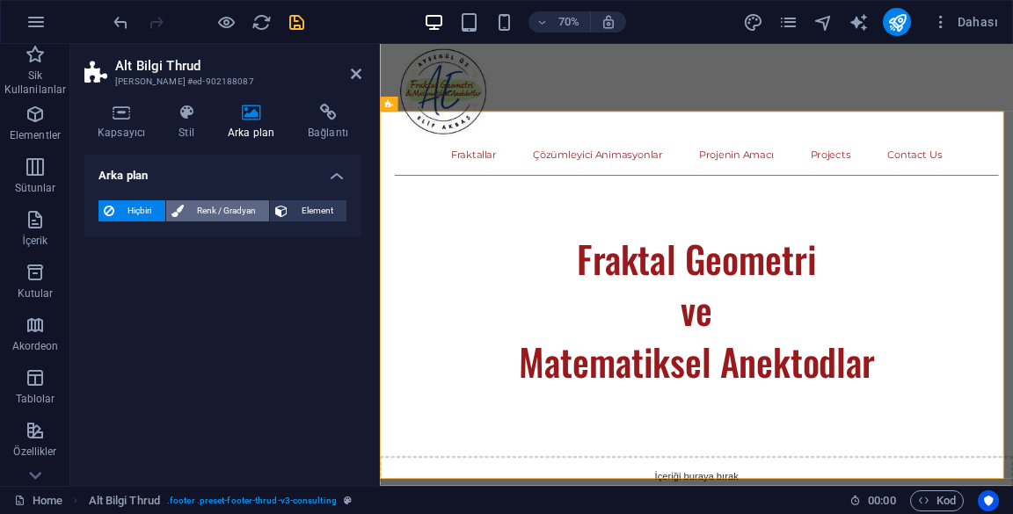
click at [204, 218] on span "Renk / Gradyan" at bounding box center [227, 210] width 76 height 21
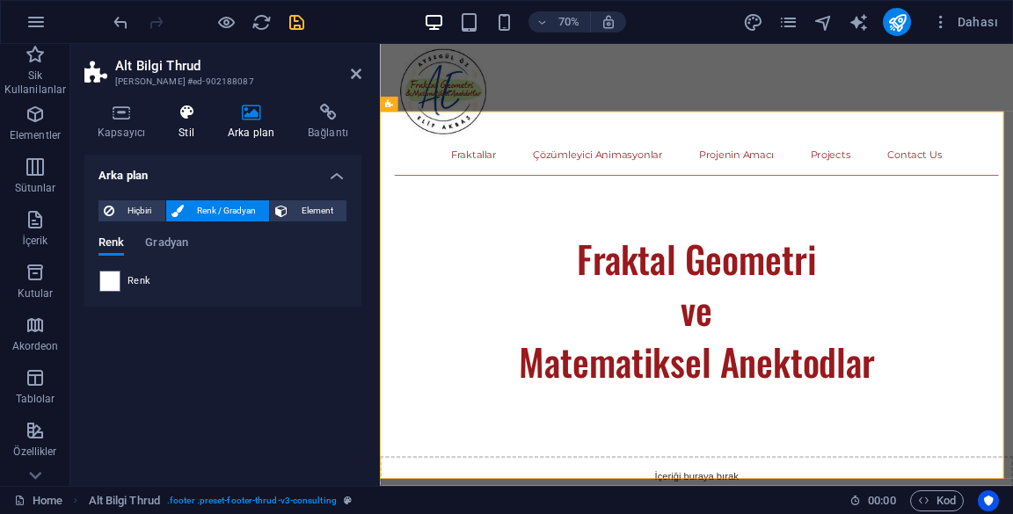
click at [179, 116] on icon at bounding box center [186, 113] width 42 height 18
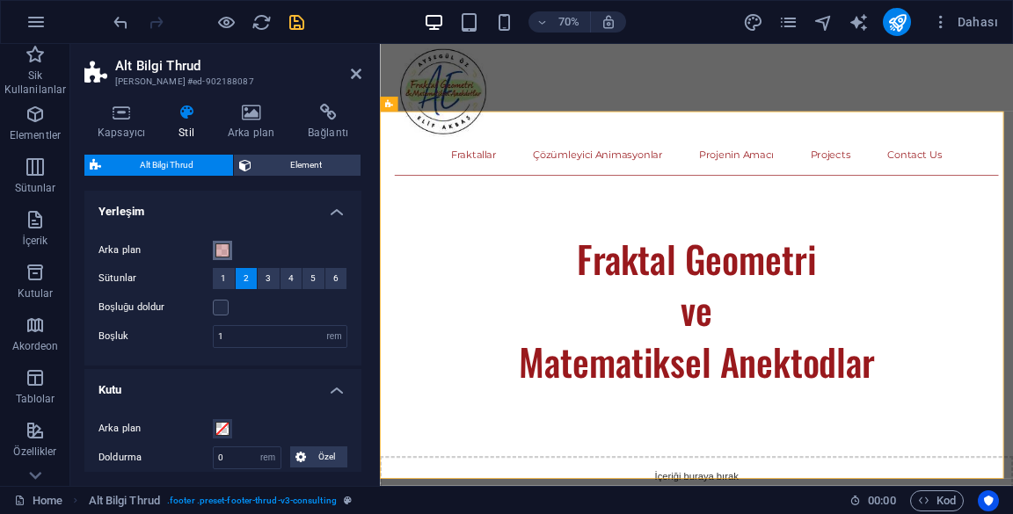
click at [230, 253] on button "Arka plan" at bounding box center [222, 250] width 19 height 19
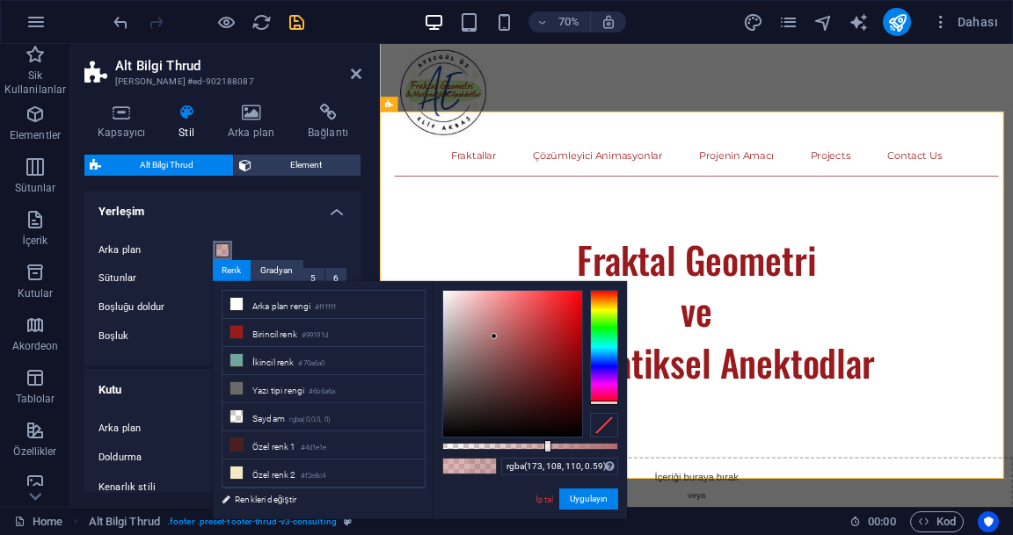
click at [261, 336] on li "Birincil [PERSON_NAME] #99191d" at bounding box center [323, 333] width 202 height 28
click at [601, 501] on button "Uygulayın" at bounding box center [588, 499] width 59 height 21
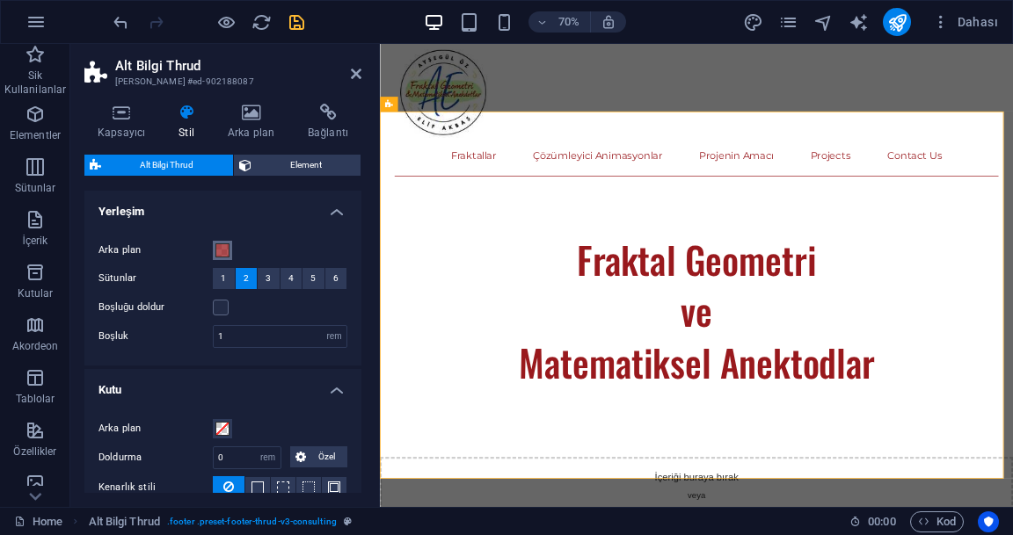
click at [133, 208] on h4 "Yerleşim" at bounding box center [222, 207] width 277 height 32
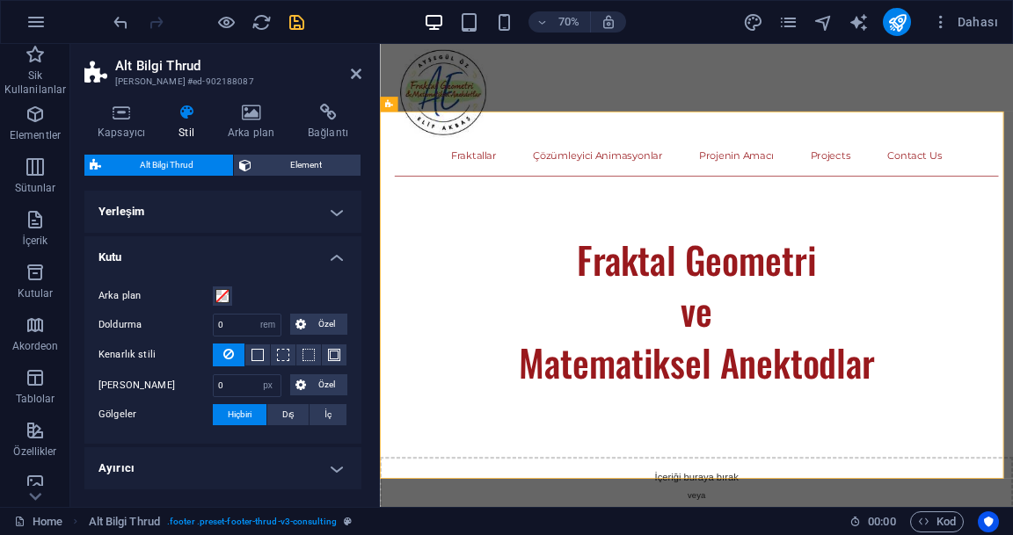
click at [118, 257] on h4 "Kutu" at bounding box center [222, 253] width 277 height 32
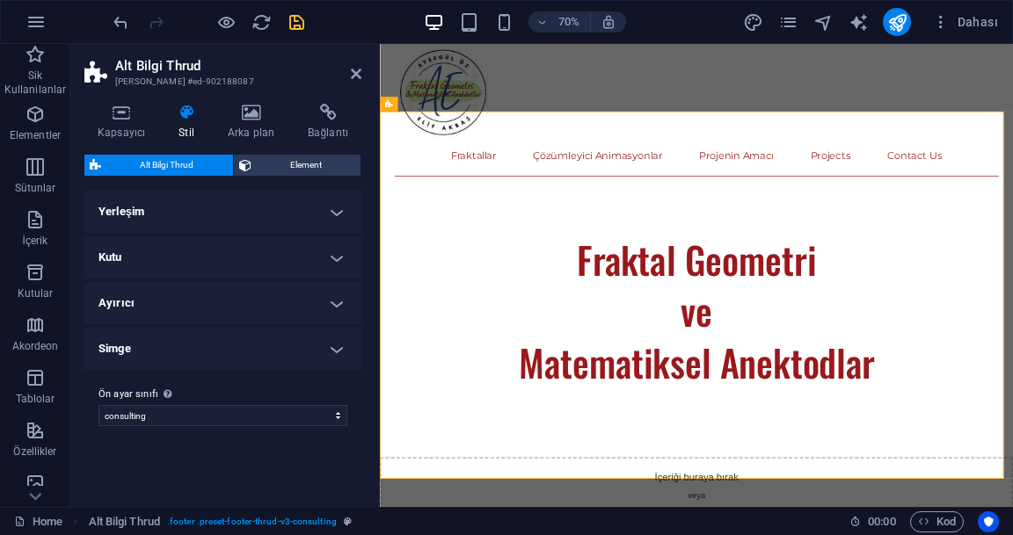
click at [128, 212] on h4 "Yerleşim" at bounding box center [222, 212] width 277 height 42
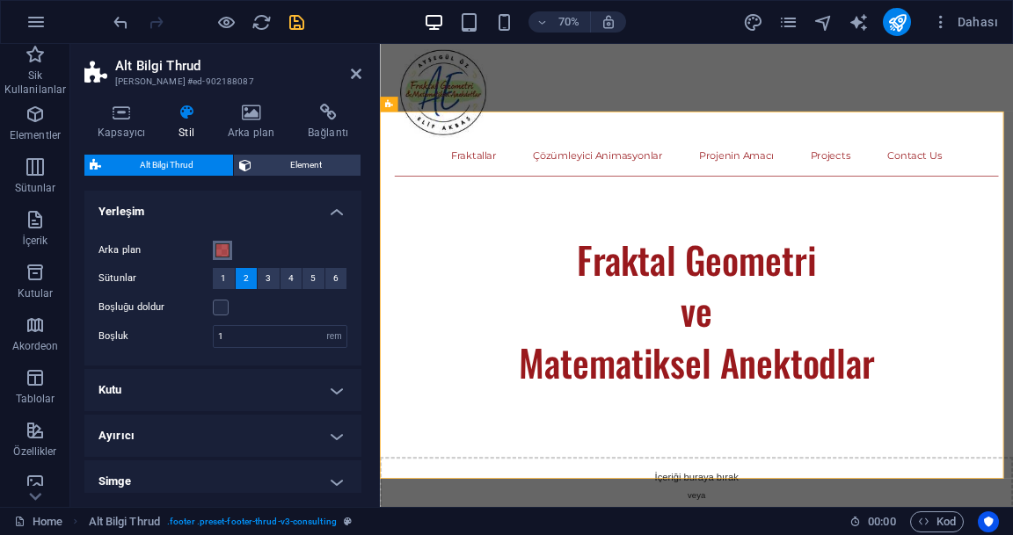
click at [220, 246] on span at bounding box center [222, 251] width 14 height 14
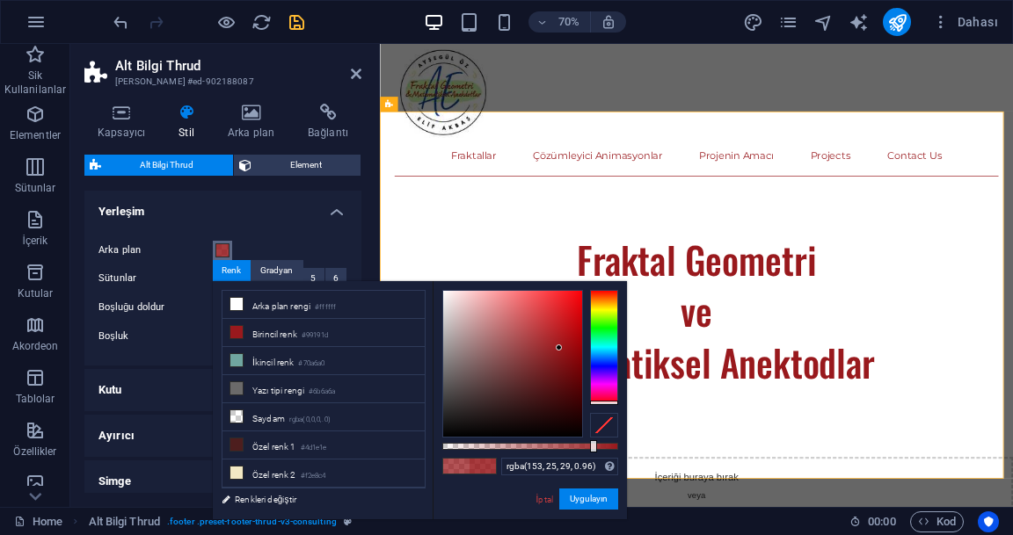
type input "#99191d"
click at [589, 501] on button "Uygulayın" at bounding box center [588, 499] width 59 height 21
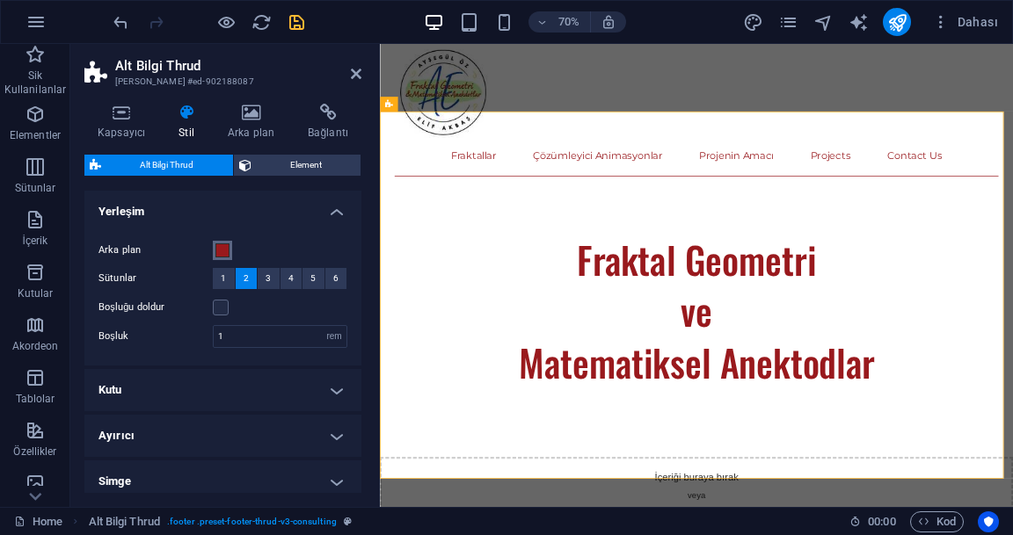
click at [268, 167] on span "Element" at bounding box center [306, 165] width 99 height 21
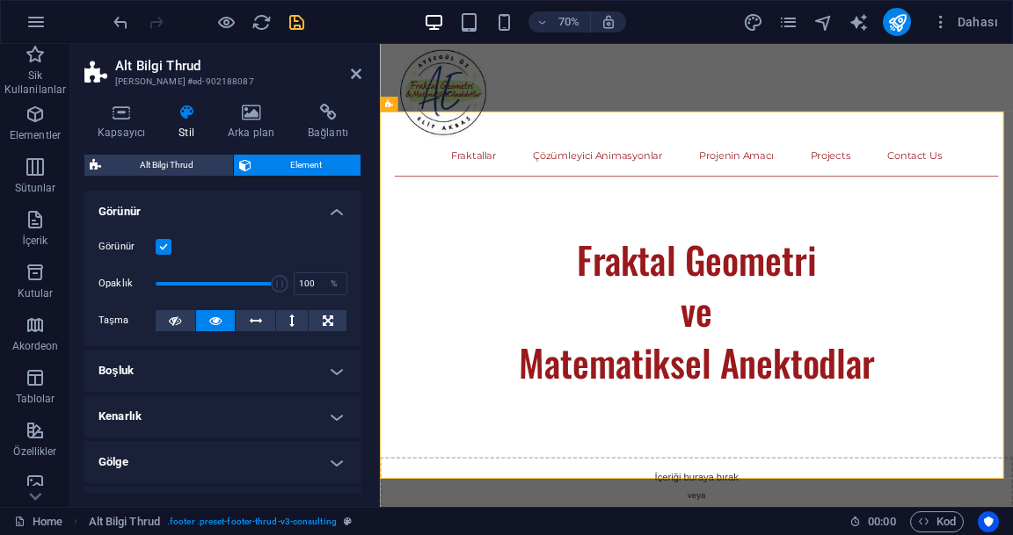
click at [115, 212] on h4 "Görünür" at bounding box center [222, 207] width 277 height 32
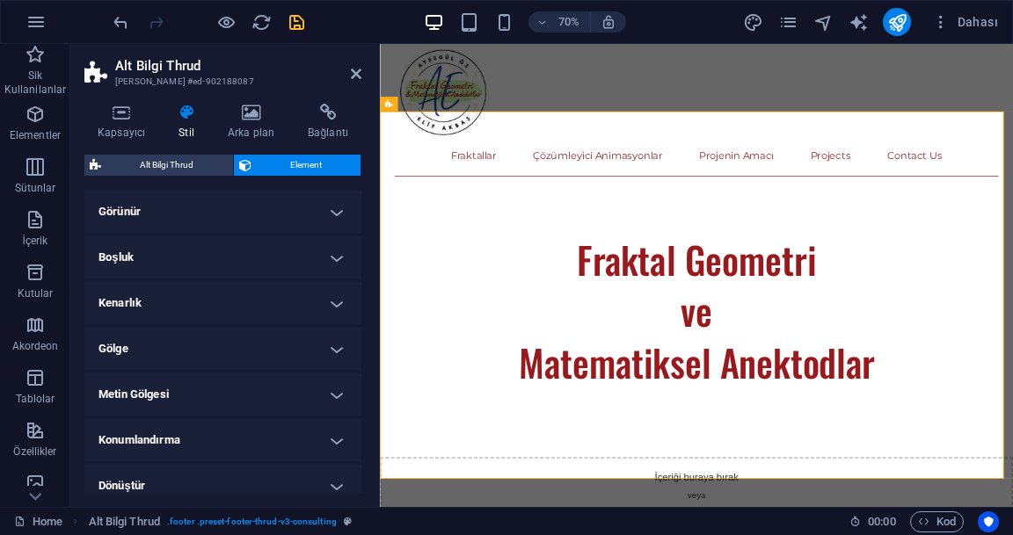
click at [137, 166] on span "Alt Bilgi Thrud" at bounding box center [166, 165] width 121 height 21
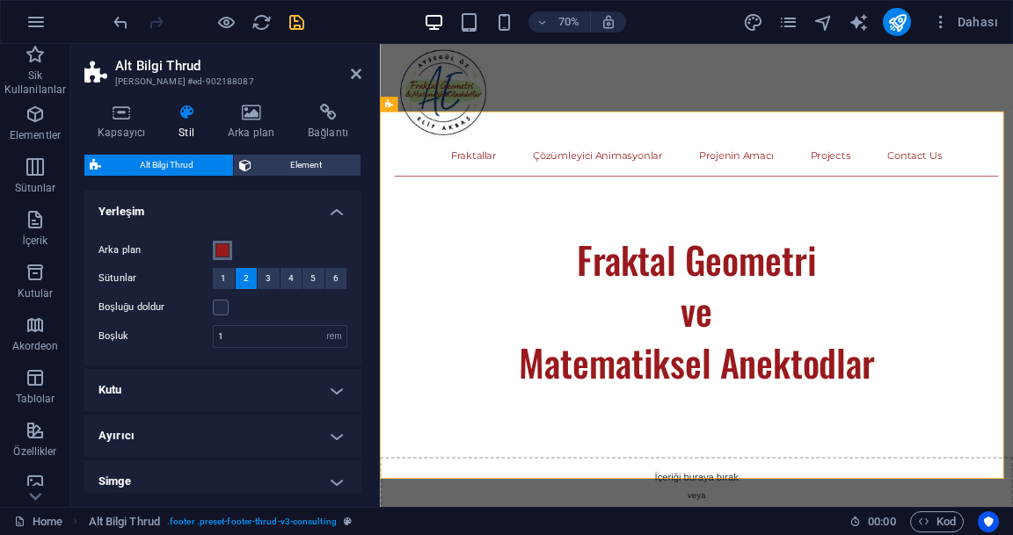
click at [246, 123] on h4 "Arka plan" at bounding box center [255, 122] width 80 height 37
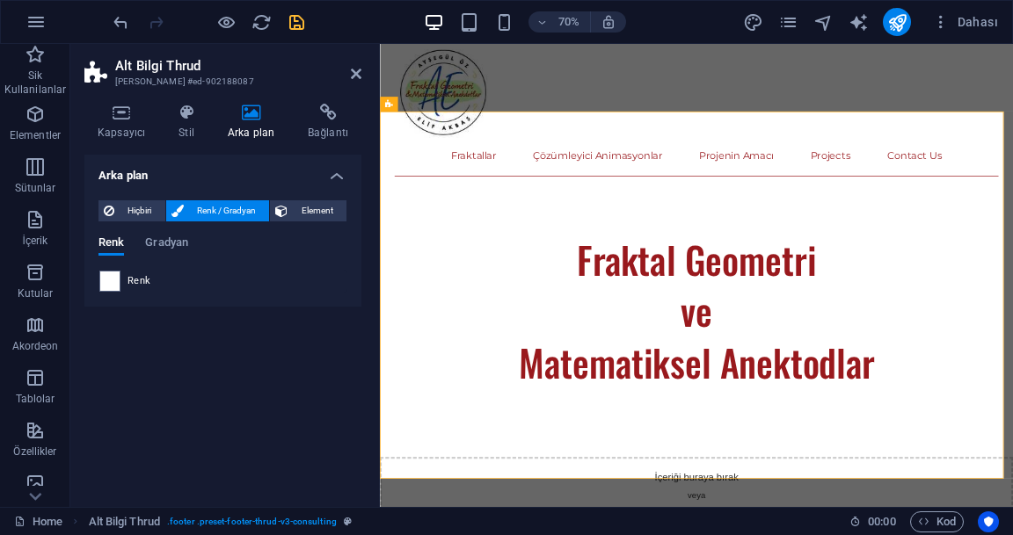
click at [156, 238] on span "Gradyan" at bounding box center [166, 244] width 43 height 25
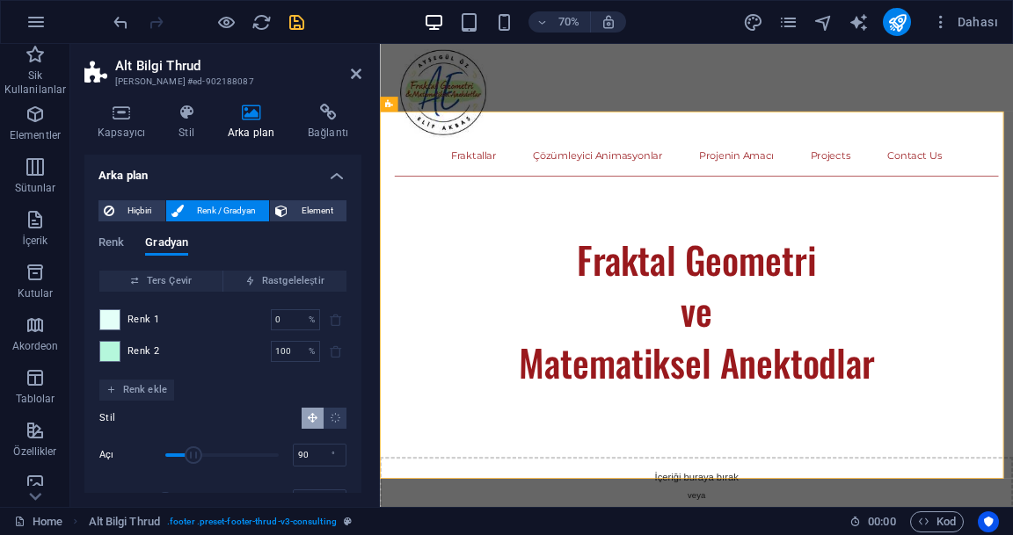
click at [116, 324] on span at bounding box center [109, 319] width 19 height 19
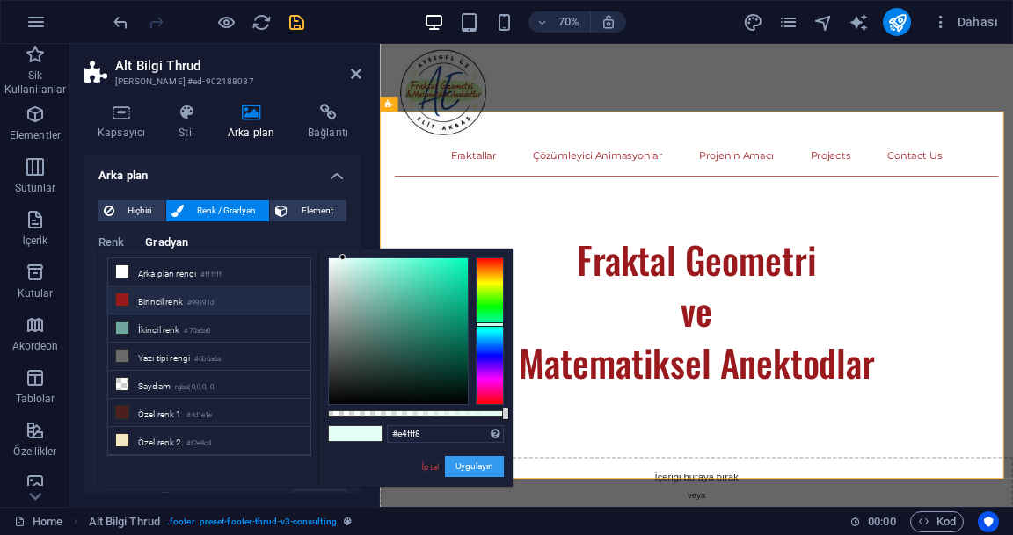
click at [472, 467] on button "Uygulayın" at bounding box center [474, 466] width 59 height 21
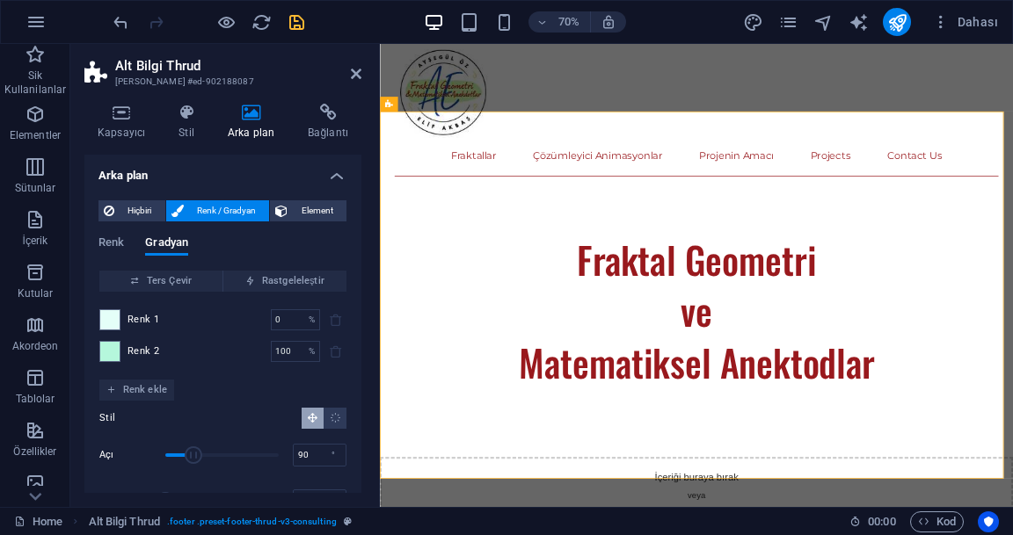
click at [116, 350] on span at bounding box center [109, 351] width 19 height 19
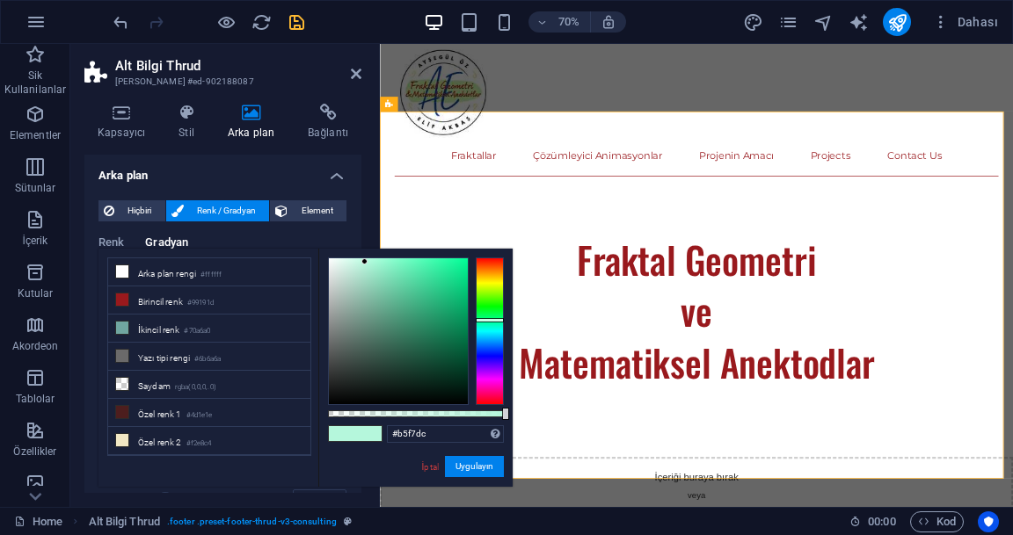
click at [334, 218] on span "Element" at bounding box center [317, 210] width 48 height 21
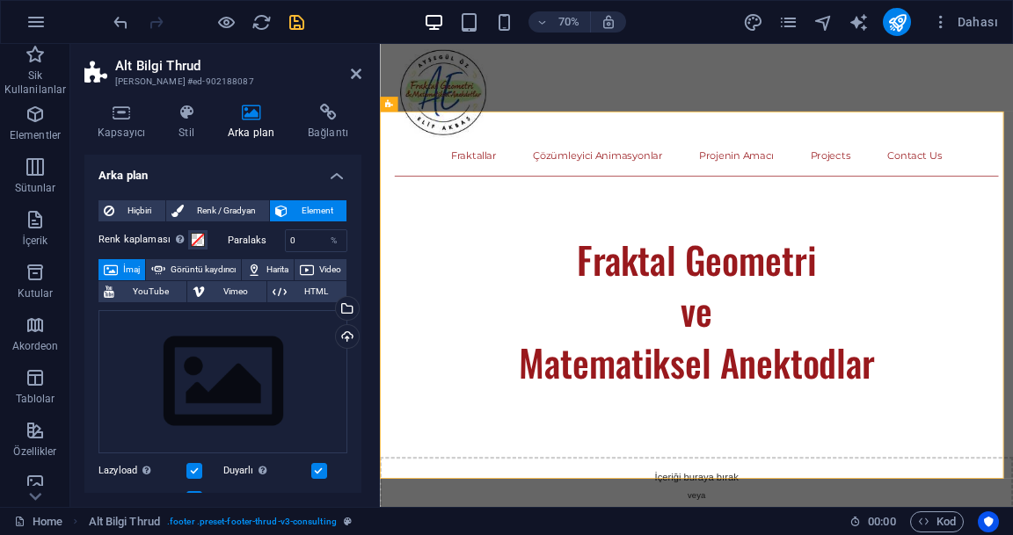
click at [246, 214] on span "Renk / Gradyan" at bounding box center [227, 210] width 76 height 21
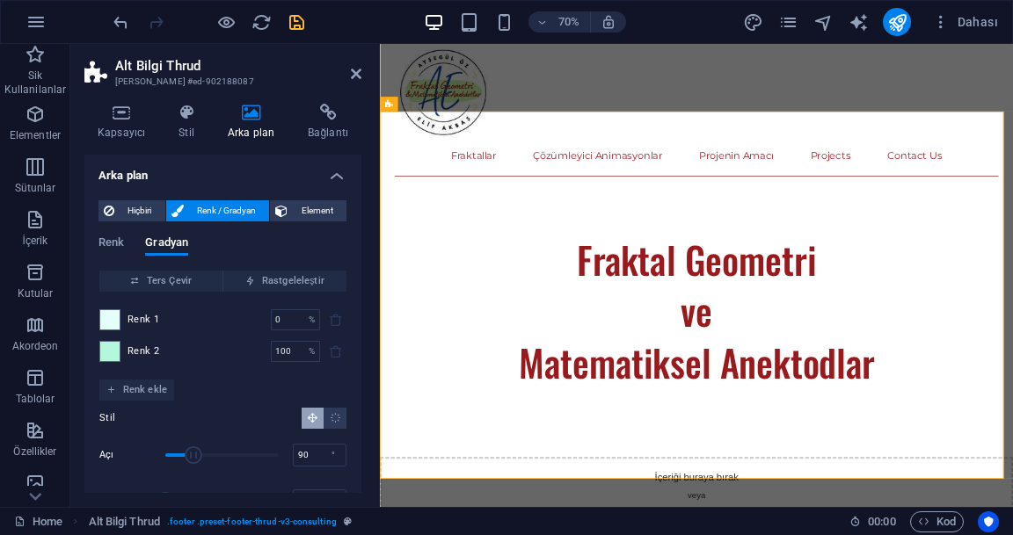
click at [120, 317] on div at bounding box center [109, 320] width 21 height 21
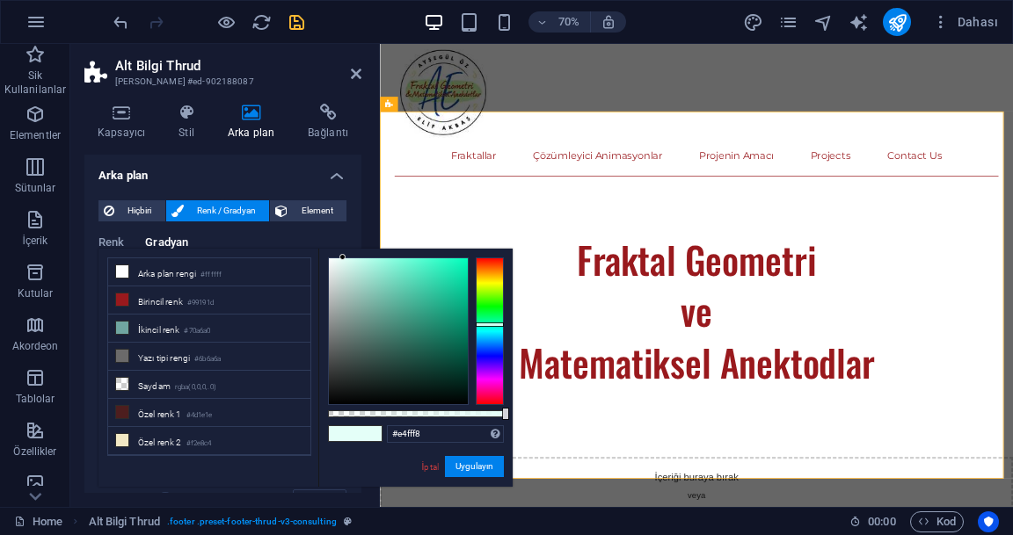
click at [127, 303] on icon at bounding box center [122, 300] width 12 height 12
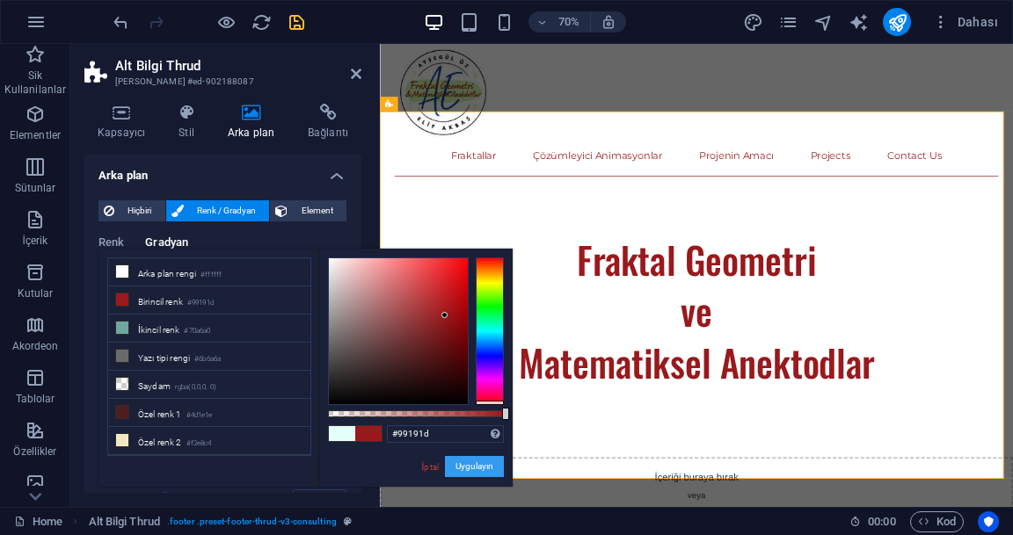
click at [487, 467] on button "Uygulayın" at bounding box center [474, 466] width 59 height 21
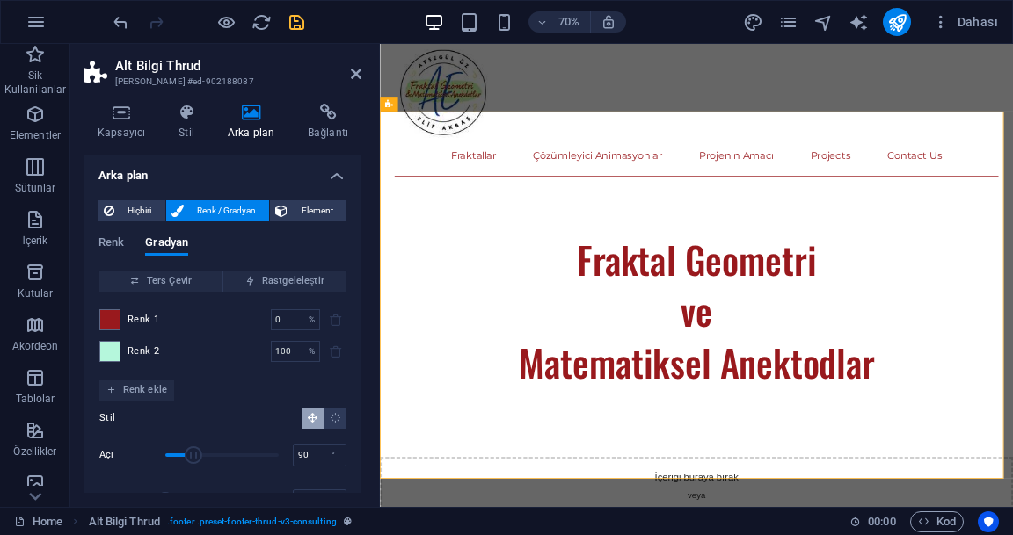
click at [136, 357] on span "Renk 2" at bounding box center [143, 352] width 32 height 14
click at [114, 358] on span at bounding box center [109, 351] width 19 height 19
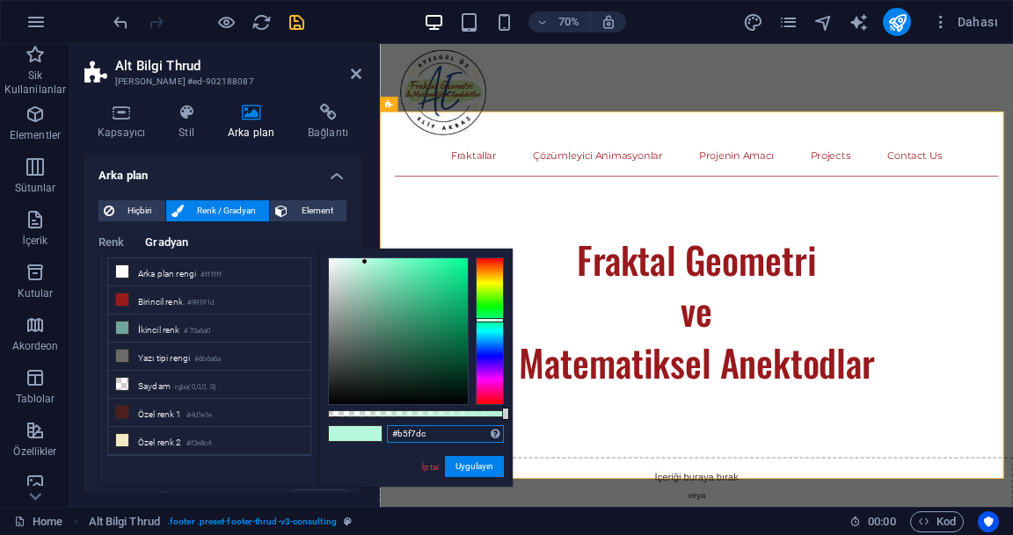
click at [440, 438] on input "#b5f7dc" at bounding box center [445, 435] width 117 height 18
click at [495, 426] on div "Desteklenen biçimler #0852ed rgb(8, 82, 237) rgba(8, 82, 237, %90) hsv(221,97,9…" at bounding box center [430, 379] width 165 height 92
click at [447, 434] on input "#b5f7dc" at bounding box center [445, 435] width 117 height 18
click at [404, 431] on input "#b5f7dc" at bounding box center [445, 435] width 117 height 18
click at [408, 436] on input "#b5f7dc" at bounding box center [445, 435] width 117 height 18
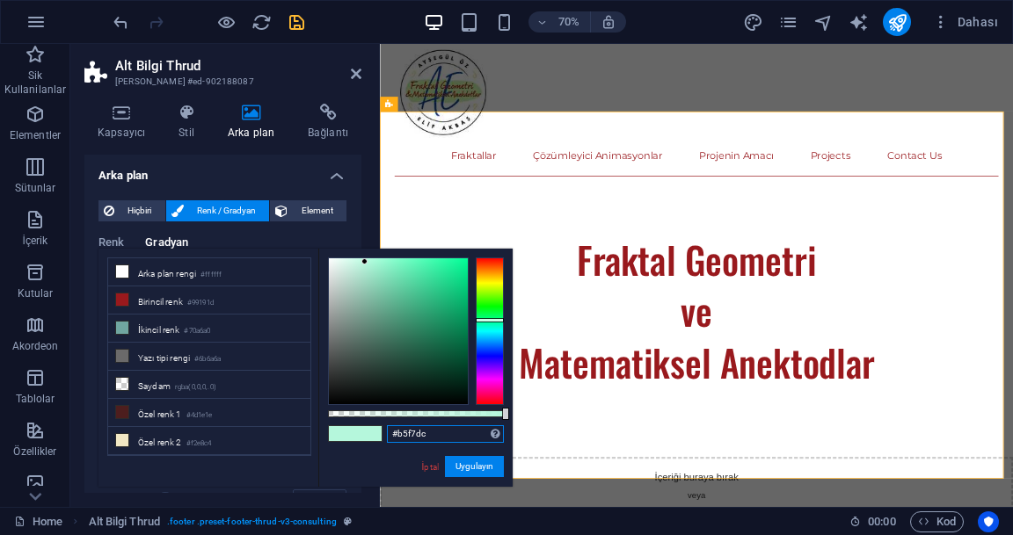
click at [461, 438] on input "#b5f7dc" at bounding box center [445, 435] width 117 height 18
type input "#"
click at [443, 438] on input "text" at bounding box center [445, 435] width 117 height 18
click at [445, 437] on input "text" at bounding box center [445, 435] width 117 height 18
click at [448, 438] on input "text" at bounding box center [445, 435] width 117 height 18
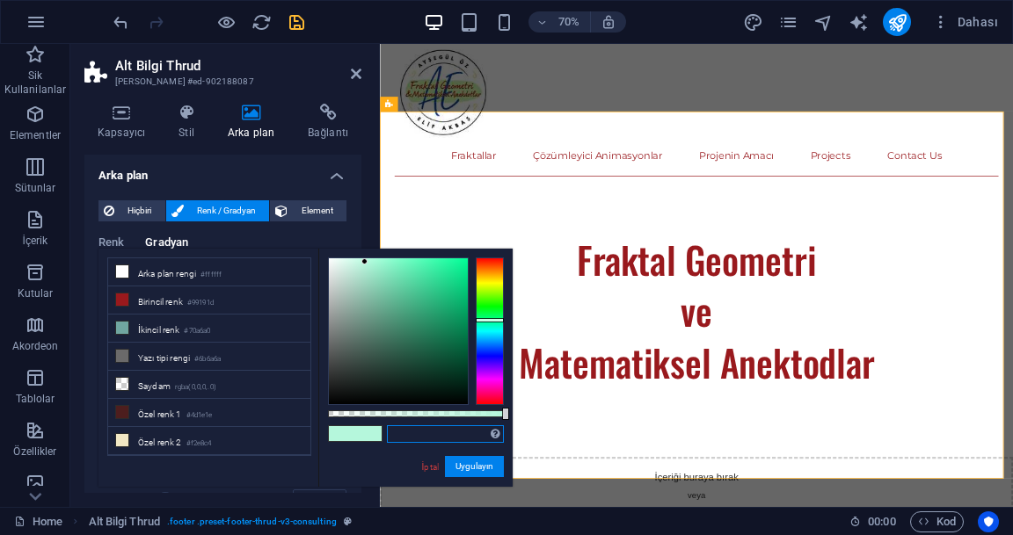
click at [433, 434] on input "text" at bounding box center [445, 435] width 117 height 18
click at [443, 438] on input "text" at bounding box center [445, 435] width 117 height 18
paste input "#4a0823"
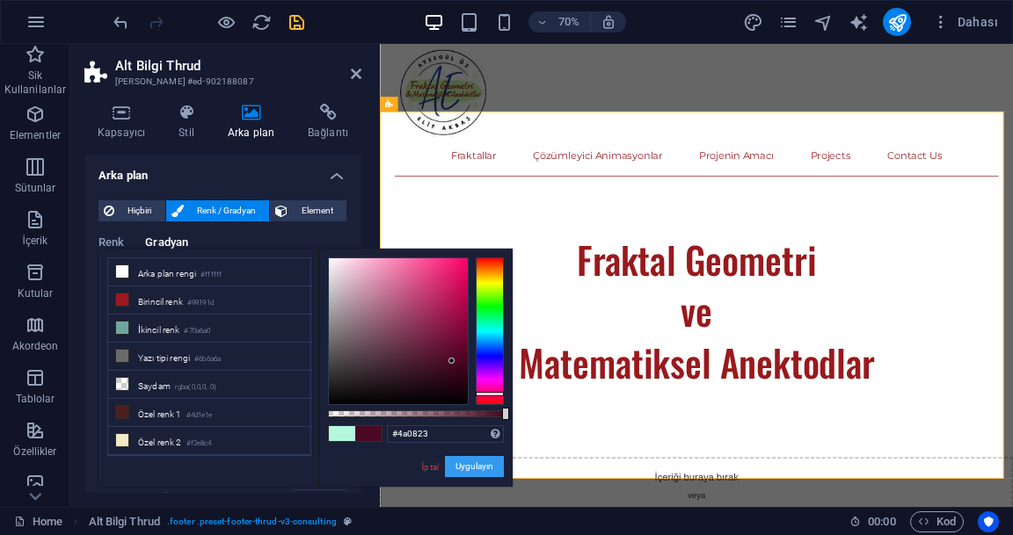
click at [468, 475] on button "Uygulayın" at bounding box center [474, 466] width 59 height 21
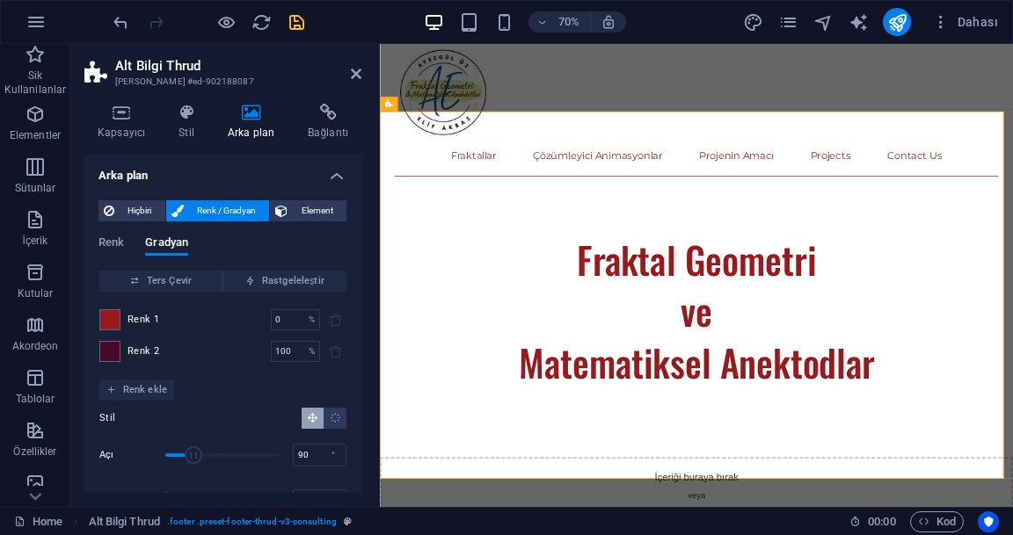
click at [104, 326] on span at bounding box center [109, 319] width 19 height 19
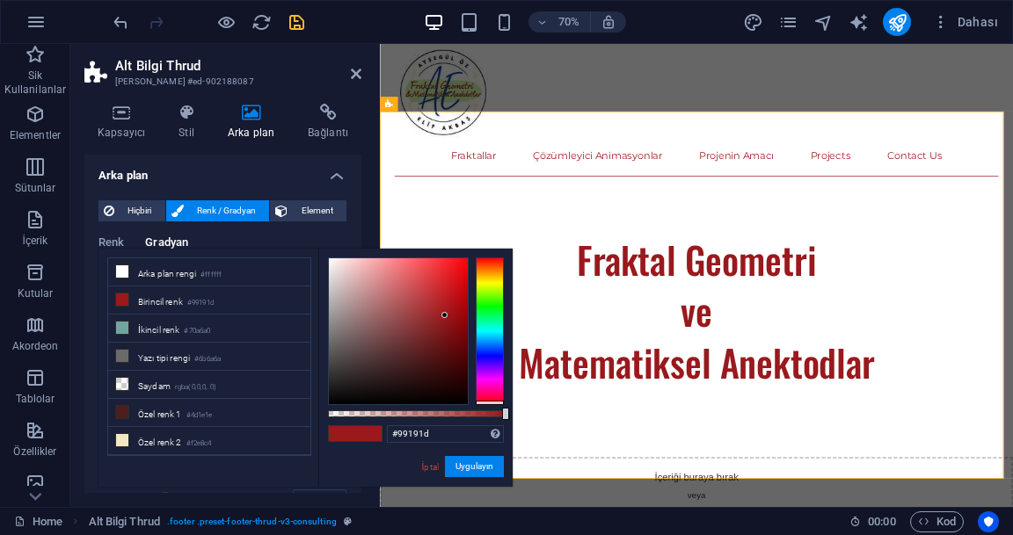
click at [102, 246] on span "Renk" at bounding box center [110, 244] width 25 height 25
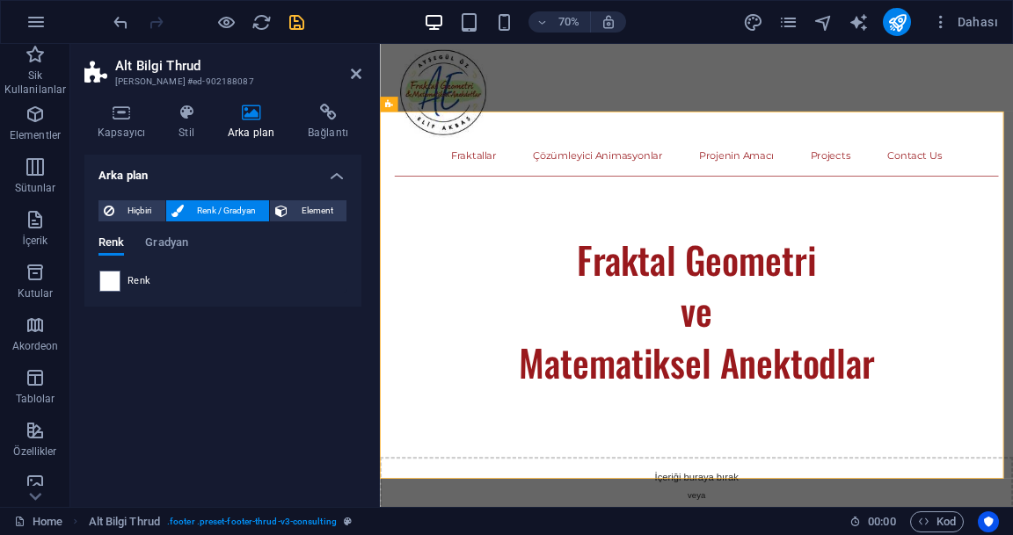
click at [167, 239] on span "Gradyan" at bounding box center [166, 244] width 43 height 25
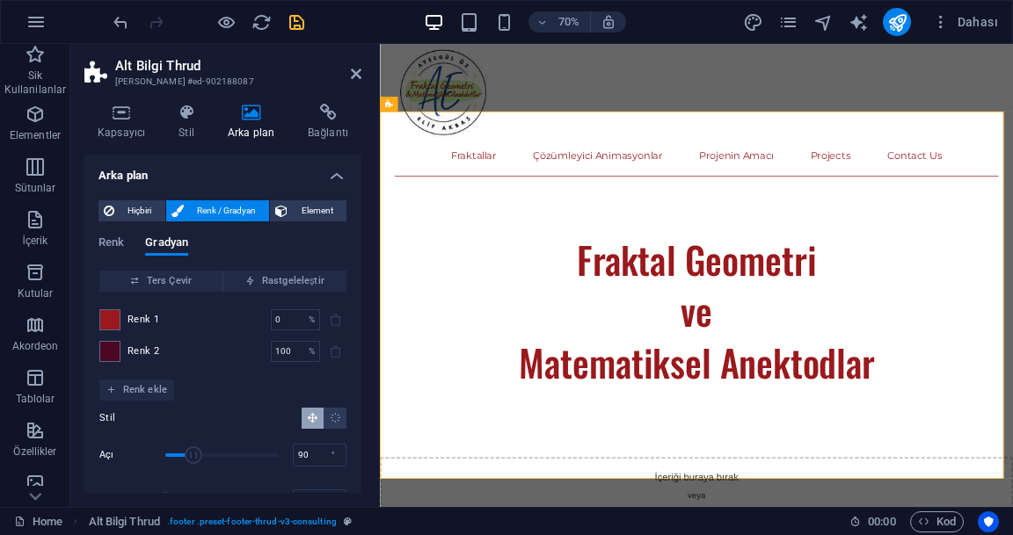
click at [132, 360] on div "Renk 2 100 % ​" at bounding box center [222, 351] width 247 height 21
click at [133, 355] on span "Renk 2" at bounding box center [143, 352] width 32 height 14
click at [135, 317] on span "Renk 1" at bounding box center [143, 320] width 32 height 14
click at [116, 318] on span at bounding box center [109, 319] width 19 height 19
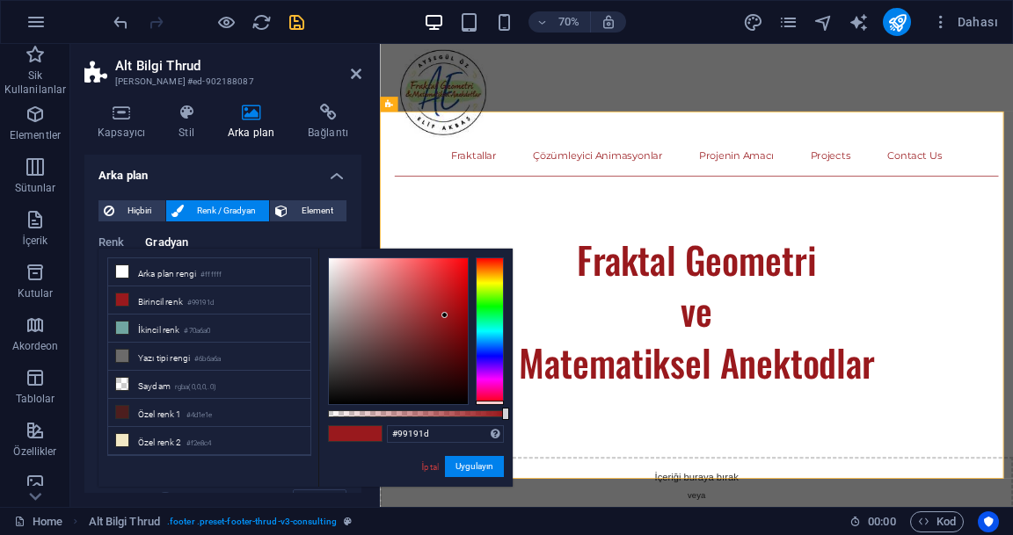
click at [358, 135] on h4 "Bağlantı" at bounding box center [328, 122] width 67 height 37
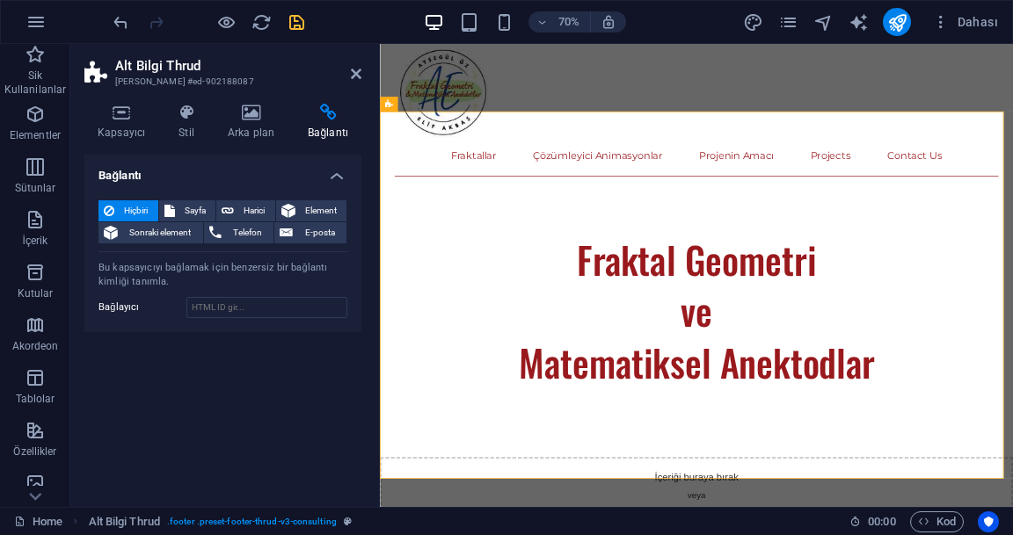
click at [191, 122] on h4 "Stil" at bounding box center [189, 122] width 49 height 37
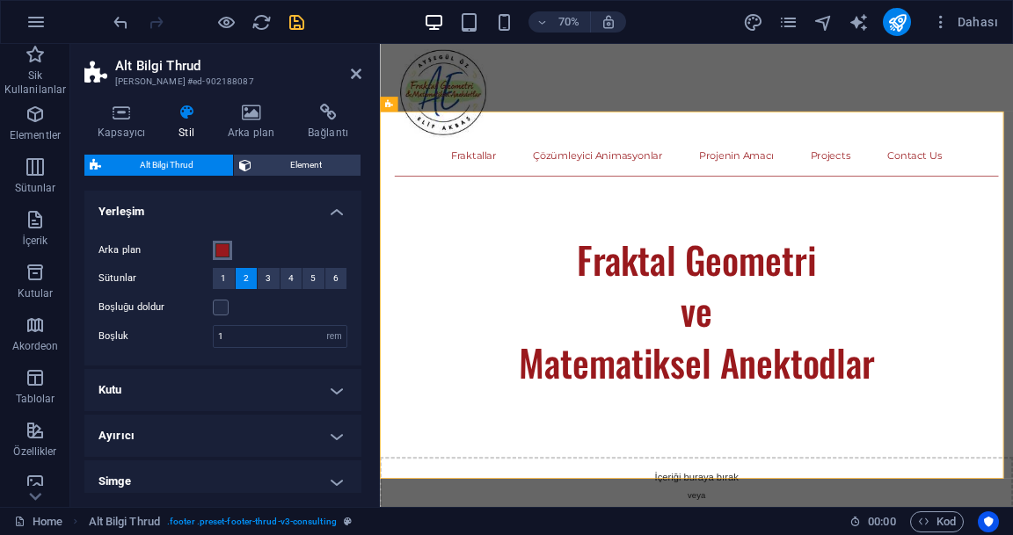
click at [236, 113] on icon at bounding box center [251, 113] width 73 height 18
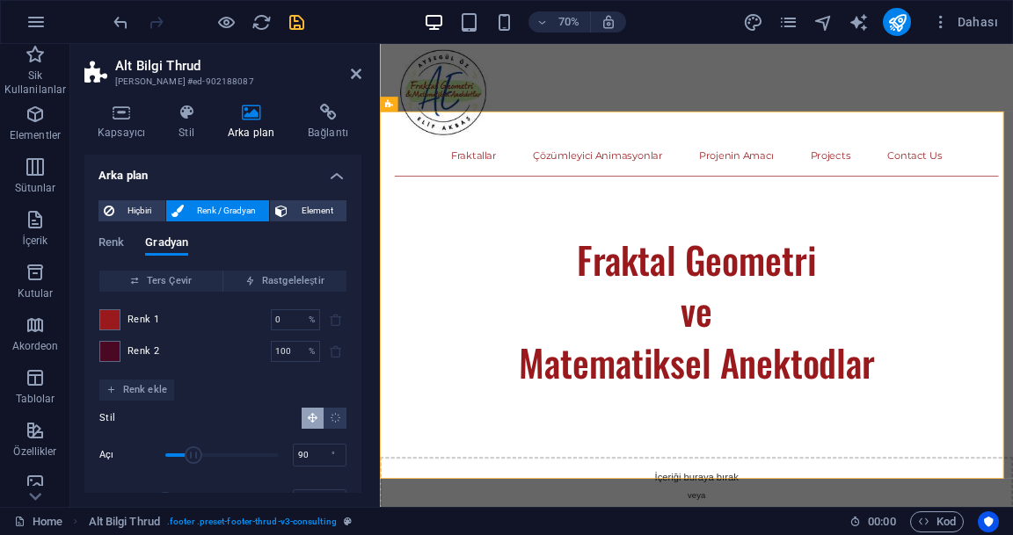
click at [105, 353] on span at bounding box center [109, 351] width 19 height 19
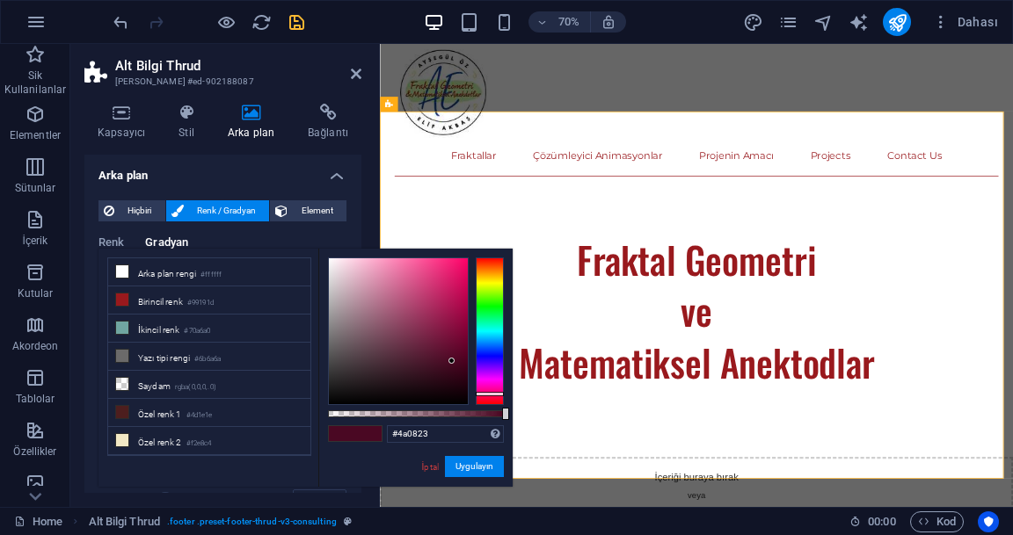
click at [377, 194] on div at bounding box center [377, 275] width 4 height 463
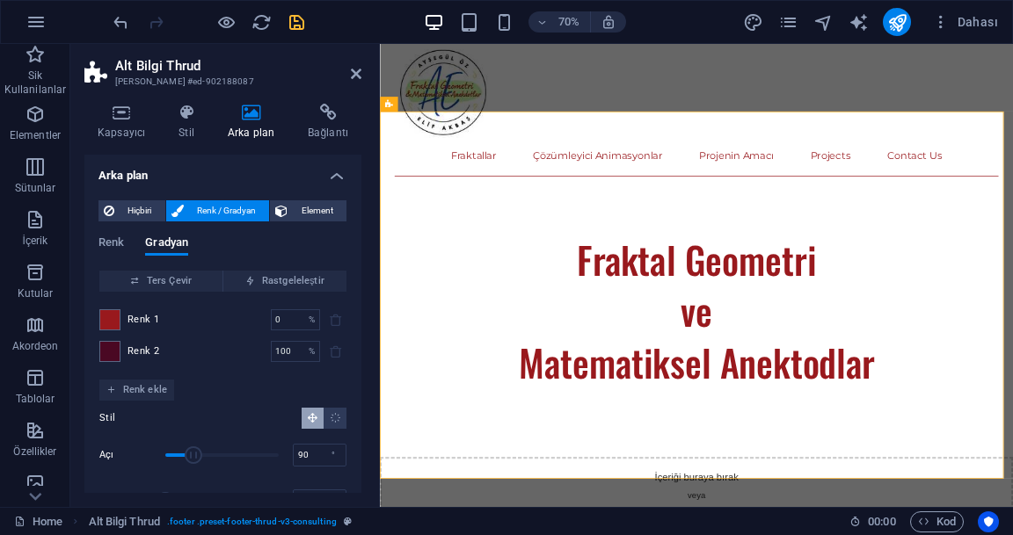
click at [140, 313] on span "Renk 1" at bounding box center [143, 320] width 32 height 14
click at [118, 322] on span at bounding box center [109, 319] width 19 height 19
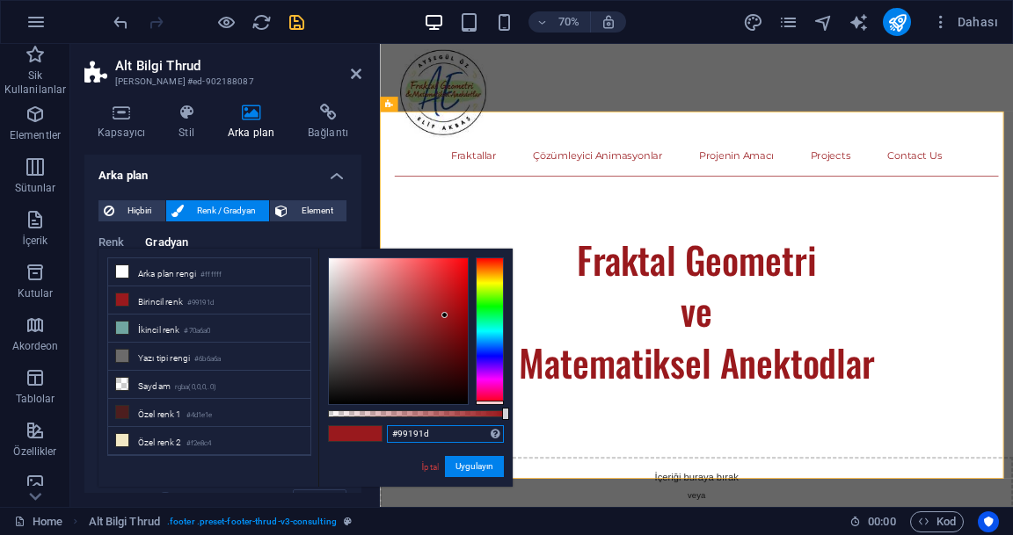
click at [421, 433] on input "#99191d" at bounding box center [445, 435] width 117 height 18
click at [426, 438] on input "#99191d" at bounding box center [445, 435] width 117 height 18
click at [435, 436] on input "#99191d" at bounding box center [445, 435] width 117 height 18
click at [444, 438] on input "#99191d" at bounding box center [445, 435] width 117 height 18
type input "#"
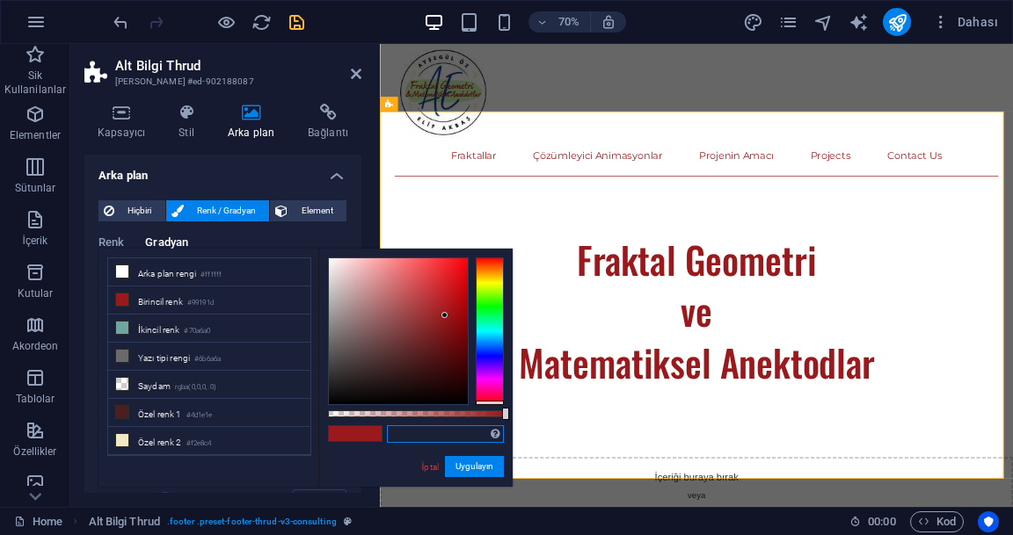
click at [444, 432] on input "text" at bounding box center [445, 435] width 117 height 18
paste input "#4a0823"
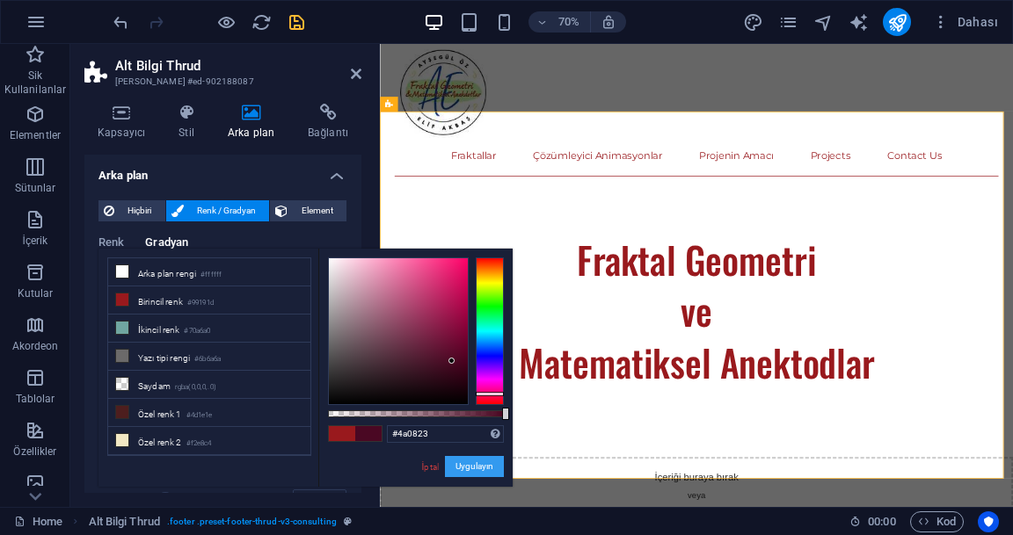
click at [484, 469] on button "Uygulayın" at bounding box center [474, 466] width 59 height 21
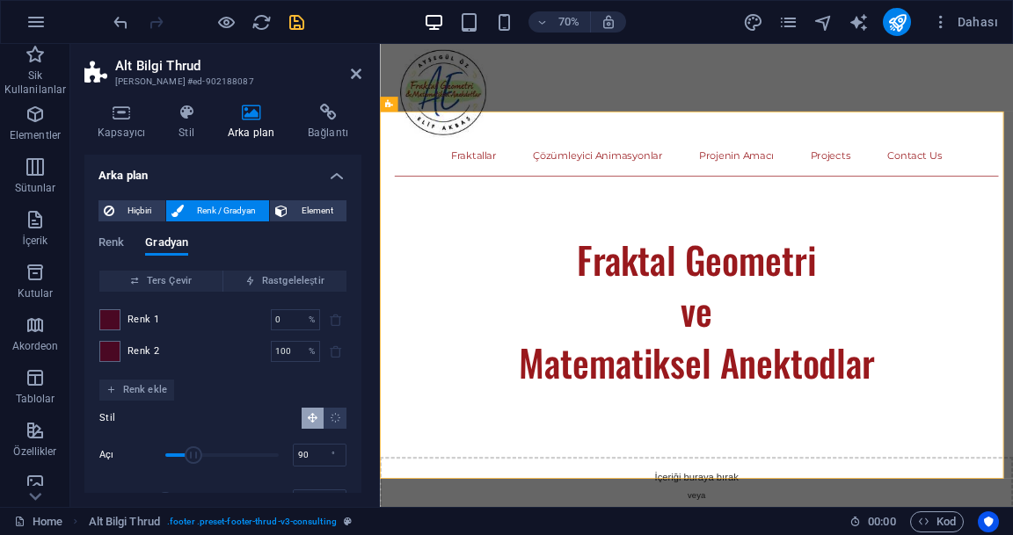
click at [118, 353] on span at bounding box center [109, 351] width 19 height 19
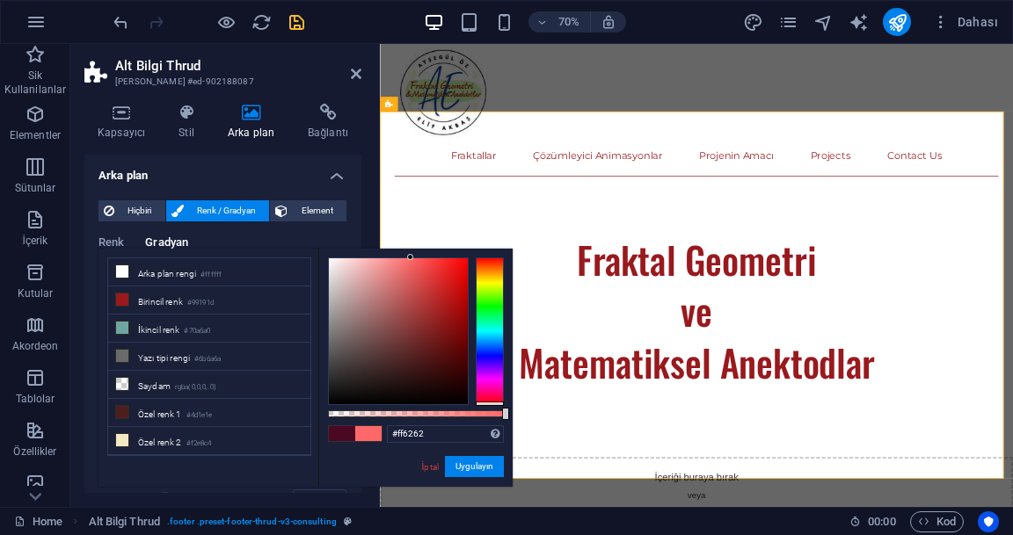
type input "#ff6161"
click at [484, 475] on button "Uygulayın" at bounding box center [474, 466] width 59 height 21
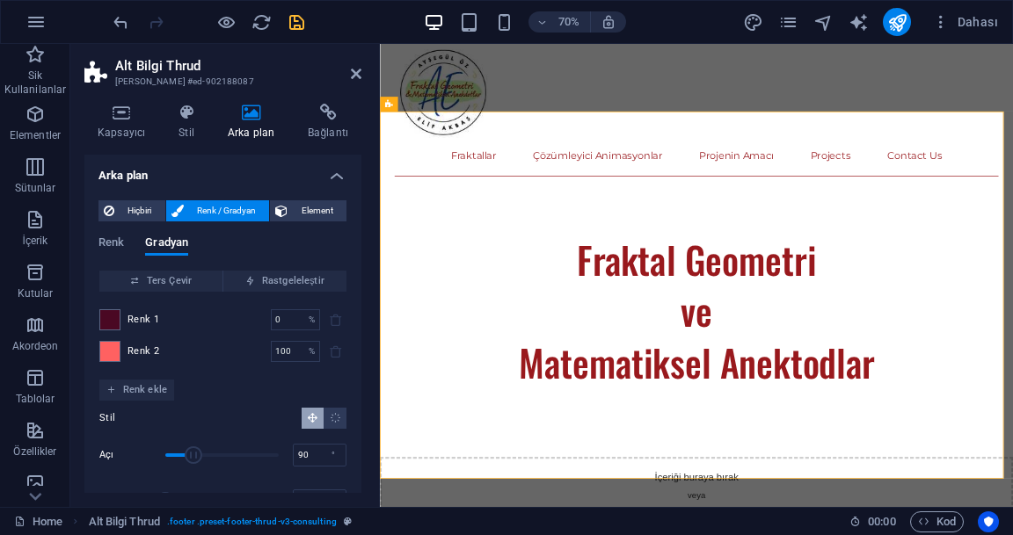
click at [127, 218] on span "Hiçbiri" at bounding box center [140, 210] width 40 height 21
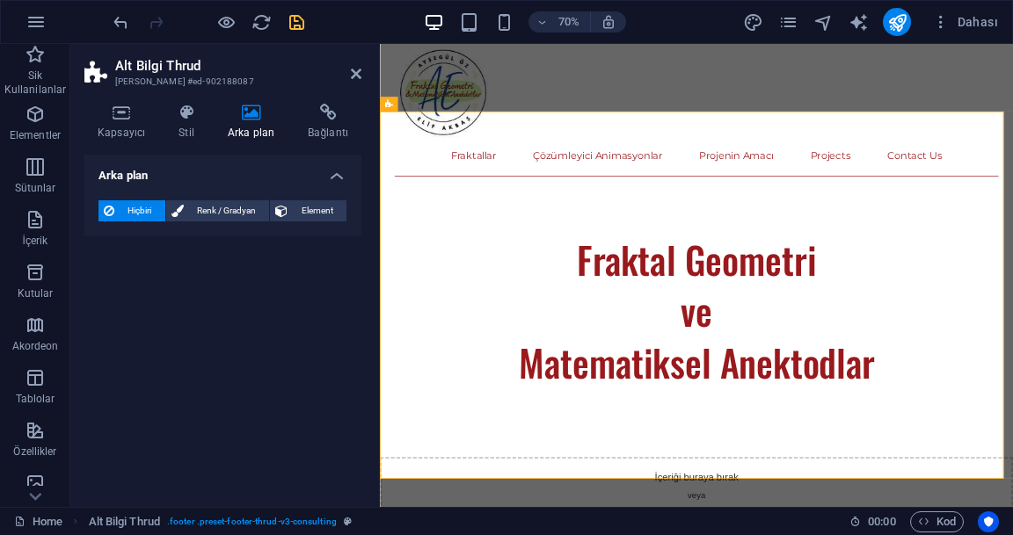
click at [200, 211] on span "Renk / Gradyan" at bounding box center [227, 210] width 76 height 21
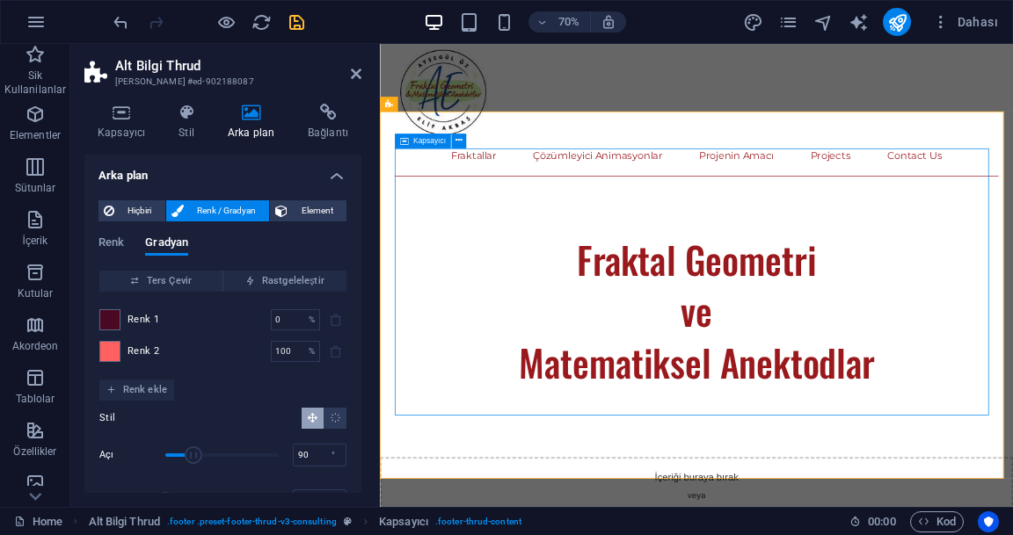
click at [451, 141] on button at bounding box center [458, 141] width 15 height 15
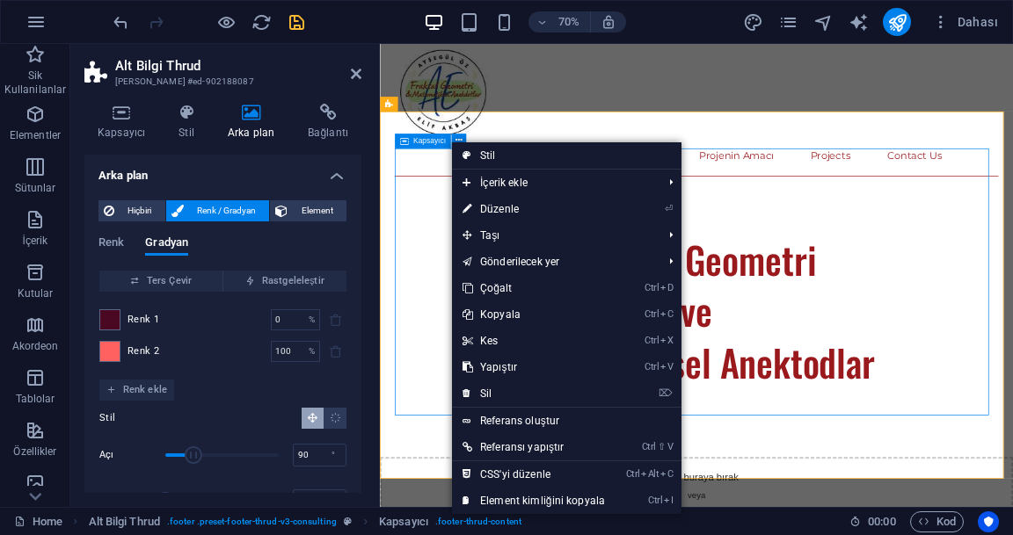
click at [466, 213] on icon at bounding box center [467, 209] width 9 height 26
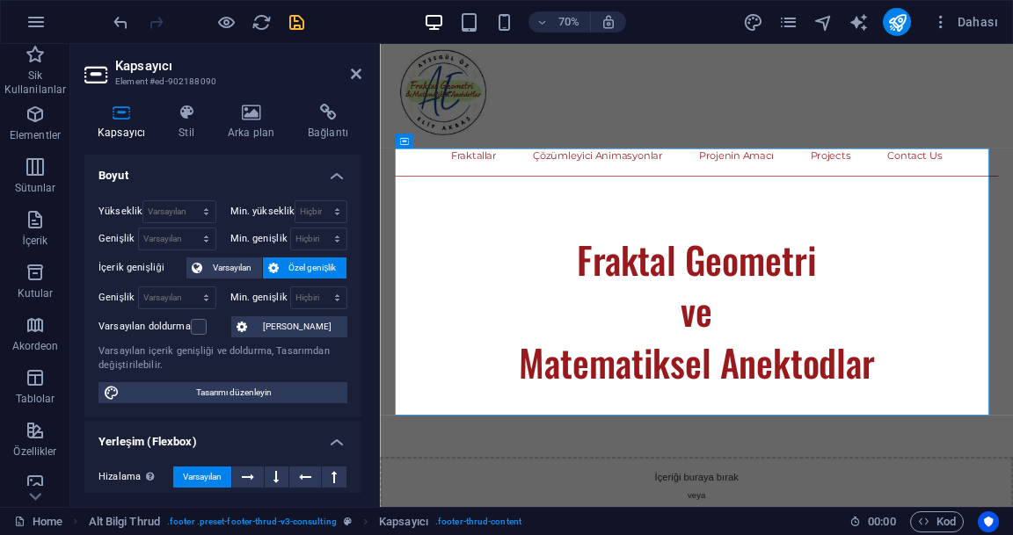
click at [264, 130] on h4 "Arka plan" at bounding box center [255, 122] width 80 height 37
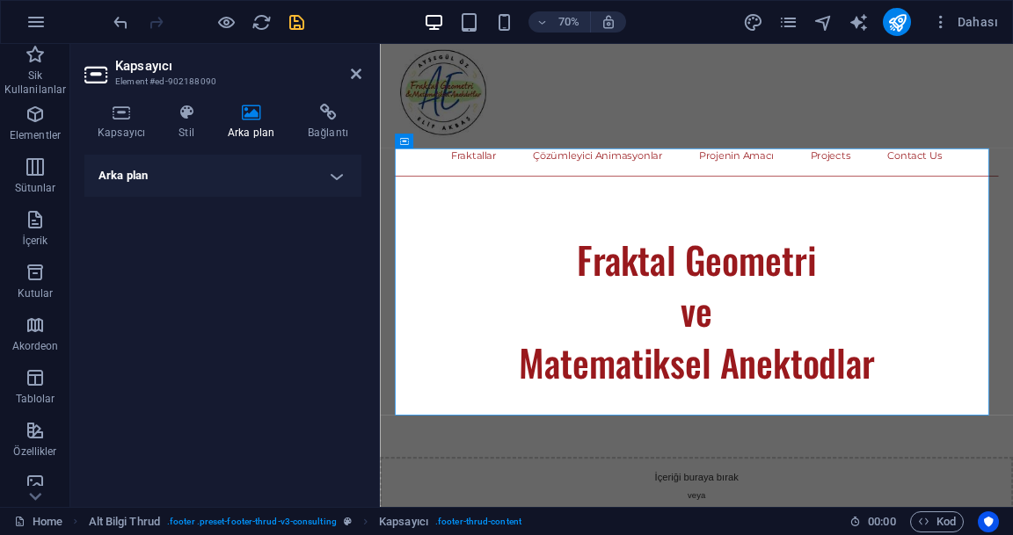
click at [146, 158] on h4 "Arka plan" at bounding box center [222, 176] width 277 height 42
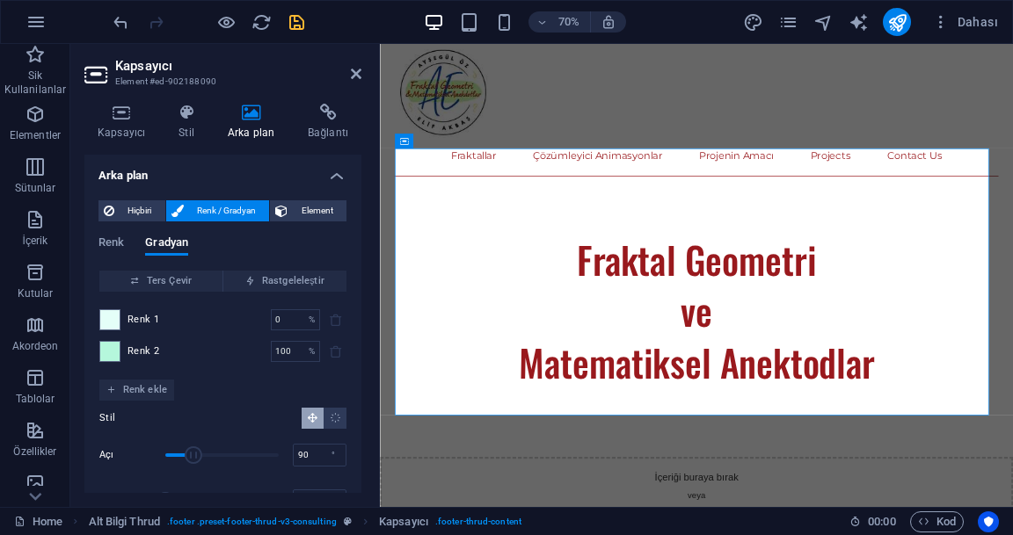
click at [107, 326] on span at bounding box center [109, 319] width 19 height 19
type input "#e4fff8"
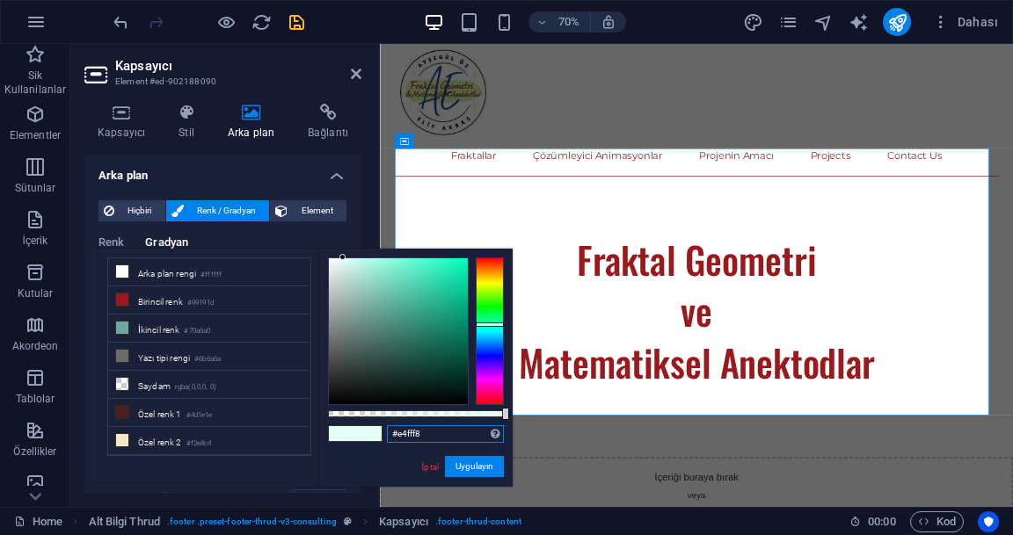
click at [418, 434] on input "#e4fff8" at bounding box center [445, 435] width 117 height 18
click at [422, 433] on input "#e4fff8" at bounding box center [445, 435] width 117 height 18
click at [409, 433] on input "#e4fff8" at bounding box center [445, 435] width 117 height 18
click at [435, 436] on input "#e4fff8" at bounding box center [445, 435] width 117 height 18
click at [410, 433] on input "#e4fff8" at bounding box center [445, 435] width 117 height 18
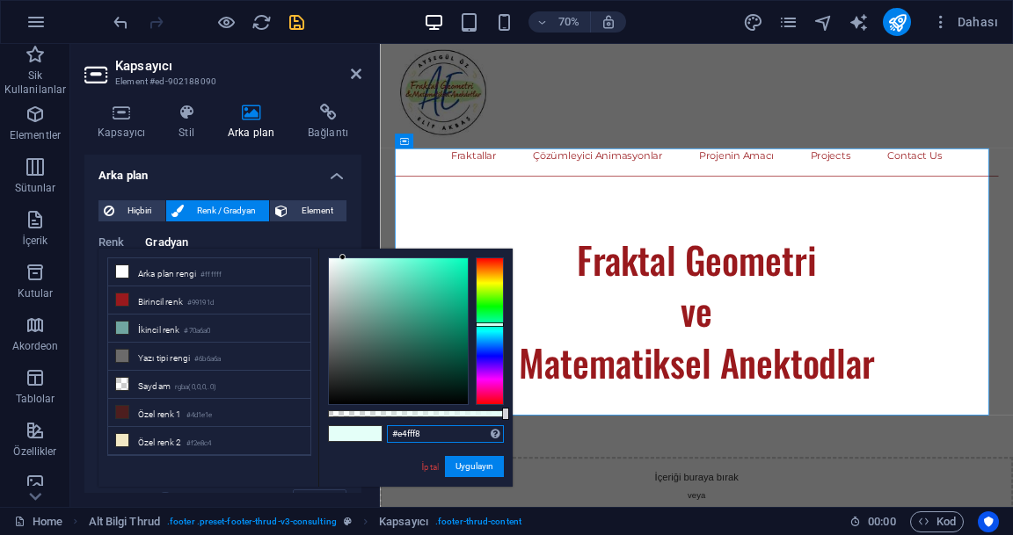
click at [405, 436] on input "#e4fff8" at bounding box center [445, 435] width 117 height 18
click at [142, 214] on span "Hiçbiri" at bounding box center [140, 210] width 40 height 21
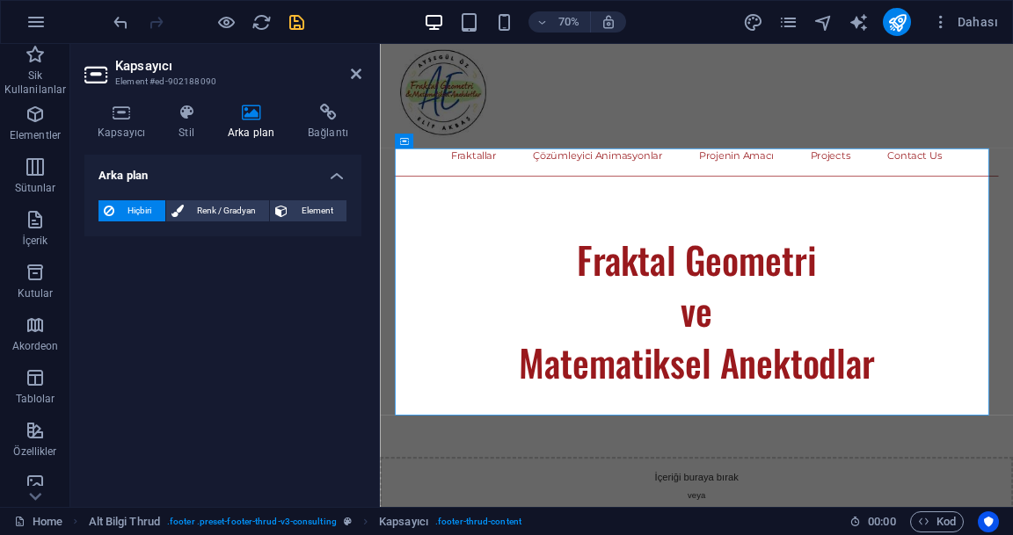
click at [229, 216] on span "Renk / Gradyan" at bounding box center [227, 210] width 76 height 21
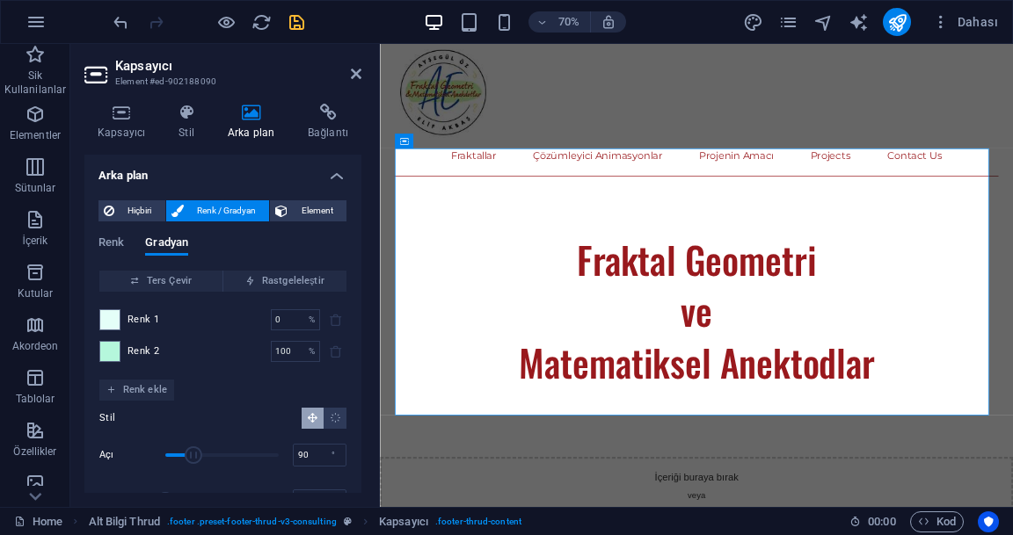
click at [336, 179] on h4 "Arka plan" at bounding box center [222, 171] width 277 height 32
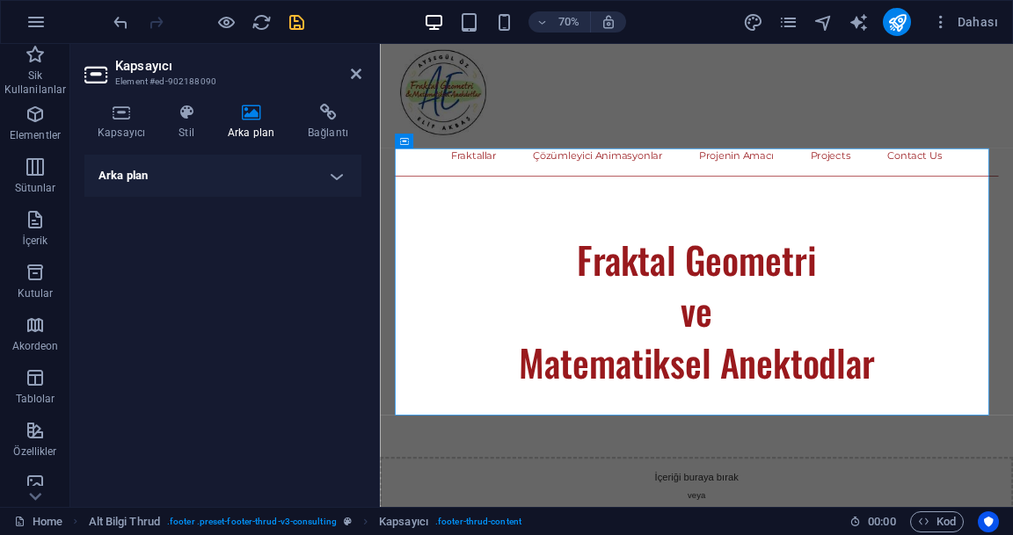
click at [216, 180] on h4 "Arka plan" at bounding box center [222, 176] width 277 height 42
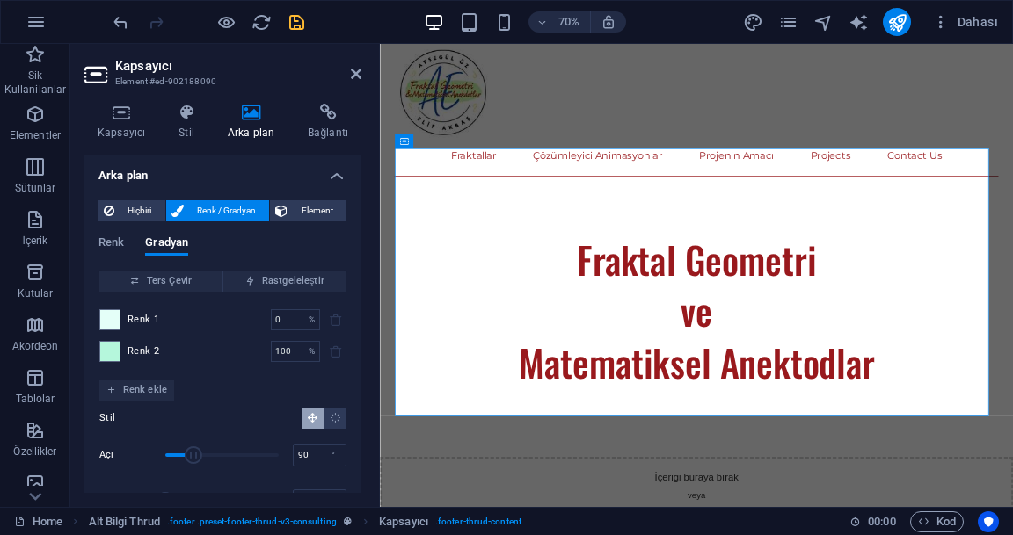
click at [131, 211] on span "Hiçbiri" at bounding box center [140, 210] width 40 height 21
